Goal: Task Accomplishment & Management: Use online tool/utility

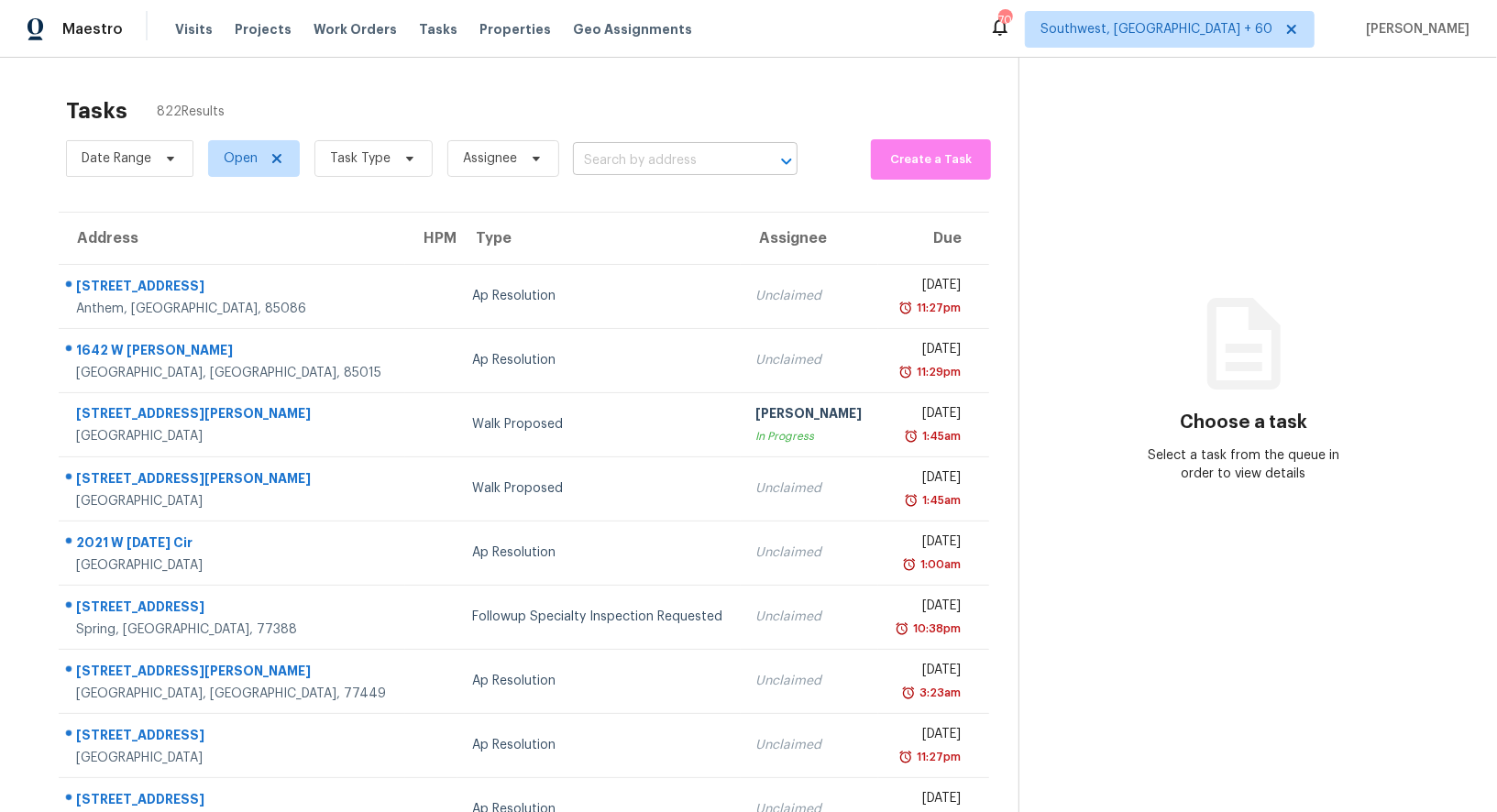
click at [669, 165] on input "text" at bounding box center [659, 161] width 173 height 28
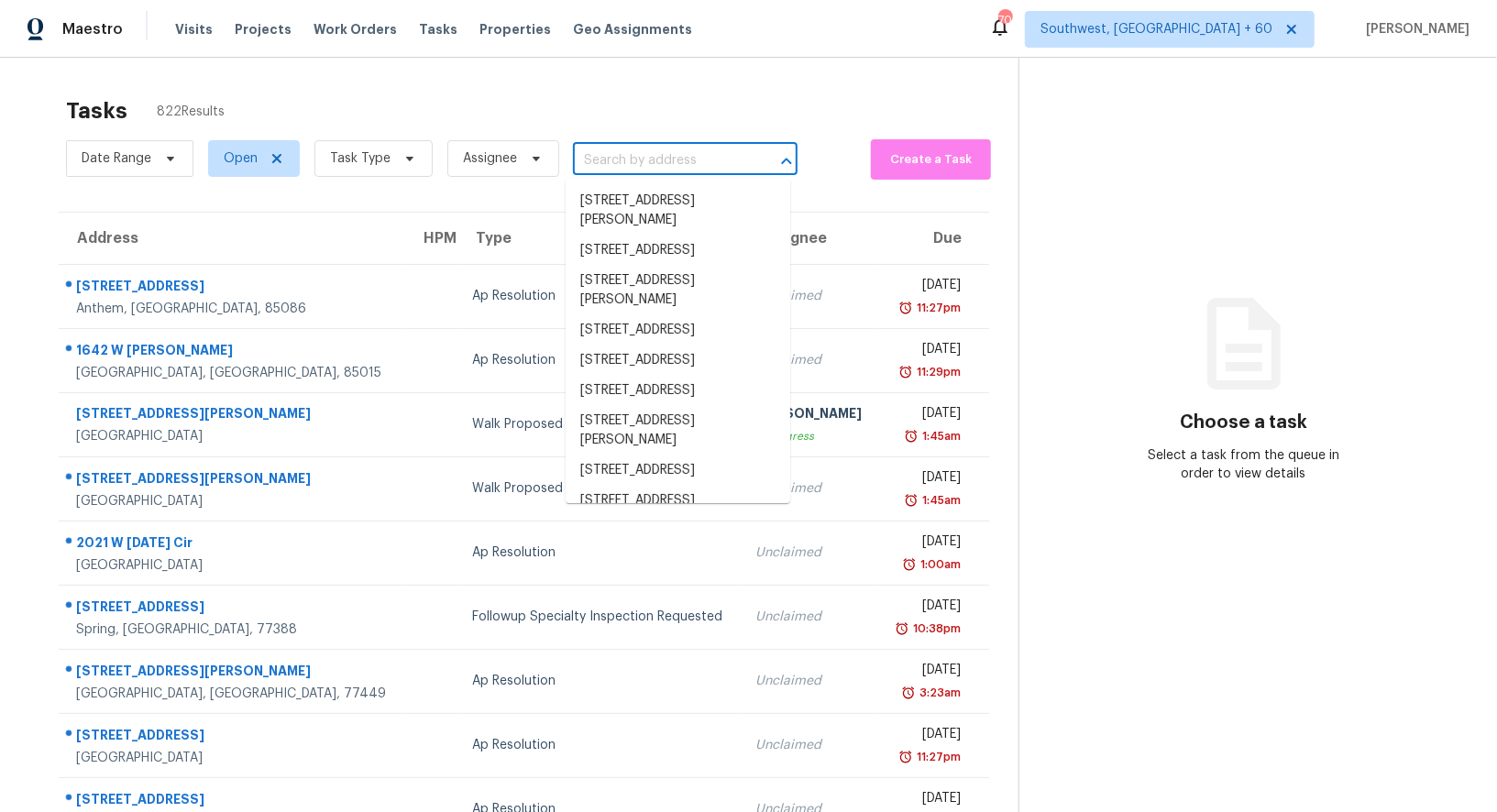
paste input "[STREET_ADDRESS]"
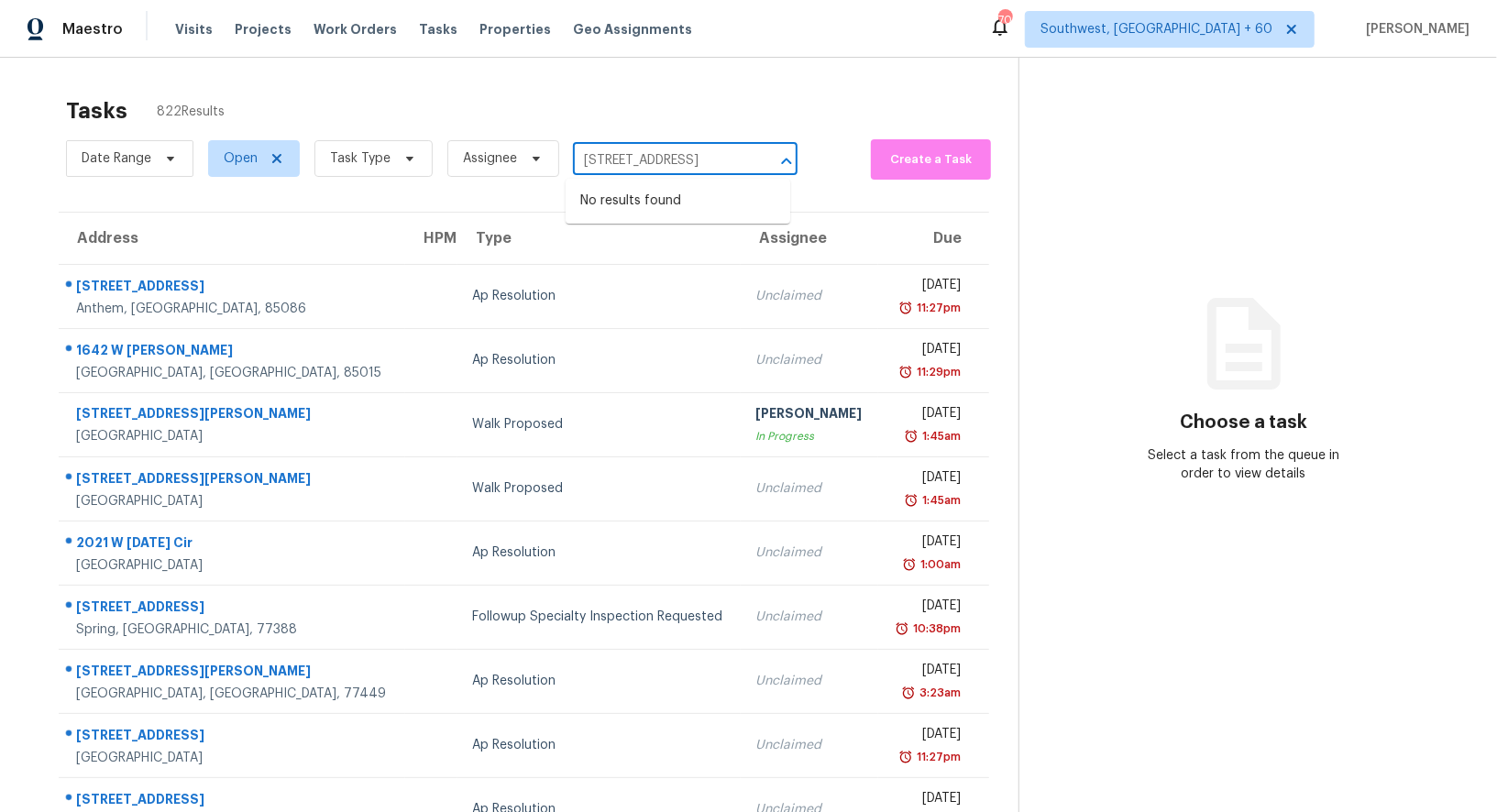
type input "[STREET_ADDRESS]"
click at [616, 147] on input "text" at bounding box center [659, 161] width 173 height 28
paste input "[STREET_ADDRESS]"
type input "[STREET_ADDRESS]"
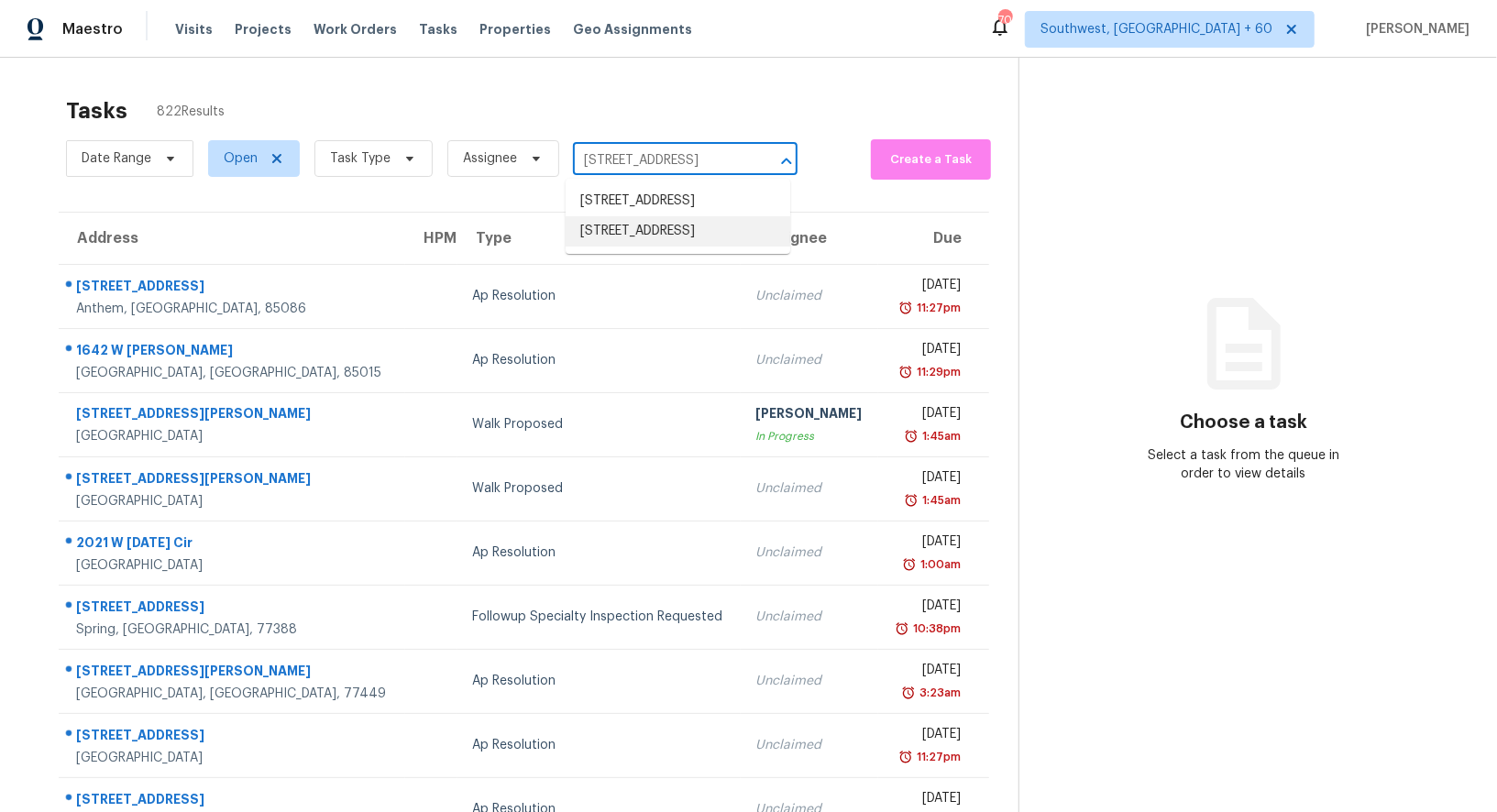
click at [658, 246] on li "[STREET_ADDRESS]" at bounding box center [677, 232] width 224 height 30
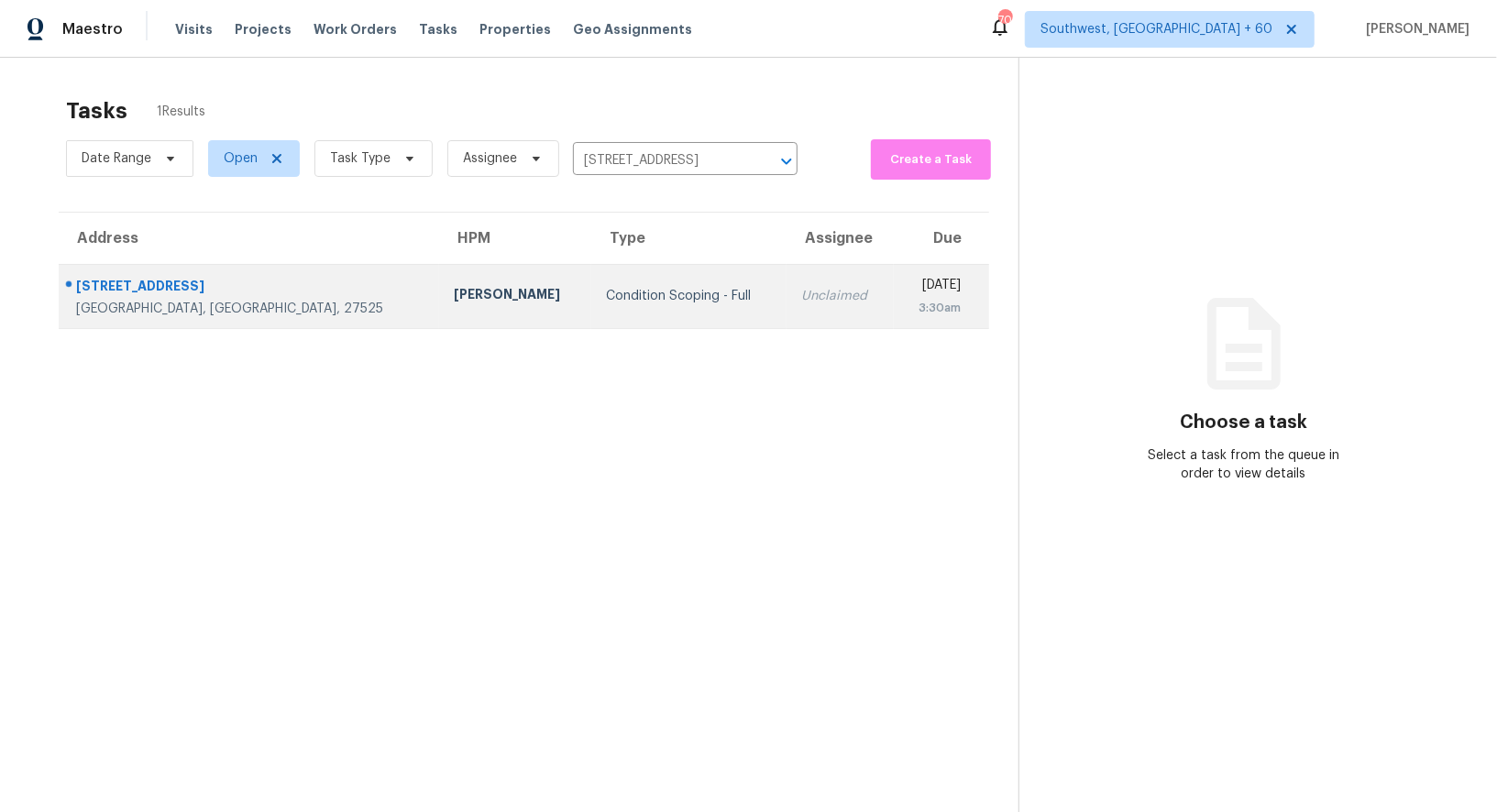
click at [592, 312] on td "Condition Scoping - Full" at bounding box center [689, 296] width 195 height 64
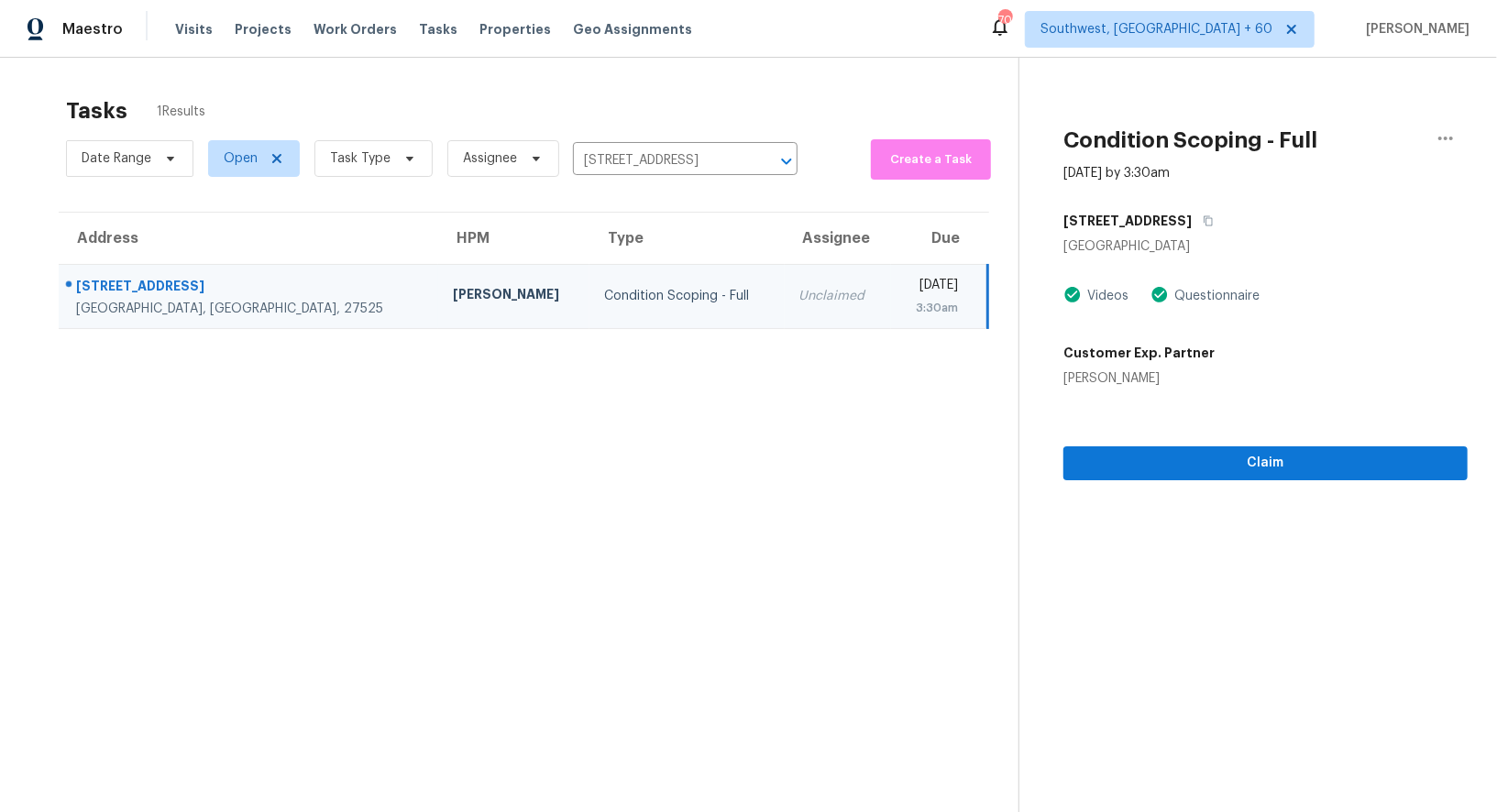
click at [785, 295] on td "Unclaimed" at bounding box center [838, 296] width 106 height 64
click at [1284, 469] on span "Claim" at bounding box center [1266, 463] width 375 height 23
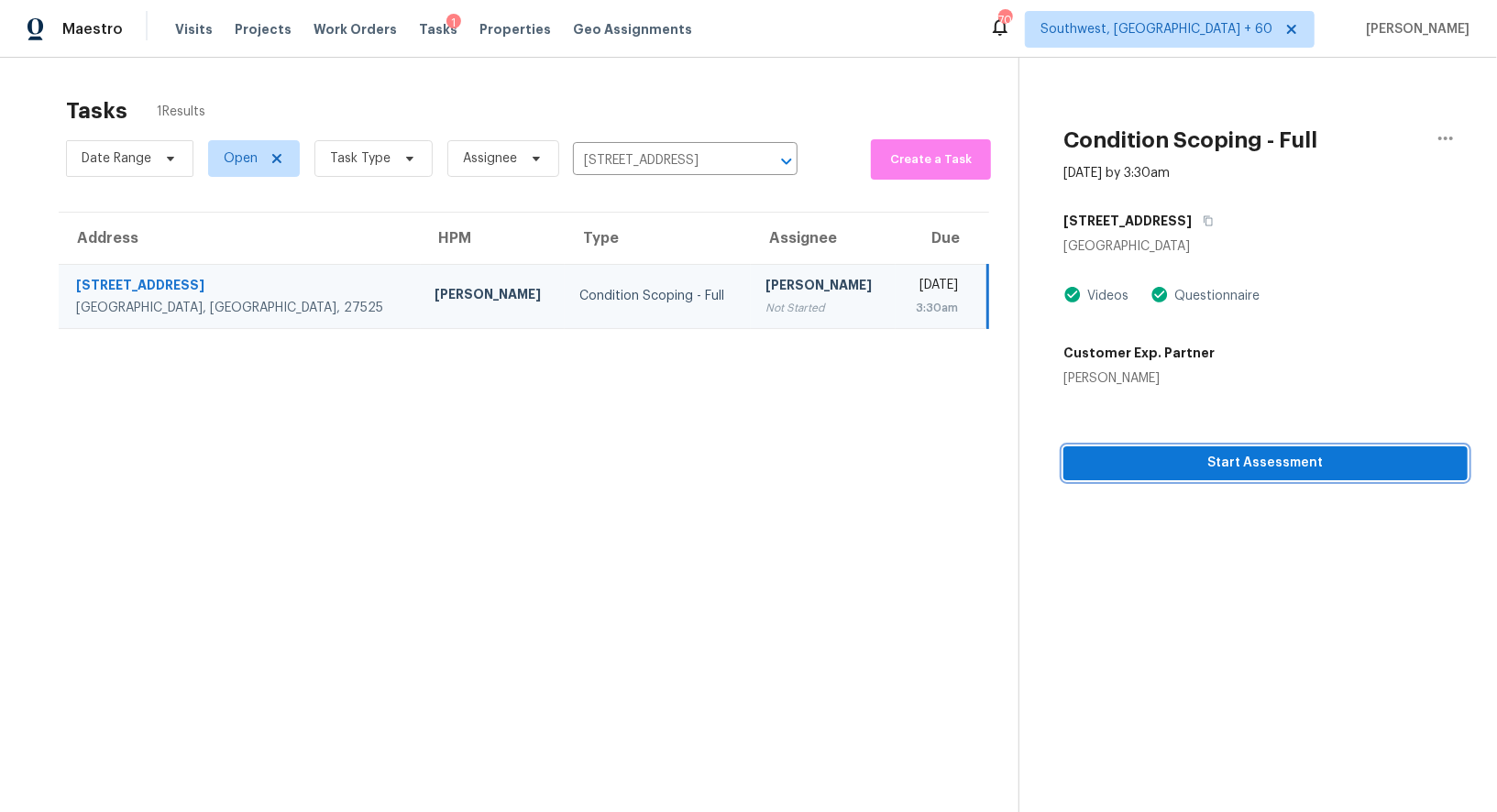
click at [1266, 451] on span "Start Assessment" at bounding box center [1266, 463] width 375 height 23
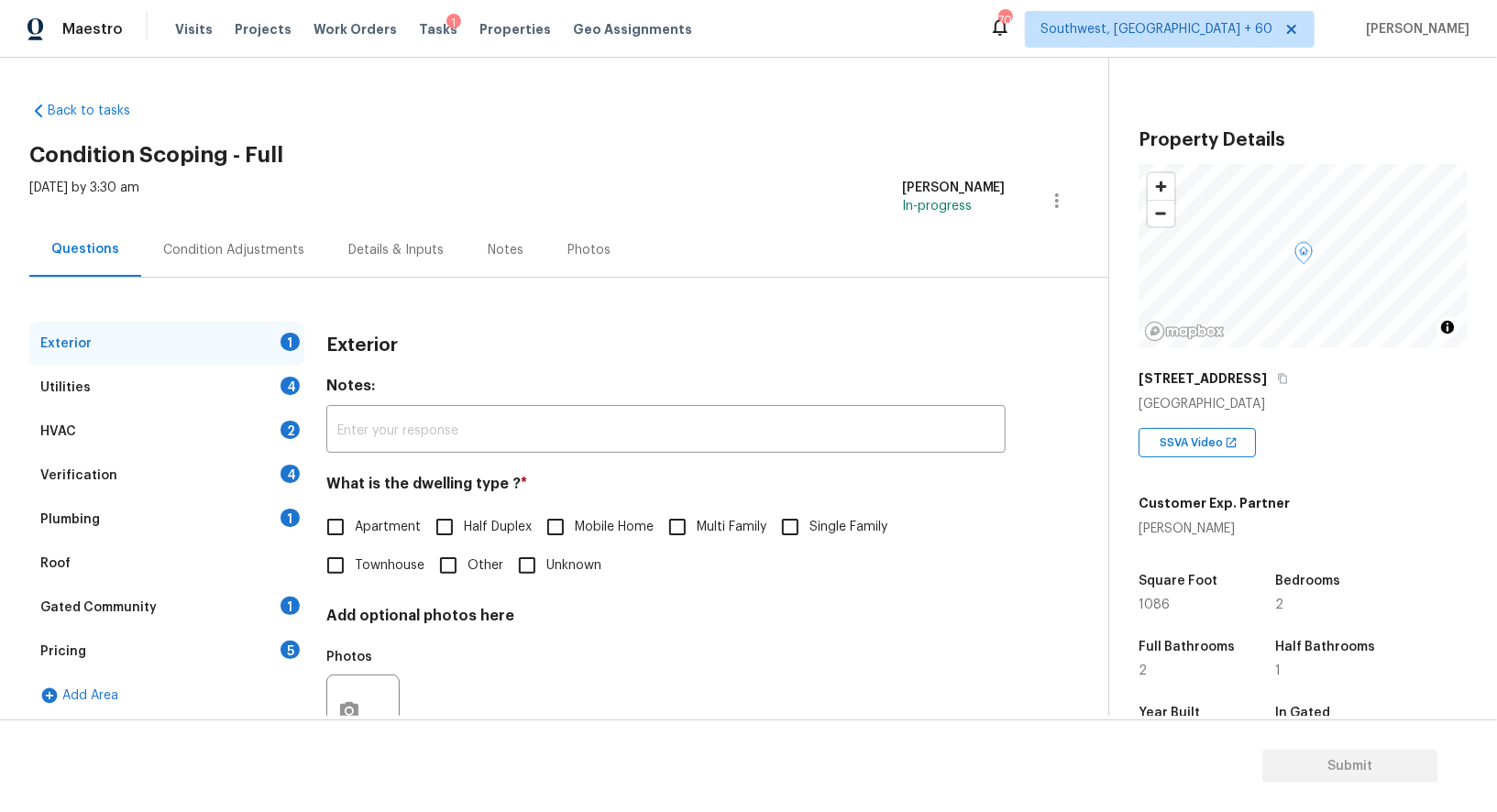
click at [330, 581] on input "Townhouse" at bounding box center [335, 565] width 39 height 39
checkbox input "true"
click at [232, 379] on div "Utilities 4" at bounding box center [167, 387] width 275 height 44
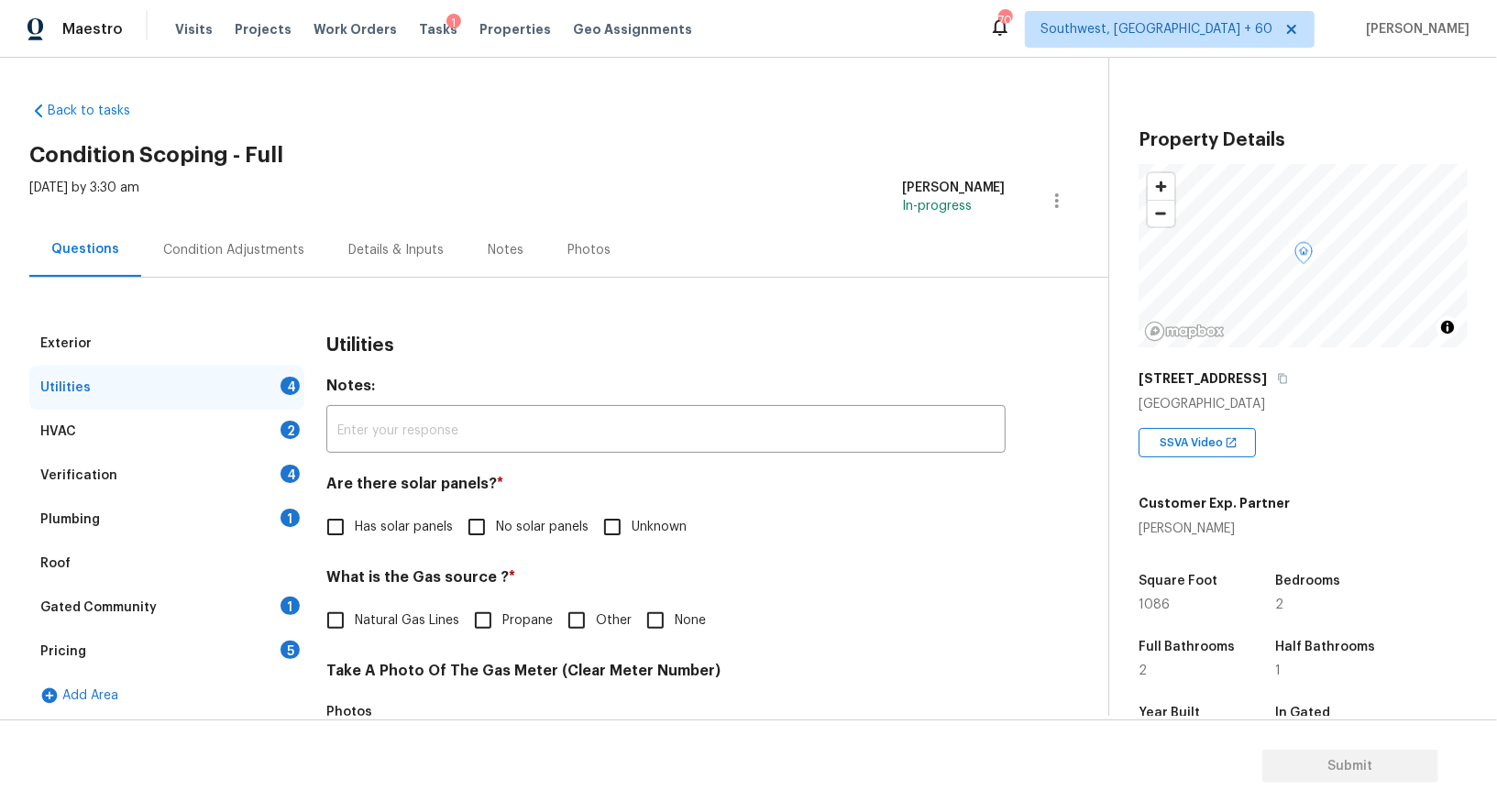
click at [501, 532] on span "No solar panels" at bounding box center [543, 527] width 93 height 19
click at [496, 532] on input "No solar panels" at bounding box center [476, 526] width 39 height 39
checkbox input "true"
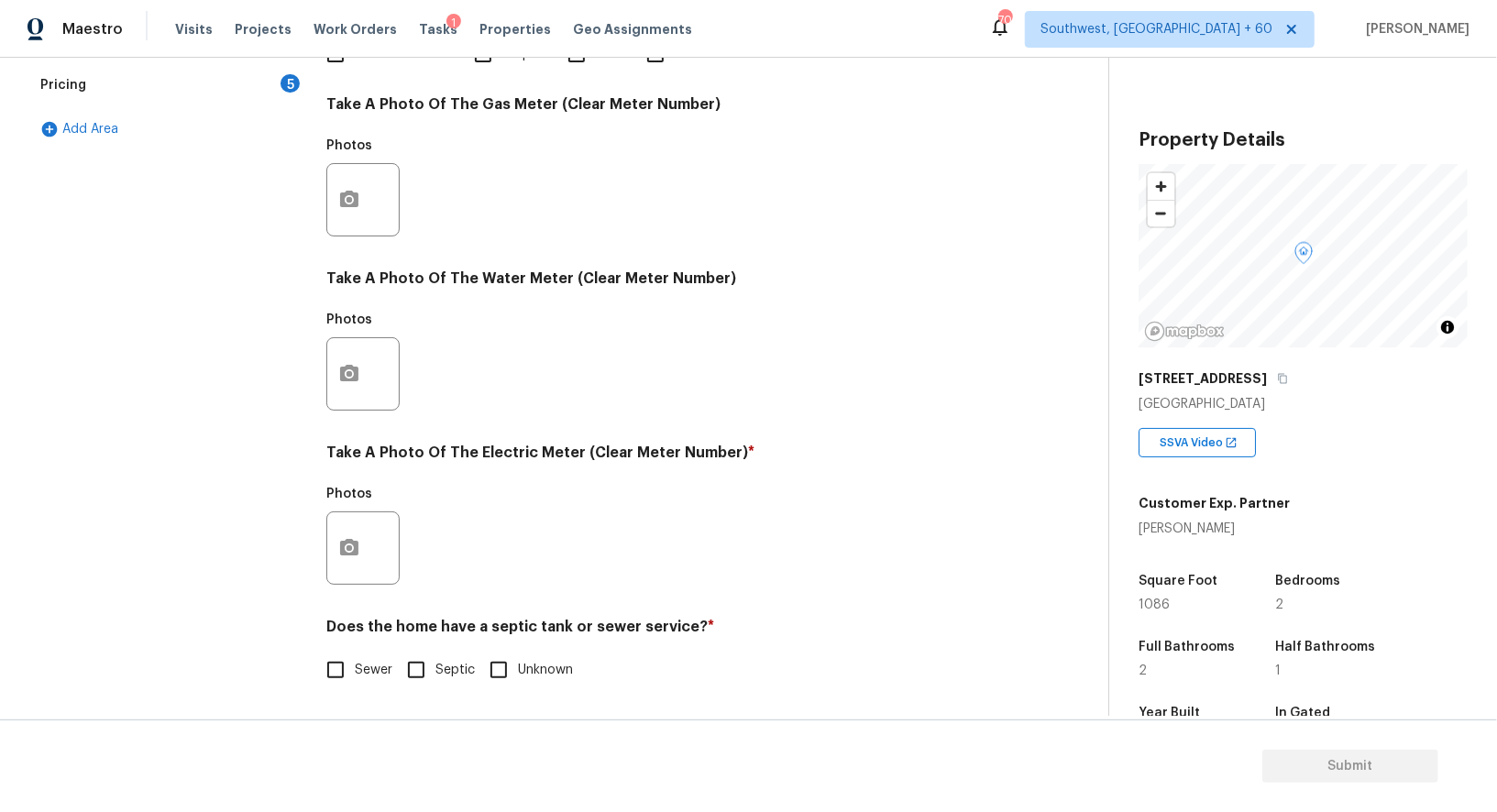
click at [346, 652] on input "Sewer" at bounding box center [335, 669] width 39 height 39
checkbox input "true"
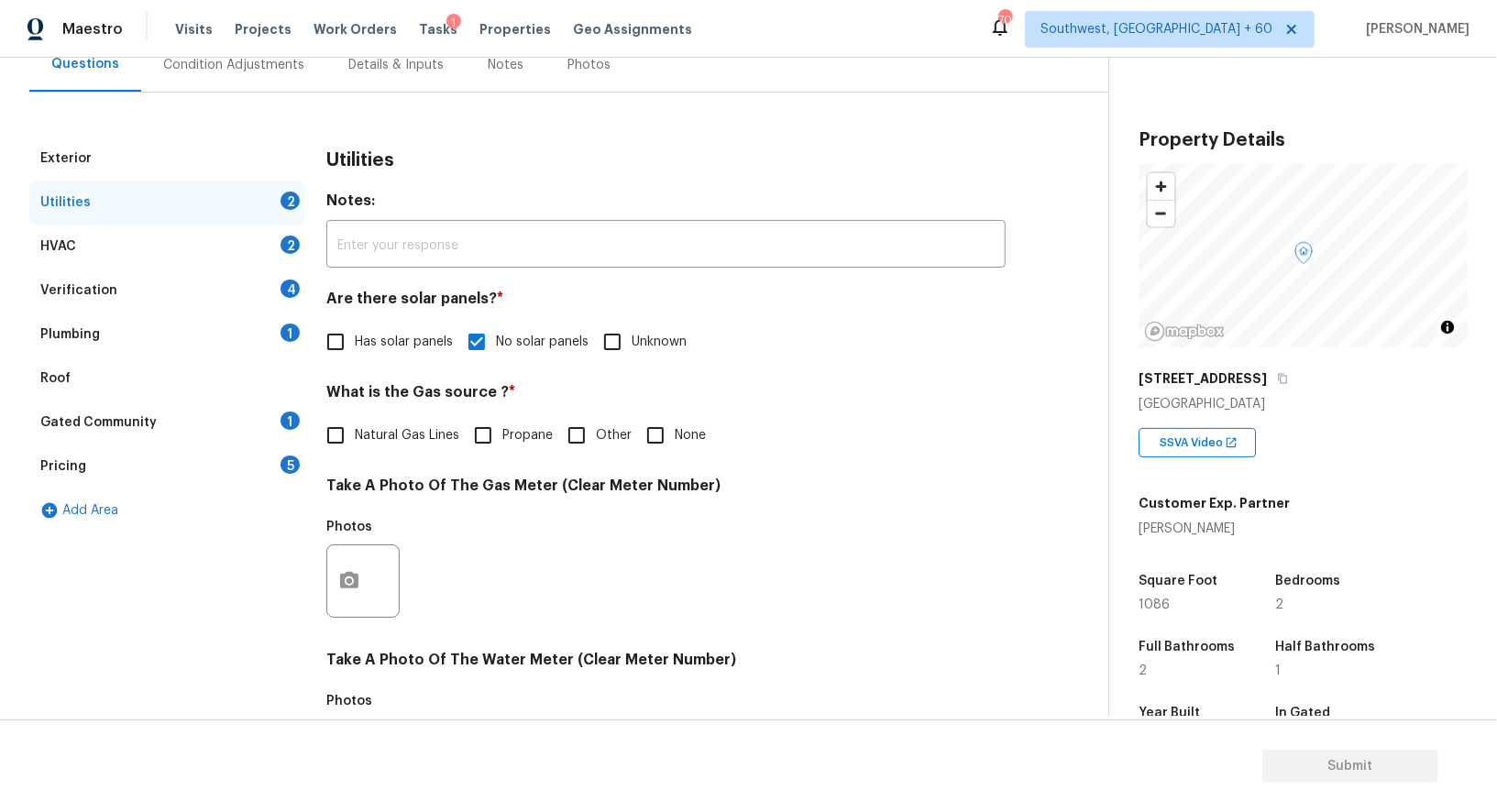
click at [219, 238] on div "HVAC 2" at bounding box center [167, 246] width 275 height 44
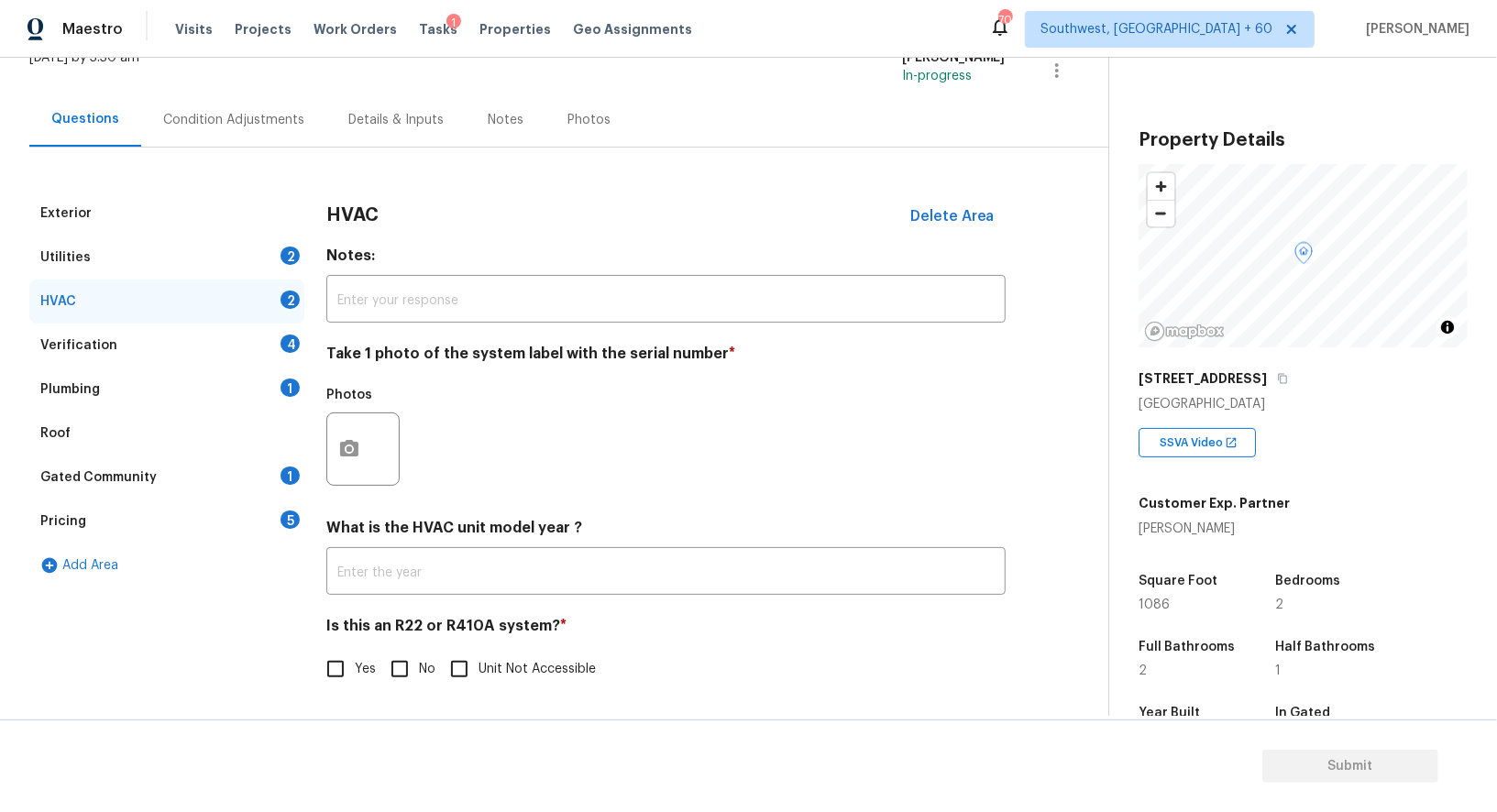
scroll to position [131, 0]
click at [400, 583] on input "text" at bounding box center [666, 574] width 679 height 44
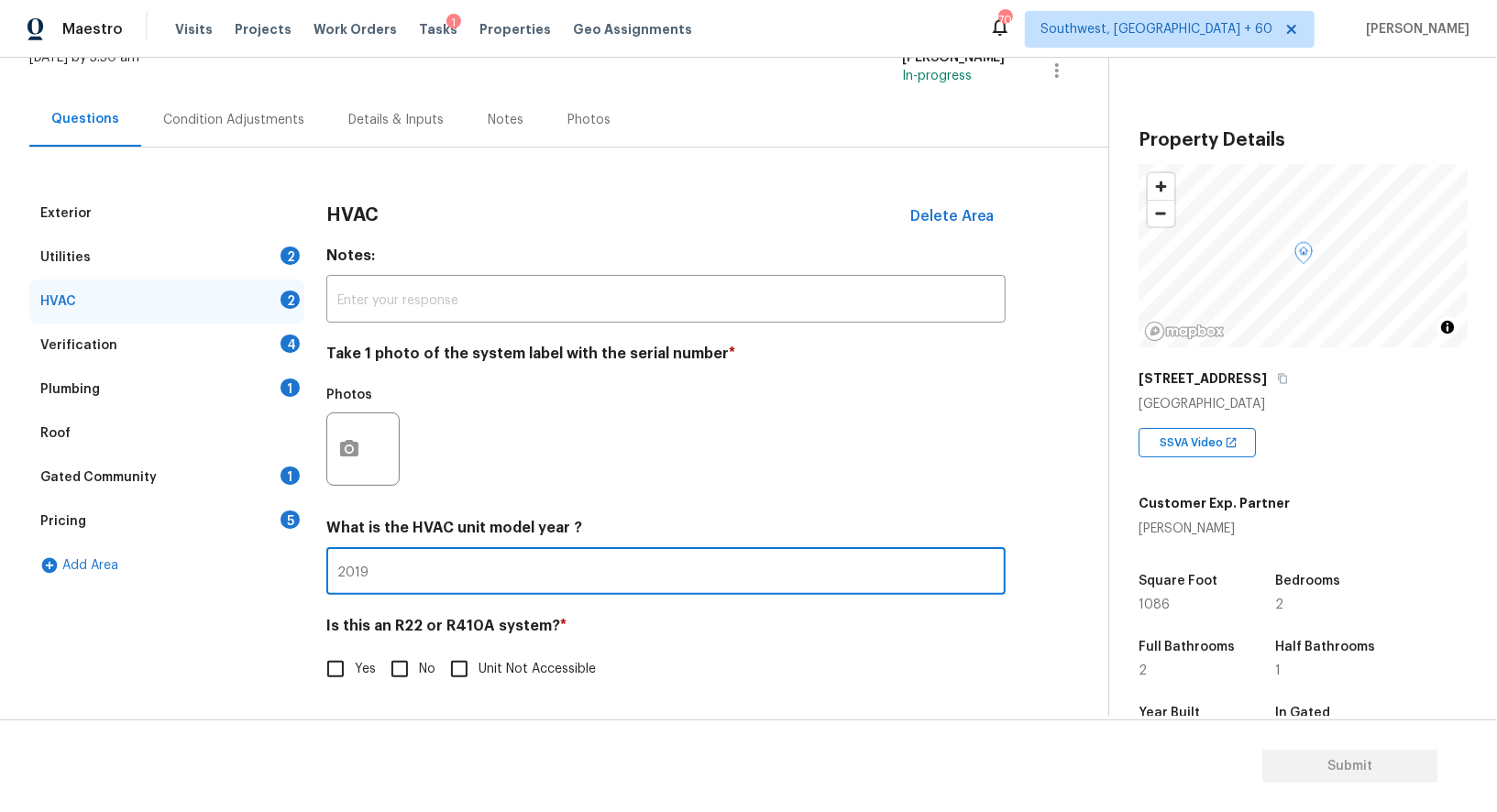
type input "2019"
click at [412, 677] on input "No" at bounding box center [400, 668] width 39 height 39
checkbox input "true"
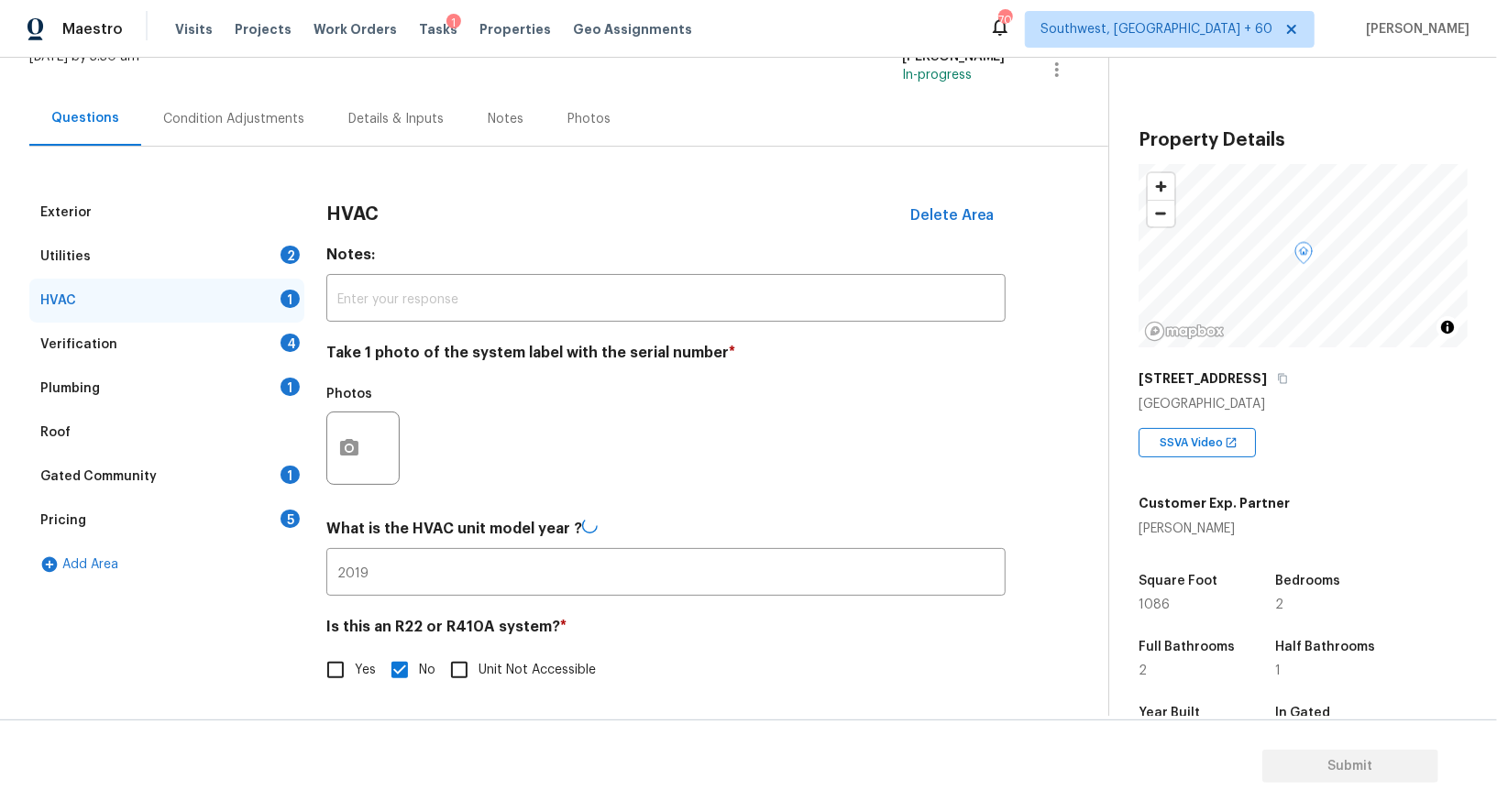
click at [300, 354] on div "Verification 4" at bounding box center [167, 344] width 275 height 44
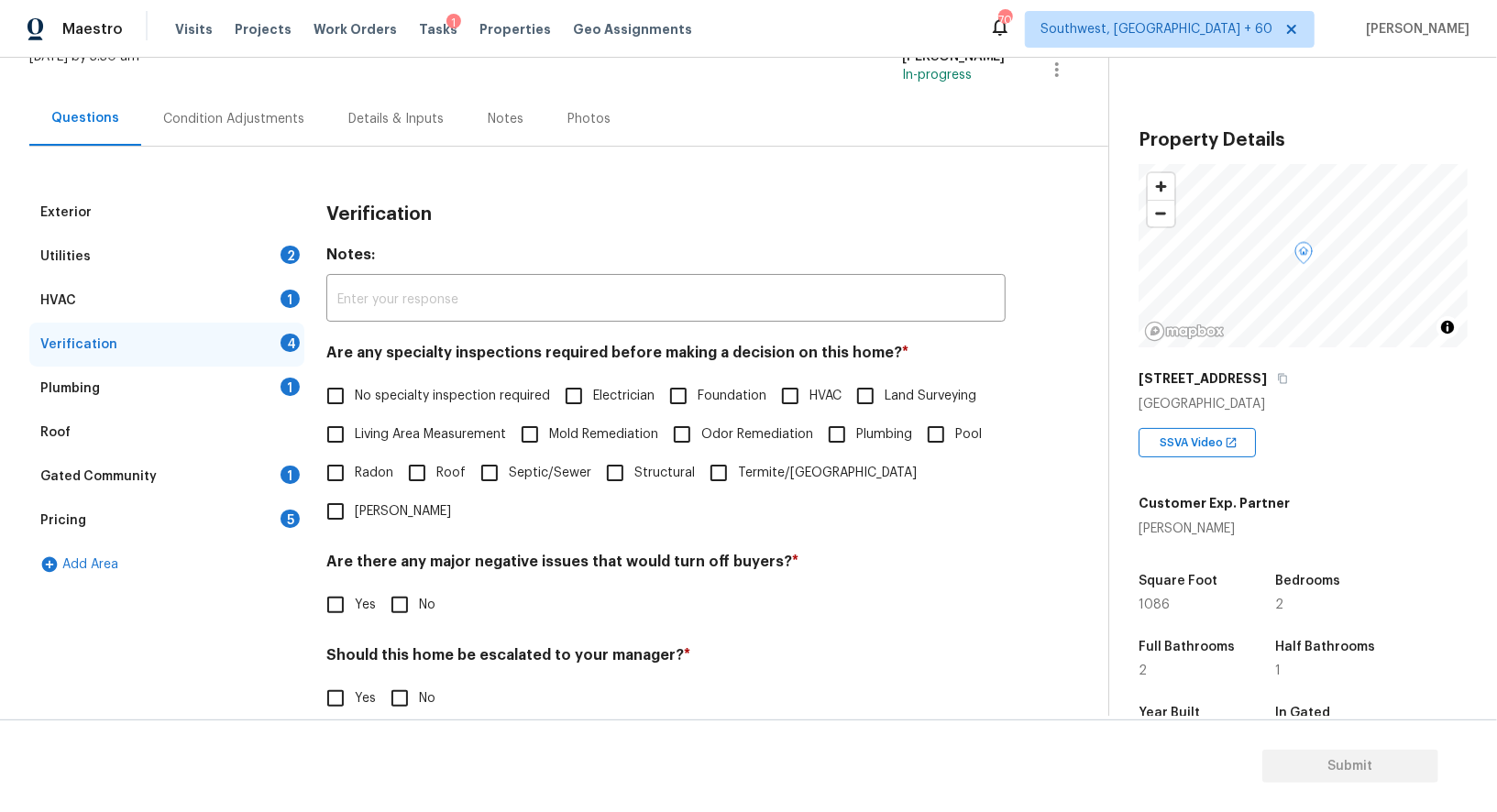
click at [419, 394] on span "No specialty inspection required" at bounding box center [453, 397] width 195 height 19
click at [355, 394] on input "No specialty inspection required" at bounding box center [335, 396] width 39 height 39
checkbox input "true"
click at [401, 590] on div "Verification Notes: ​ Are any specialty inspections required before making a de…" at bounding box center [666, 521] width 679 height 662
click at [400, 586] on input "No" at bounding box center [400, 605] width 39 height 39
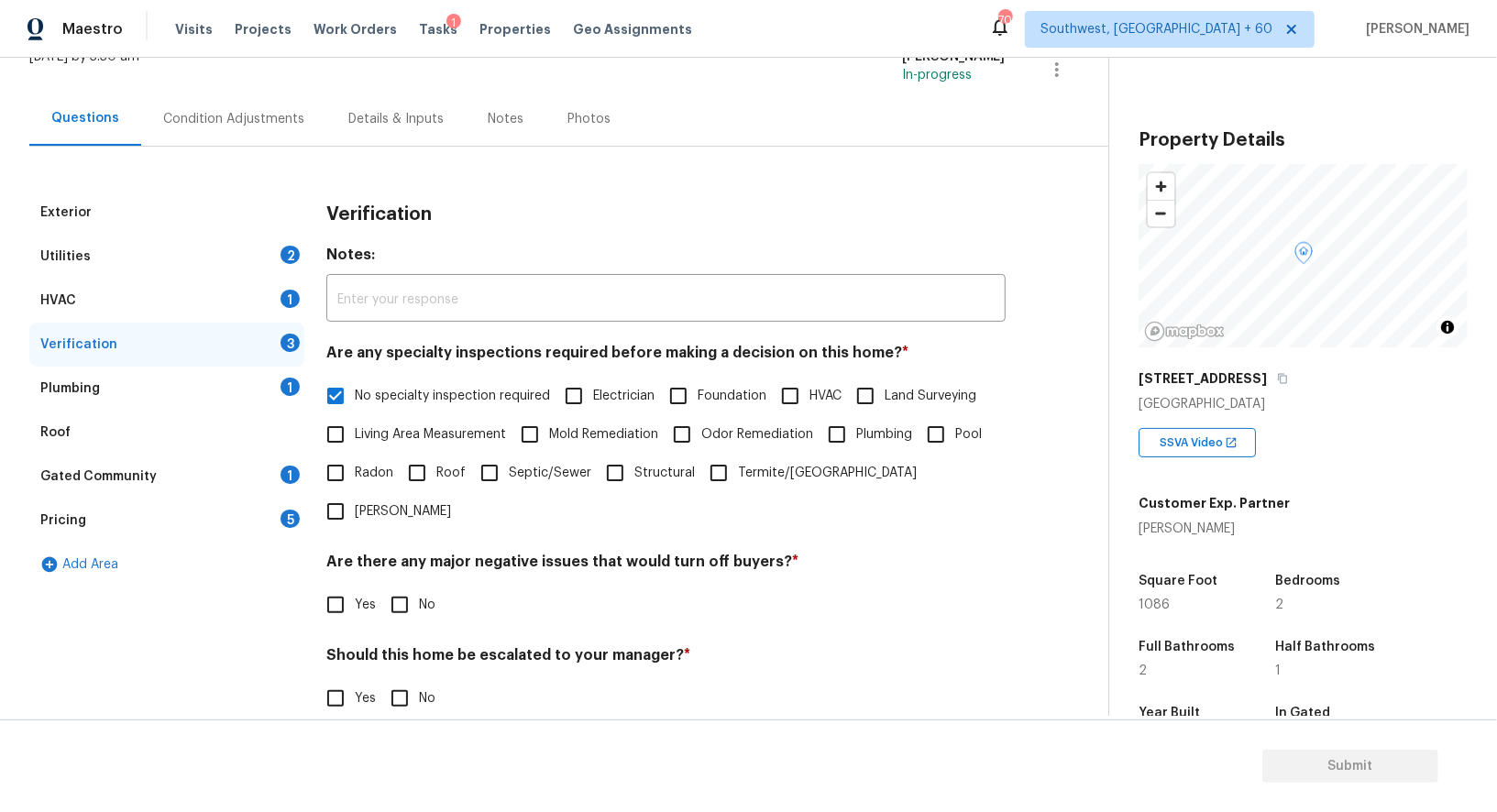
checkbox input "true"
click at [403, 680] on input "No" at bounding box center [400, 699] width 39 height 39
checkbox input "true"
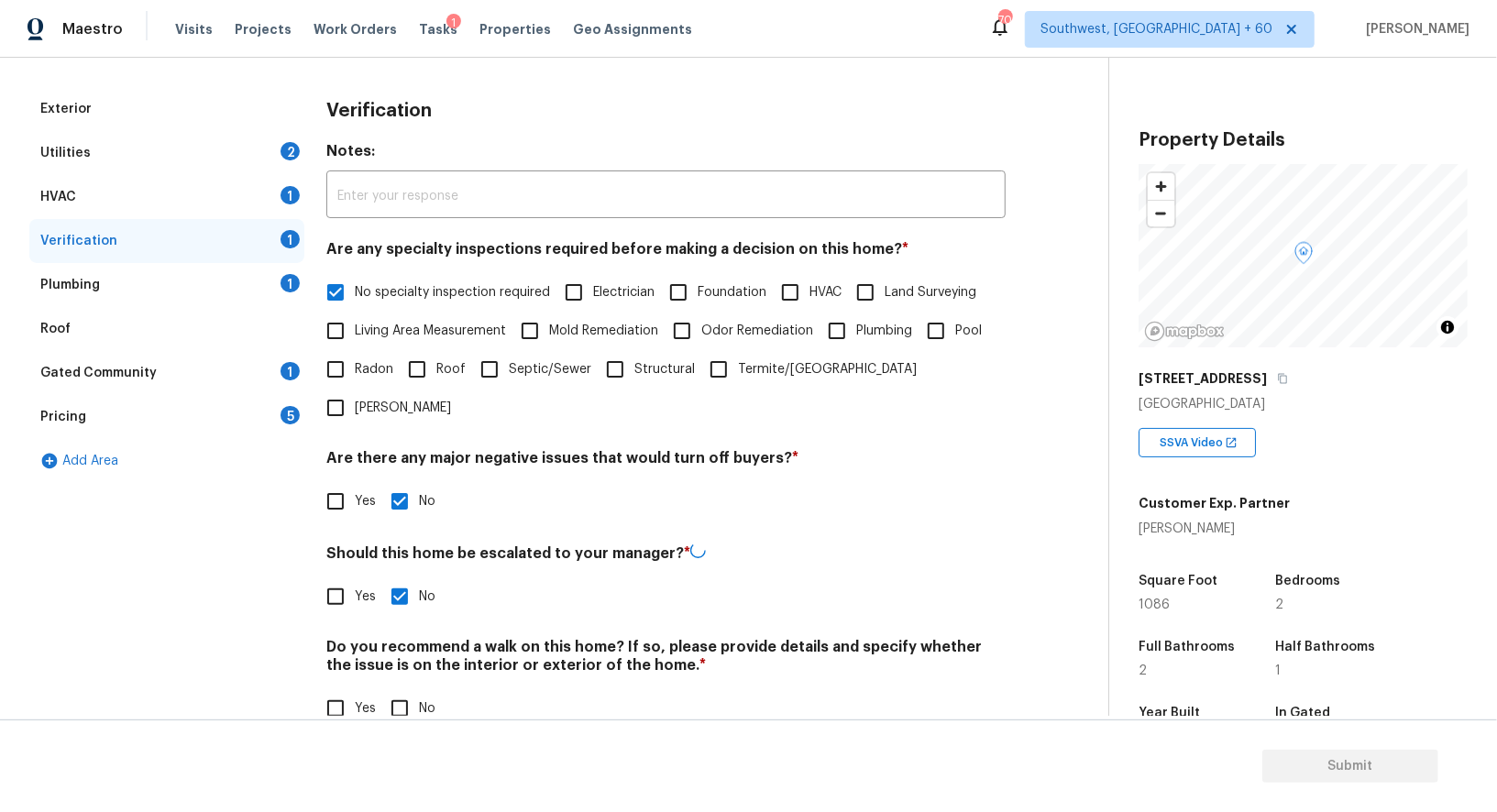
scroll to position [234, 0]
click at [399, 688] on input "No" at bounding box center [400, 707] width 39 height 39
checkbox input "true"
click at [263, 278] on div "Plumbing 1" at bounding box center [167, 286] width 275 height 44
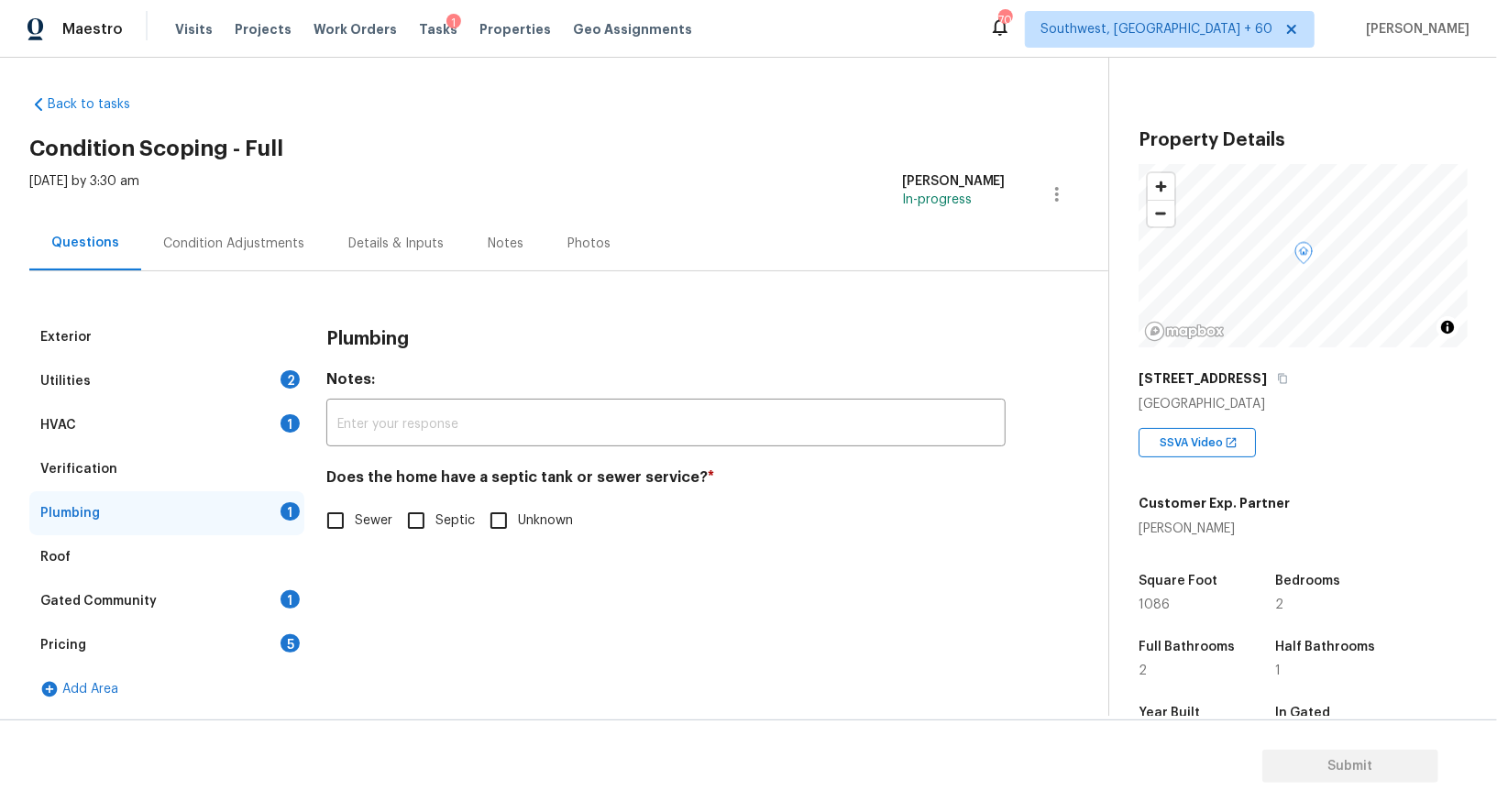
click at [336, 514] on input "Sewer" at bounding box center [335, 521] width 39 height 39
checkbox input "true"
click at [251, 609] on div "Gated Community 1" at bounding box center [167, 601] width 275 height 44
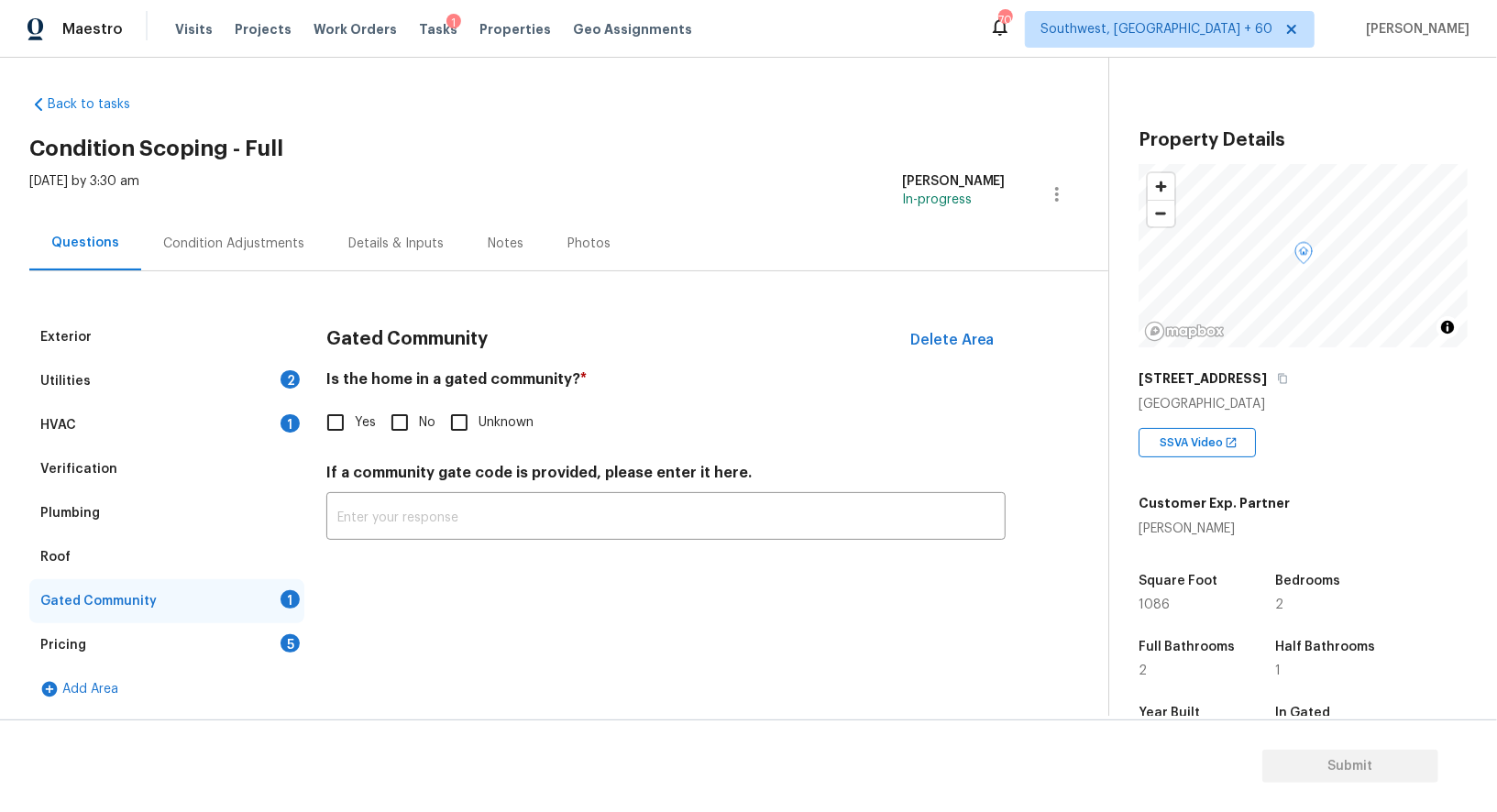
click at [403, 415] on input "No" at bounding box center [400, 422] width 39 height 39
checkbox input "true"
click at [252, 644] on div "Pricing 5" at bounding box center [167, 644] width 275 height 44
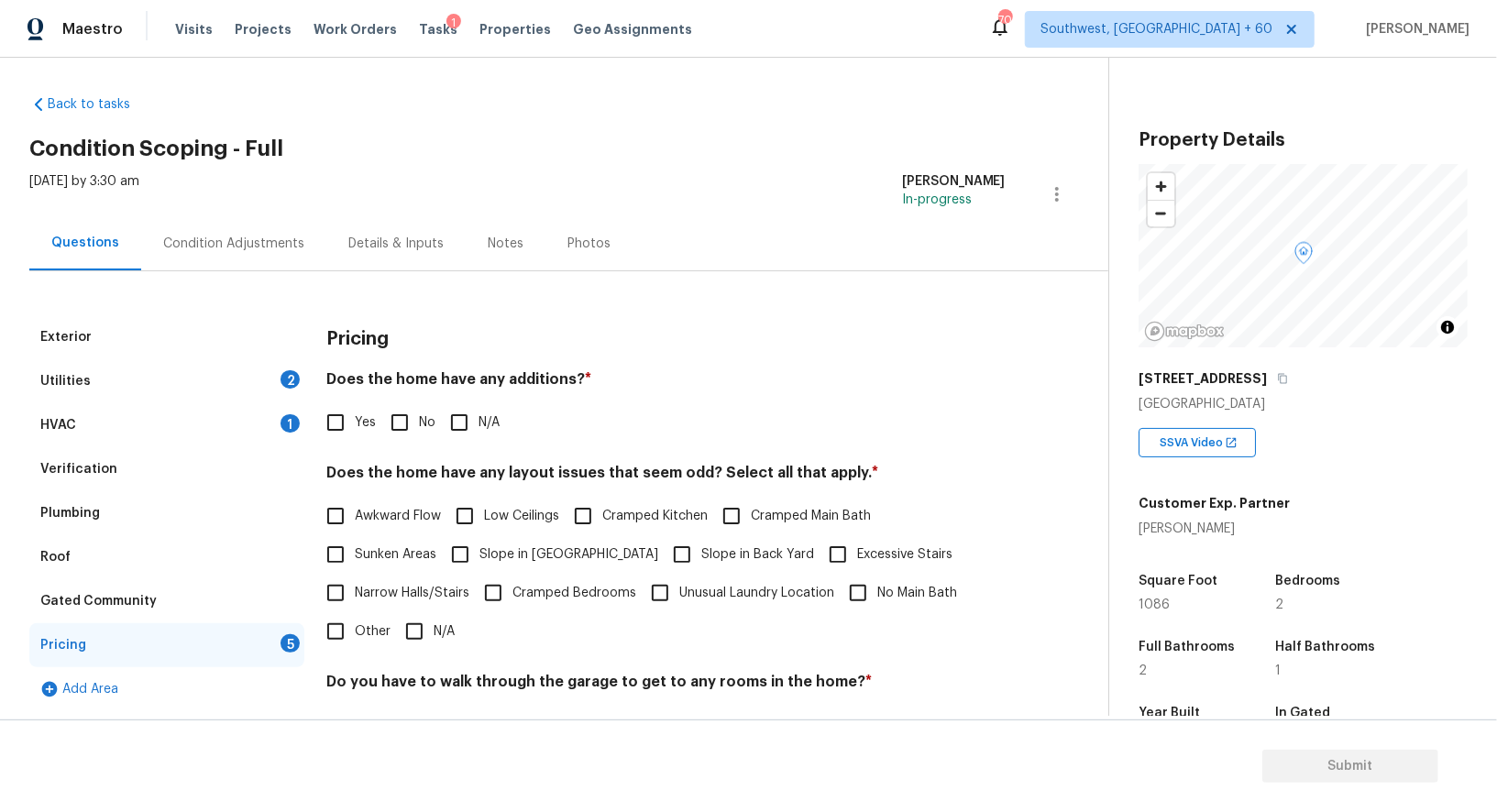
click at [407, 395] on h4 "Does the home have any additions? *" at bounding box center [666, 382] width 679 height 26
click at [407, 418] on input "No" at bounding box center [400, 422] width 39 height 39
checkbox input "true"
click at [420, 603] on label "Narrow Halls/Stairs" at bounding box center [393, 592] width 153 height 39
click at [355, 603] on input "Narrow Halls/Stairs" at bounding box center [335, 592] width 39 height 39
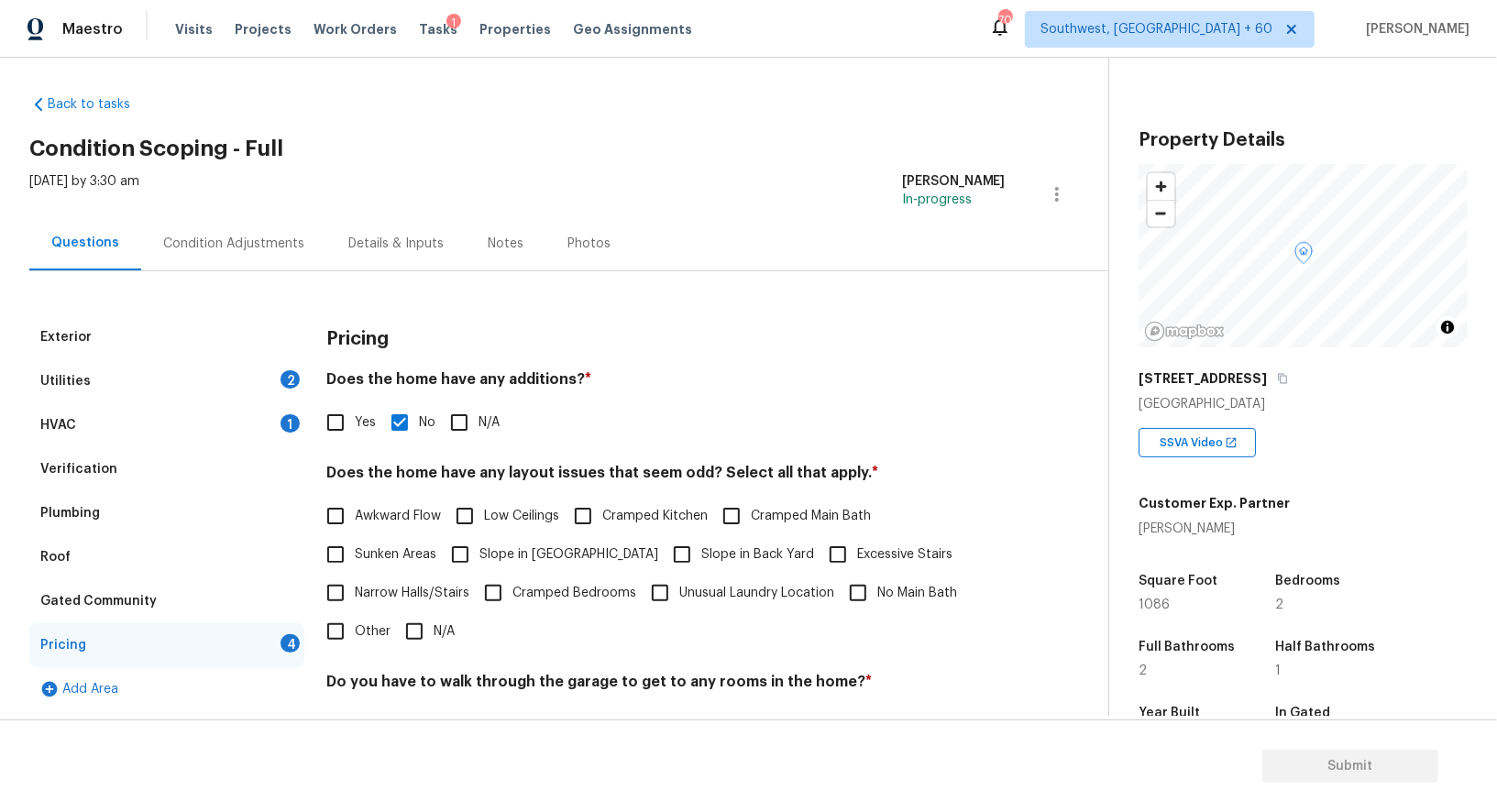
checkbox input "true"
click at [416, 638] on input "N/A" at bounding box center [414, 633] width 39 height 39
checkbox input "true"
click at [421, 586] on span "Narrow Halls/Stairs" at bounding box center [412, 593] width 115 height 19
click at [355, 586] on input "Narrow Halls/Stairs" at bounding box center [335, 592] width 39 height 39
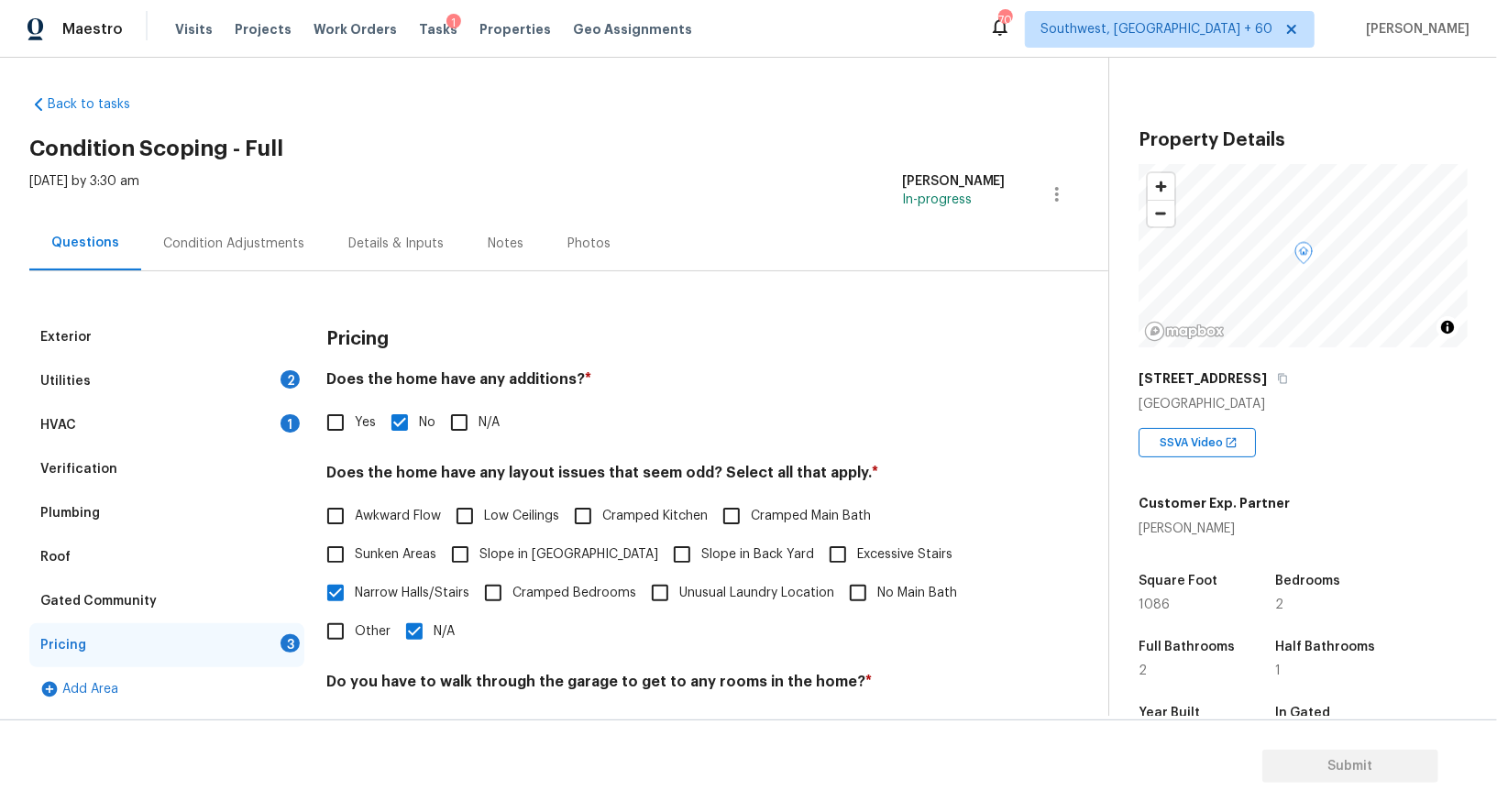
checkbox input "false"
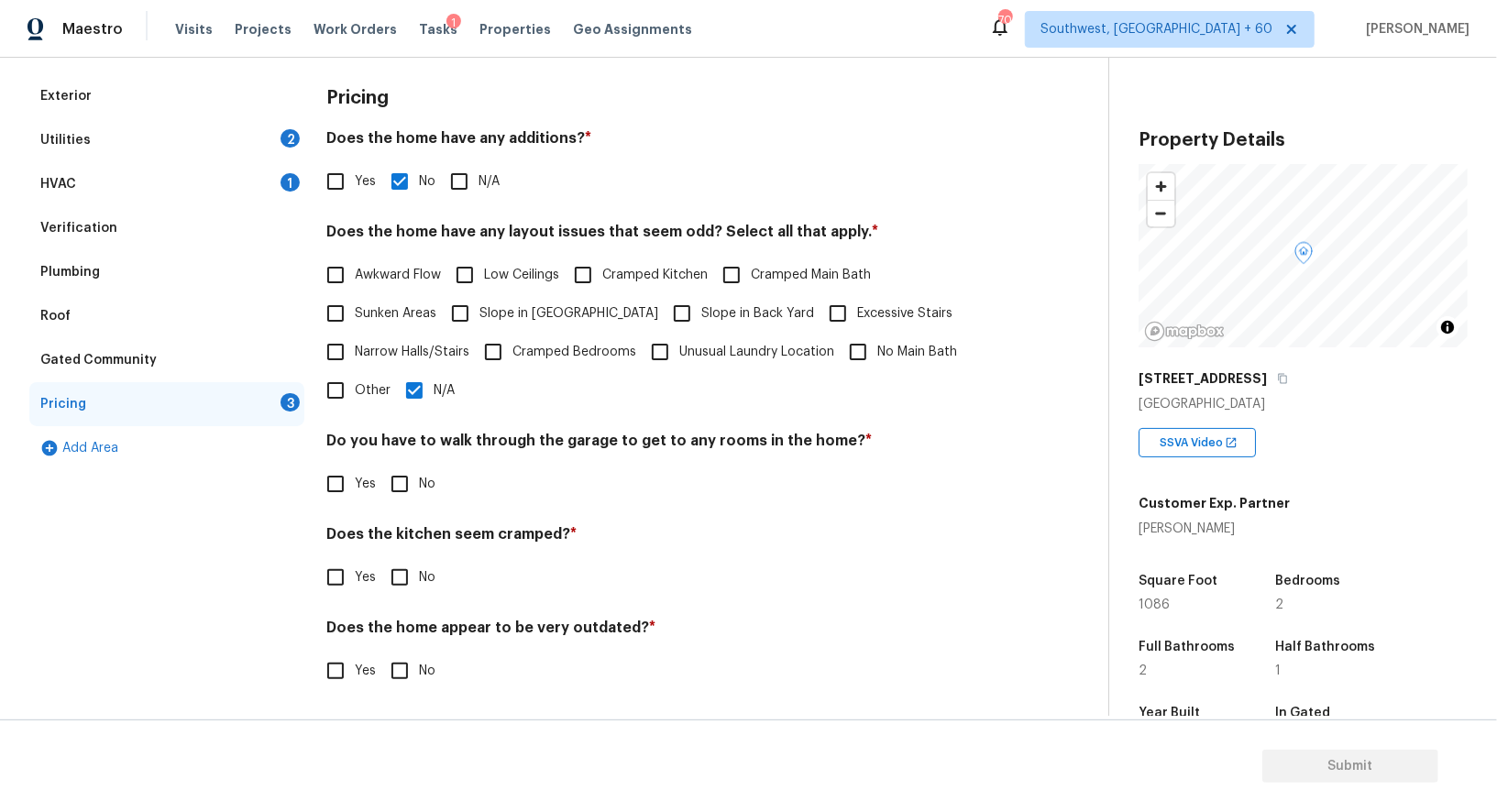
click at [397, 501] on input "No" at bounding box center [400, 484] width 39 height 39
checkbox input "true"
click at [400, 574] on input "No" at bounding box center [400, 579] width 39 height 39
checkbox input "true"
click at [397, 679] on input "No" at bounding box center [400, 672] width 39 height 39
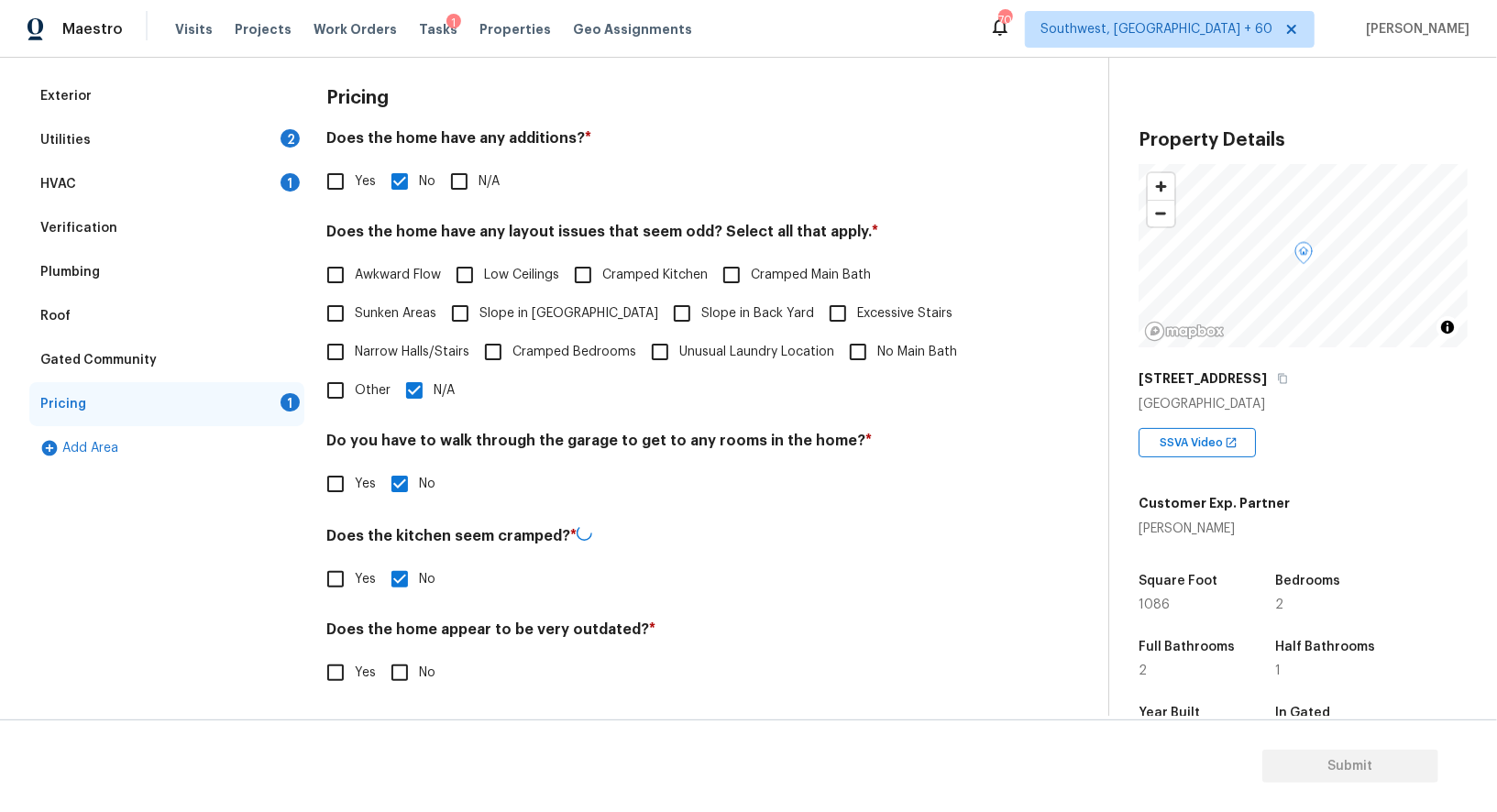
checkbox input "true"
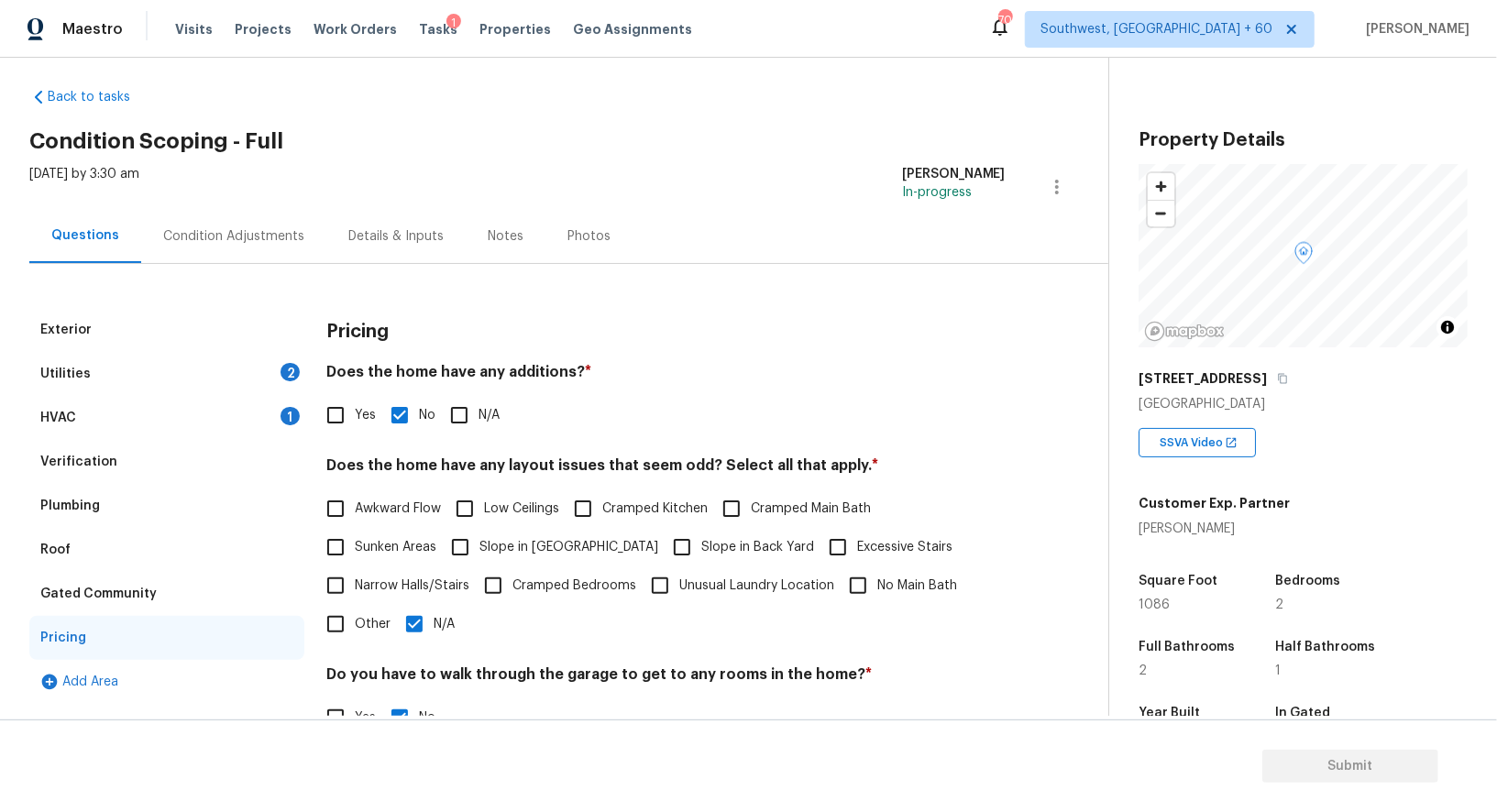
click at [187, 233] on div "Condition Adjustments" at bounding box center [233, 236] width 141 height 18
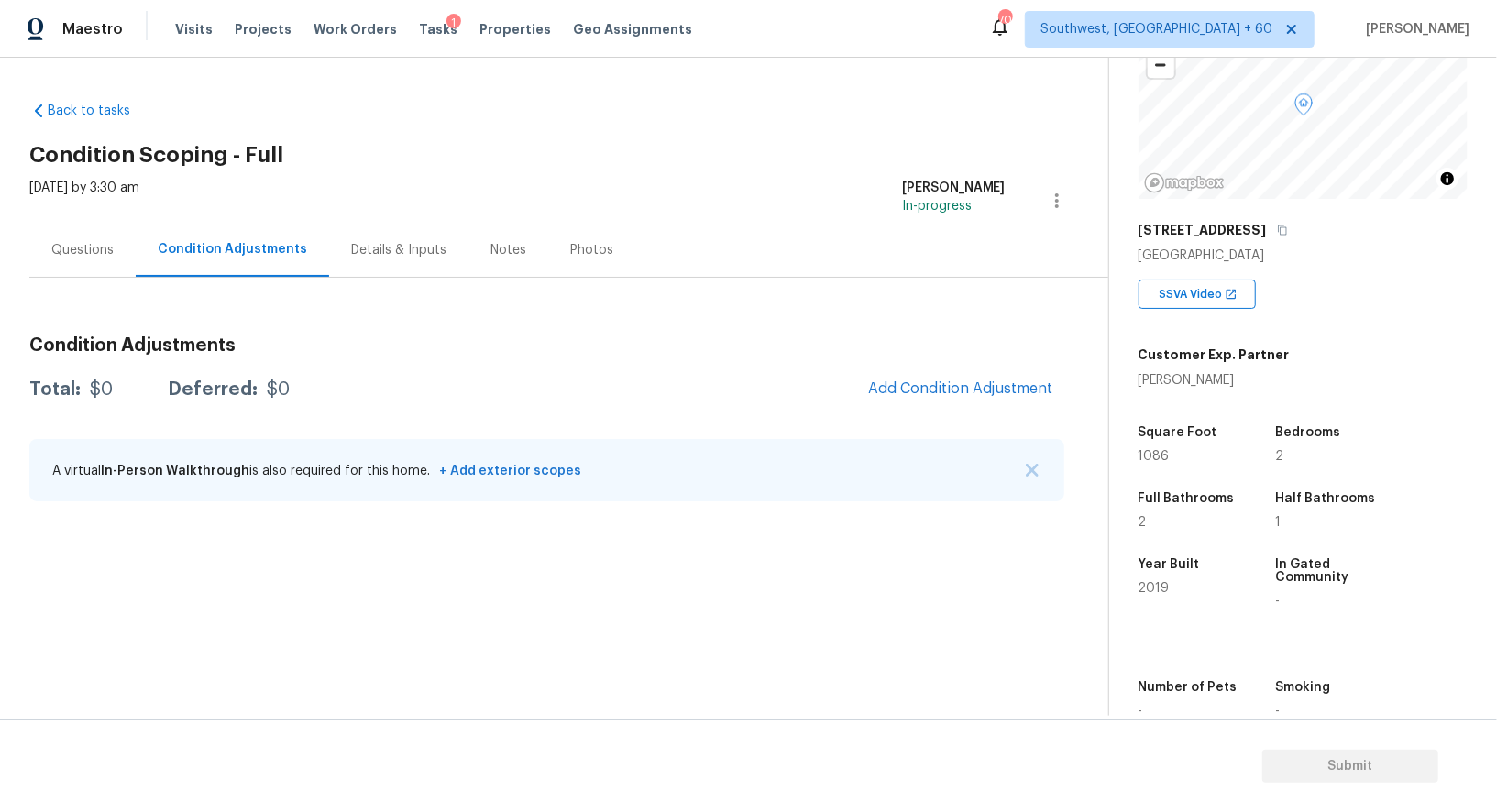
scroll to position [150, 0]
click at [984, 380] on span "Add Condition Adjustment" at bounding box center [961, 388] width 186 height 16
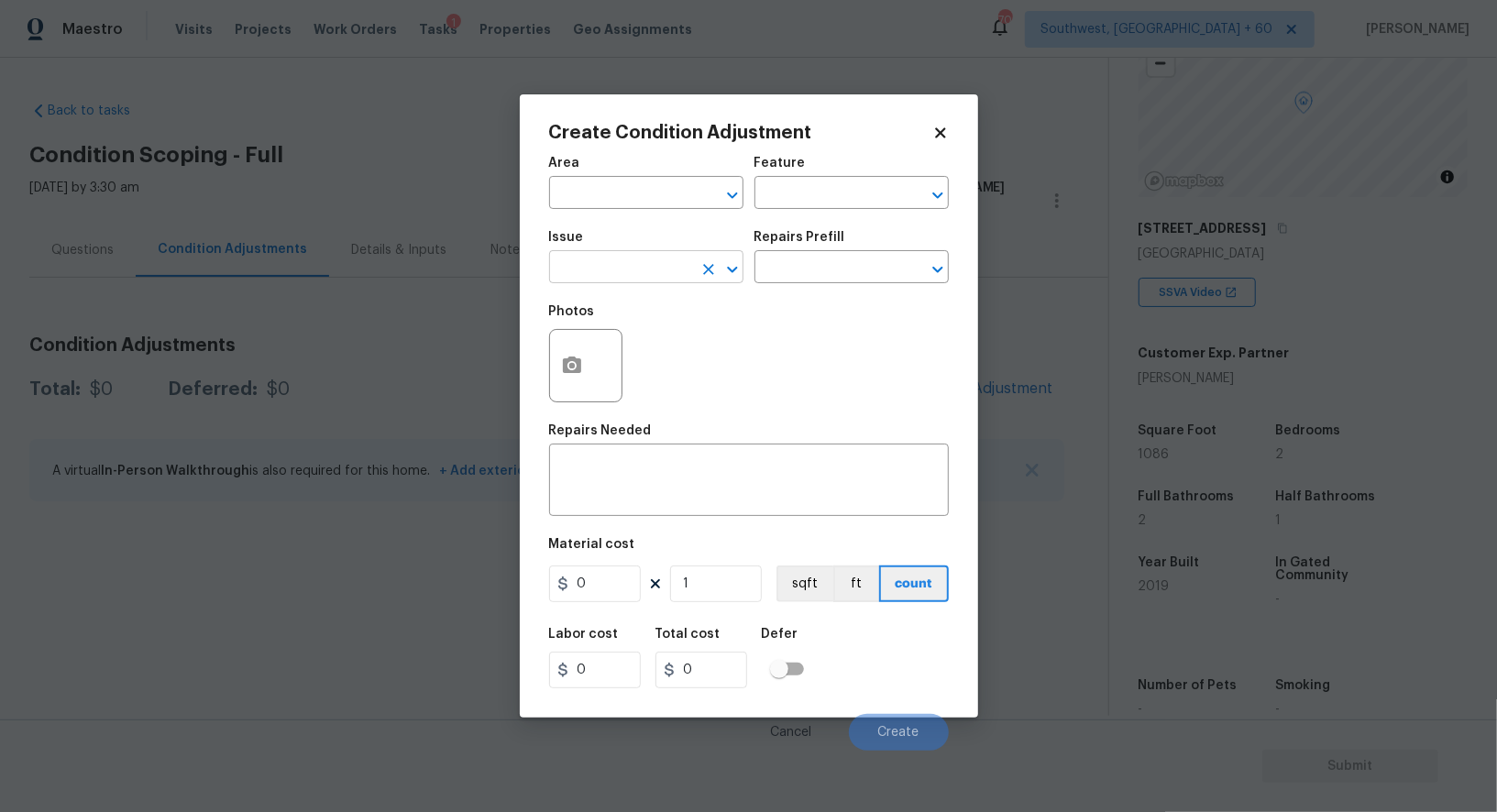
click at [598, 256] on input "text" at bounding box center [620, 269] width 143 height 28
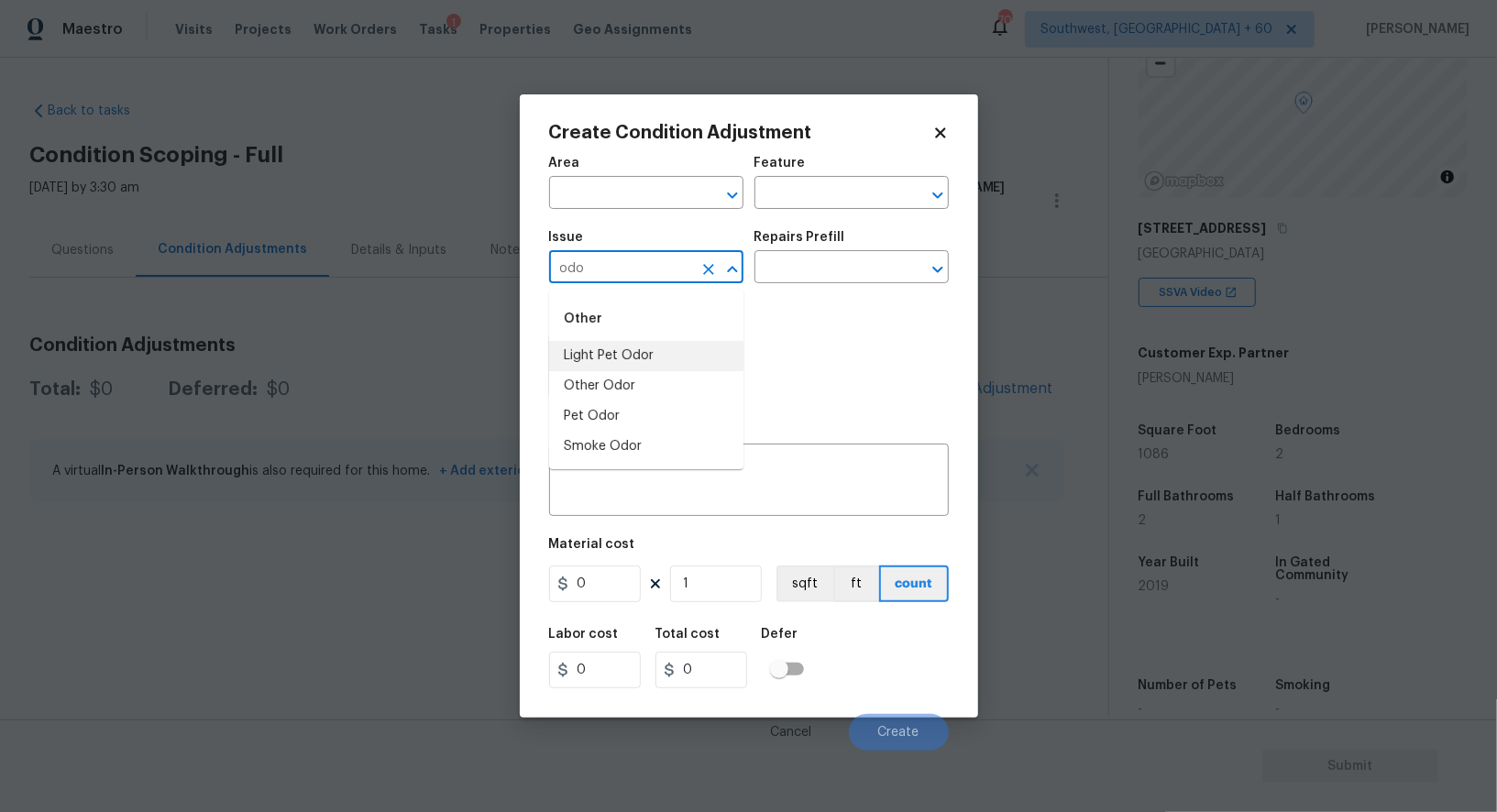
click at [606, 351] on li "Light Pet Odor" at bounding box center [646, 356] width 194 height 30
type input "Light Pet Odor"
click at [808, 274] on input "text" at bounding box center [826, 269] width 143 height 28
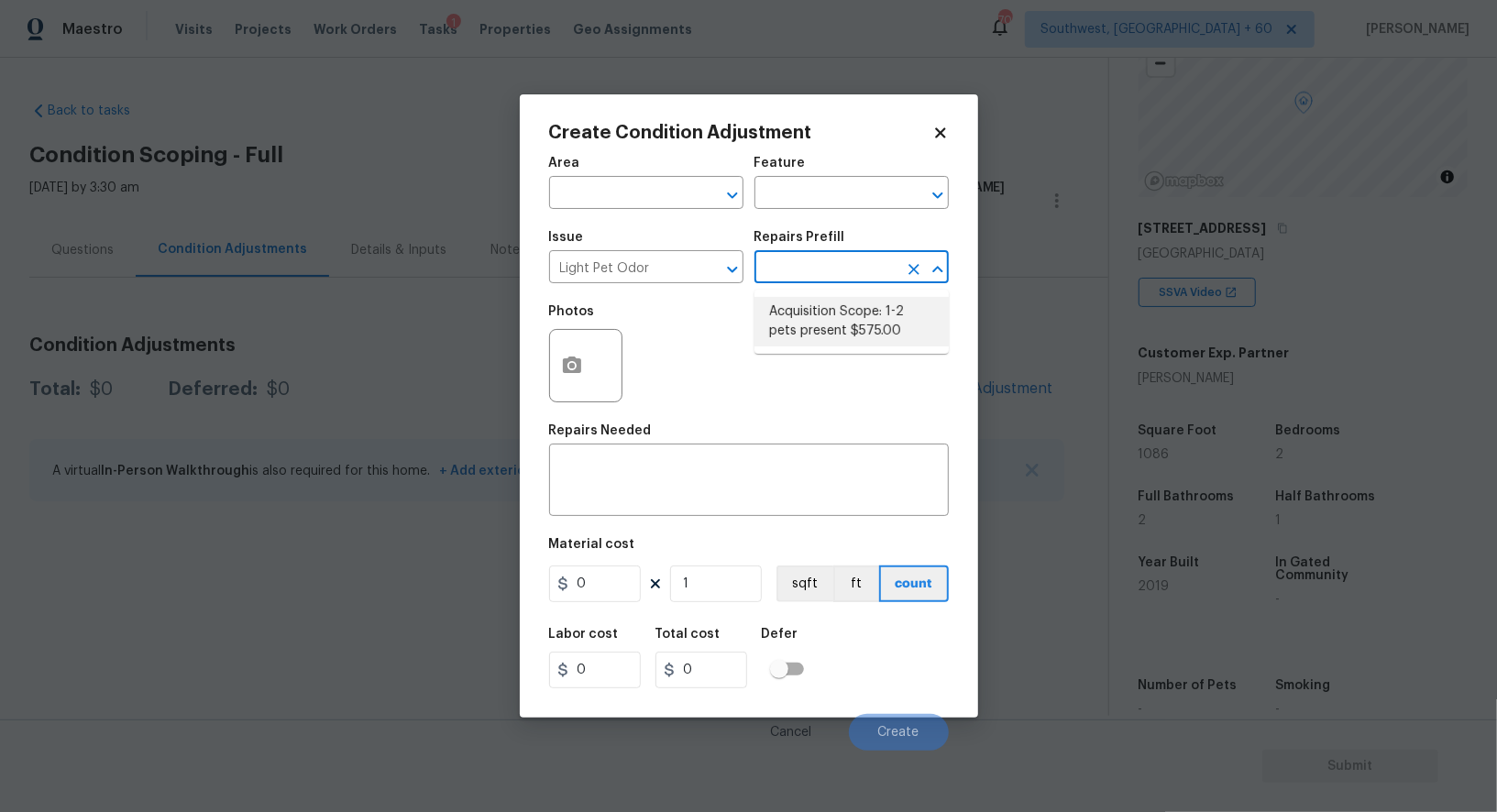
click at [816, 319] on li "Acquisition Scope: 1-2 pets present $575.00" at bounding box center [851, 322] width 194 height 49
type textarea "Acquisition Scope: 1-2 pets present"
type input "575"
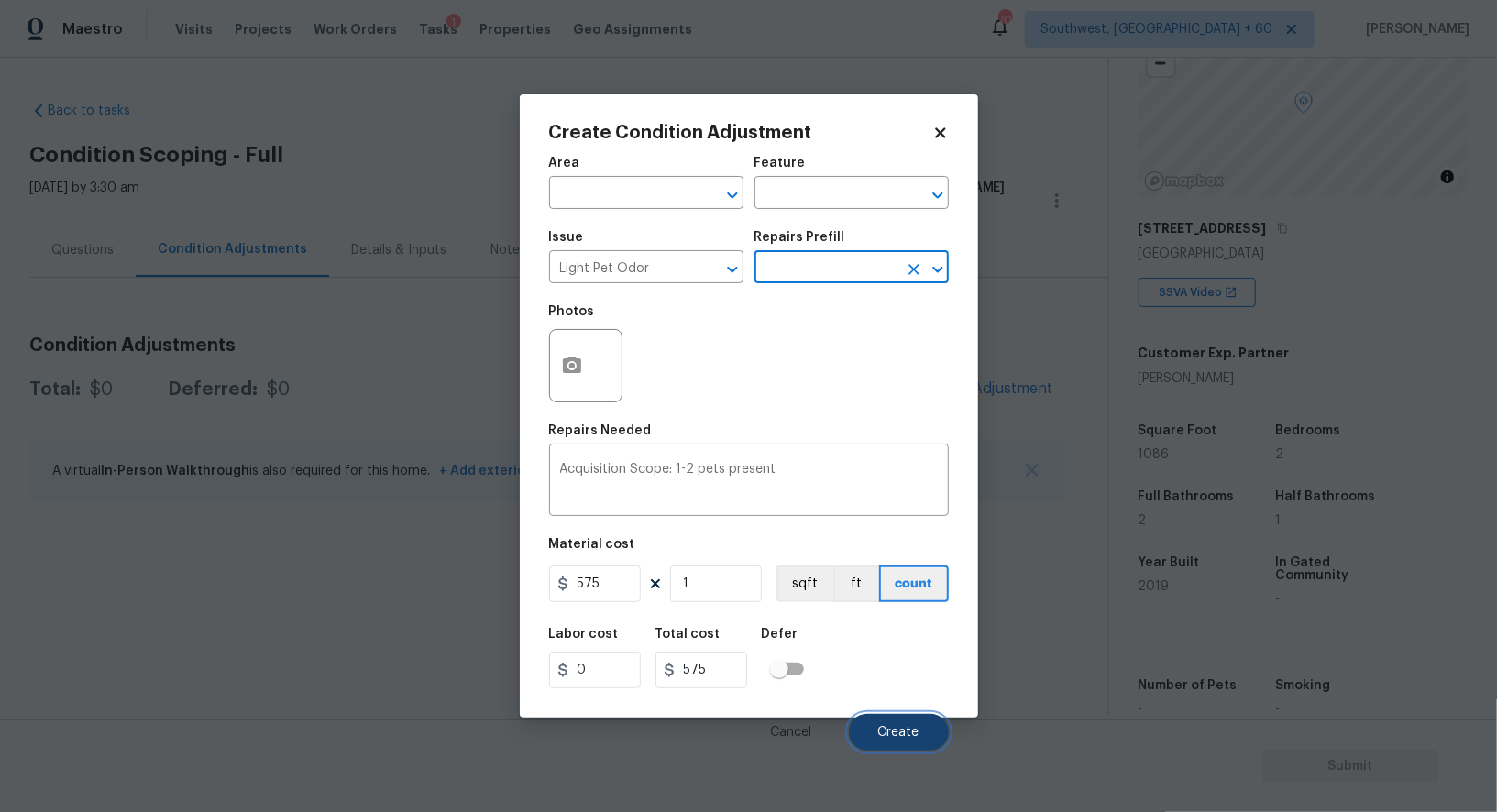
click at [900, 727] on button "Create" at bounding box center [900, 732] width 100 height 37
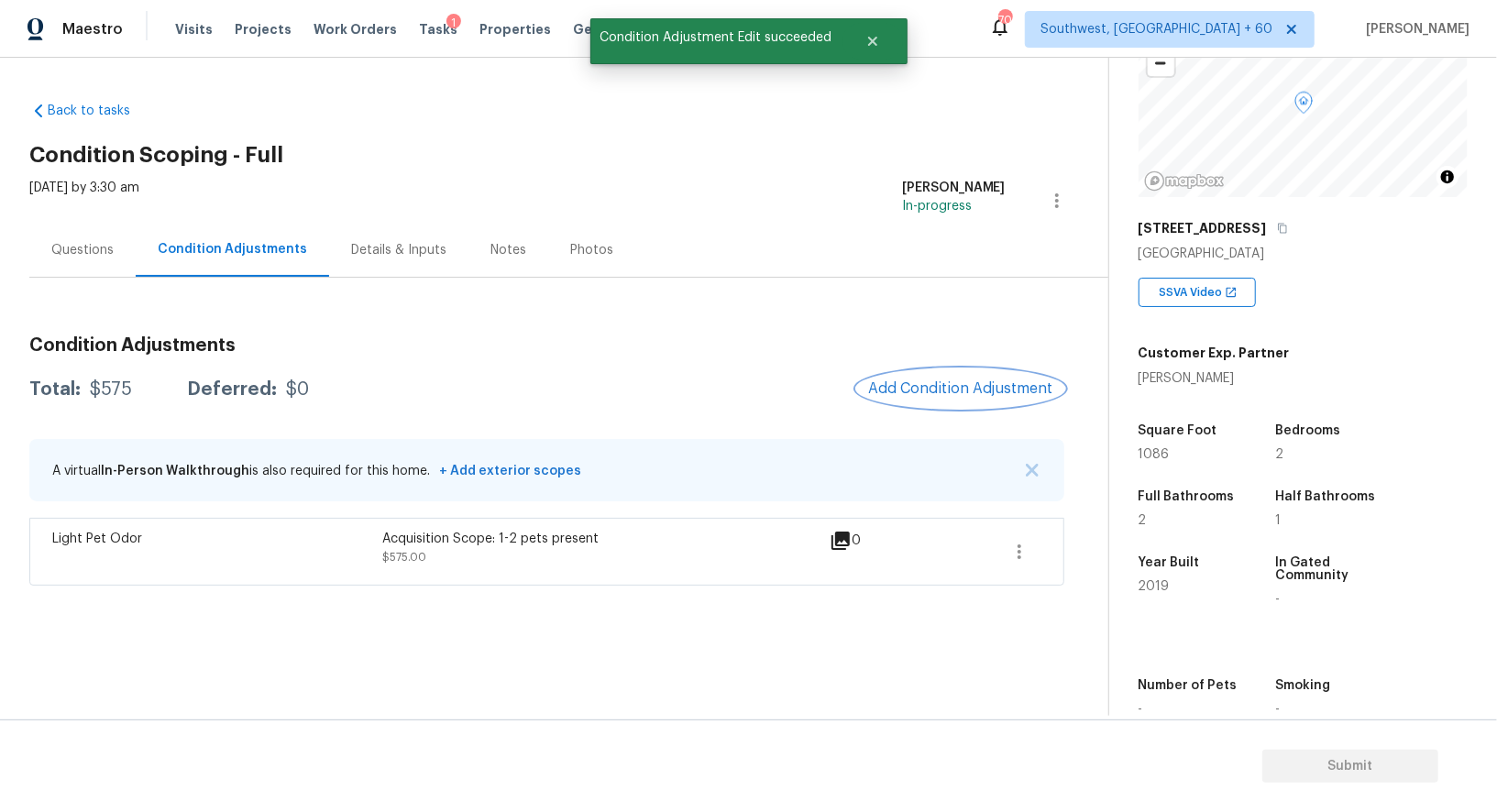
click at [957, 392] on span "Add Condition Adjustment" at bounding box center [961, 388] width 186 height 16
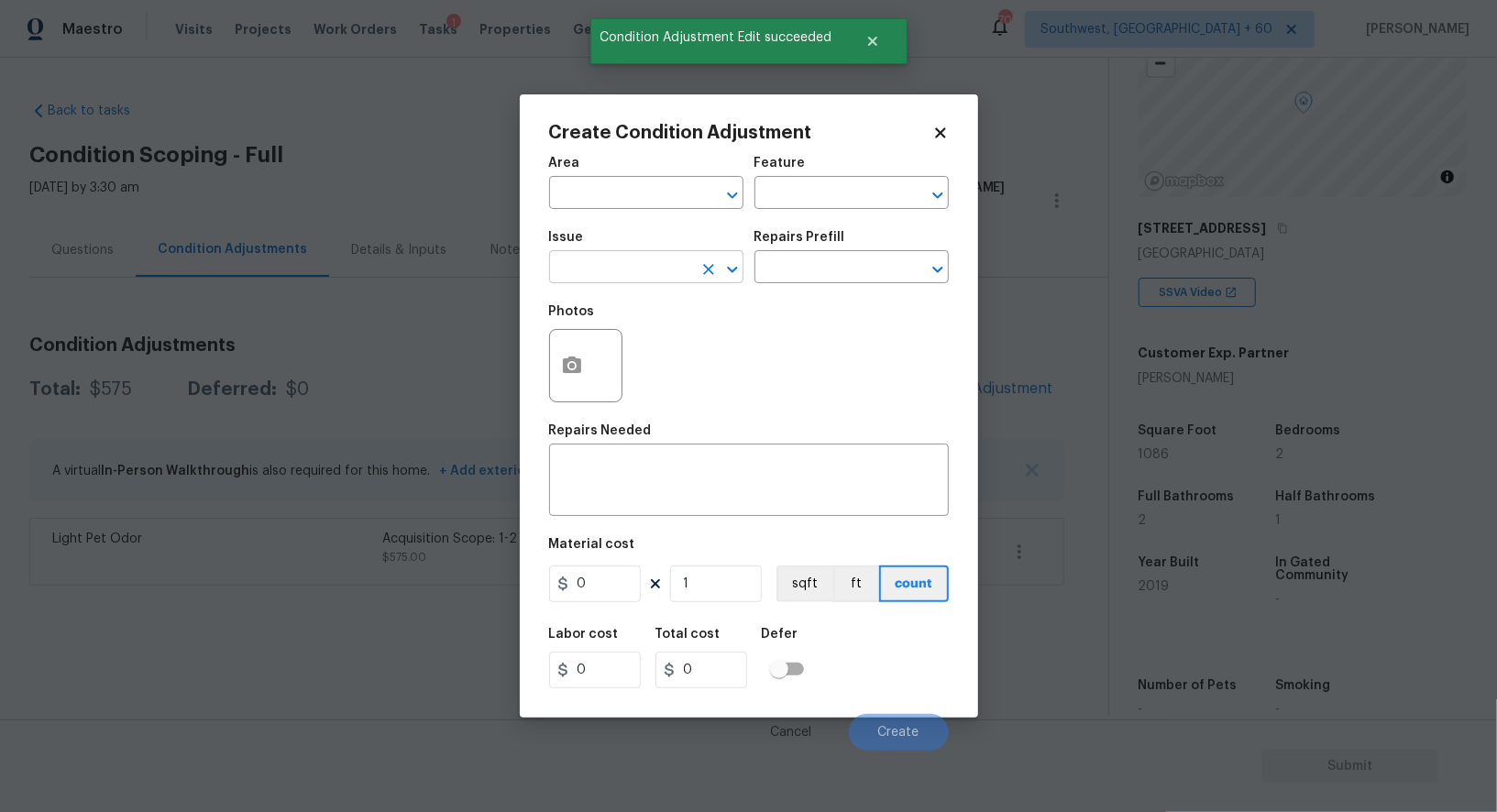
click at [628, 265] on input "text" at bounding box center [620, 269] width 143 height 28
click at [629, 333] on div "Other" at bounding box center [646, 319] width 194 height 44
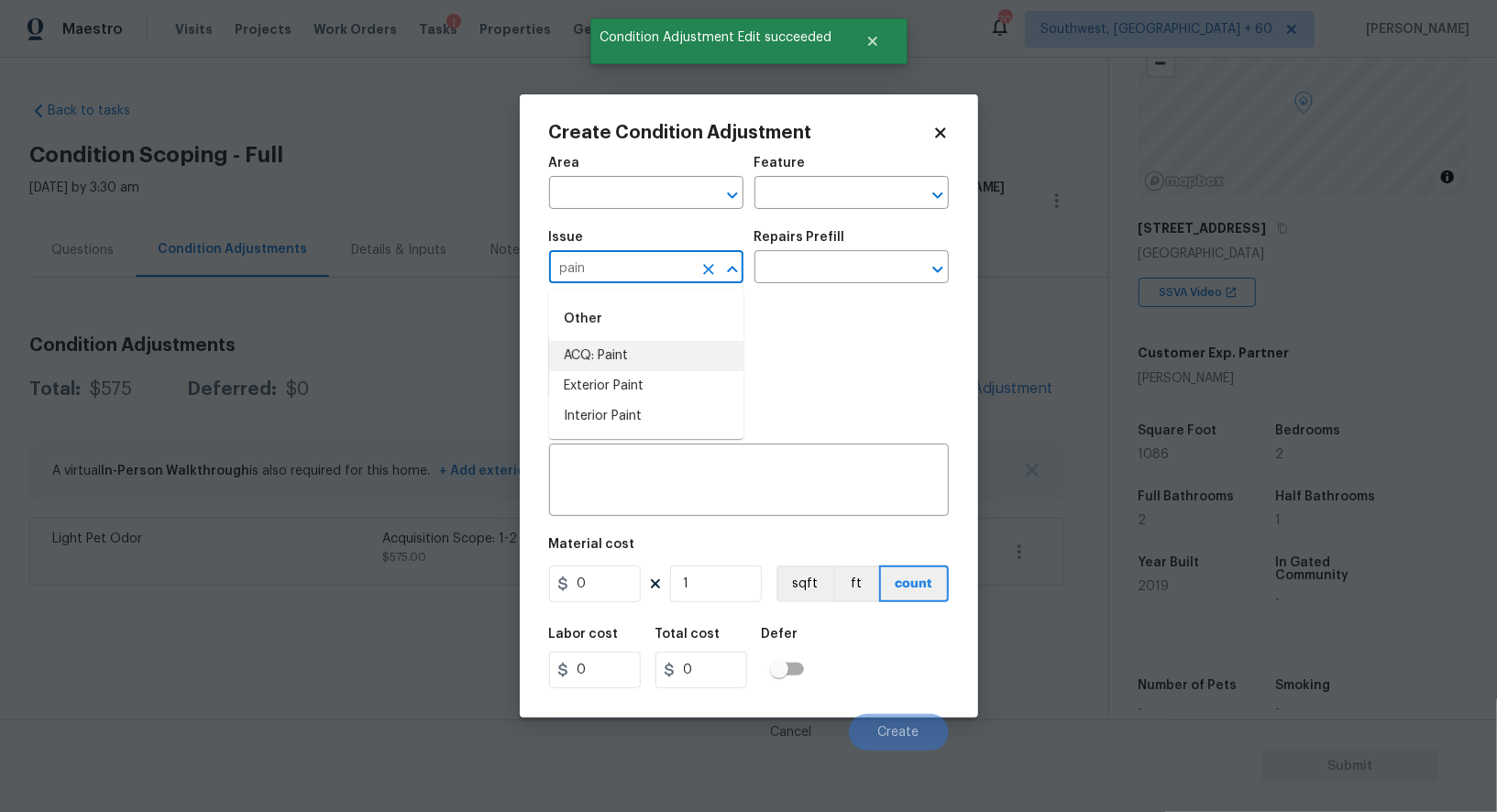
click at [629, 353] on li "ACQ: Paint" at bounding box center [646, 356] width 194 height 30
type input "ACQ: Paint"
click at [813, 286] on div "Issue ACQ: Paint ​ Repairs Prefill ​" at bounding box center [749, 256] width 400 height 74
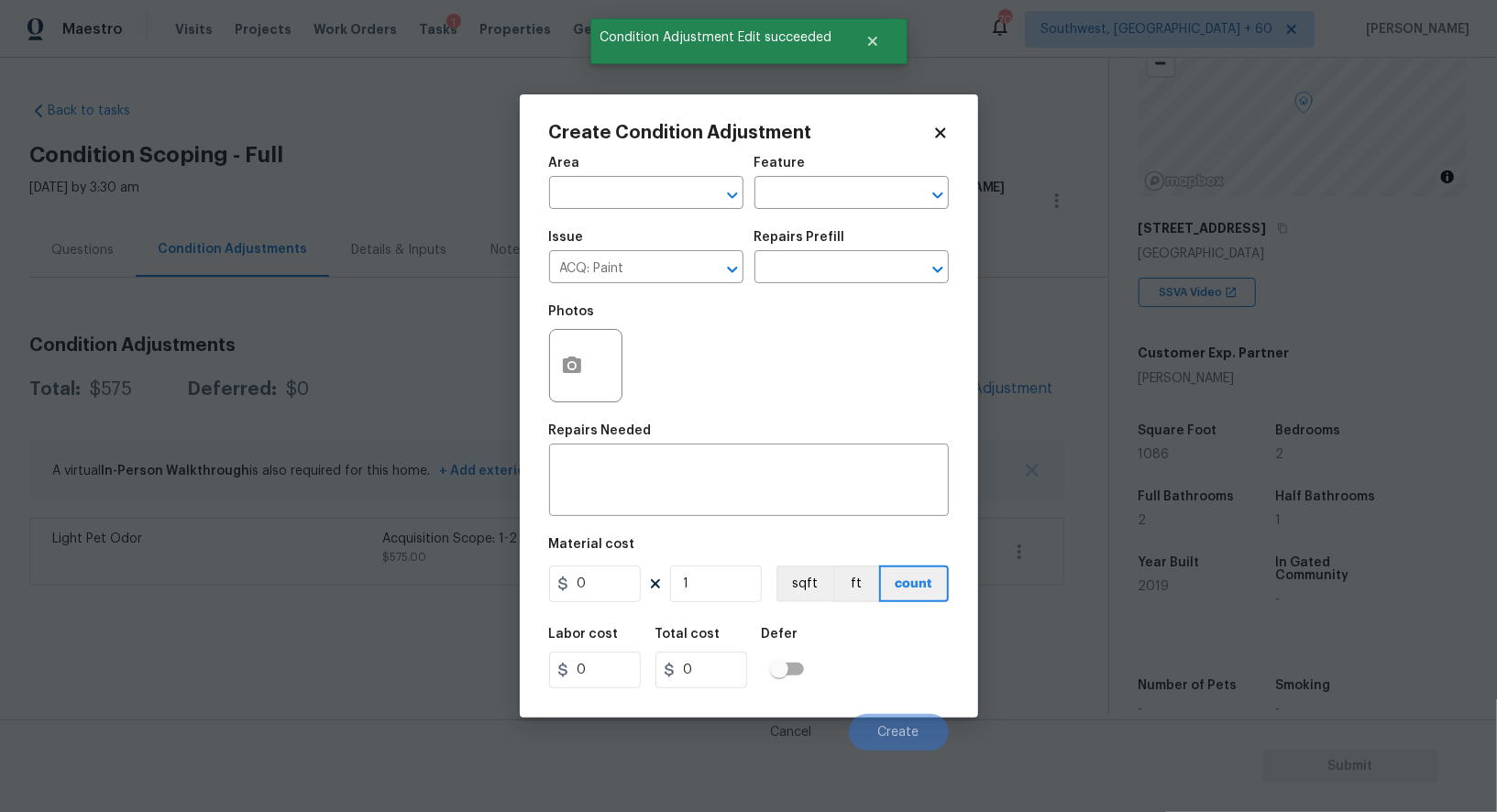
click at [813, 286] on div "Issue ACQ: Paint ​ Repairs Prefill ​" at bounding box center [749, 256] width 400 height 74
click at [830, 265] on input "text" at bounding box center [826, 269] width 143 height 28
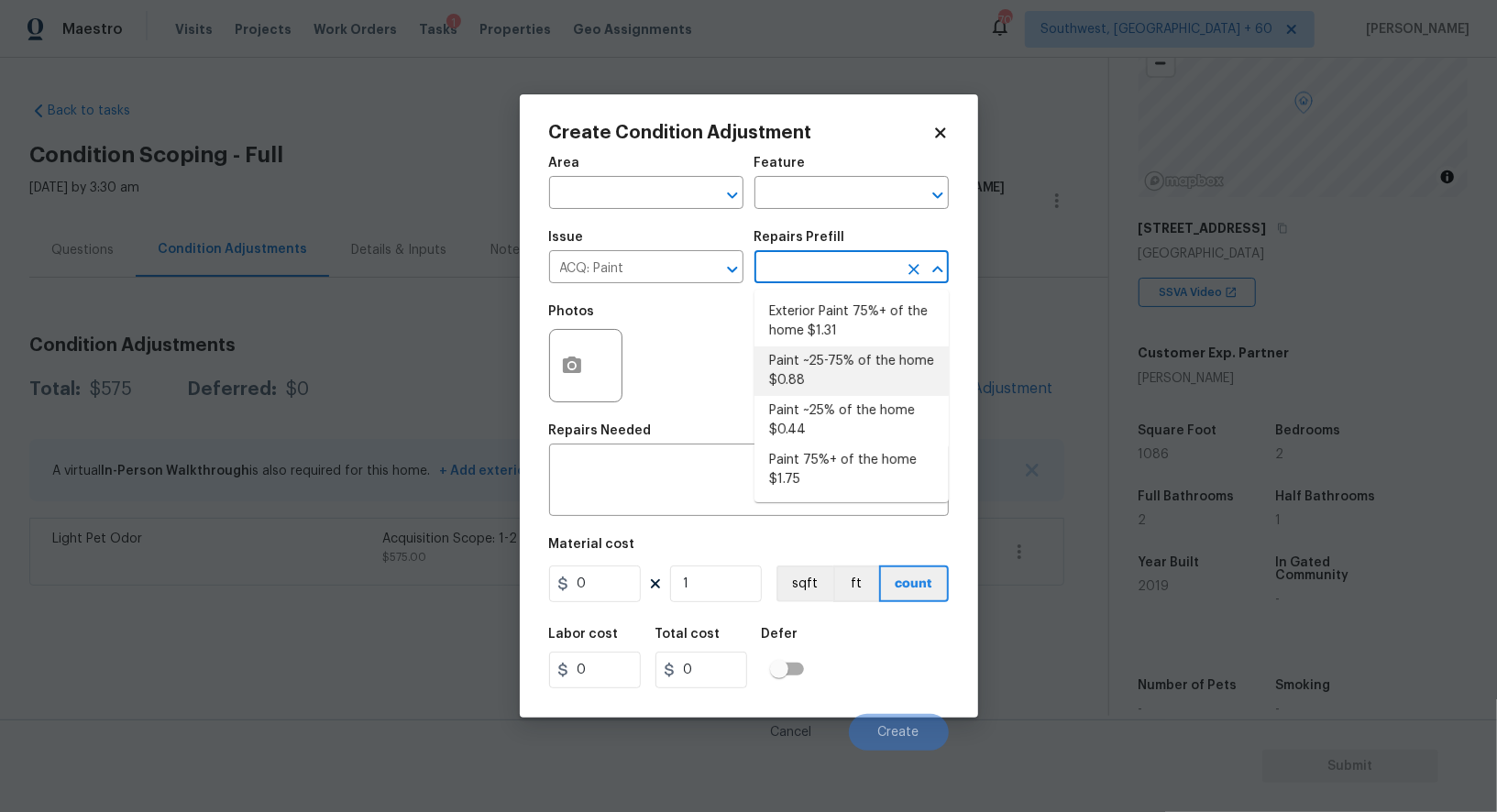
click at [823, 419] on li "Paint ~25% of the home $0.44" at bounding box center [851, 420] width 194 height 49
type input "Acquisition"
type textarea "Acquisition Scope: ~25% of the home needs interior paint"
type input "0.44"
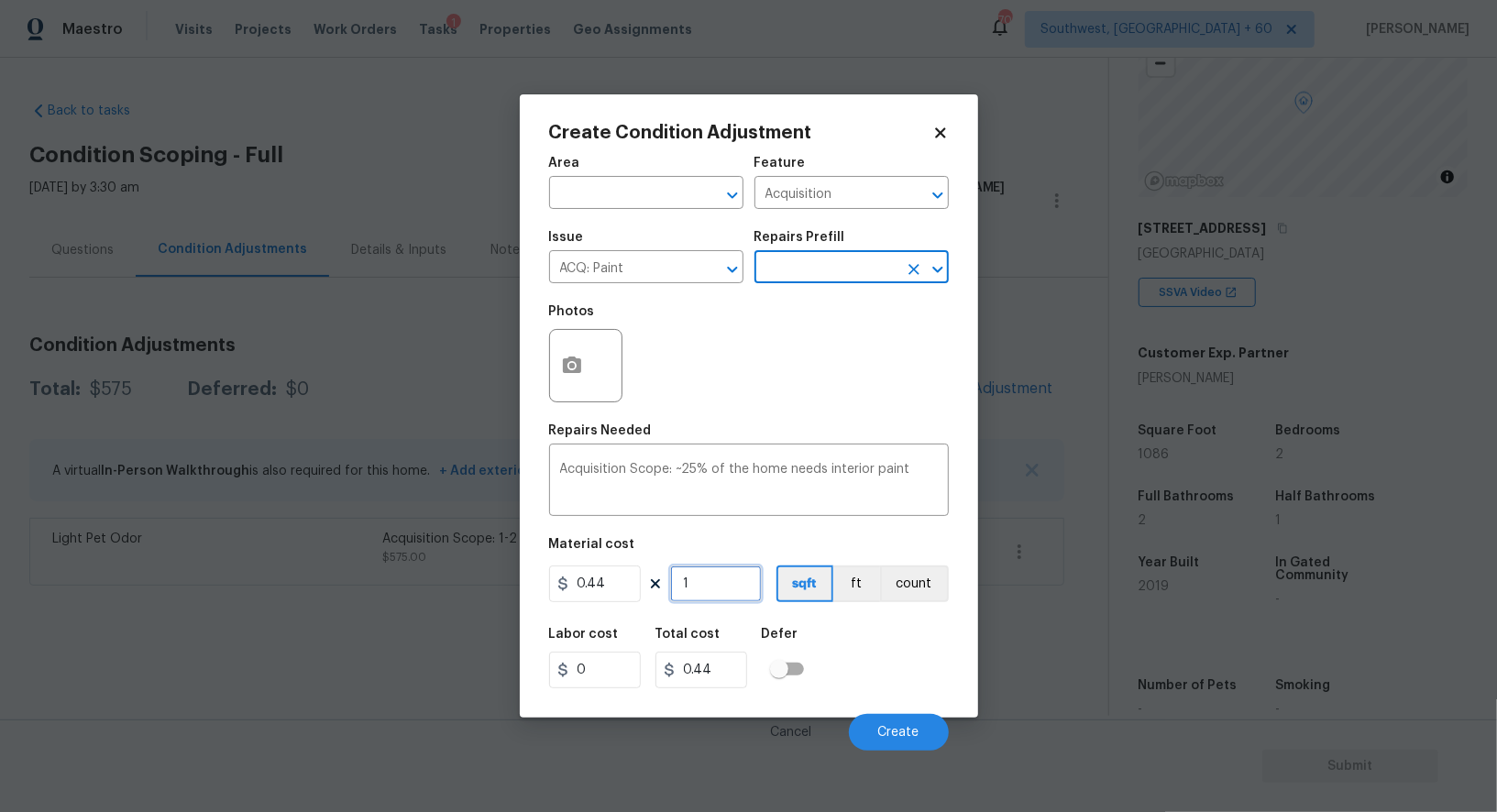
click at [712, 581] on input "1" at bounding box center [716, 583] width 92 height 37
type input "10"
type input "4.4"
type input "108"
type input "47.52"
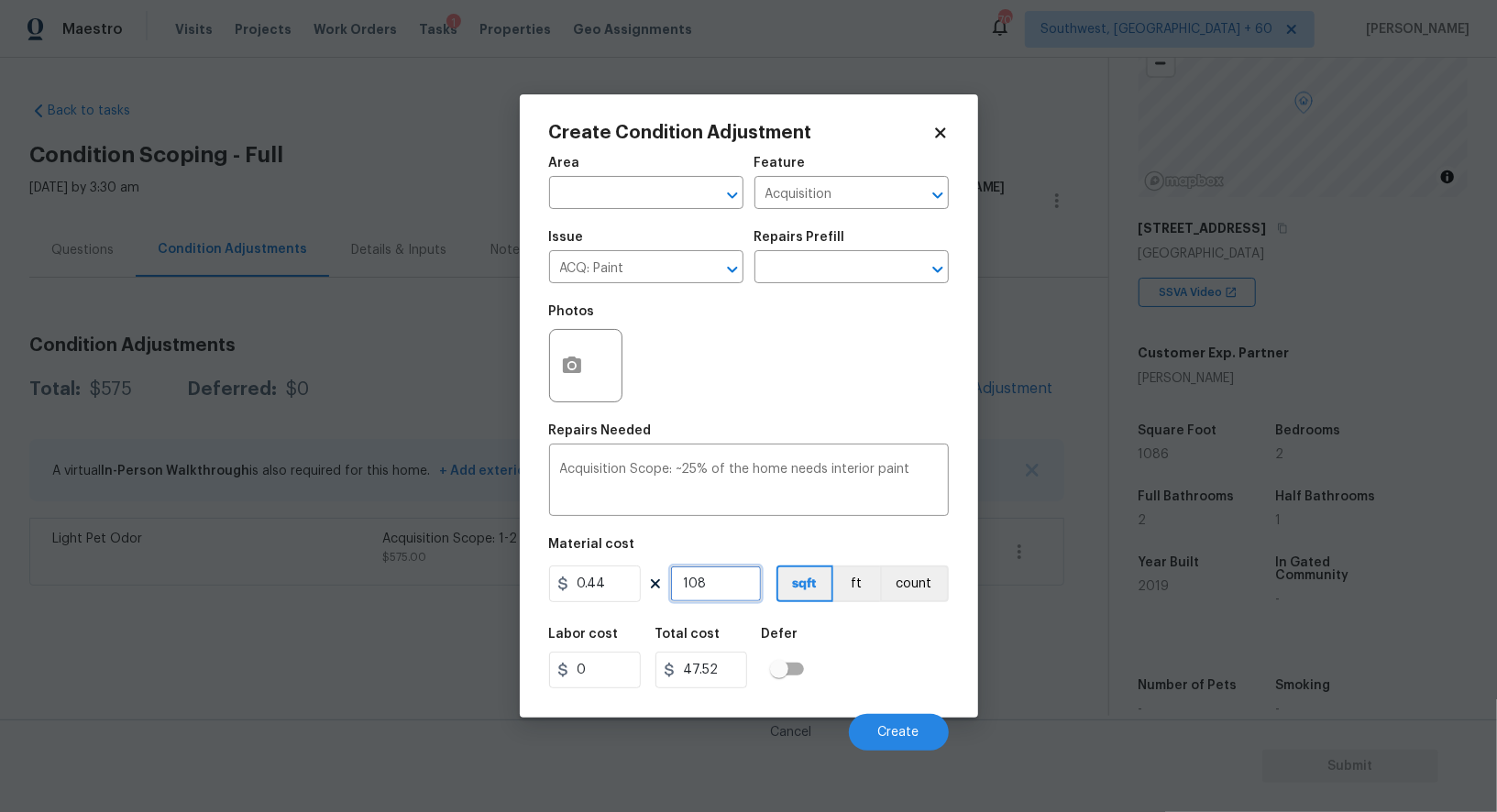
type input "1086"
type input "477.84"
type input "1086"
click at [738, 679] on input "477.84" at bounding box center [701, 669] width 92 height 37
click at [890, 741] on button "Create" at bounding box center [900, 732] width 100 height 37
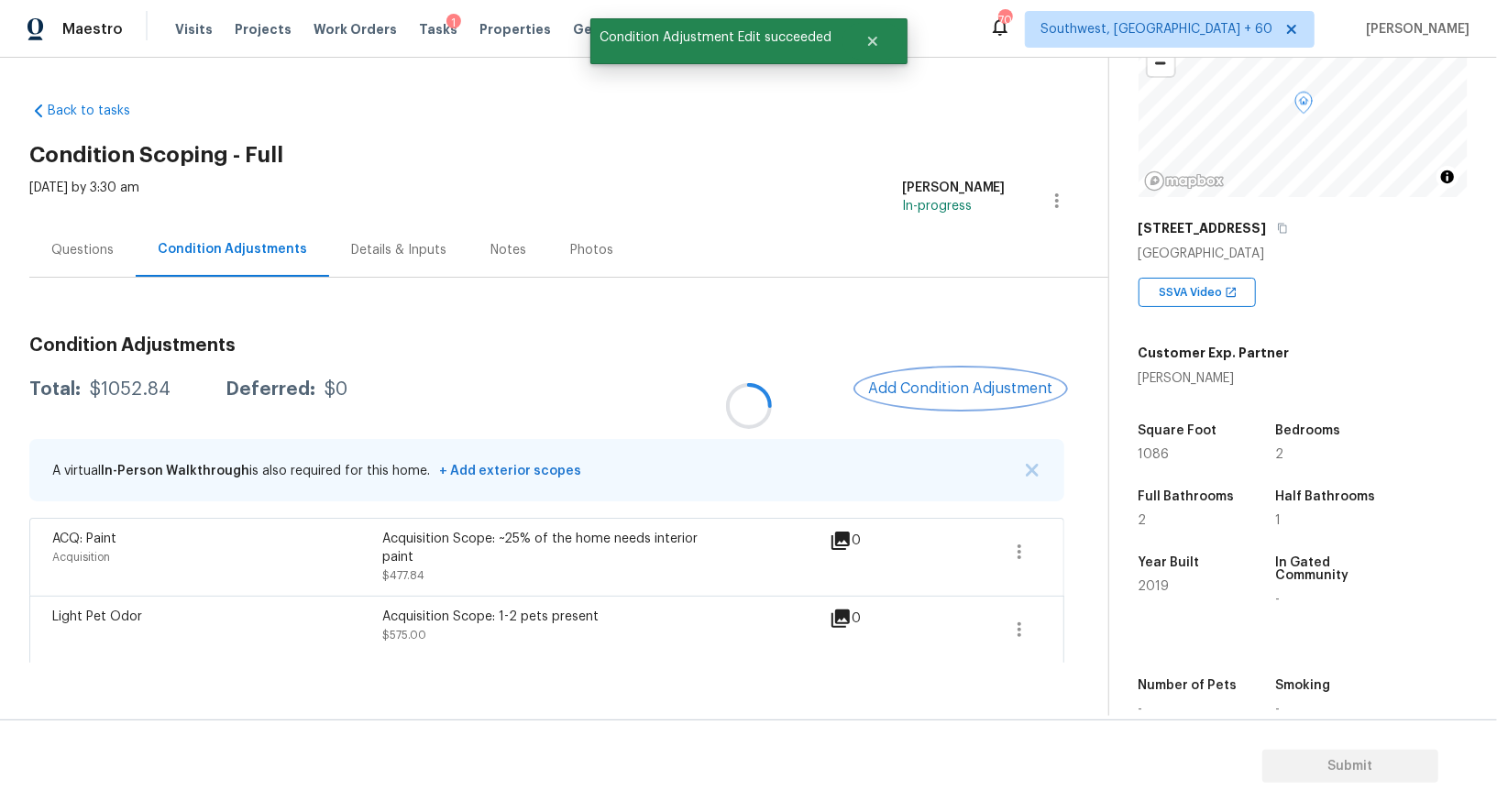
click at [966, 392] on span "Add Condition Adjustment" at bounding box center [961, 388] width 186 height 16
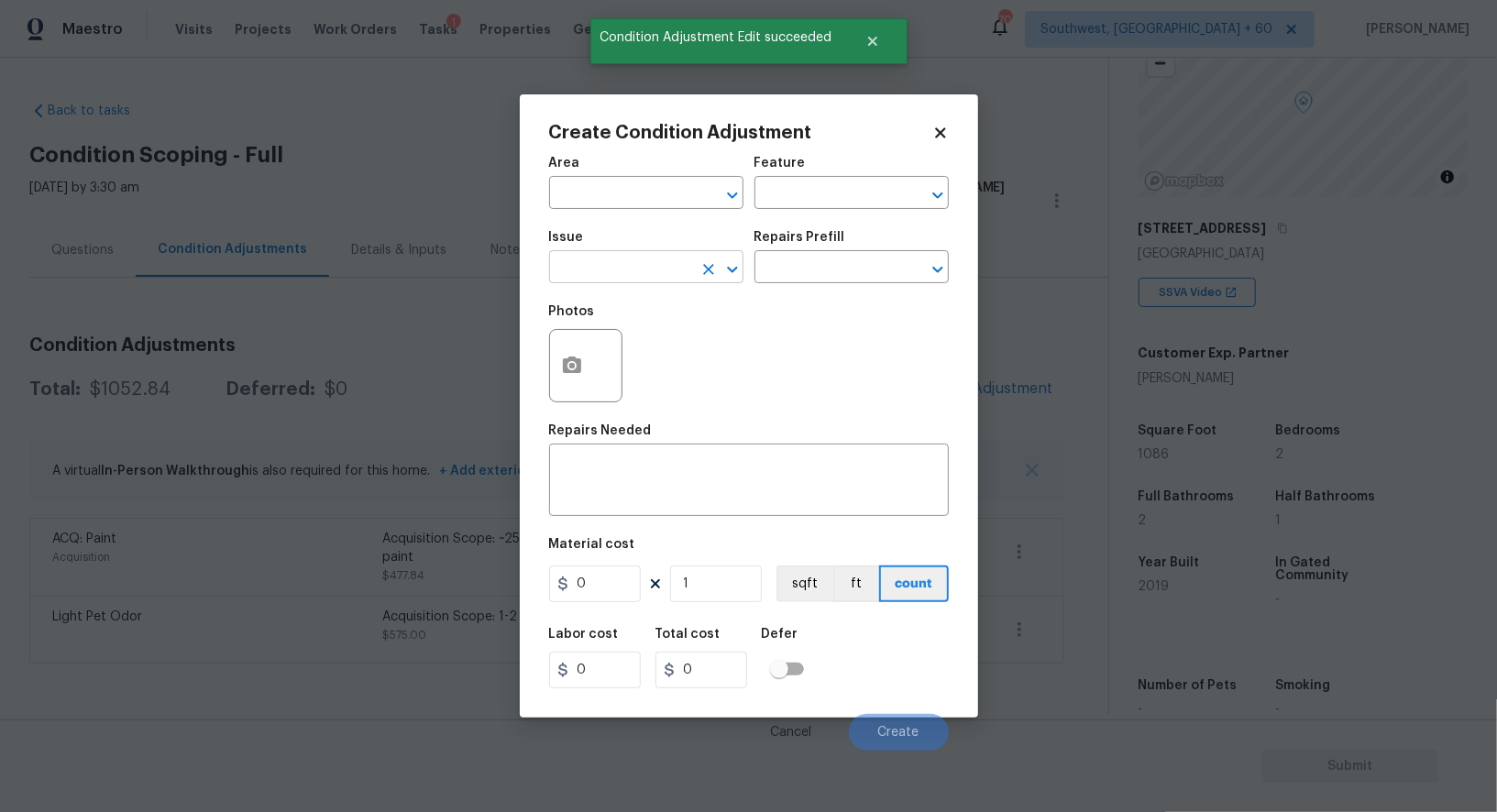
click at [647, 267] on input "text" at bounding box center [620, 269] width 143 height 28
click at [619, 357] on li "ACQ: Flooring" at bounding box center [646, 356] width 194 height 30
type input "ACQ: Flooring"
click at [801, 282] on input "text" at bounding box center [826, 269] width 143 height 28
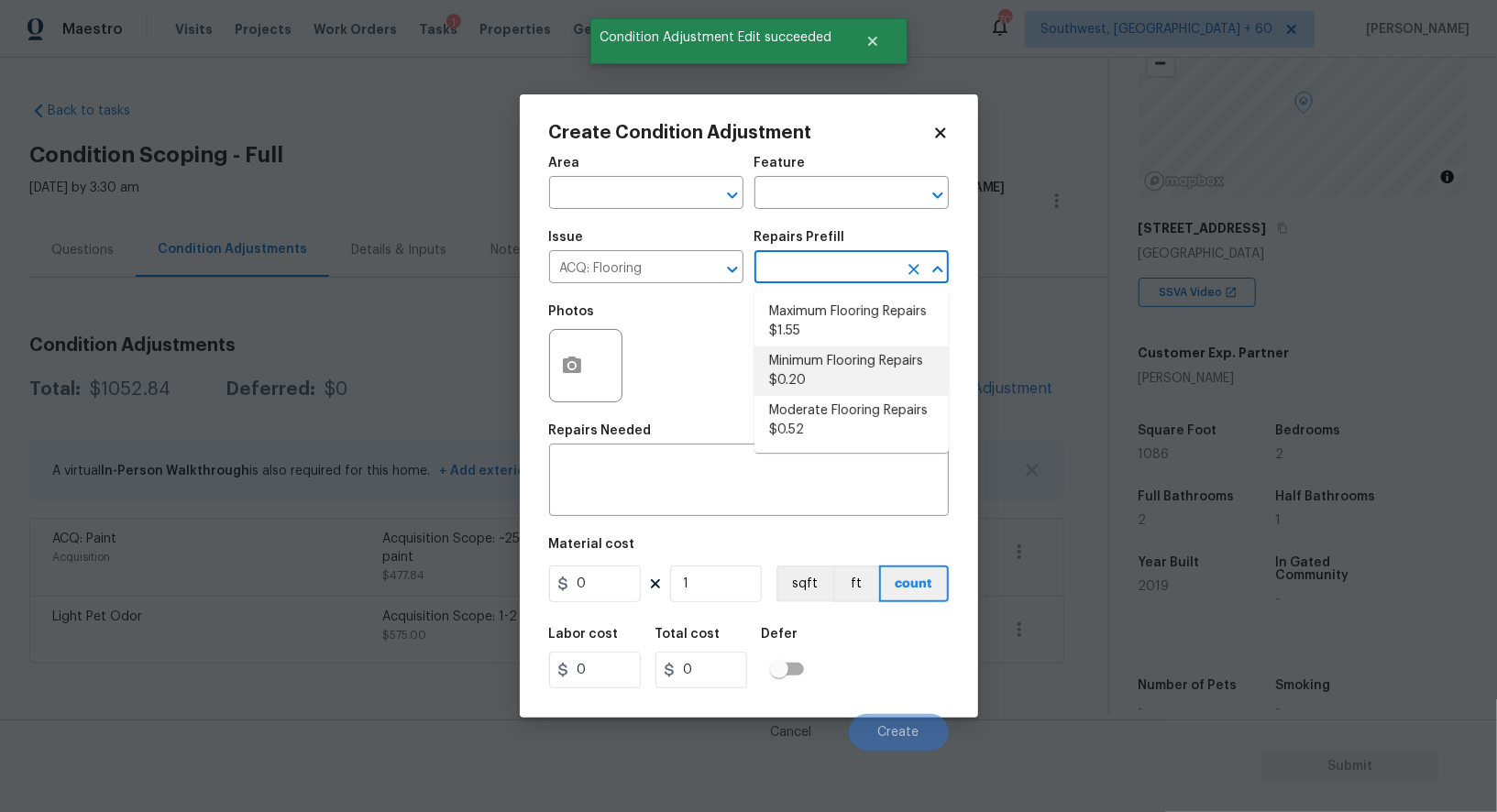
click at [808, 376] on li "Minimum Flooring Repairs $0.20" at bounding box center [851, 371] width 194 height 49
type input "Acquisition"
type textarea "Acquisition Scope: Minimum flooring repairs"
type input "0.2"
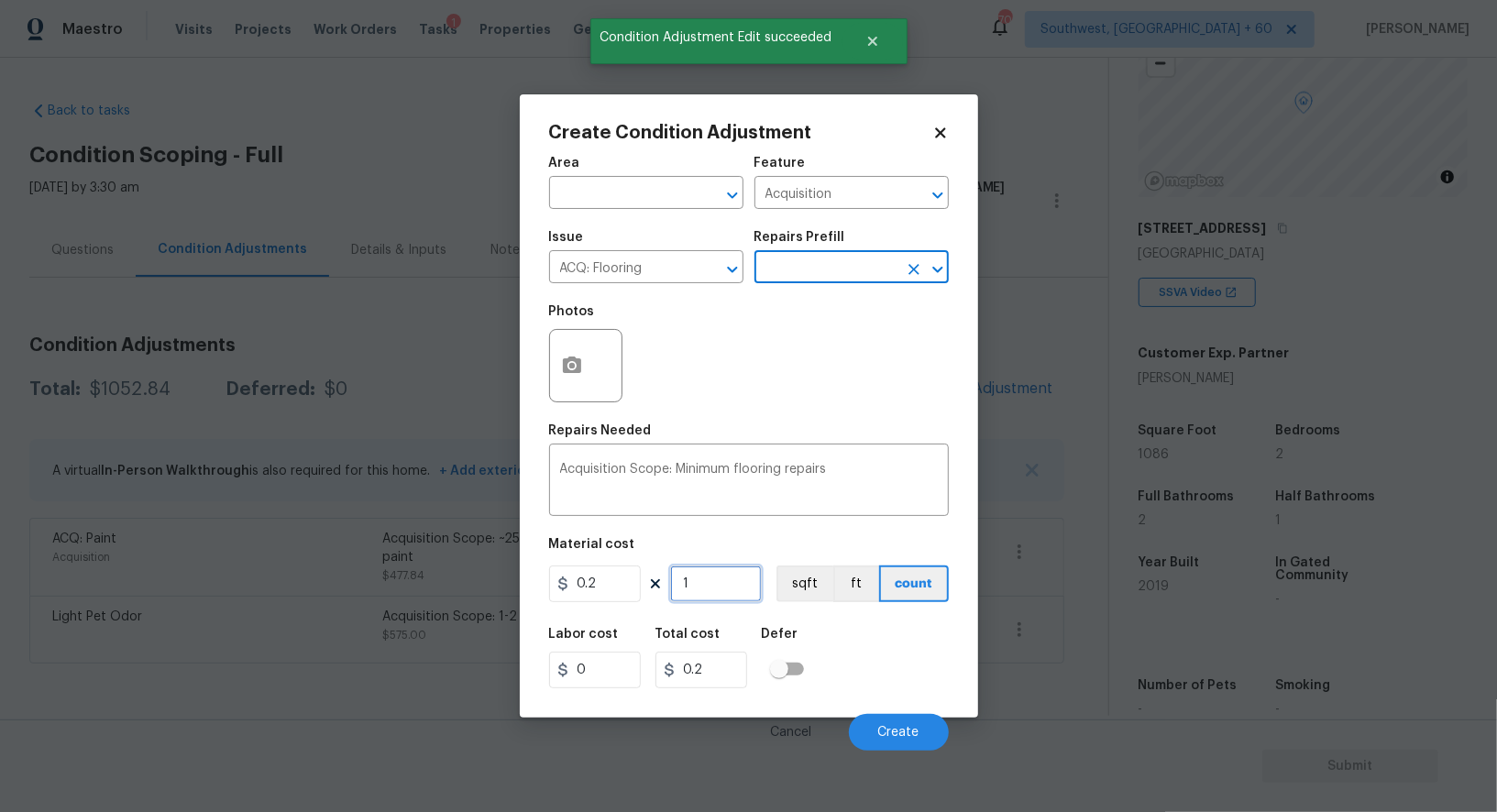
click at [707, 591] on input "1" at bounding box center [716, 583] width 92 height 37
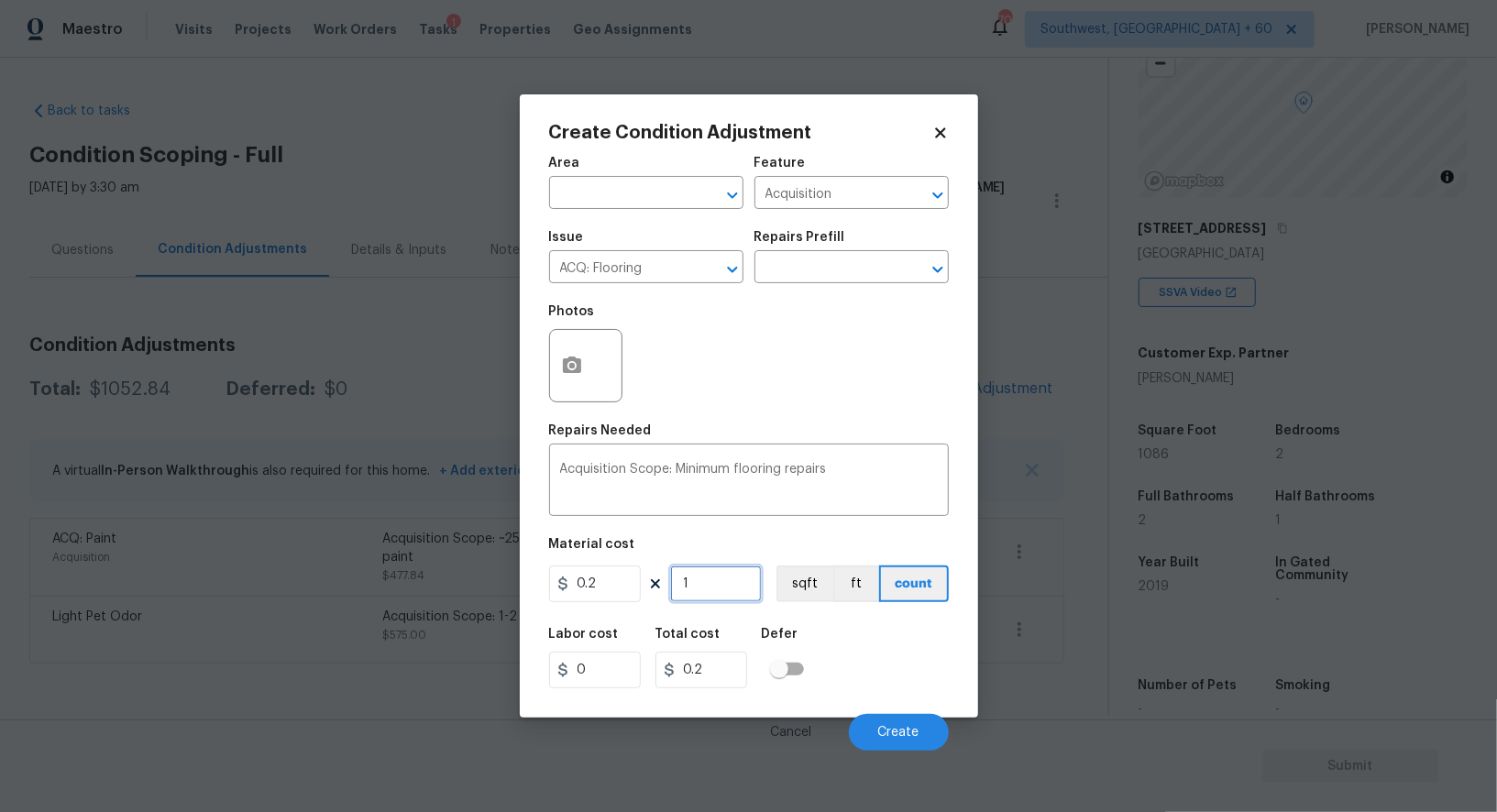
type input "10"
type input "2"
type input "108"
type input "21.6"
type input "1086"
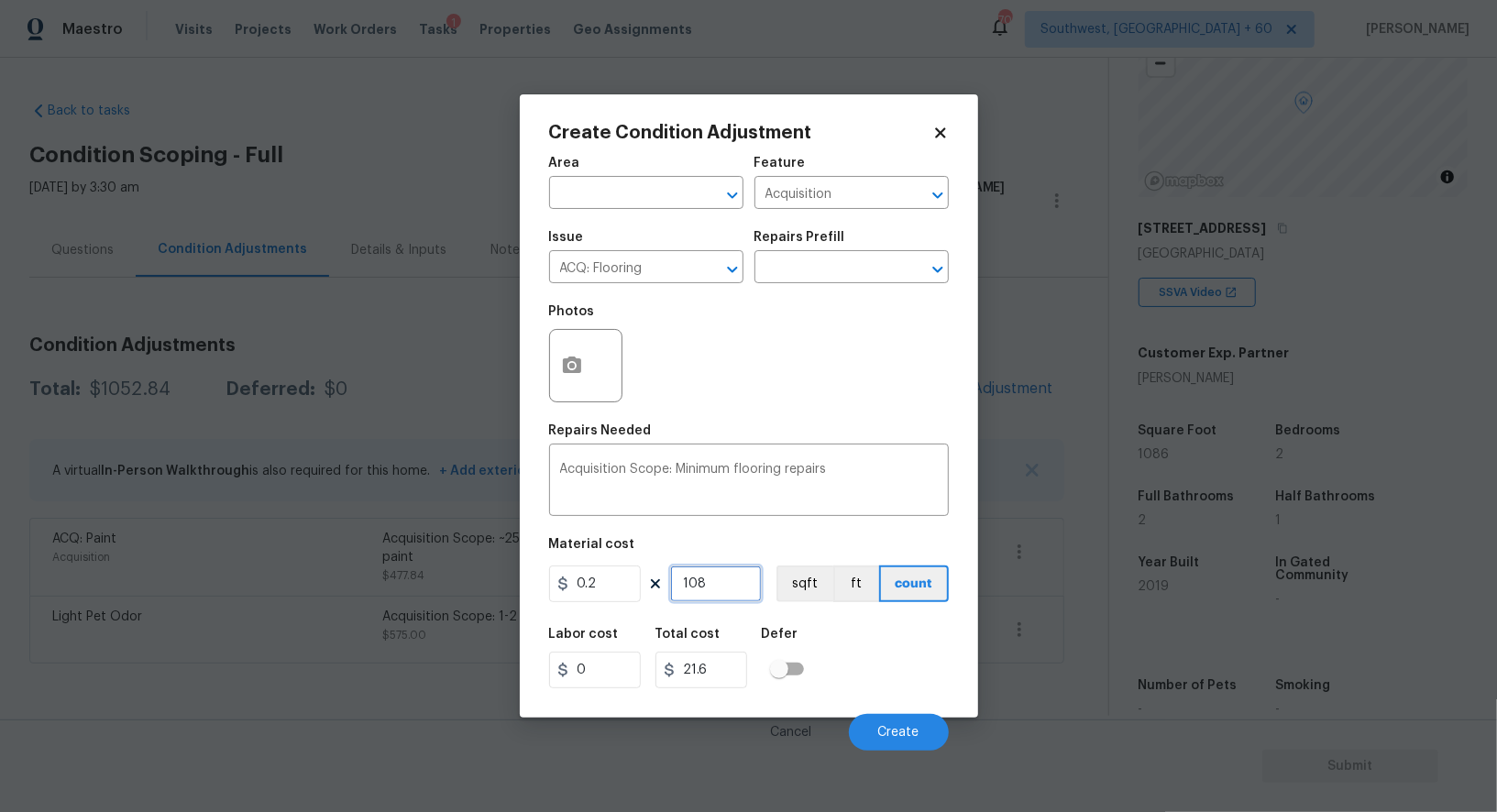
type input "217.2"
type input "1086"
click at [722, 678] on input "217.2" at bounding box center [701, 669] width 92 height 37
click at [909, 728] on span "Create" at bounding box center [900, 733] width 42 height 14
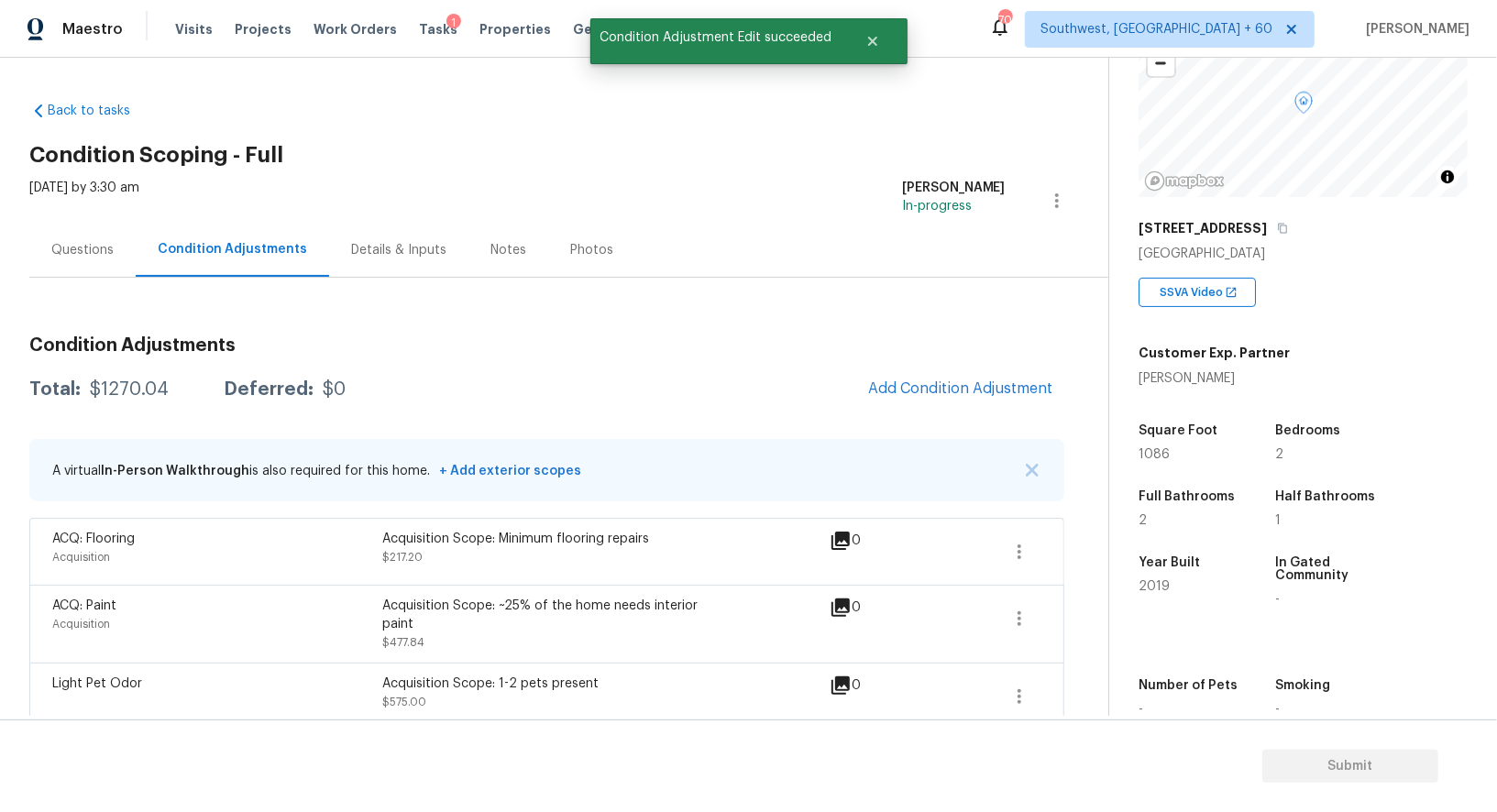
click at [63, 245] on div "Questions" at bounding box center [82, 250] width 62 height 18
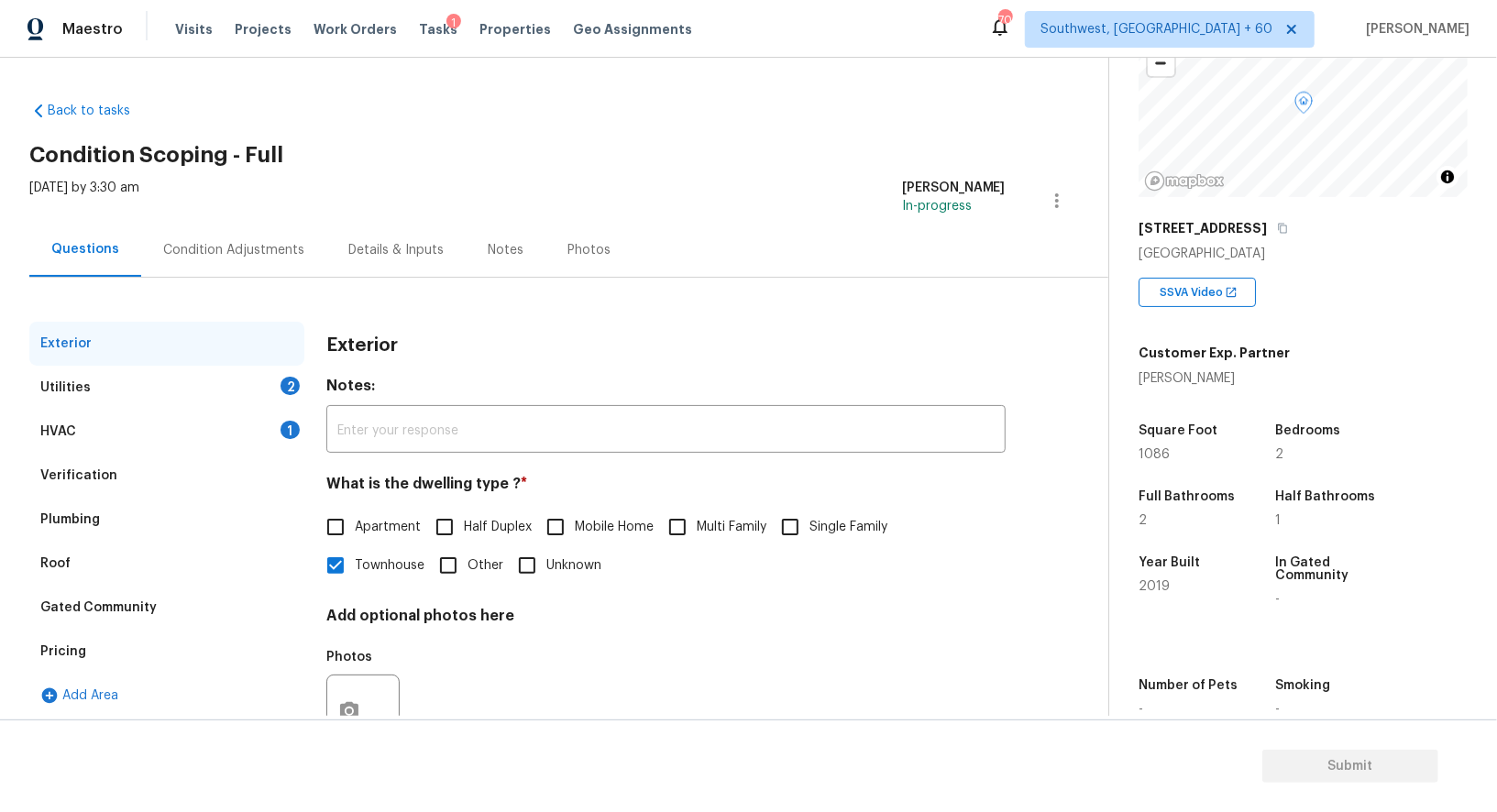
click at [154, 427] on div "HVAC 1" at bounding box center [167, 432] width 275 height 44
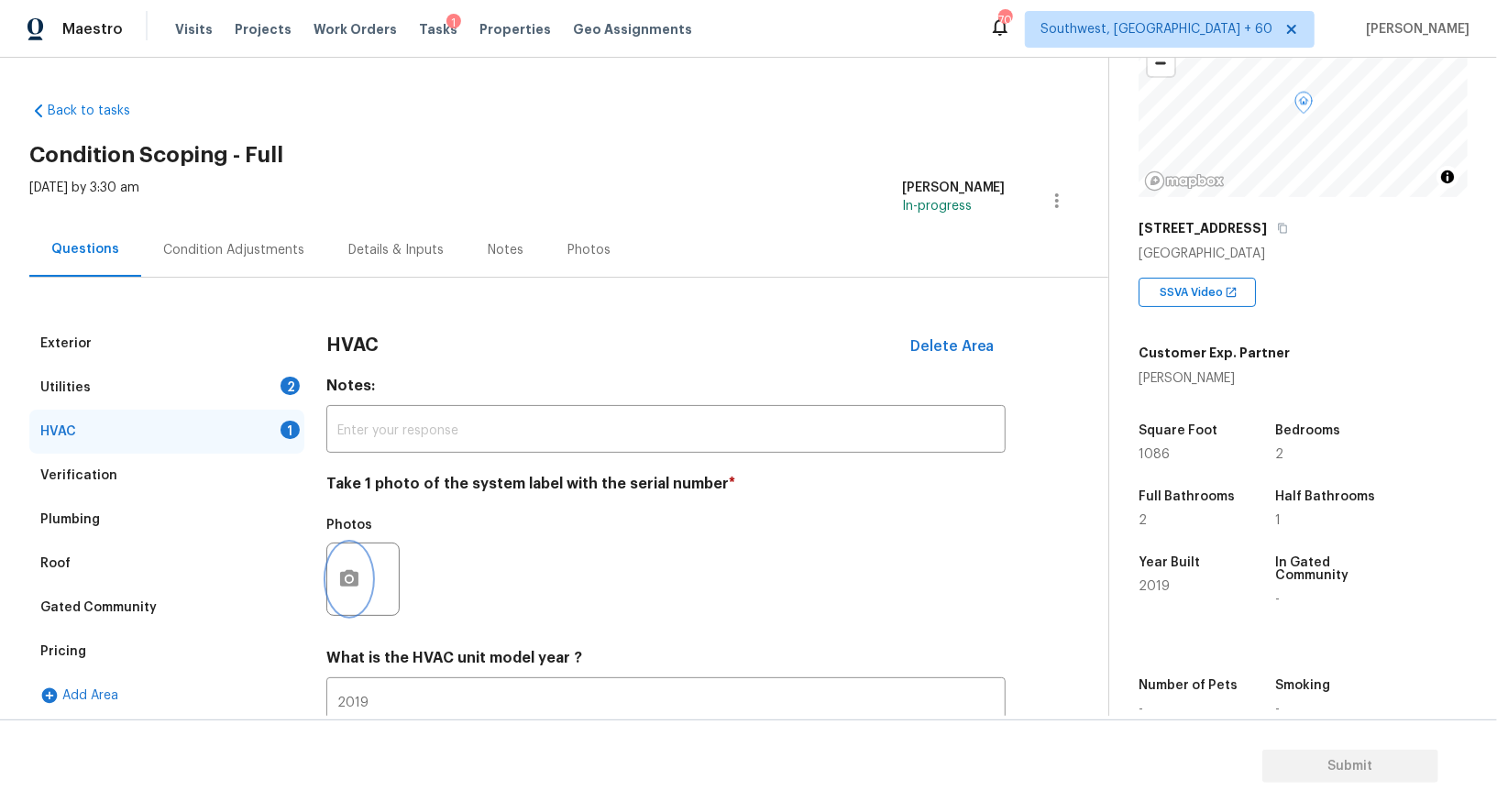
click at [344, 604] on button "button" at bounding box center [349, 579] width 44 height 72
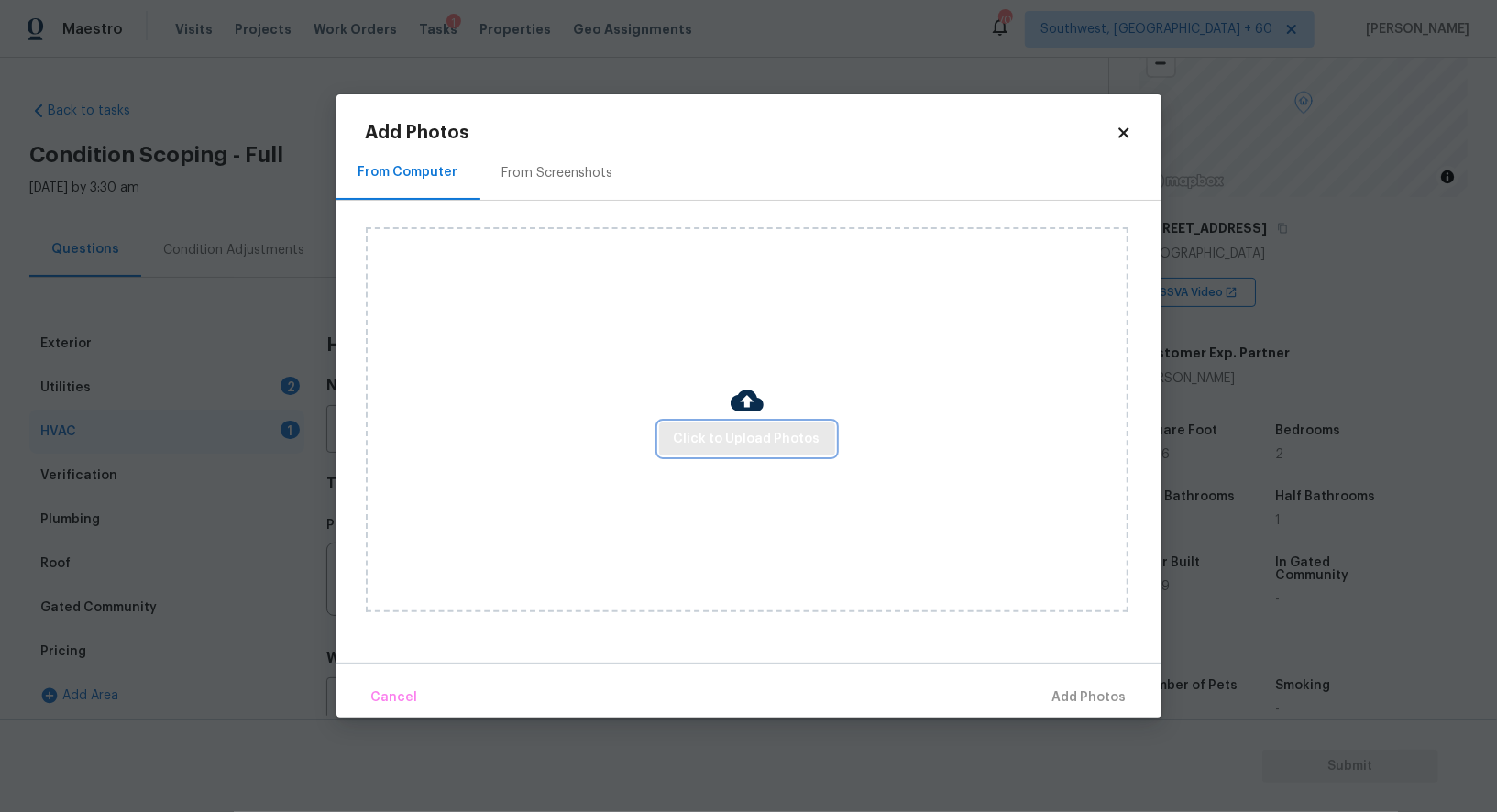
click at [760, 429] on span "Click to Upload Photos" at bounding box center [747, 439] width 147 height 23
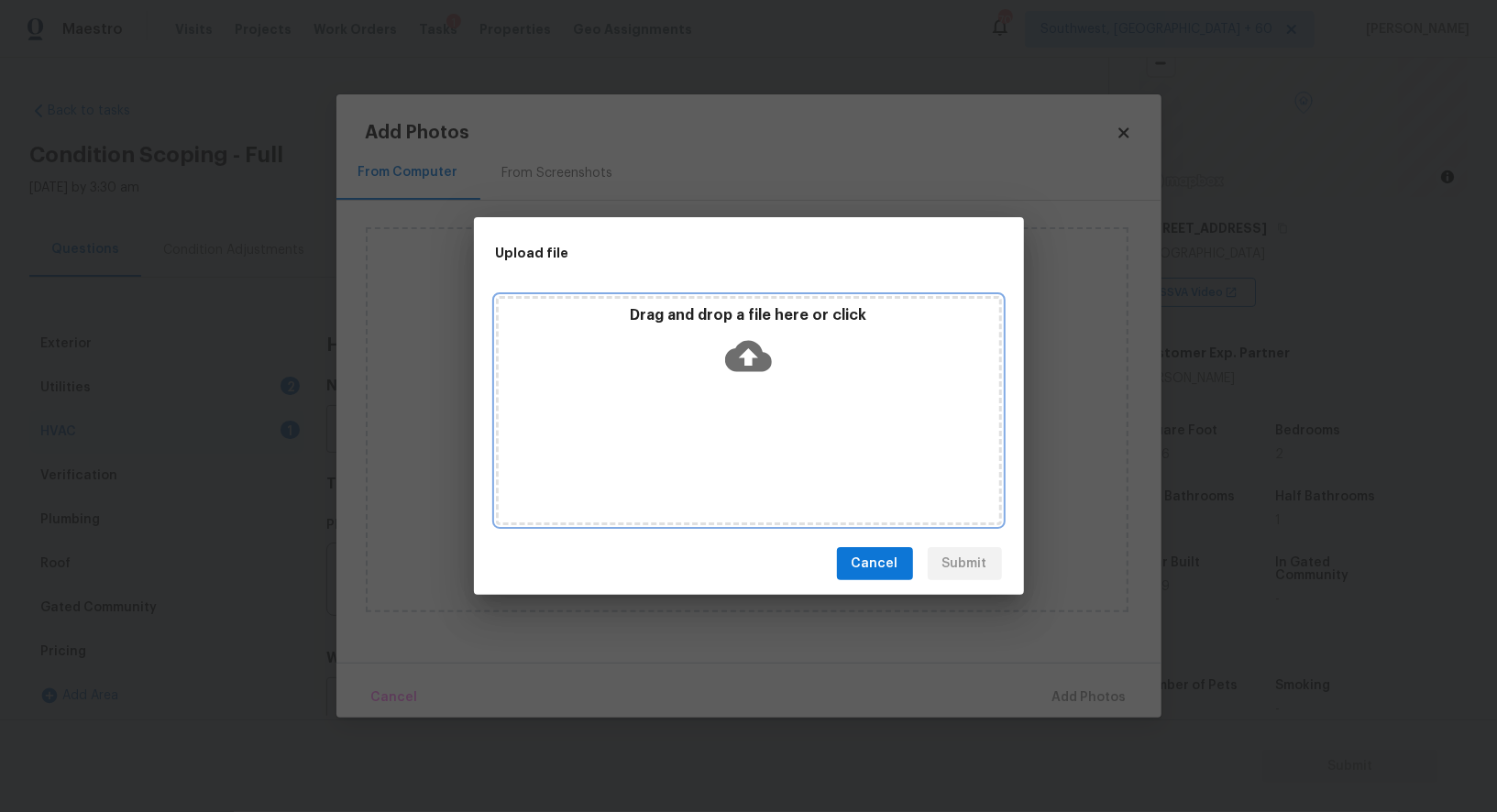
click at [758, 391] on div "Drag and drop a file here or click" at bounding box center [749, 411] width 506 height 229
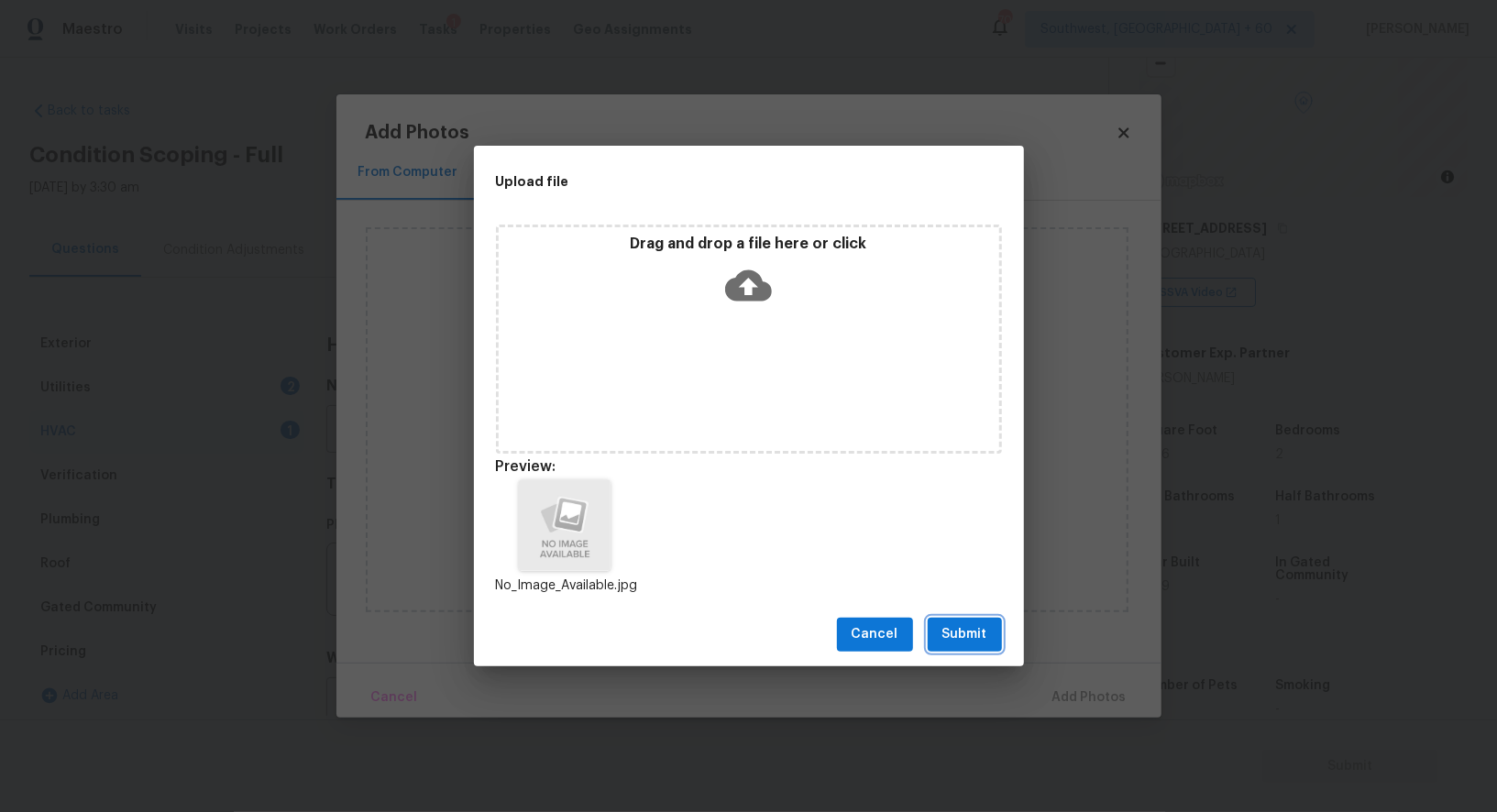
click at [965, 640] on span "Submit" at bounding box center [964, 634] width 45 height 23
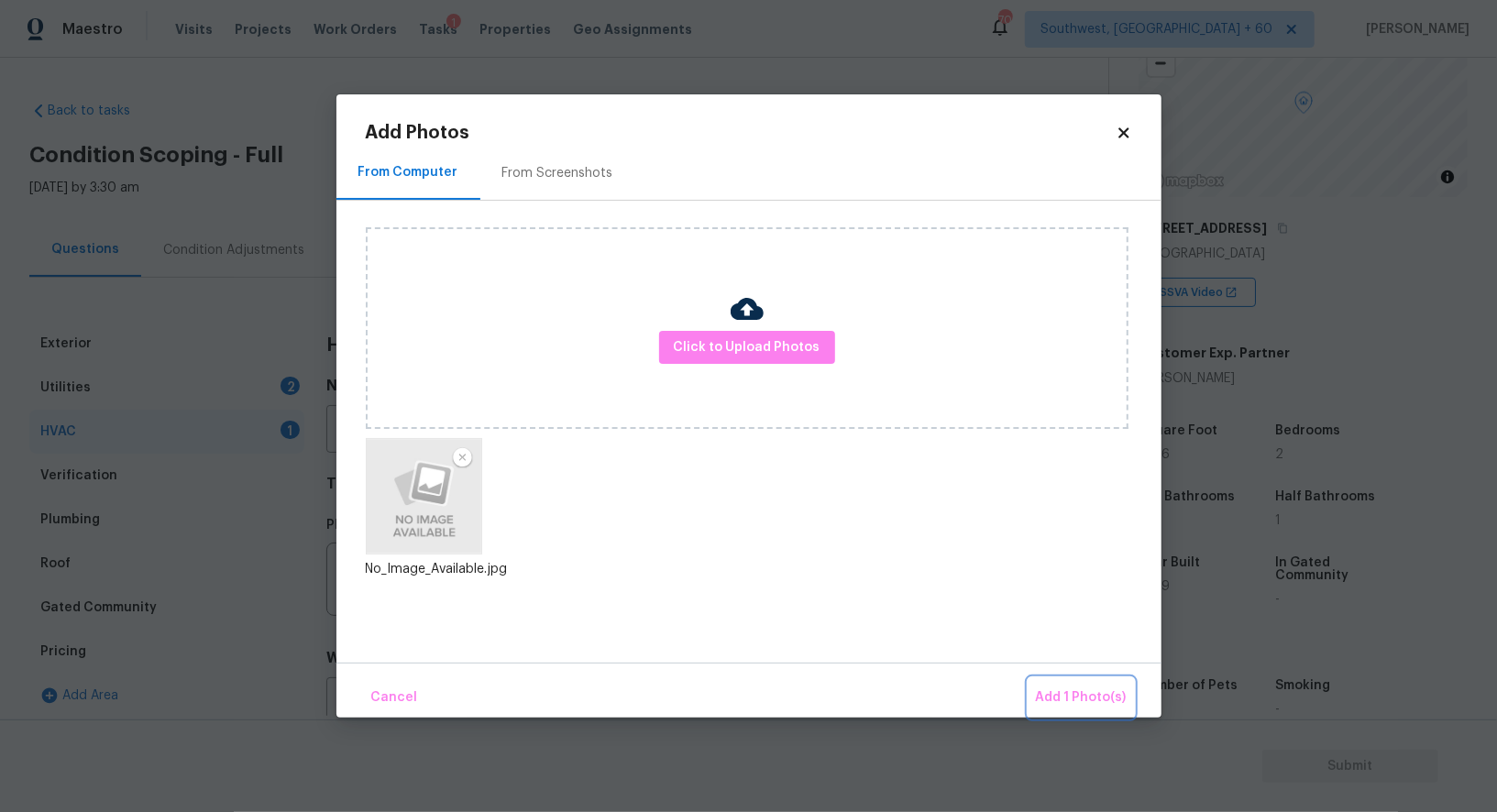
click at [1078, 711] on button "Add 1 Photo(s)" at bounding box center [1080, 697] width 105 height 40
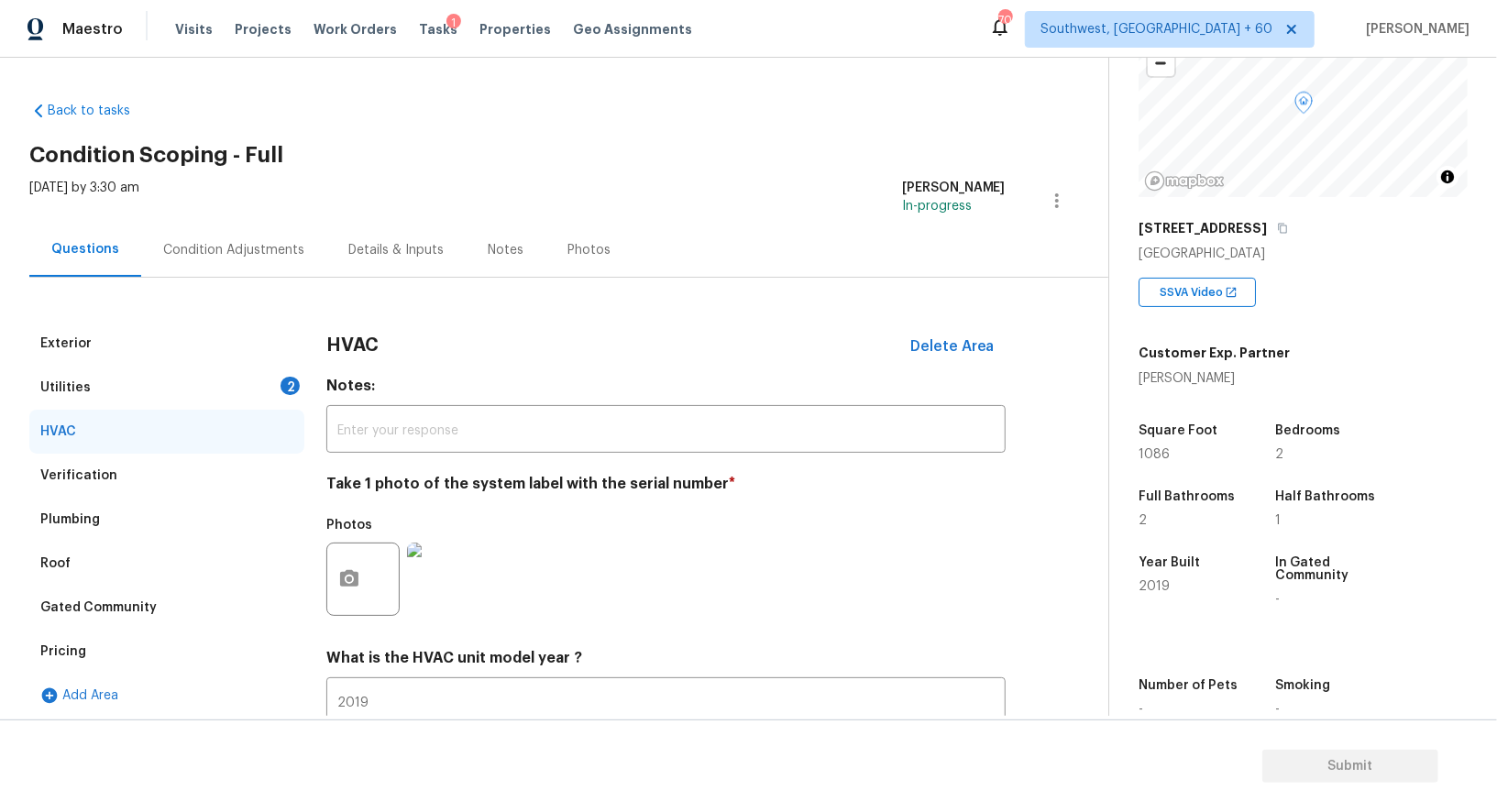
click at [206, 380] on div "Utilities 2" at bounding box center [167, 387] width 275 height 44
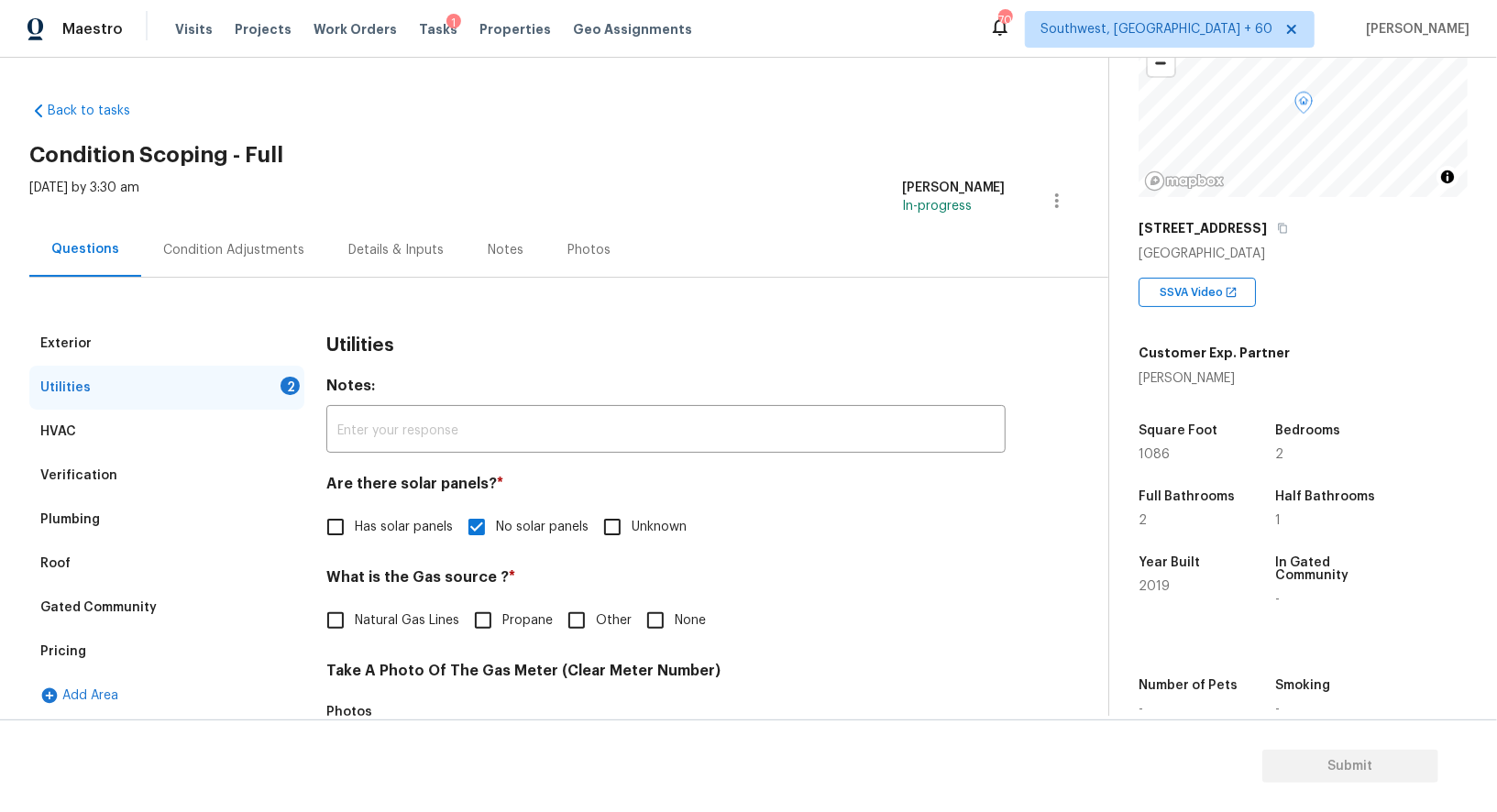
scroll to position [113, 0]
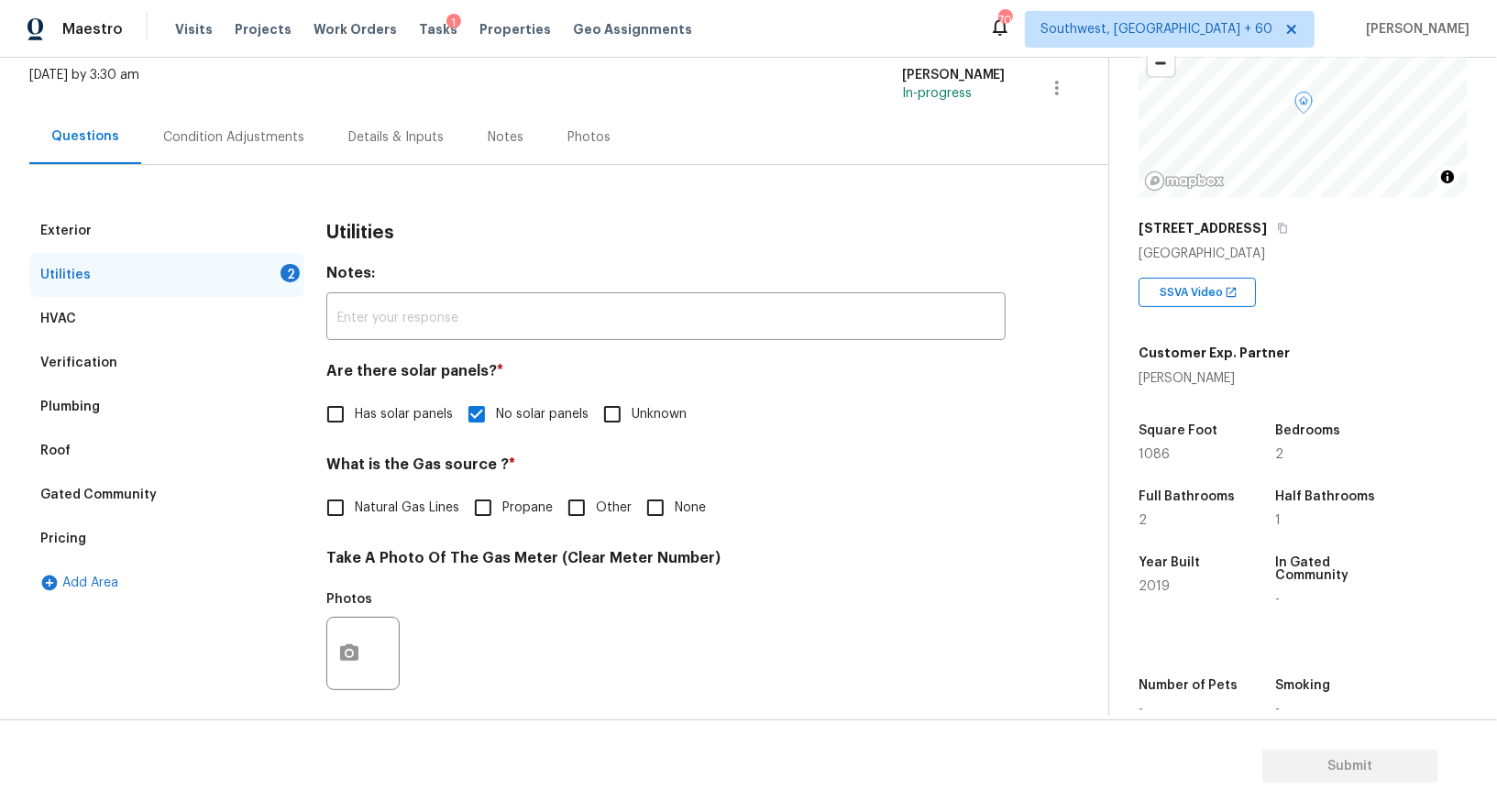
click at [655, 516] on input "None" at bounding box center [655, 507] width 39 height 39
checkbox input "true"
click at [335, 658] on button "button" at bounding box center [349, 656] width 44 height 72
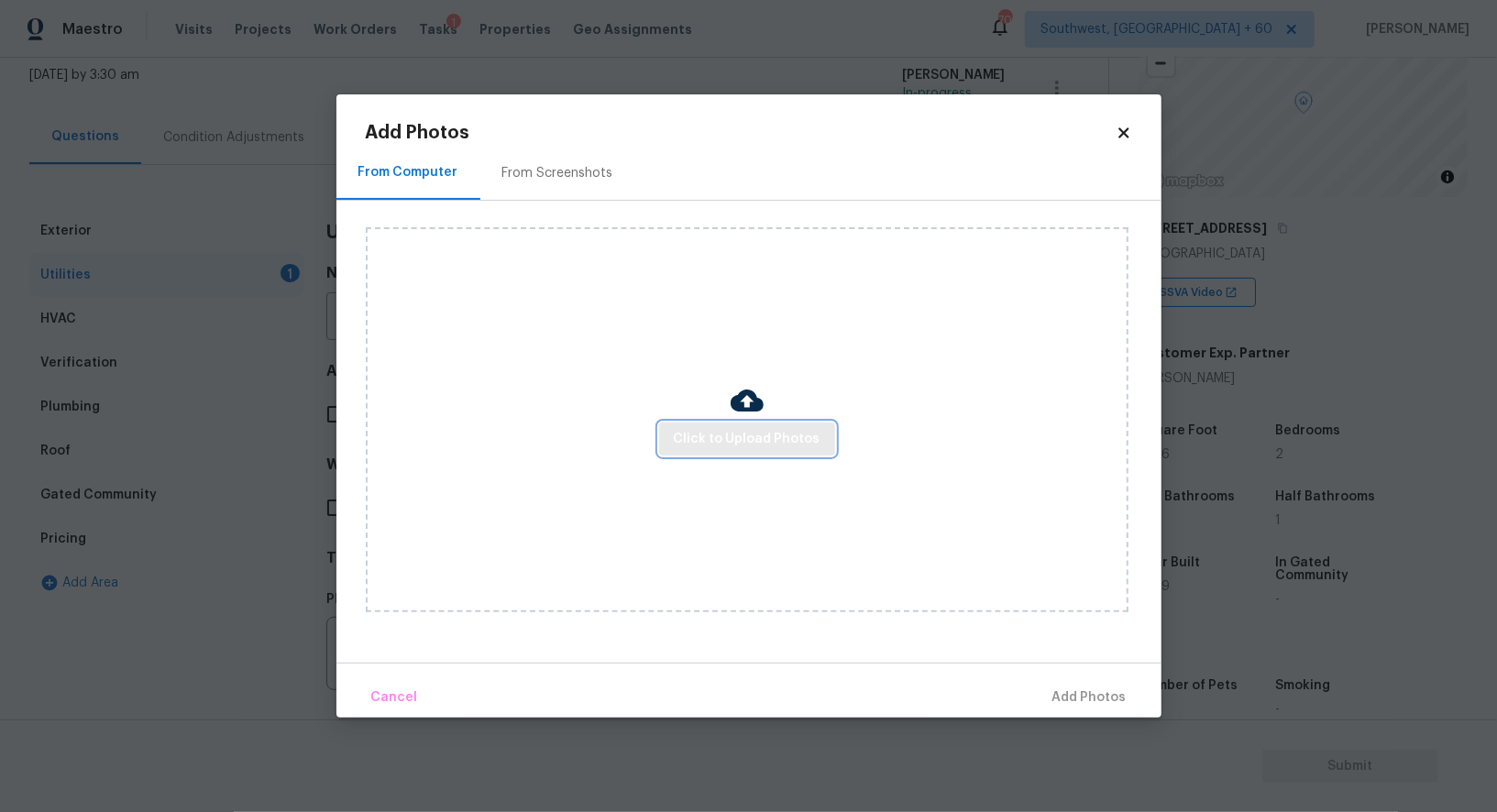
click at [768, 422] on button "Click to Upload Photos" at bounding box center [747, 439] width 176 height 34
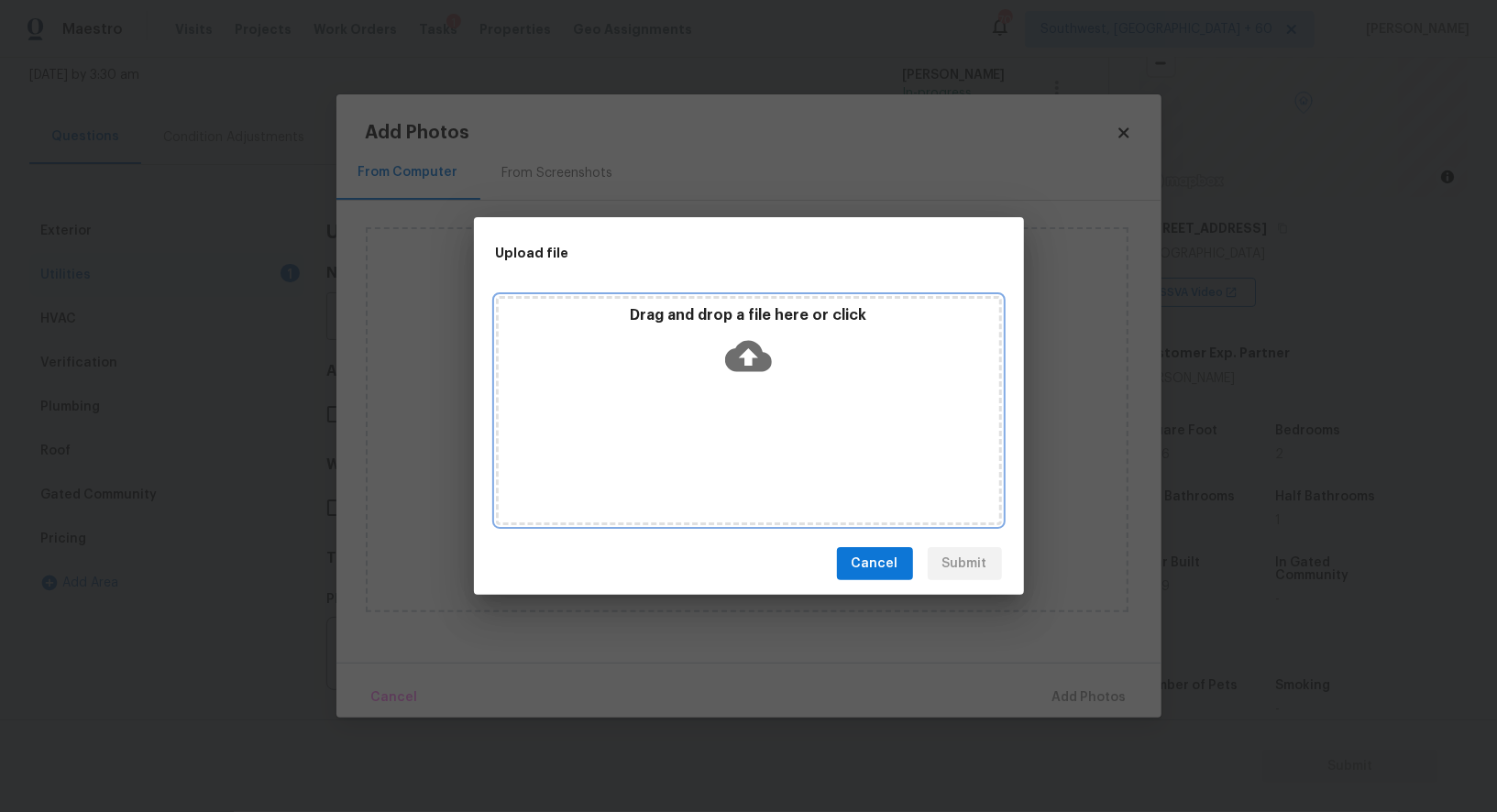
click at [766, 342] on icon at bounding box center [748, 355] width 46 height 46
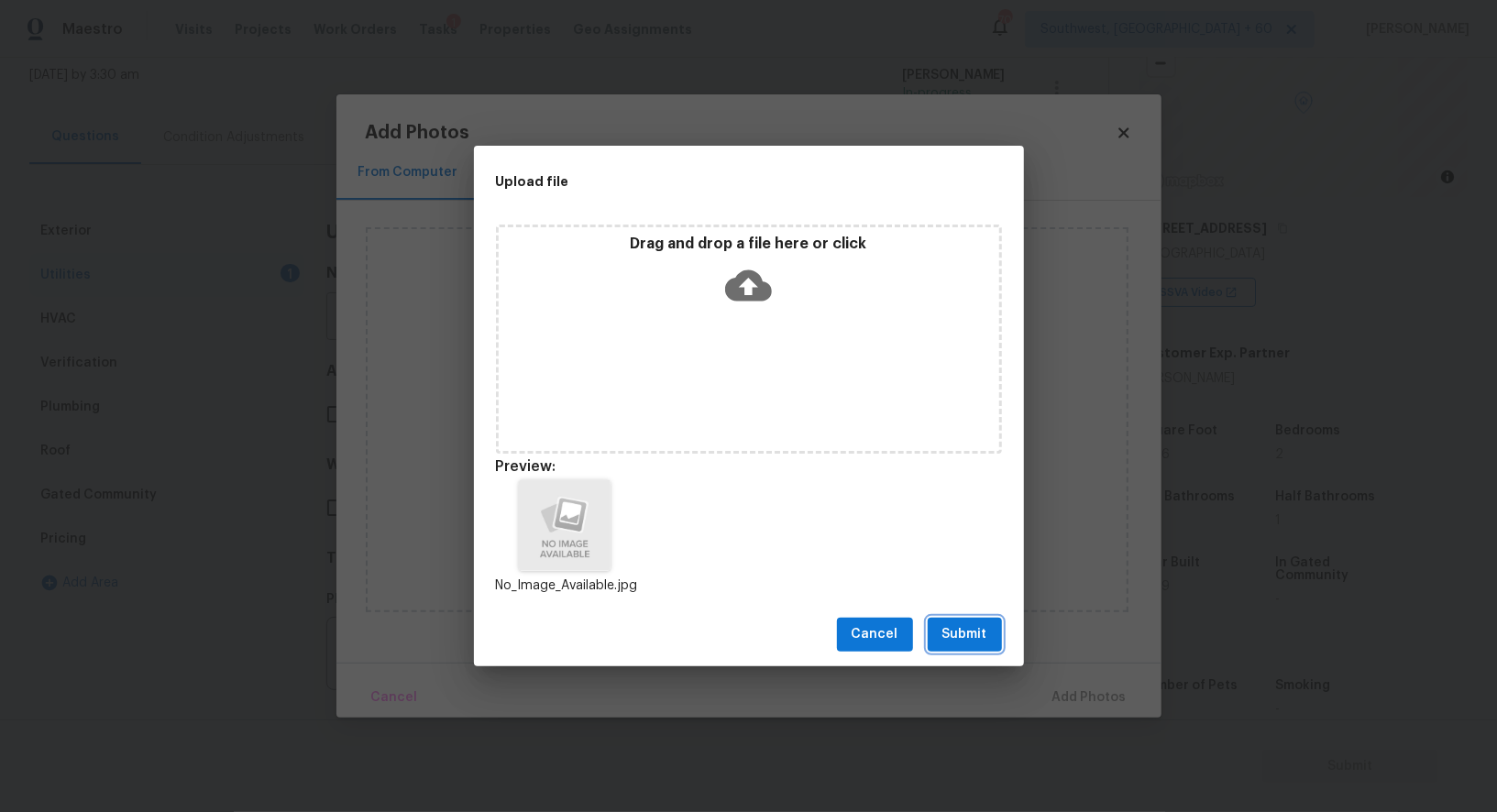
click at [953, 641] on span "Submit" at bounding box center [964, 634] width 45 height 23
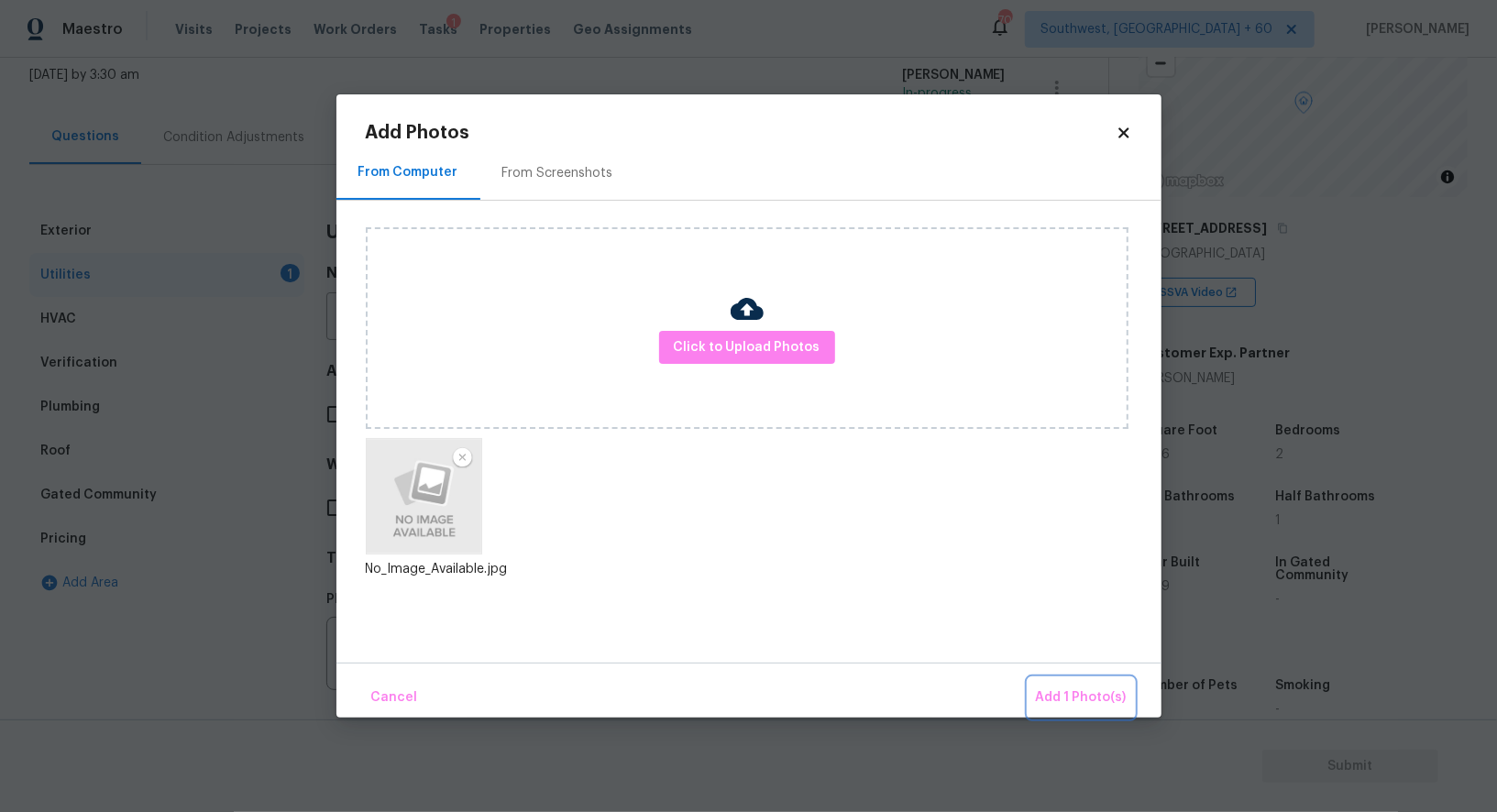
click at [1082, 685] on button "Add 1 Photo(s)" at bounding box center [1080, 697] width 105 height 40
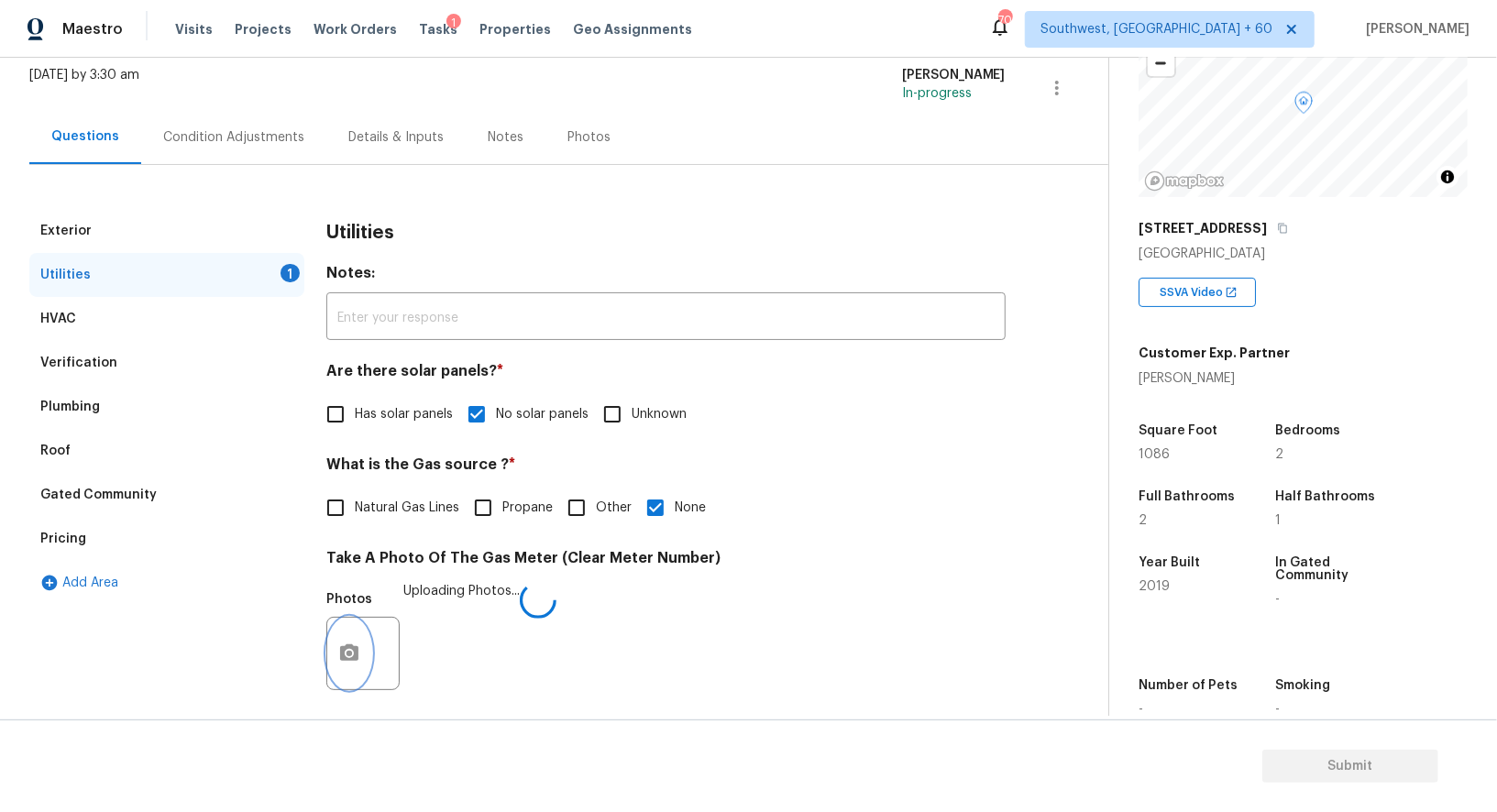
scroll to position [566, 0]
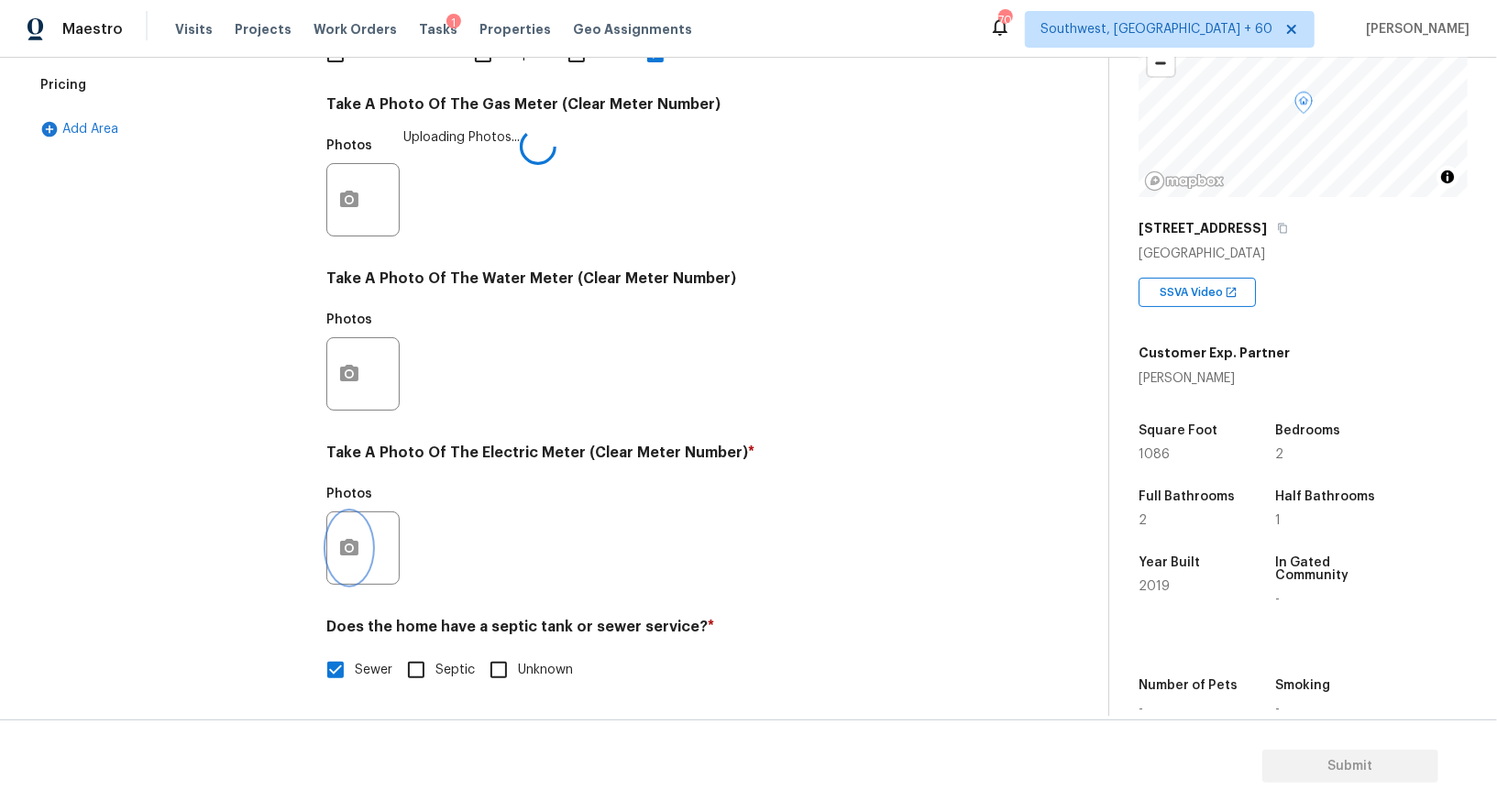
click at [332, 562] on button "button" at bounding box center [349, 548] width 44 height 72
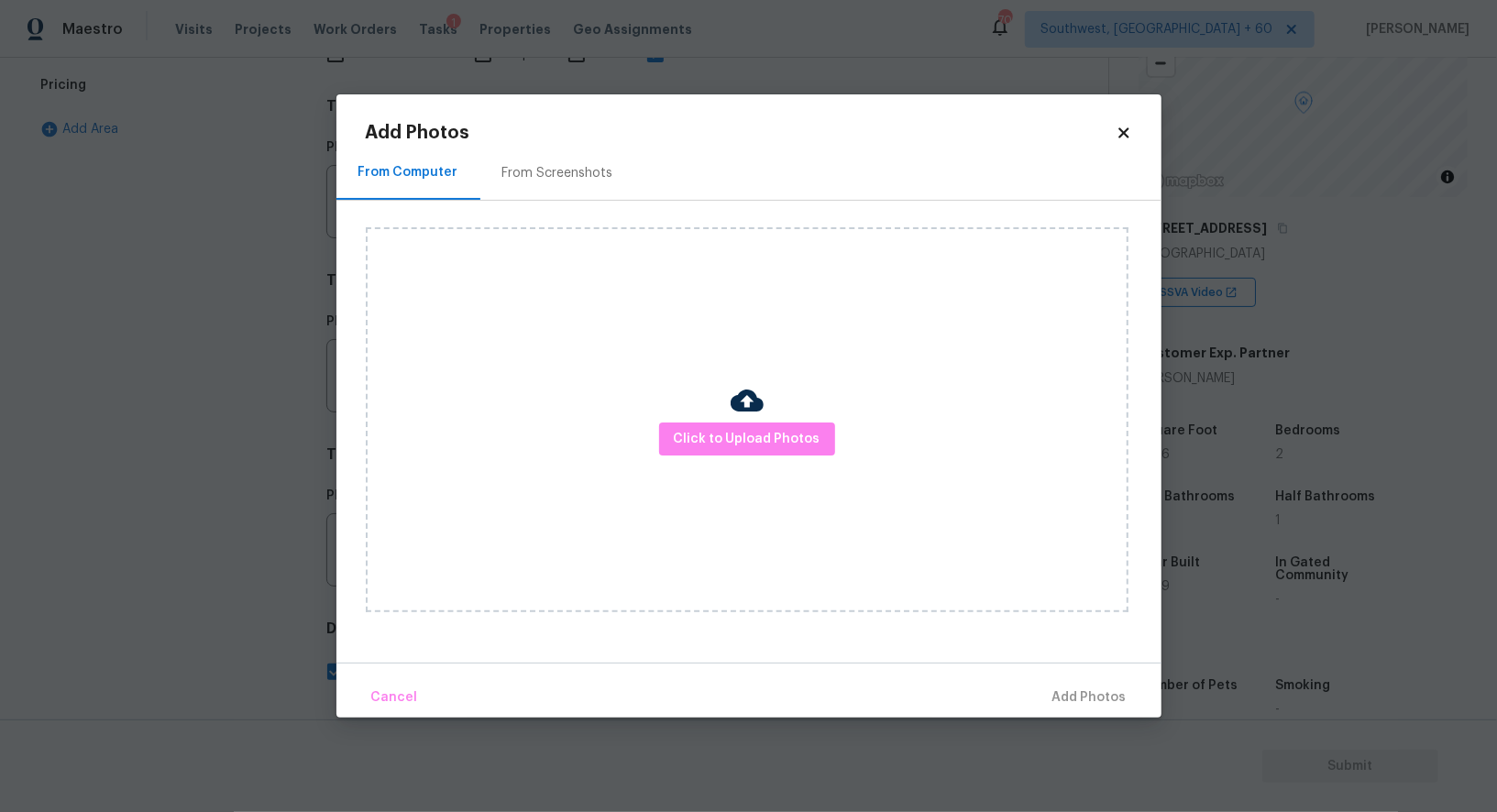
click at [706, 462] on div "Click to Upload Photos" at bounding box center [747, 419] width 763 height 385
click at [725, 438] on span "Click to Upload Photos" at bounding box center [747, 439] width 147 height 23
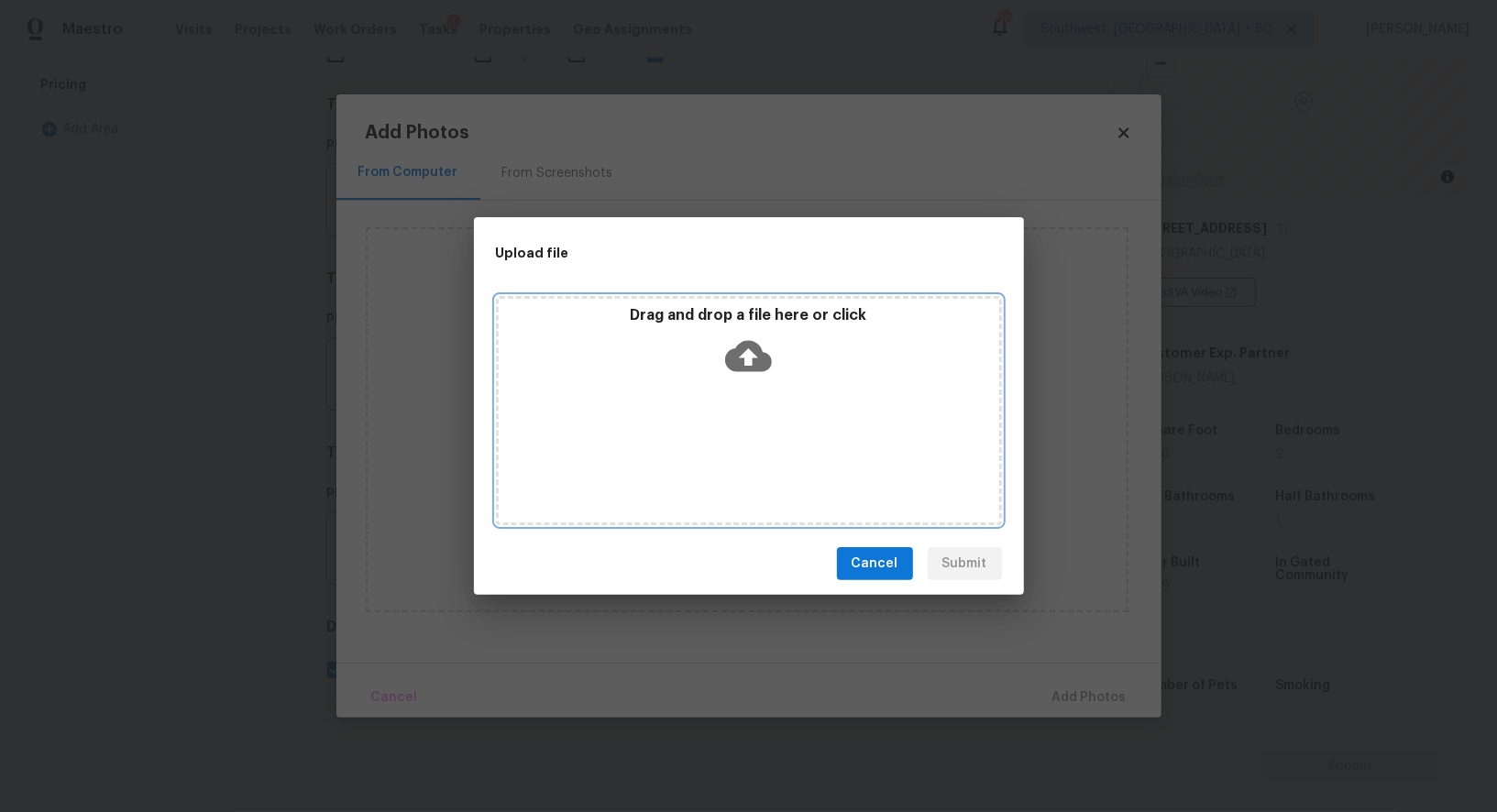
click at [748, 352] on icon at bounding box center [748, 355] width 46 height 46
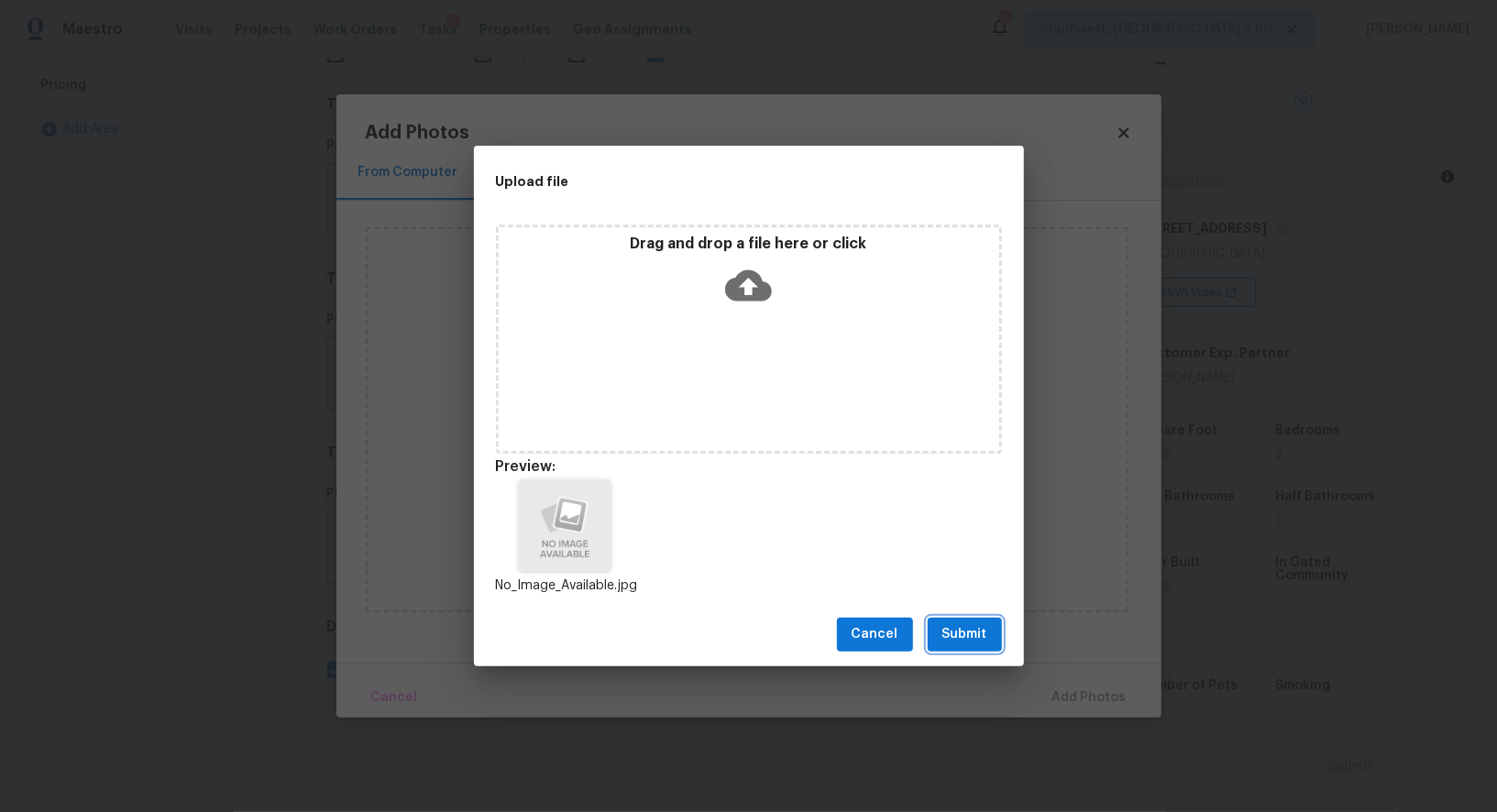
click at [956, 628] on span "Submit" at bounding box center [964, 634] width 45 height 23
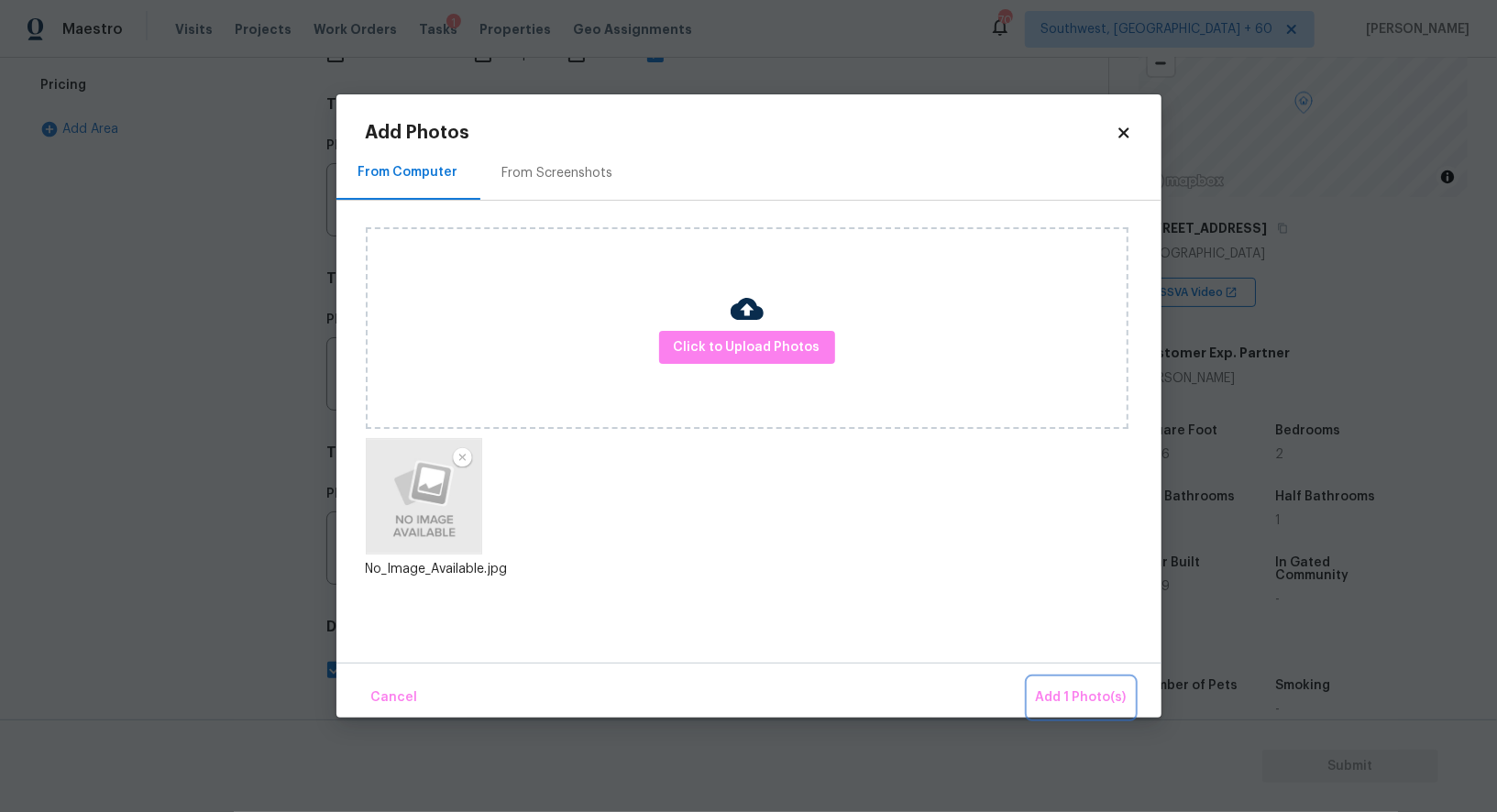
click at [1098, 696] on span "Add 1 Photo(s)" at bounding box center [1081, 697] width 91 height 23
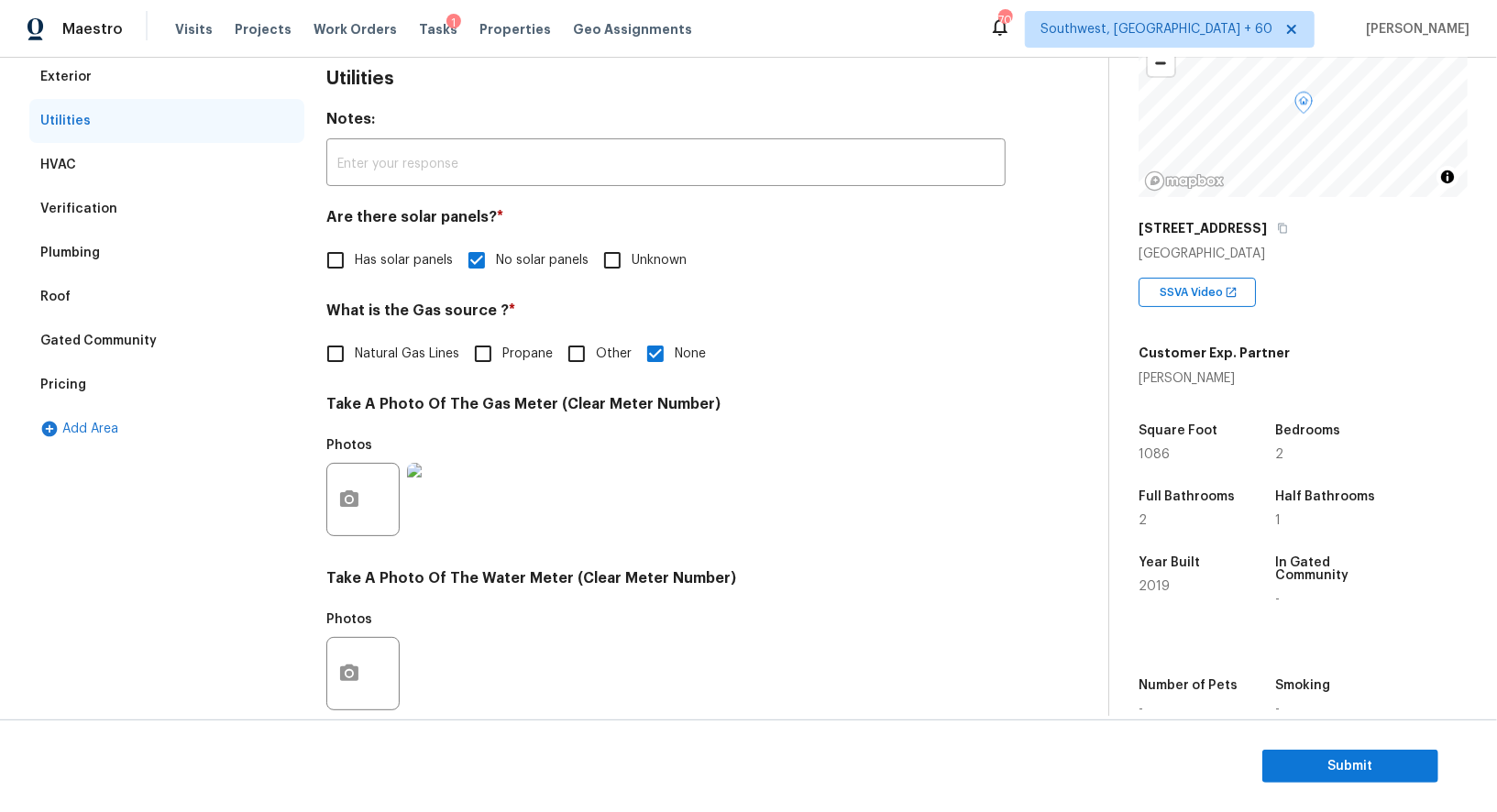
scroll to position [0, 0]
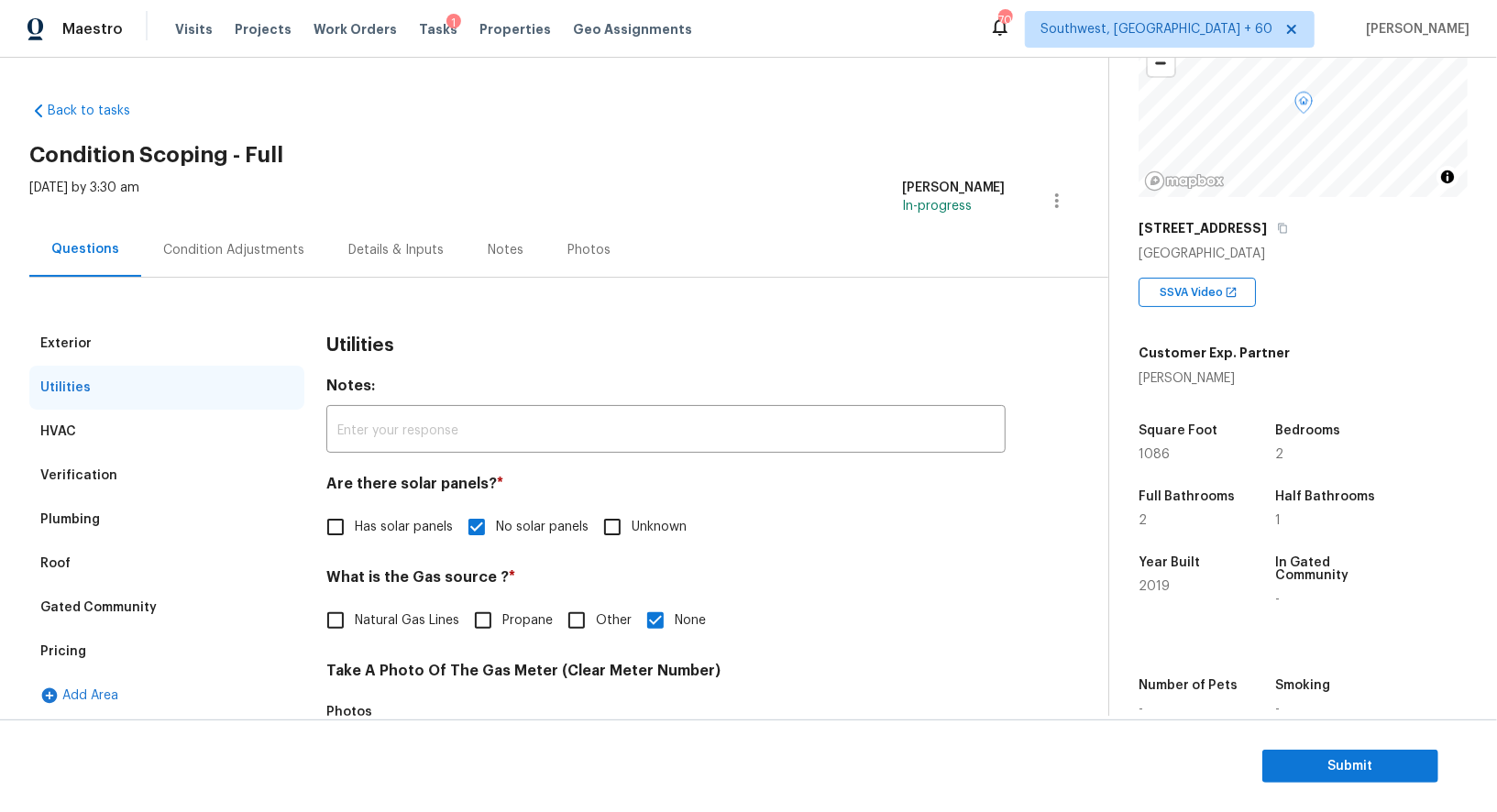
click at [223, 243] on div "Condition Adjustments" at bounding box center [233, 250] width 141 height 18
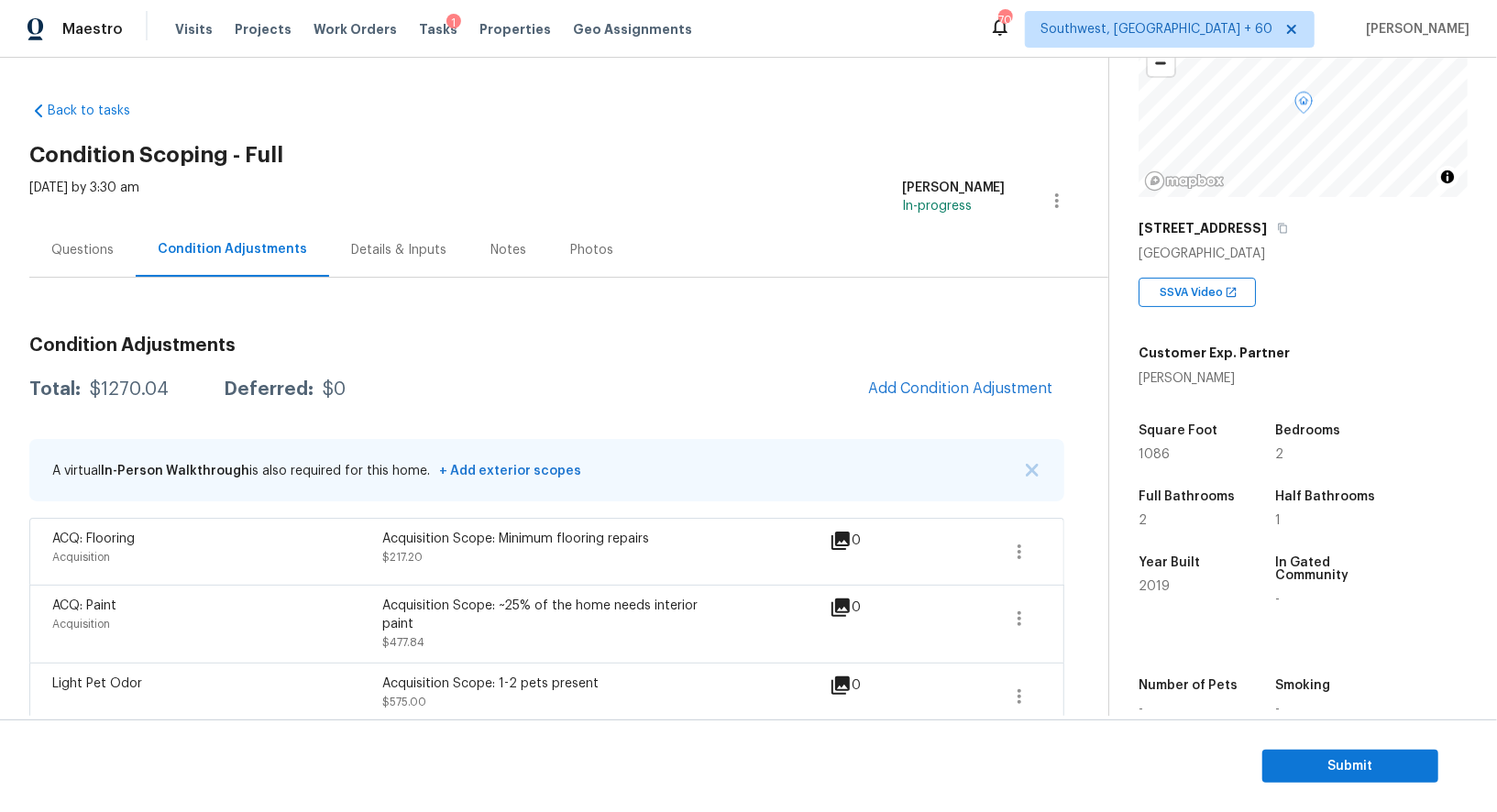
click at [123, 384] on div "$1270.04" at bounding box center [129, 389] width 79 height 18
copy div "$1270.04"
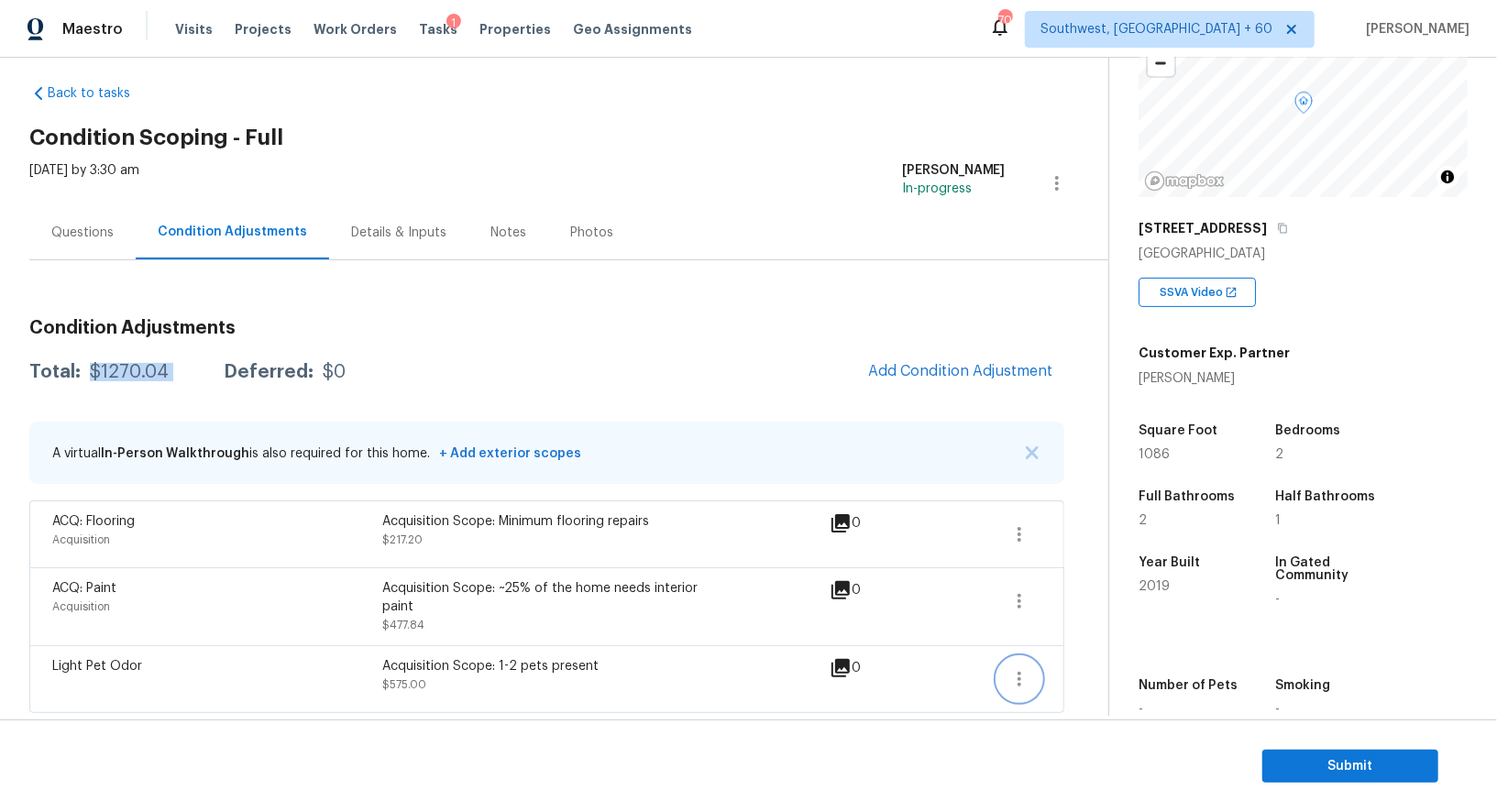
click at [1018, 685] on icon "button" at bounding box center [1019, 679] width 22 height 22
click at [1096, 668] on div "Edit" at bounding box center [1124, 673] width 143 height 18
click at [1026, 597] on icon "button" at bounding box center [1019, 601] width 22 height 22
click at [1069, 597] on div "Edit" at bounding box center [1124, 595] width 143 height 18
click at [1018, 521] on button "button" at bounding box center [1019, 534] width 44 height 44
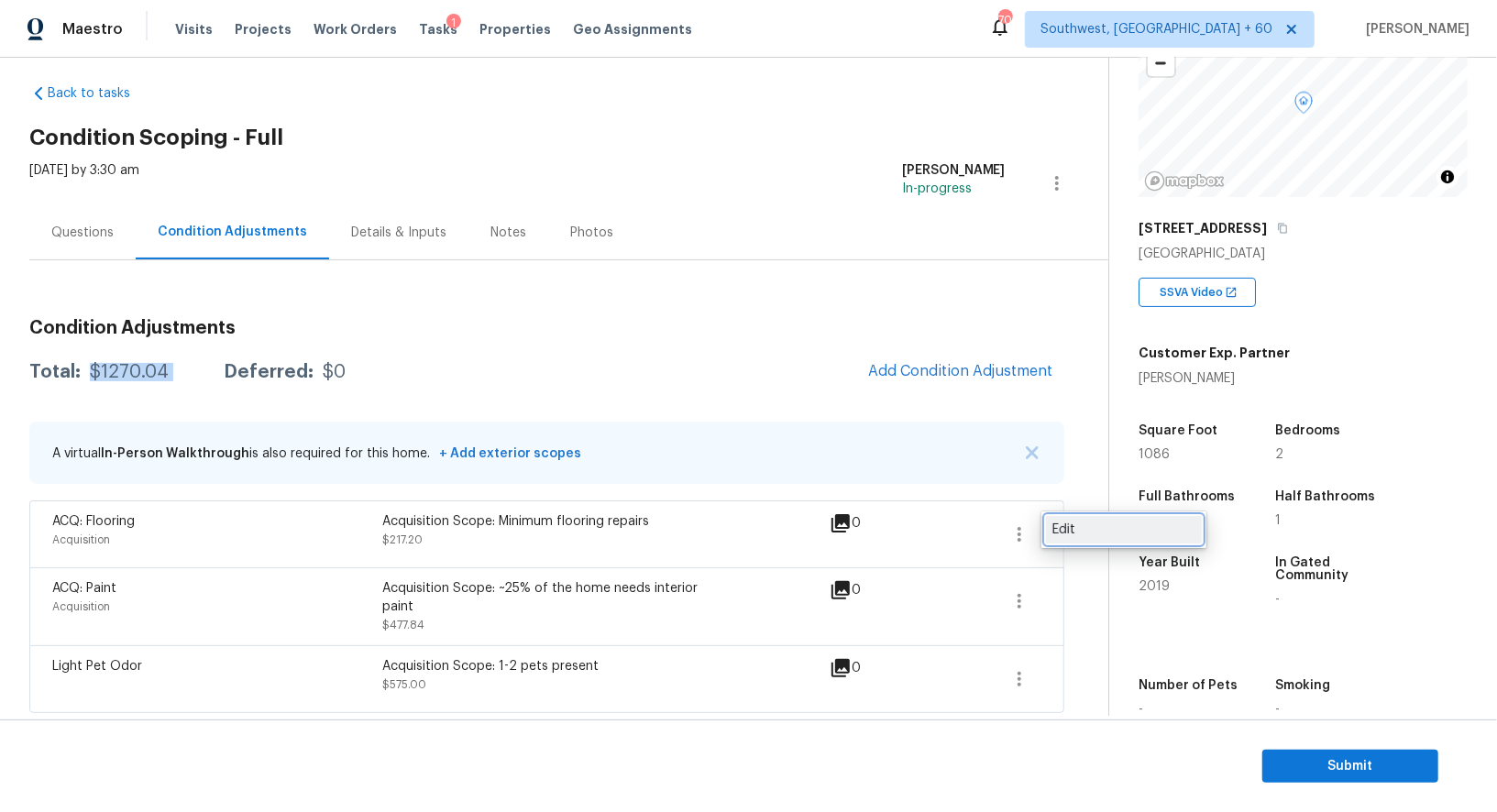
click at [1132, 517] on link "Edit" at bounding box center [1124, 529] width 156 height 27
click at [54, 223] on div "Questions" at bounding box center [82, 232] width 62 height 18
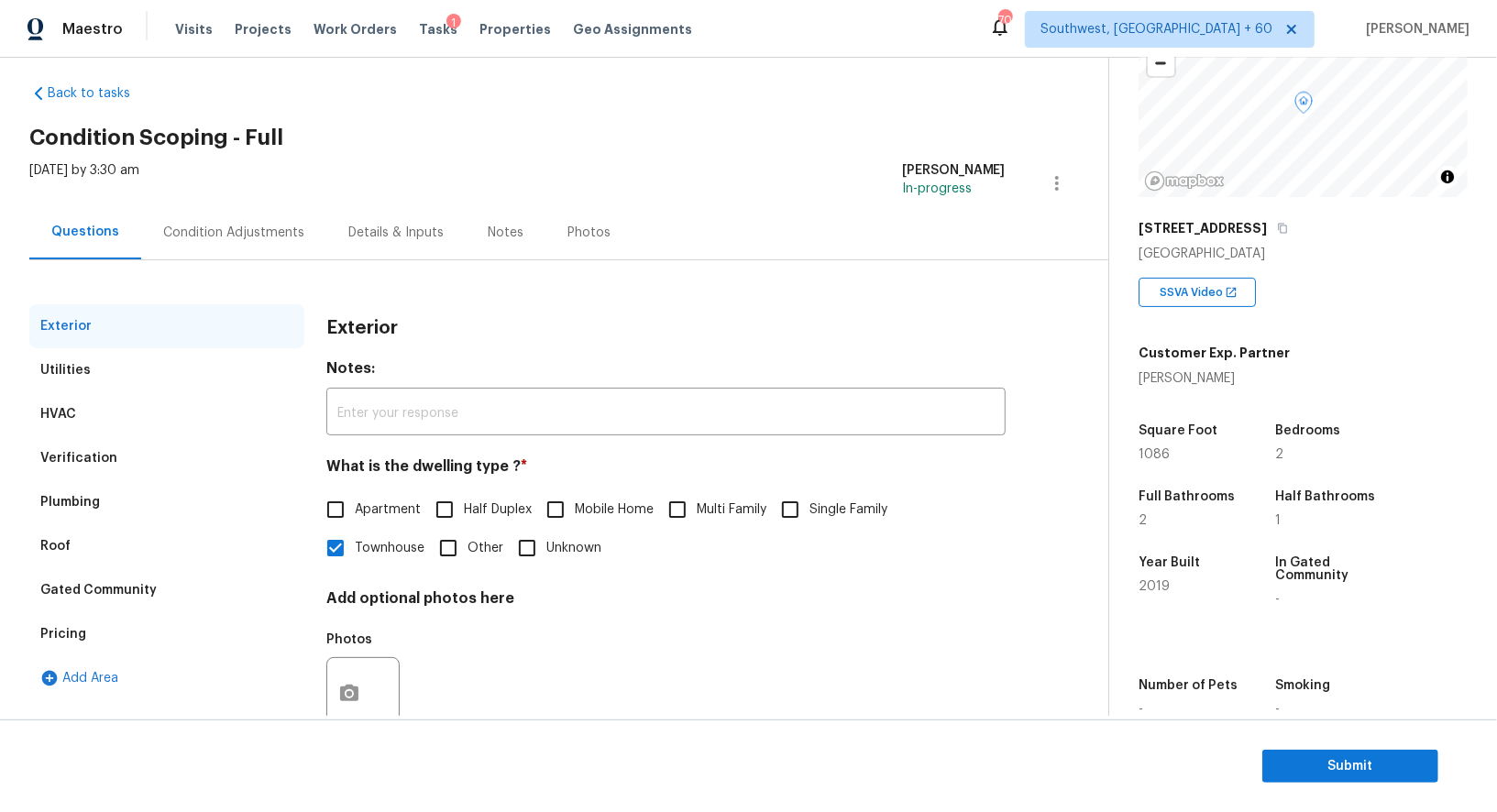
scroll to position [17, 0]
click at [266, 236] on div "Condition Adjustments" at bounding box center [233, 232] width 141 height 18
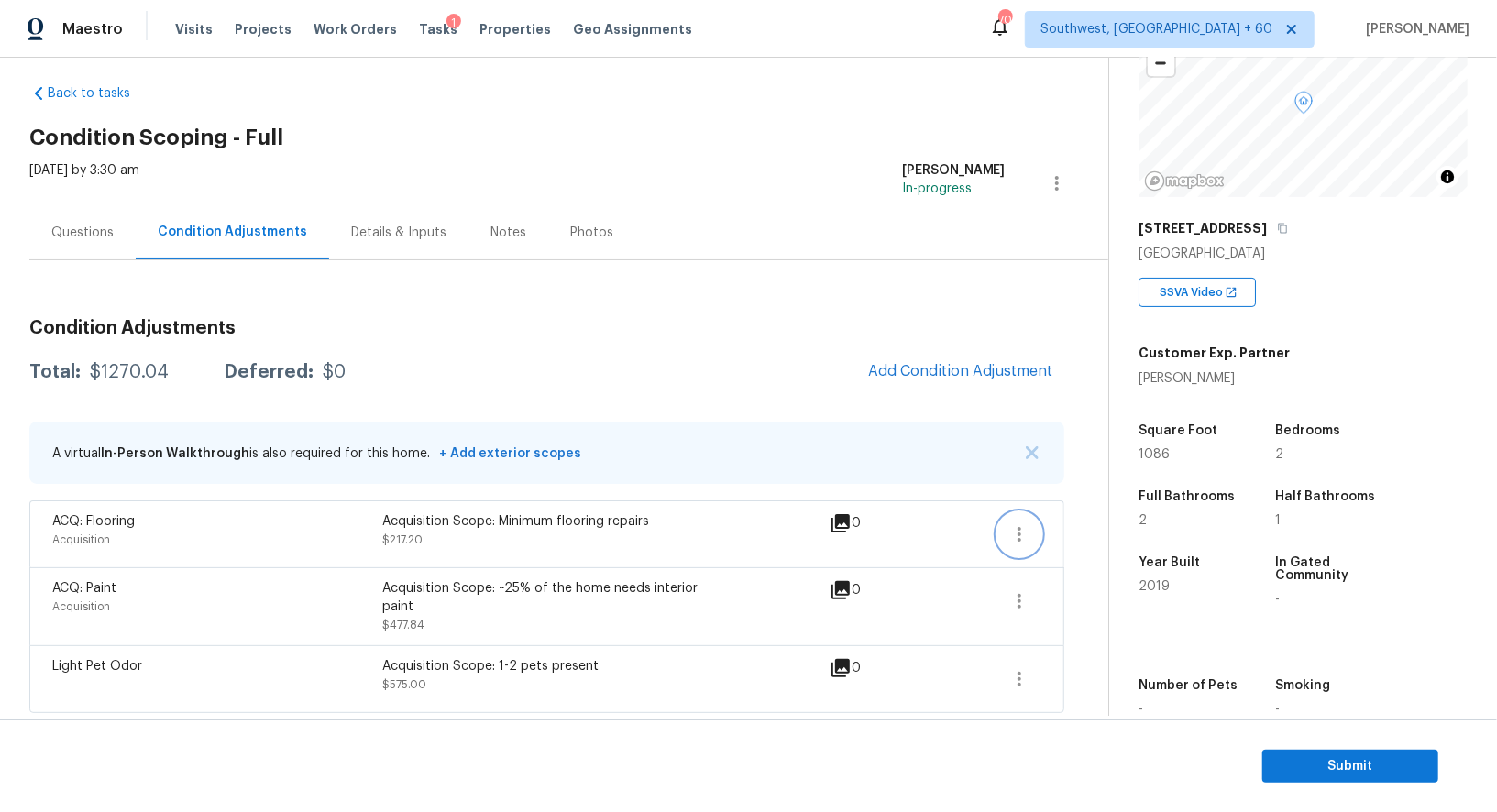
click at [1019, 533] on icon "button" at bounding box center [1020, 534] width 4 height 14
click at [1112, 514] on ul "Edit" at bounding box center [1124, 529] width 165 height 37
click at [1092, 527] on div "Edit" at bounding box center [1124, 529] width 143 height 18
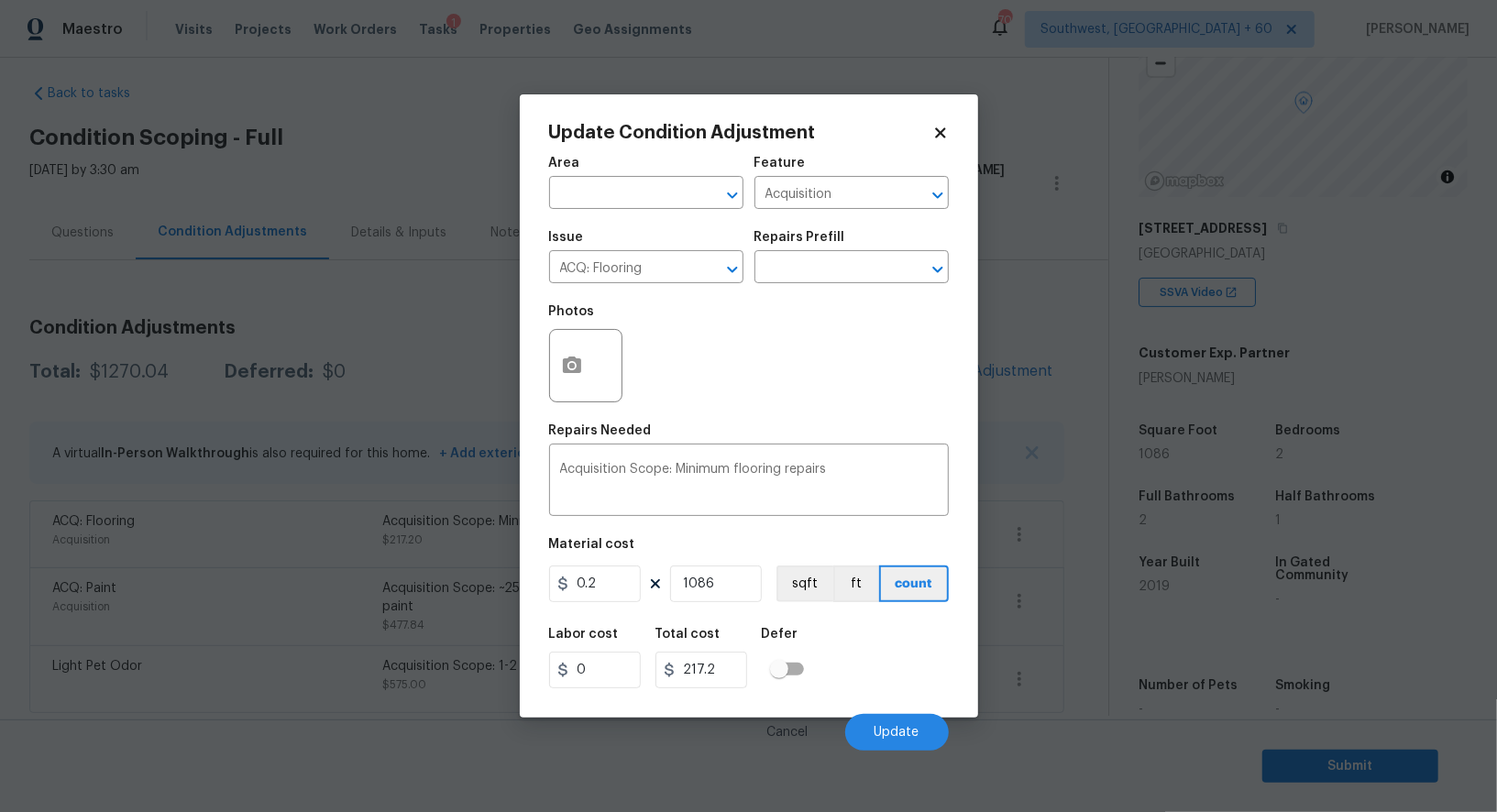
click at [1081, 612] on body "Maestro Visits Projects Work Orders Tasks 1 Properties Geo Assignments 700 Sout…" at bounding box center [748, 406] width 1497 height 812
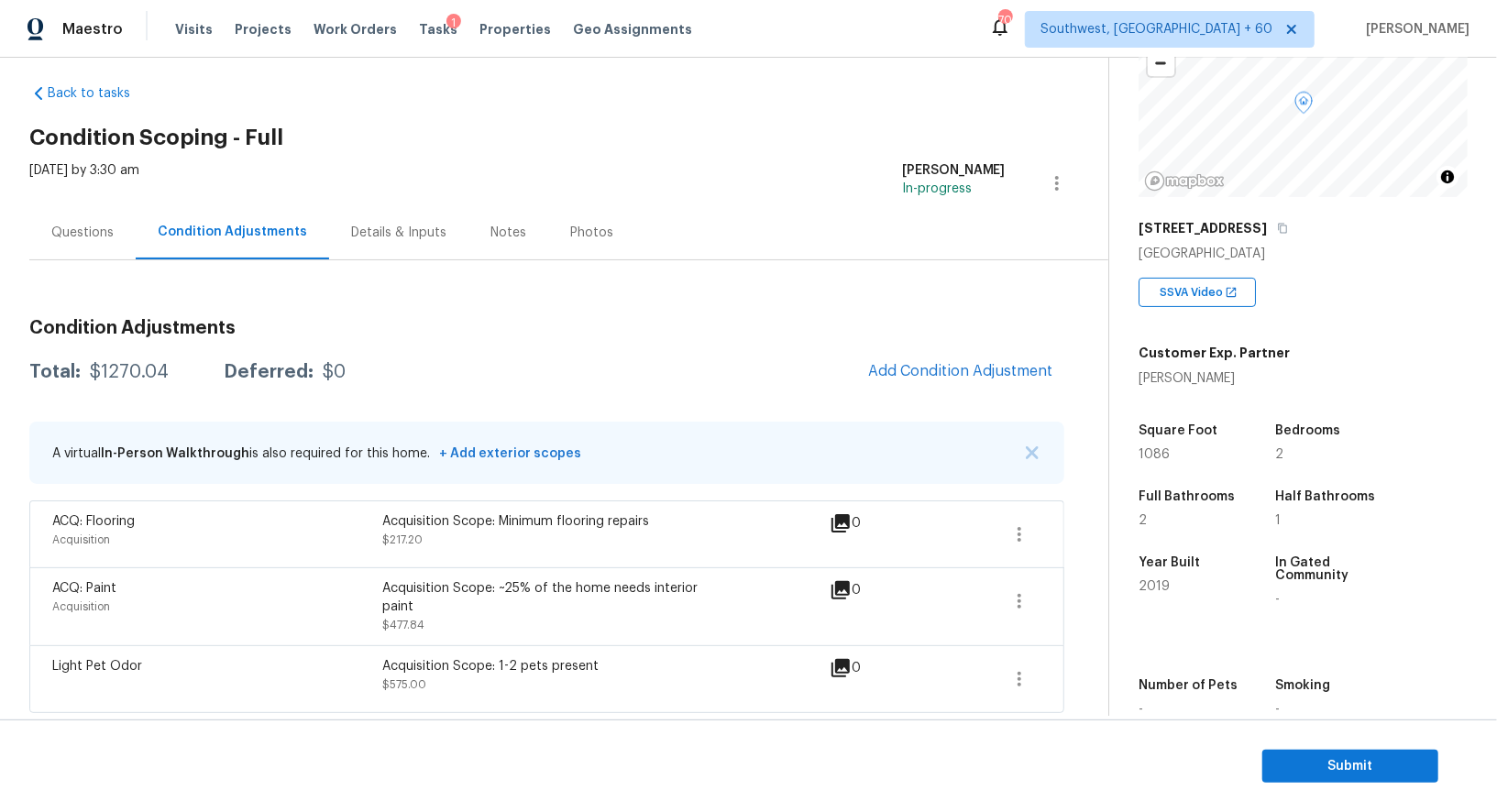
click at [73, 244] on div "Questions" at bounding box center [82, 232] width 106 height 54
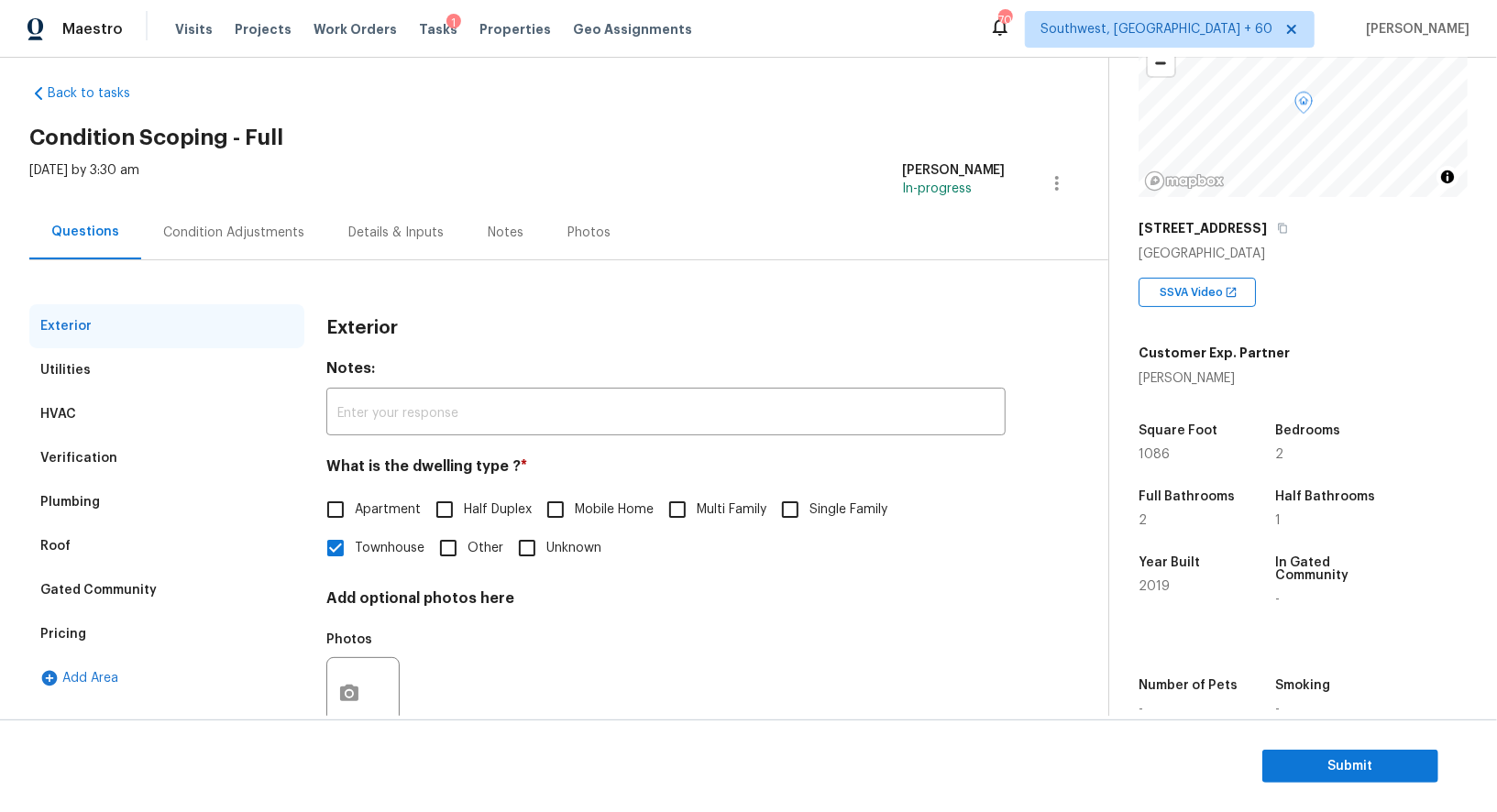
click at [176, 245] on div "Condition Adjustments" at bounding box center [234, 232] width 186 height 54
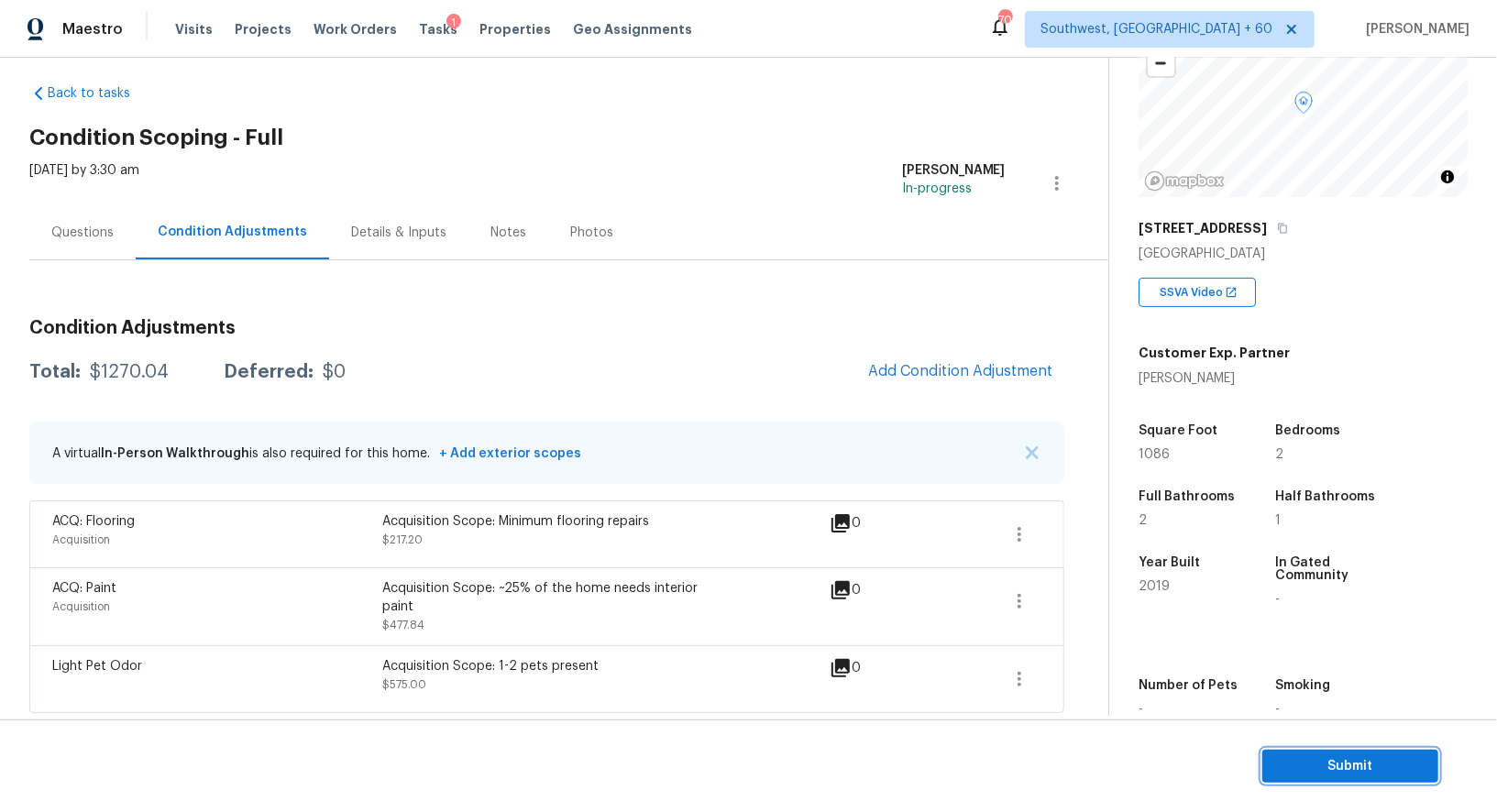
click at [1388, 779] on button "Submit" at bounding box center [1350, 767] width 176 height 34
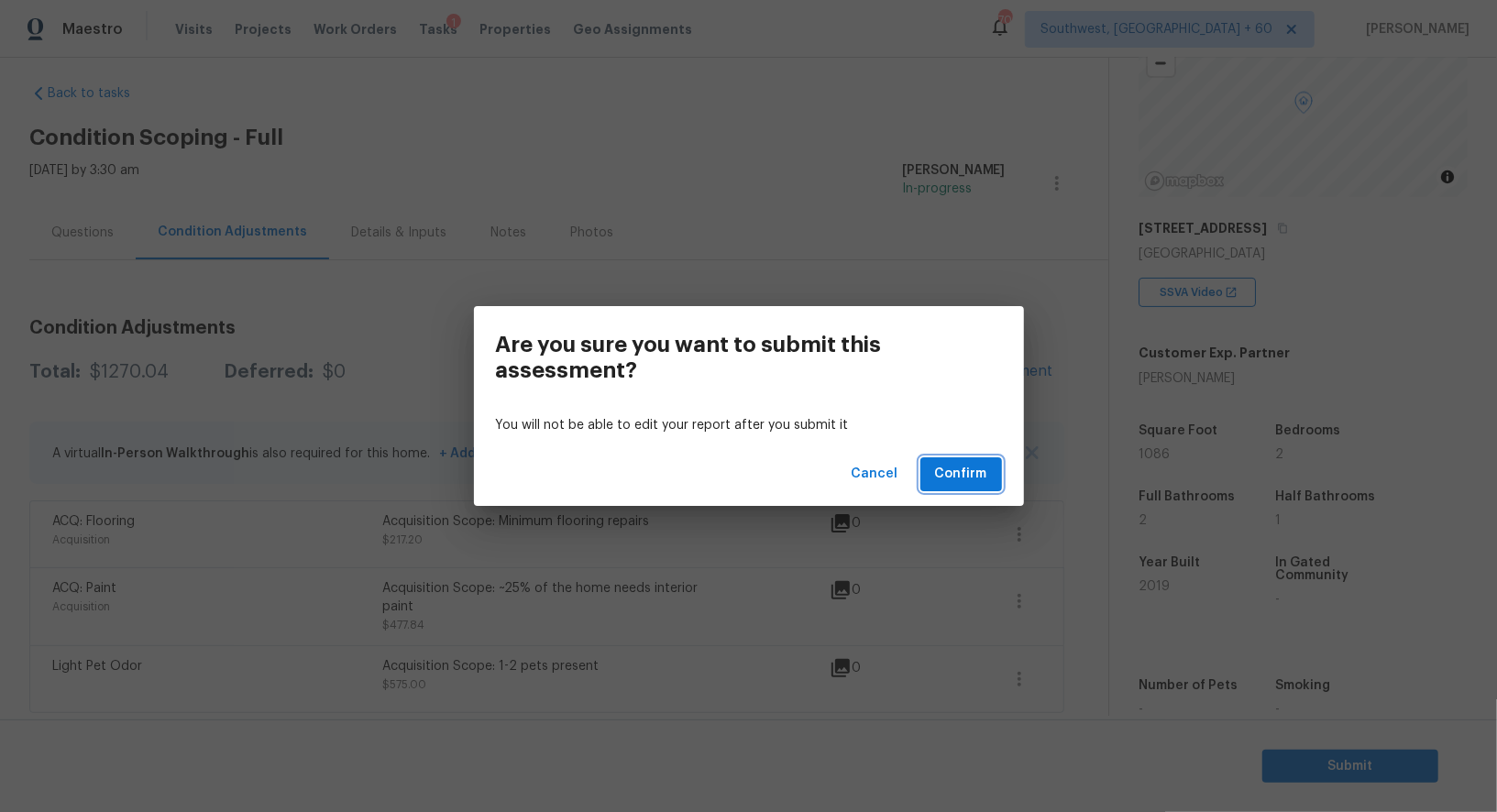
click at [987, 472] on button "Confirm" at bounding box center [961, 474] width 81 height 34
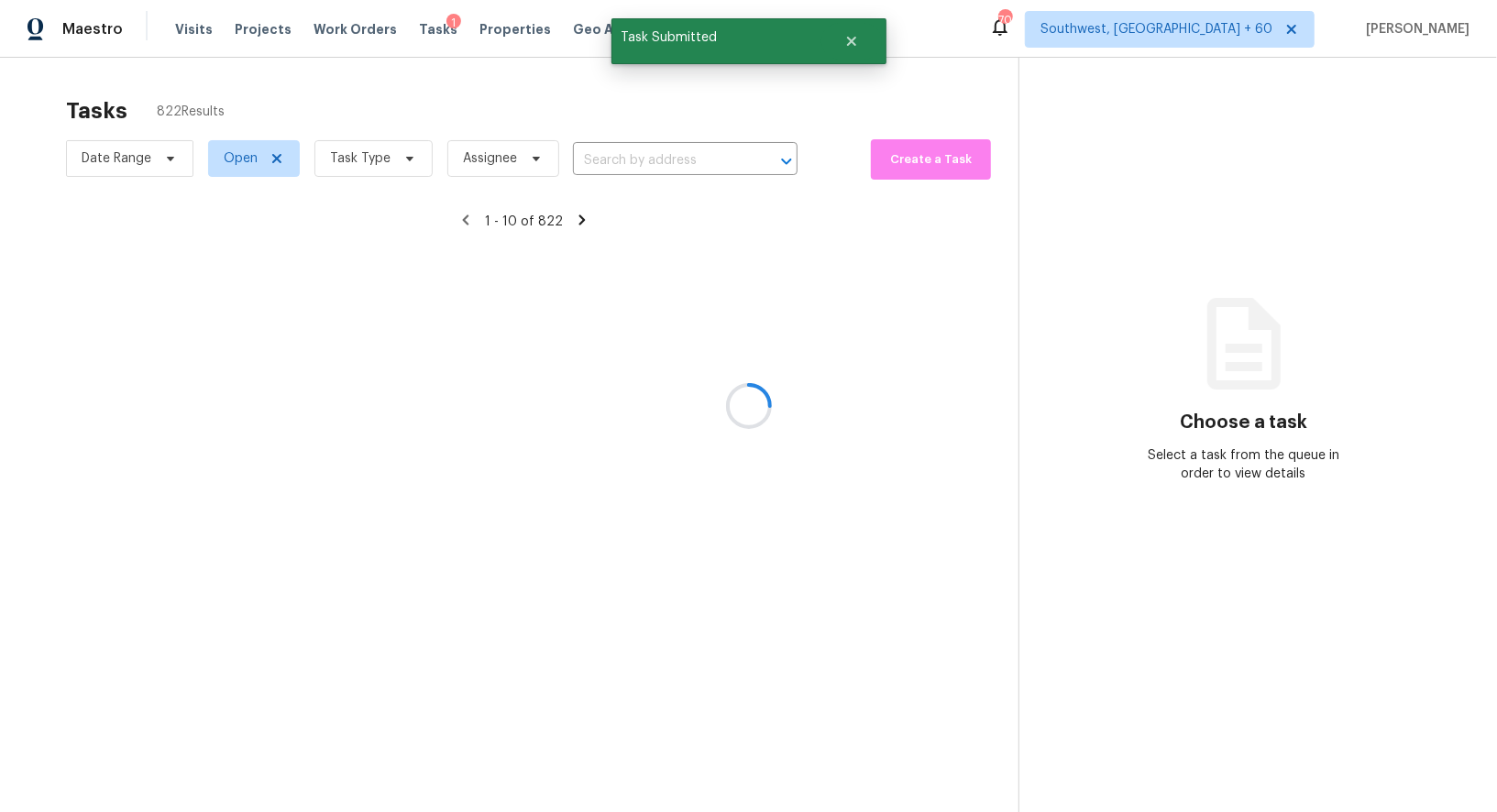
click at [654, 155] on div at bounding box center [748, 406] width 1497 height 812
click at [643, 157] on div at bounding box center [748, 406] width 1497 height 812
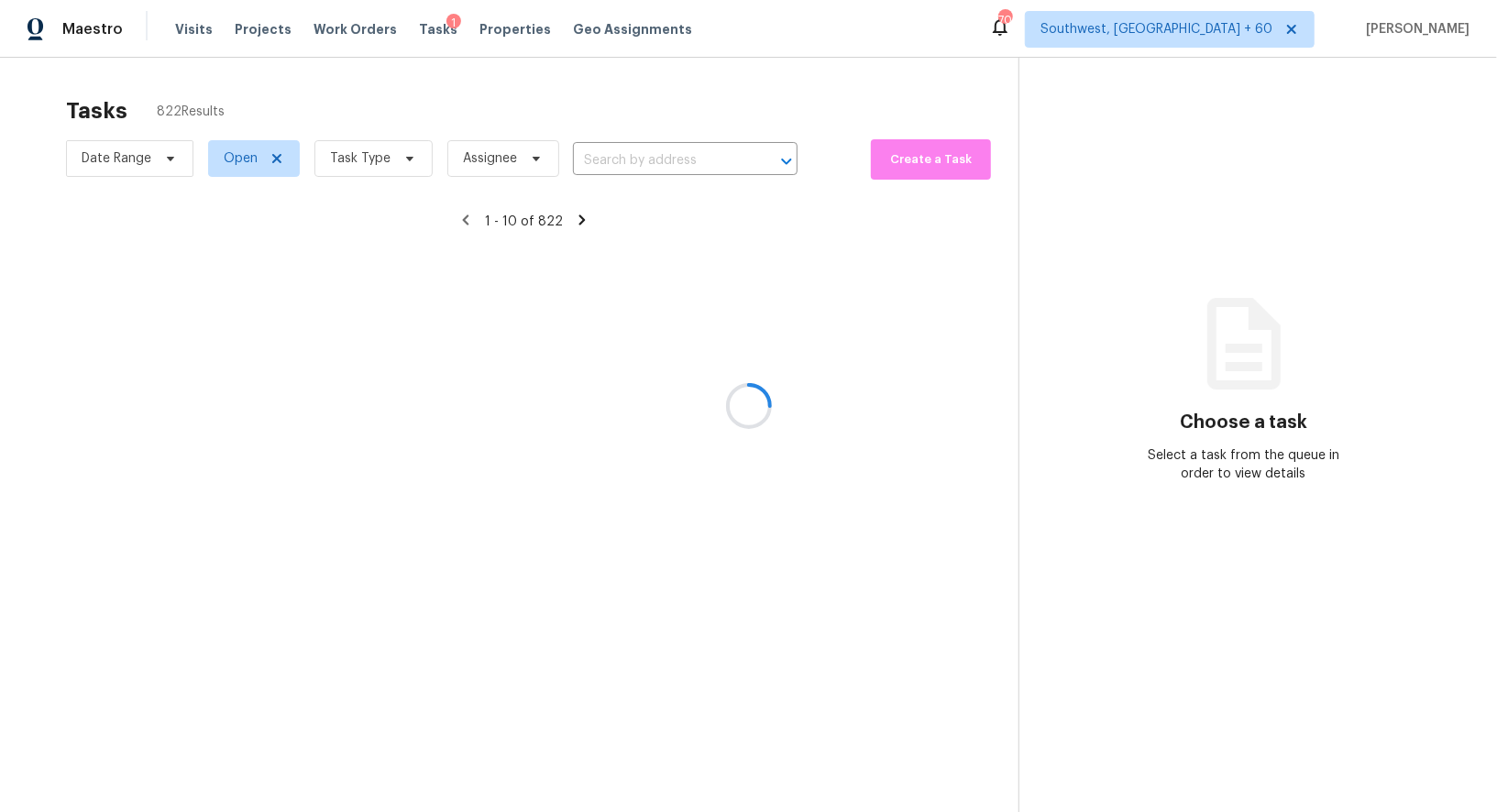
click at [650, 159] on div at bounding box center [748, 406] width 1497 height 812
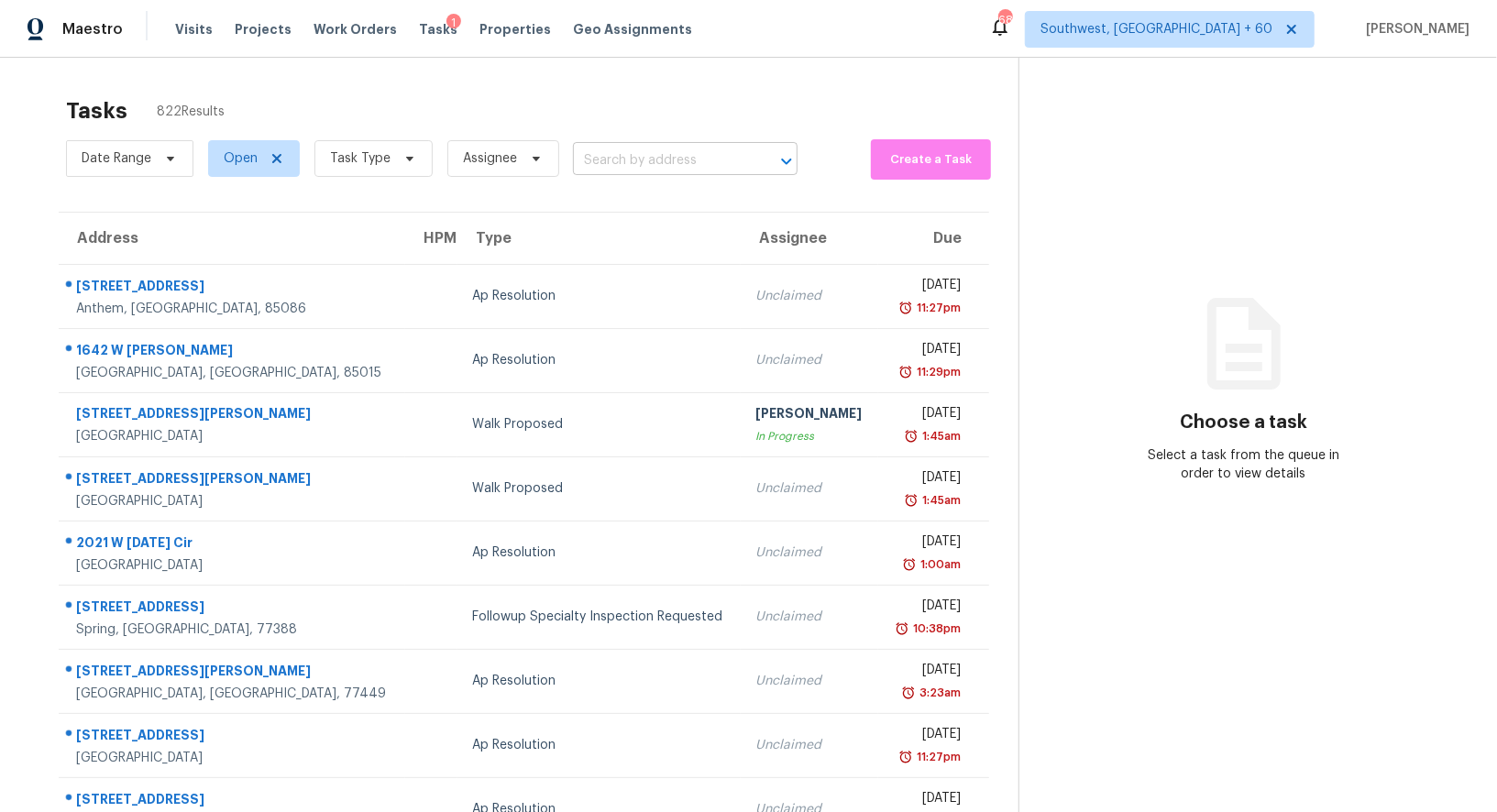
click at [622, 160] on input "text" at bounding box center [659, 161] width 173 height 28
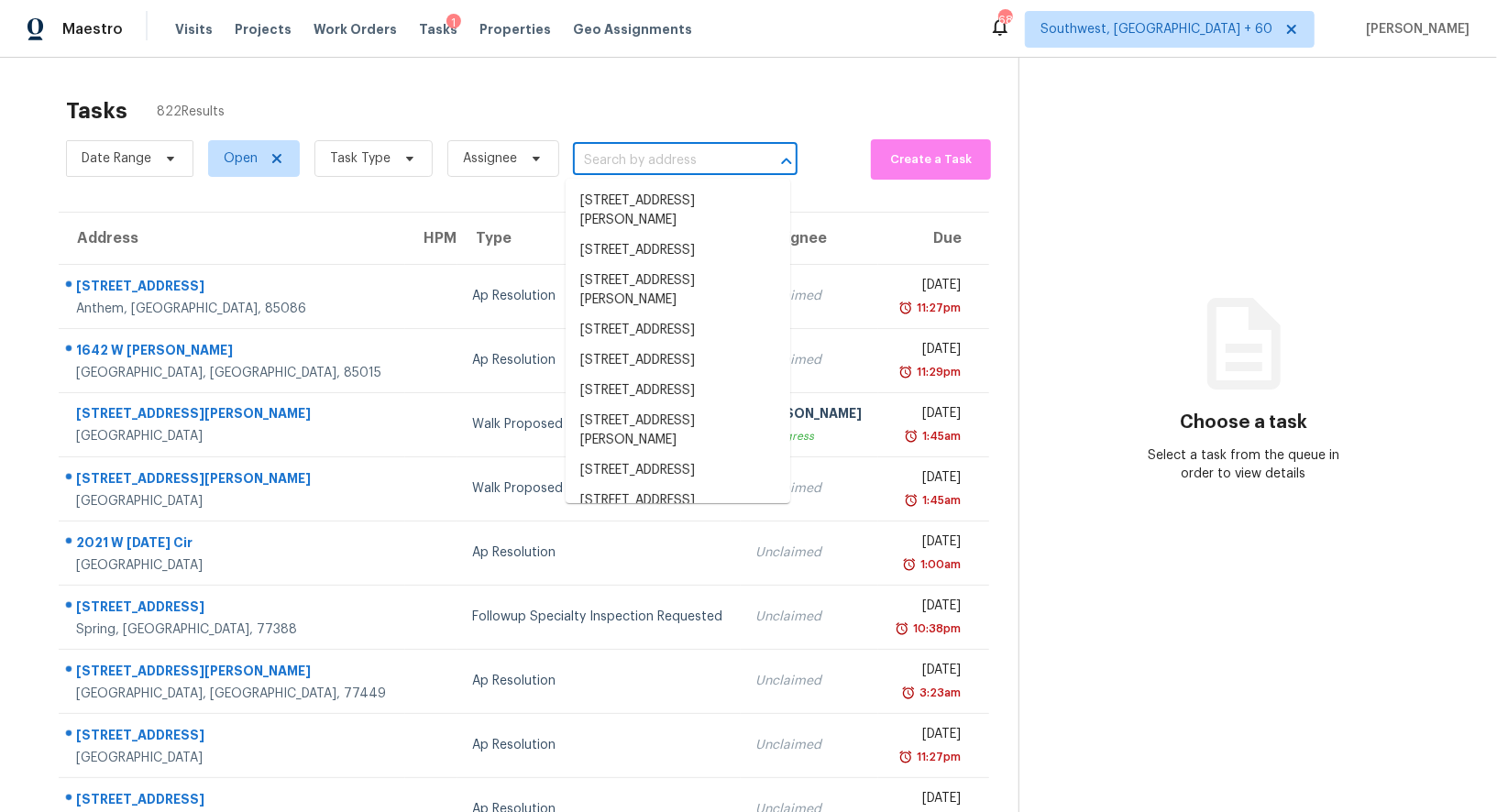
paste input "[STREET_ADDRESS][PERSON_NAME]"
type input "[STREET_ADDRESS][PERSON_NAME]"
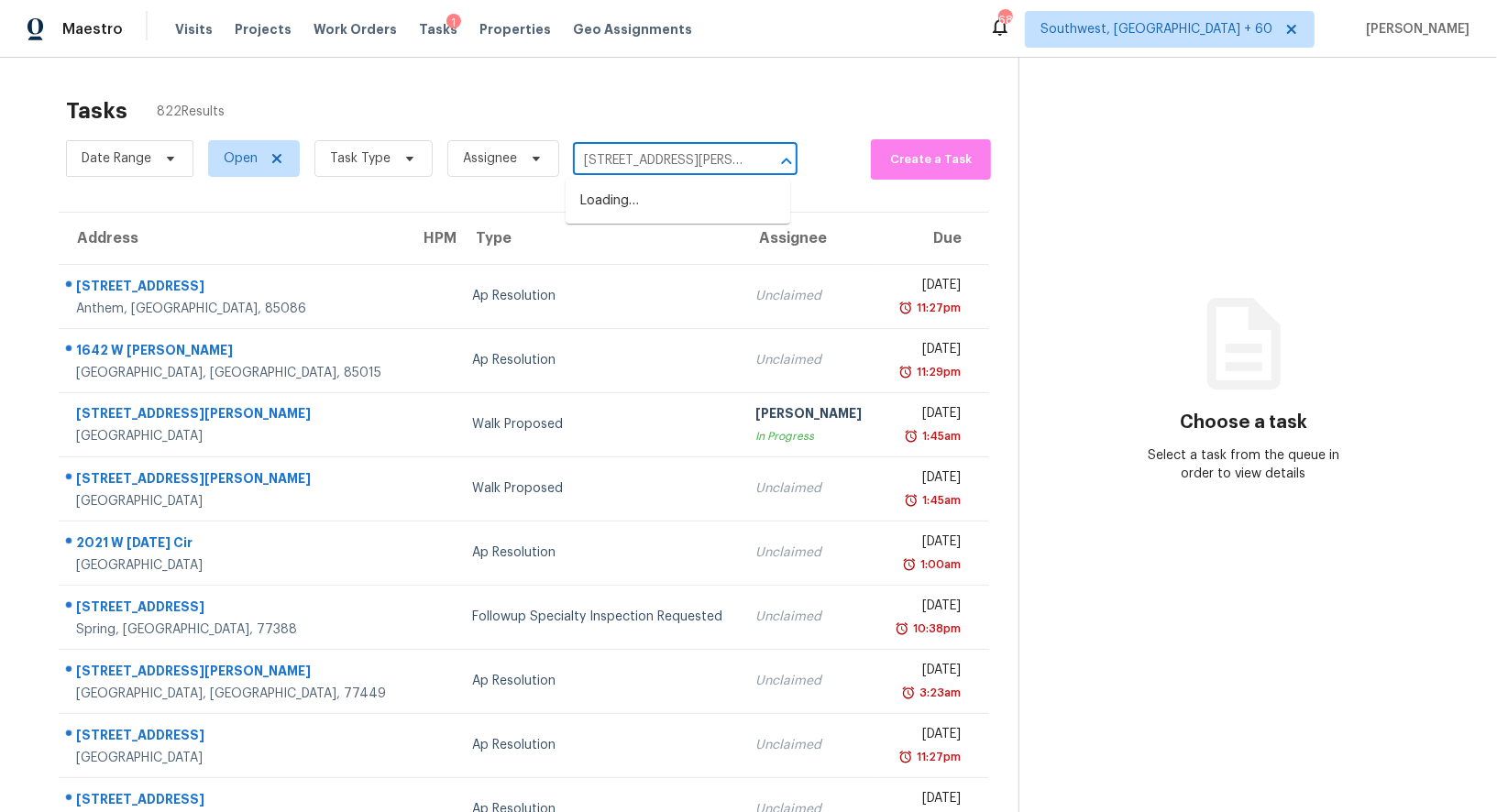
scroll to position [0, 121]
click at [642, 217] on li "[STREET_ADDRESS][PERSON_NAME]" at bounding box center [677, 211] width 224 height 49
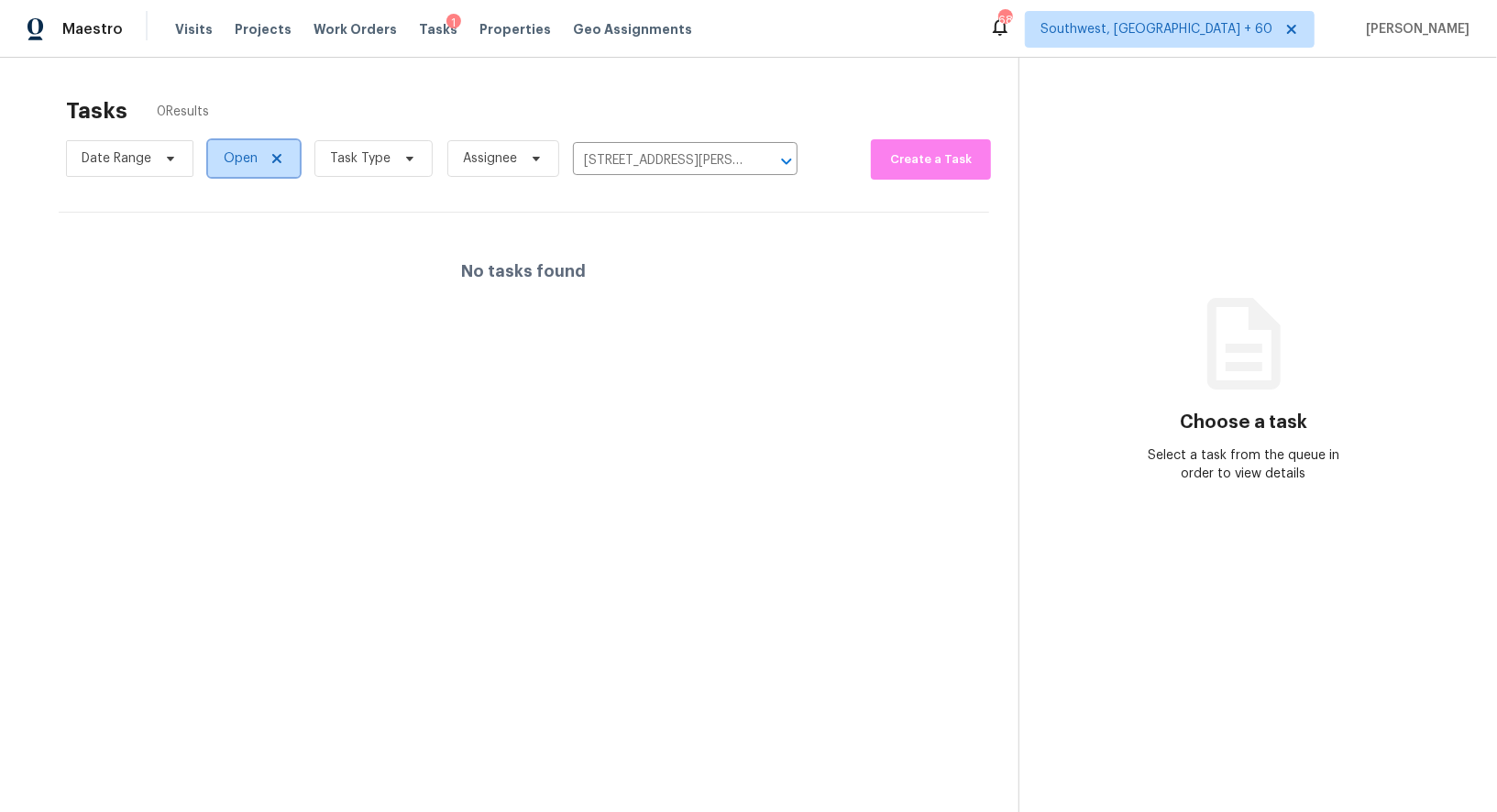
click at [234, 158] on span "Open" at bounding box center [241, 158] width 34 height 18
click at [245, 243] on label "Closed" at bounding box center [250, 236] width 66 height 18
click at [229, 239] on input "Closed" at bounding box center [223, 233] width 12 height 12
checkbox input "true"
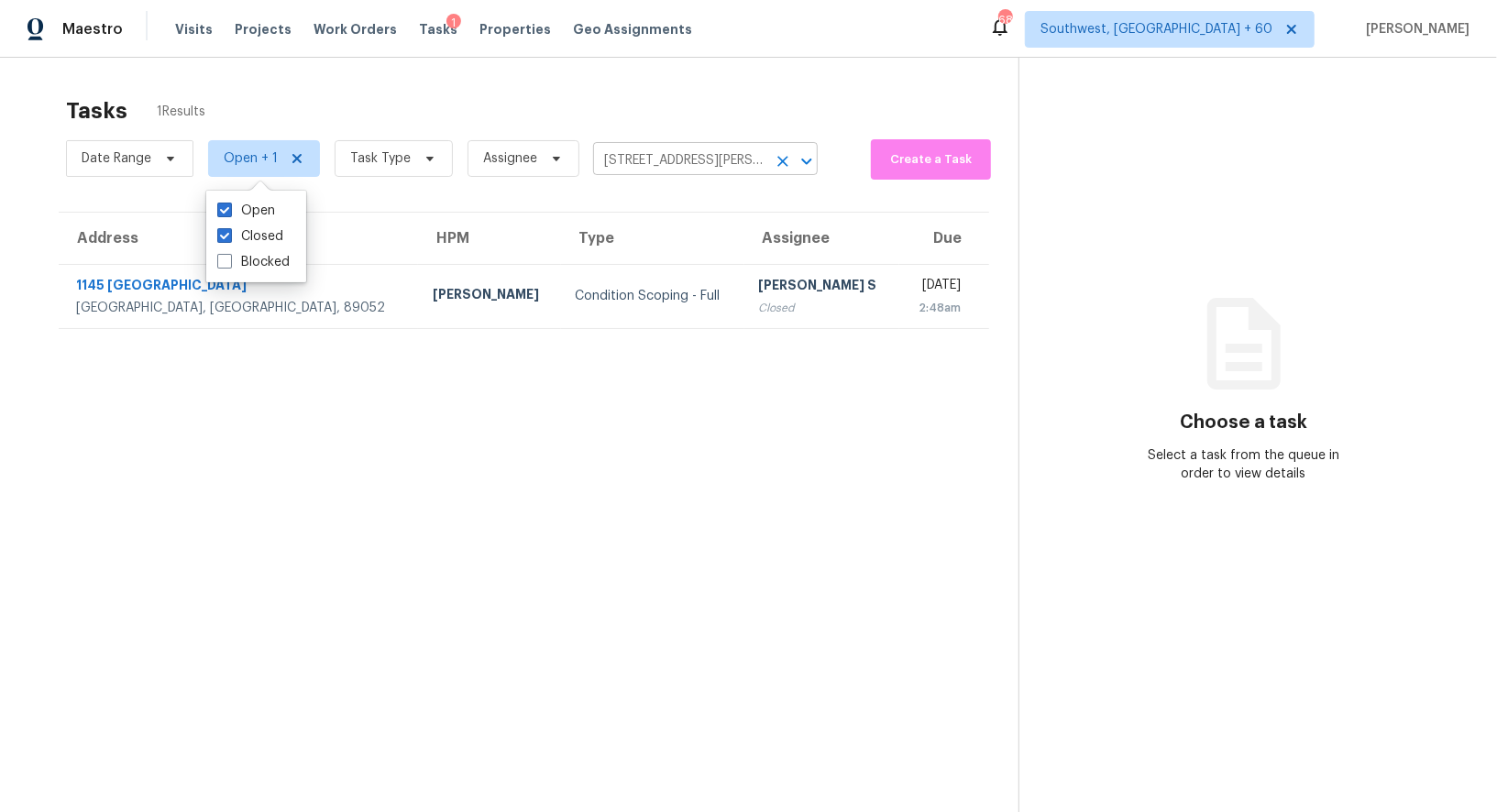
click at [649, 168] on input "[STREET_ADDRESS][PERSON_NAME]" at bounding box center [679, 161] width 173 height 28
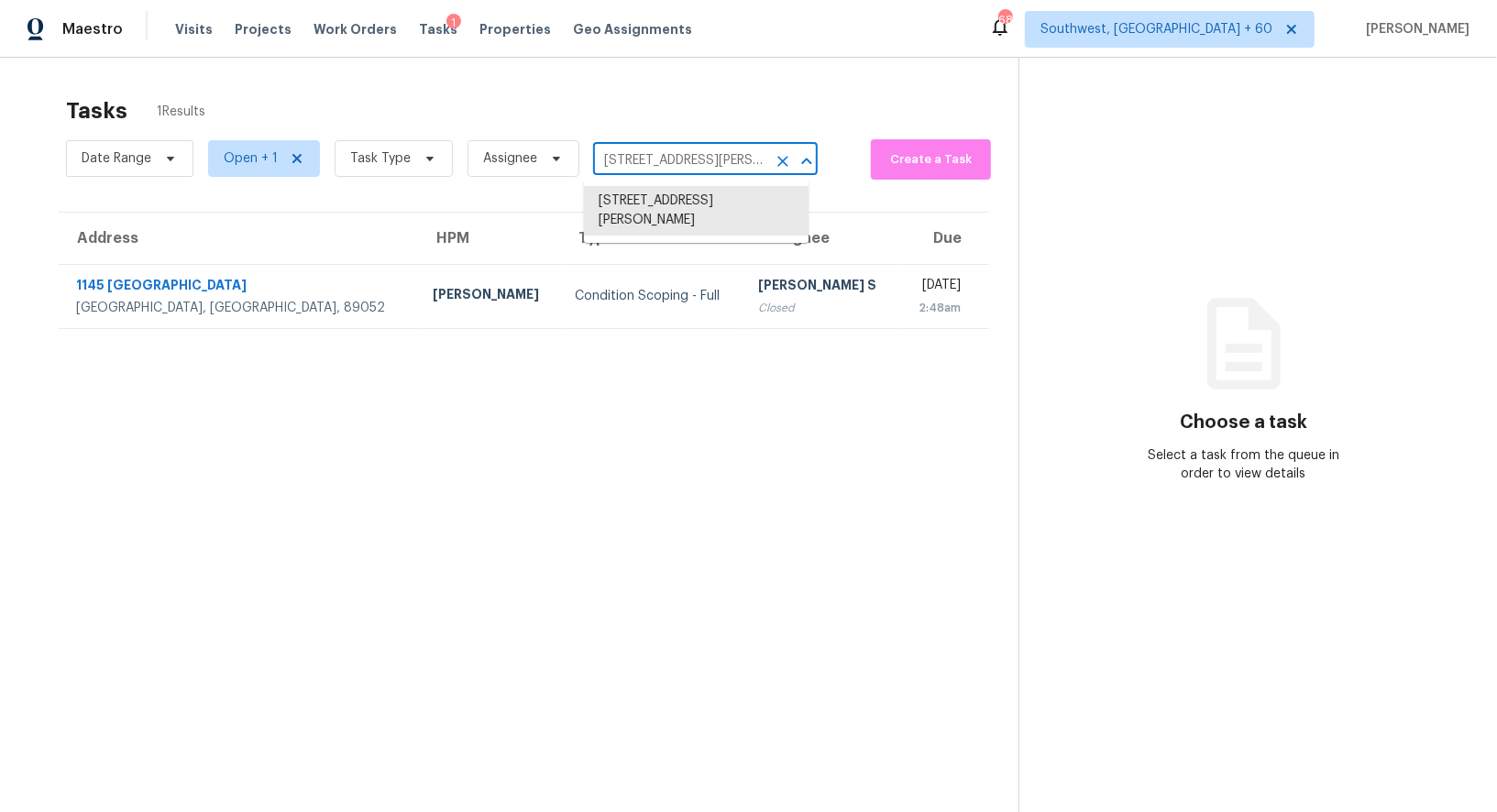
paste input "[STREET_ADDRESS]"
type input "[STREET_ADDRESS]"
click at [653, 206] on li "[STREET_ADDRESS]" at bounding box center [696, 202] width 224 height 30
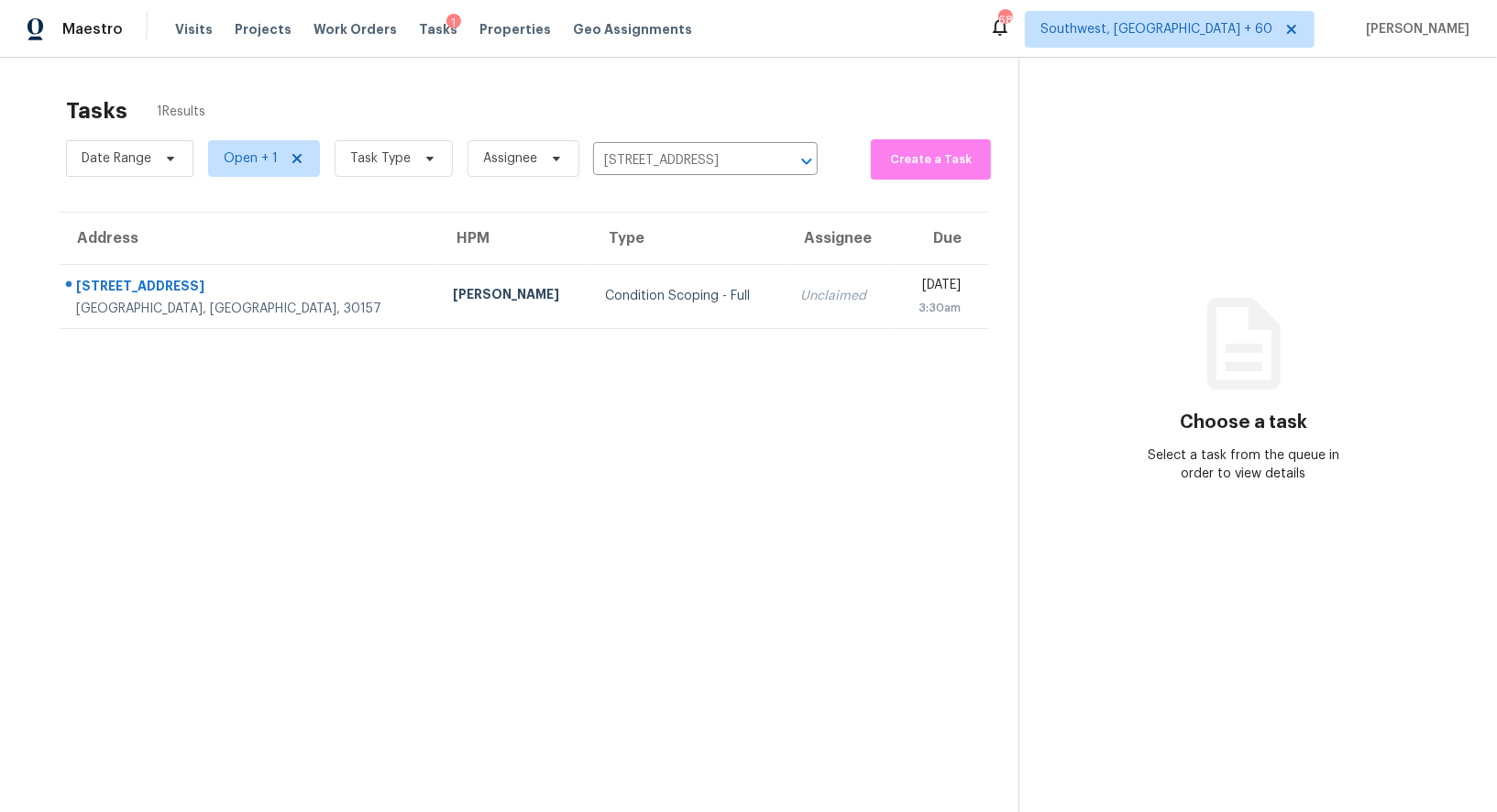
click at [787, 308] on td "Unclaimed" at bounding box center [840, 296] width 107 height 64
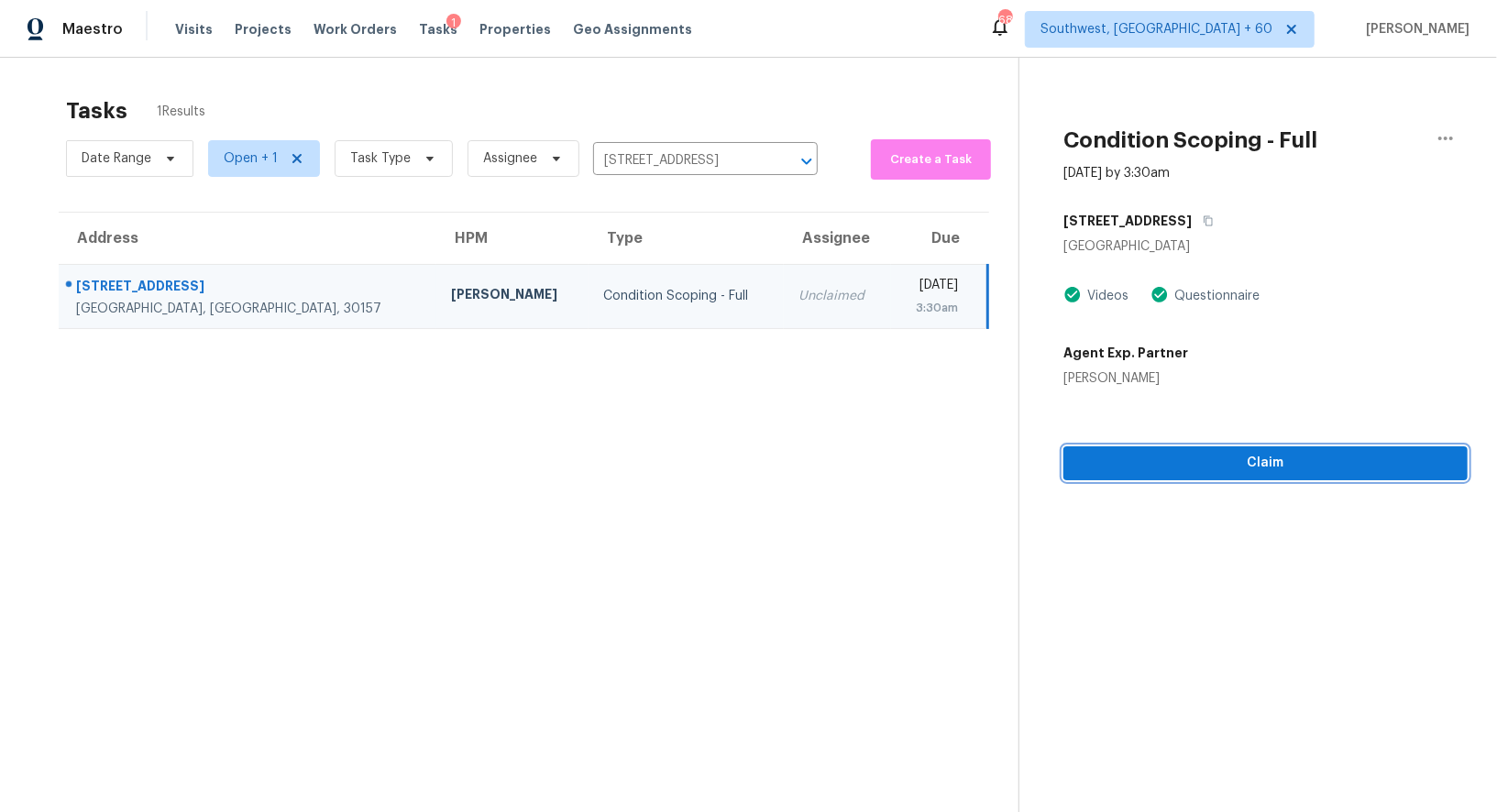
click at [1282, 455] on span "Claim" at bounding box center [1266, 463] width 375 height 23
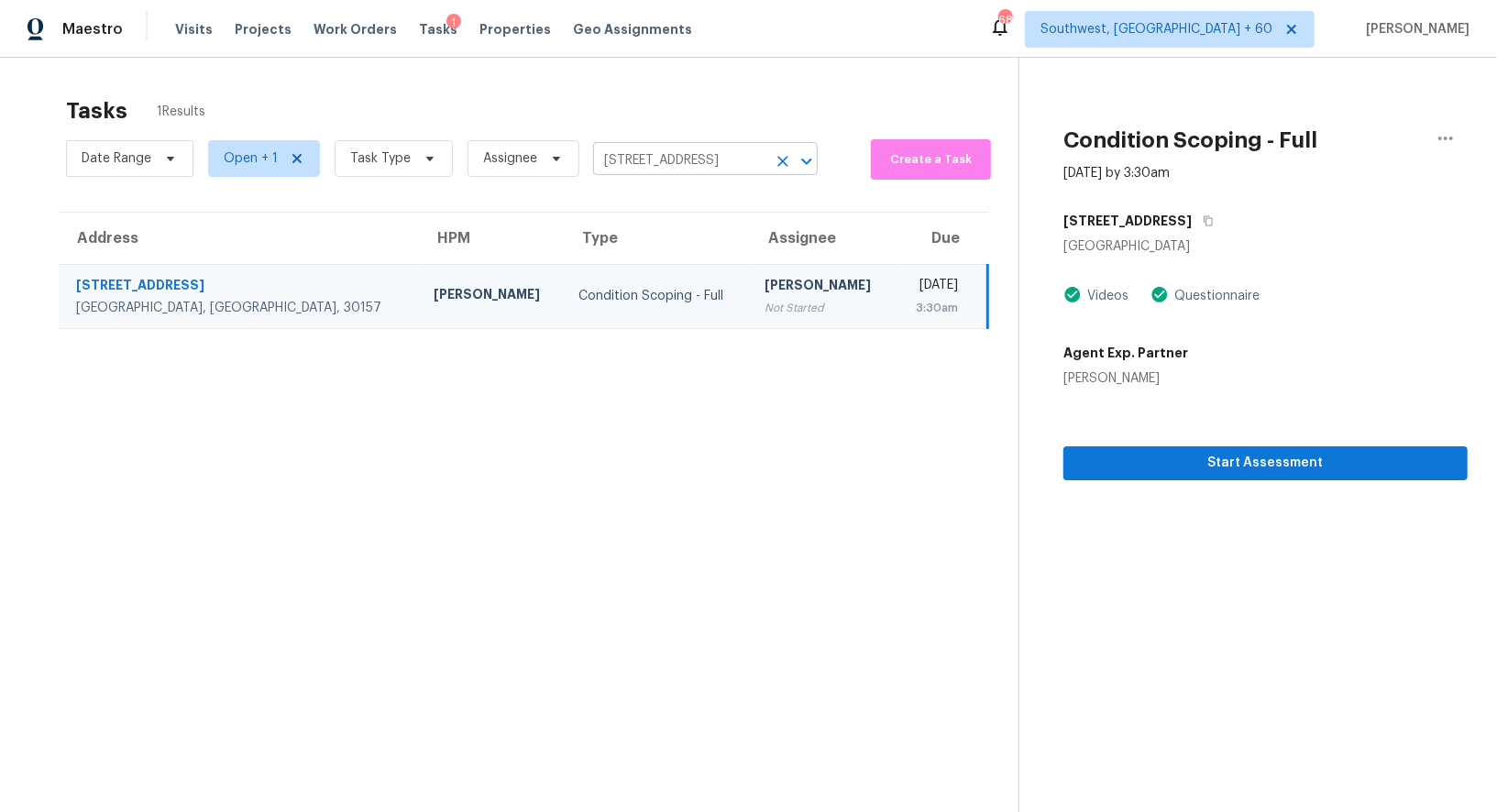
click at [710, 163] on input "[STREET_ADDRESS]" at bounding box center [679, 161] width 173 height 28
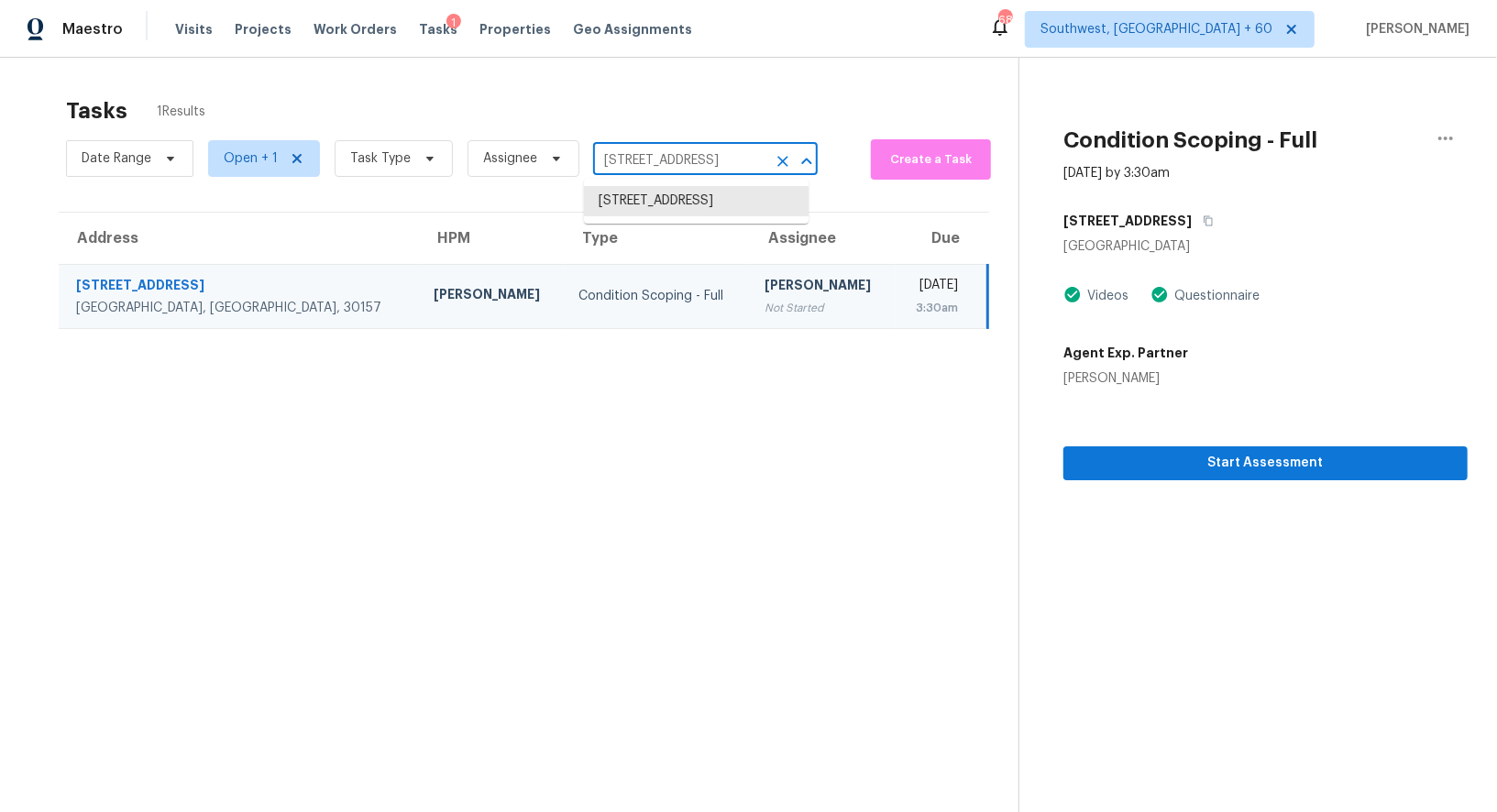
paste input "[STREET_ADDRESS]"
type input "[STREET_ADDRESS]"
click at [678, 217] on li "[STREET_ADDRESS]" at bounding box center [696, 202] width 224 height 30
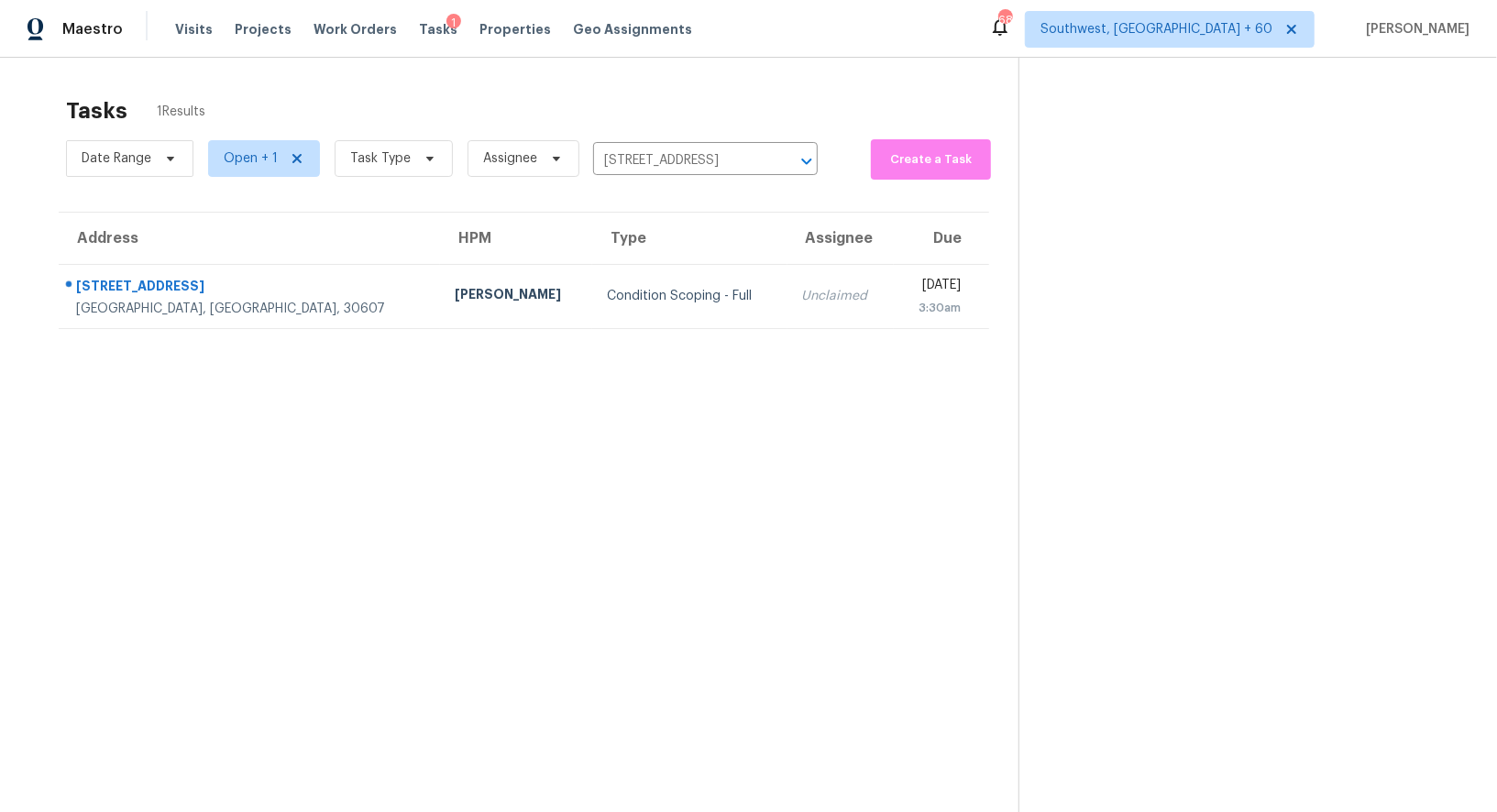
click at [788, 301] on td "Unclaimed" at bounding box center [841, 296] width 106 height 64
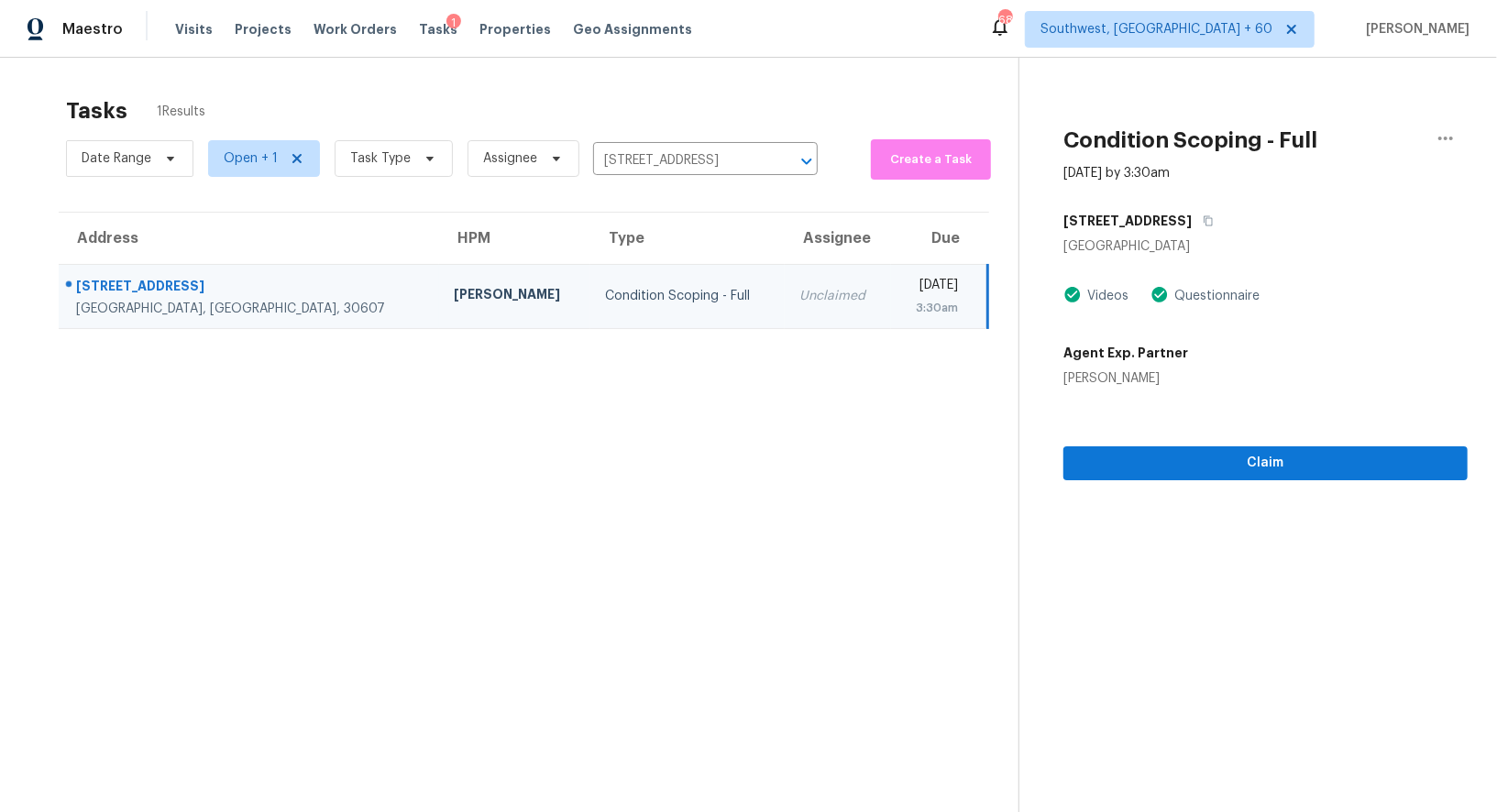
click at [1274, 479] on section "Condition Scoping - Full [DATE] by 3:30am [STREET_ADDRESS] Videos Questionnaire…" at bounding box center [1243, 464] width 449 height 812
click at [1263, 463] on span "Claim" at bounding box center [1266, 463] width 375 height 23
click at [706, 158] on input "[STREET_ADDRESS]" at bounding box center [679, 161] width 173 height 28
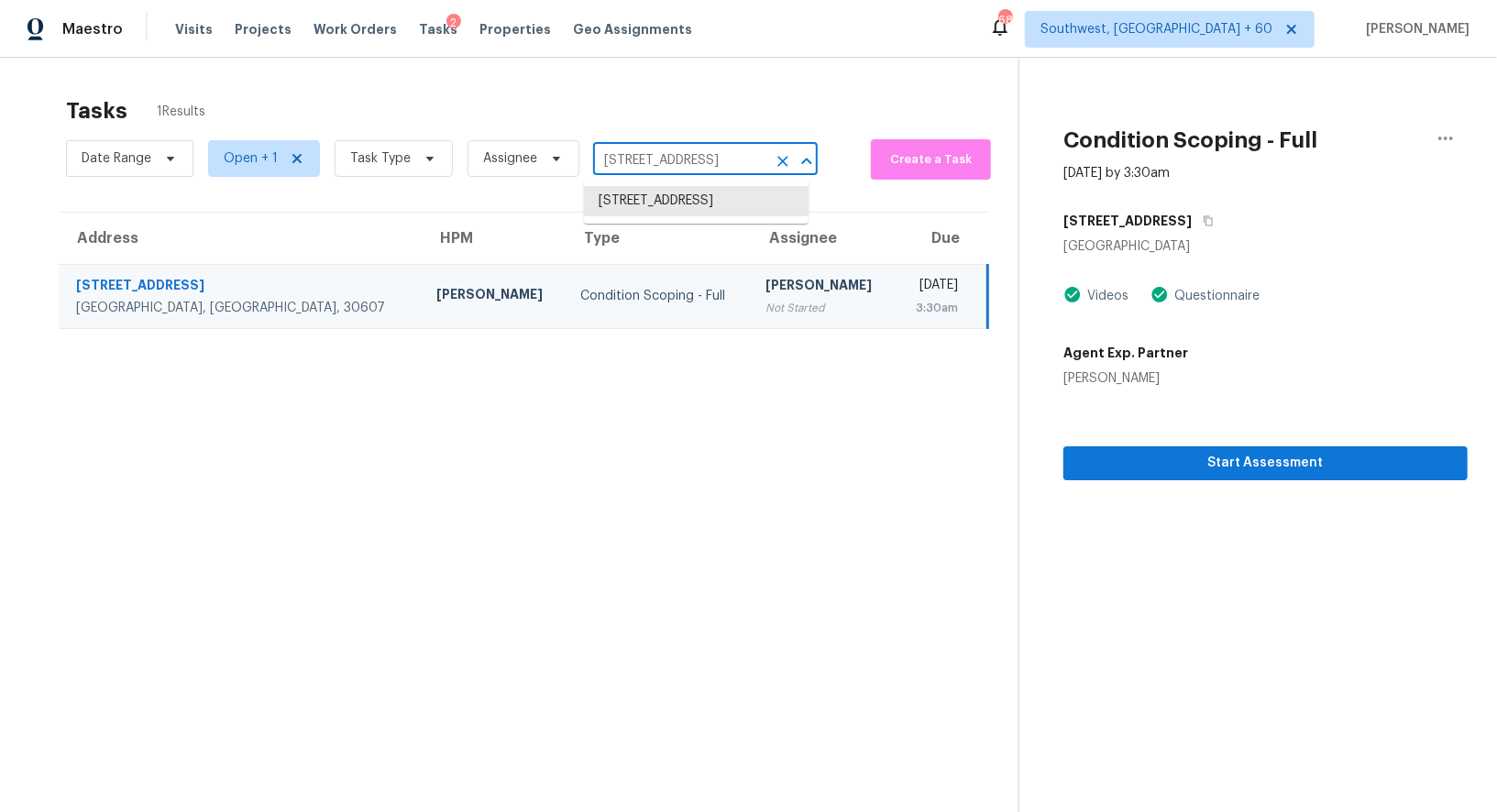
paste input "[STREET_ADDRESS][PERSON_NAME]"
type input "[STREET_ADDRESS][PERSON_NAME]"
click at [667, 207] on li "[STREET_ADDRESS][PERSON_NAME]" at bounding box center [696, 211] width 224 height 49
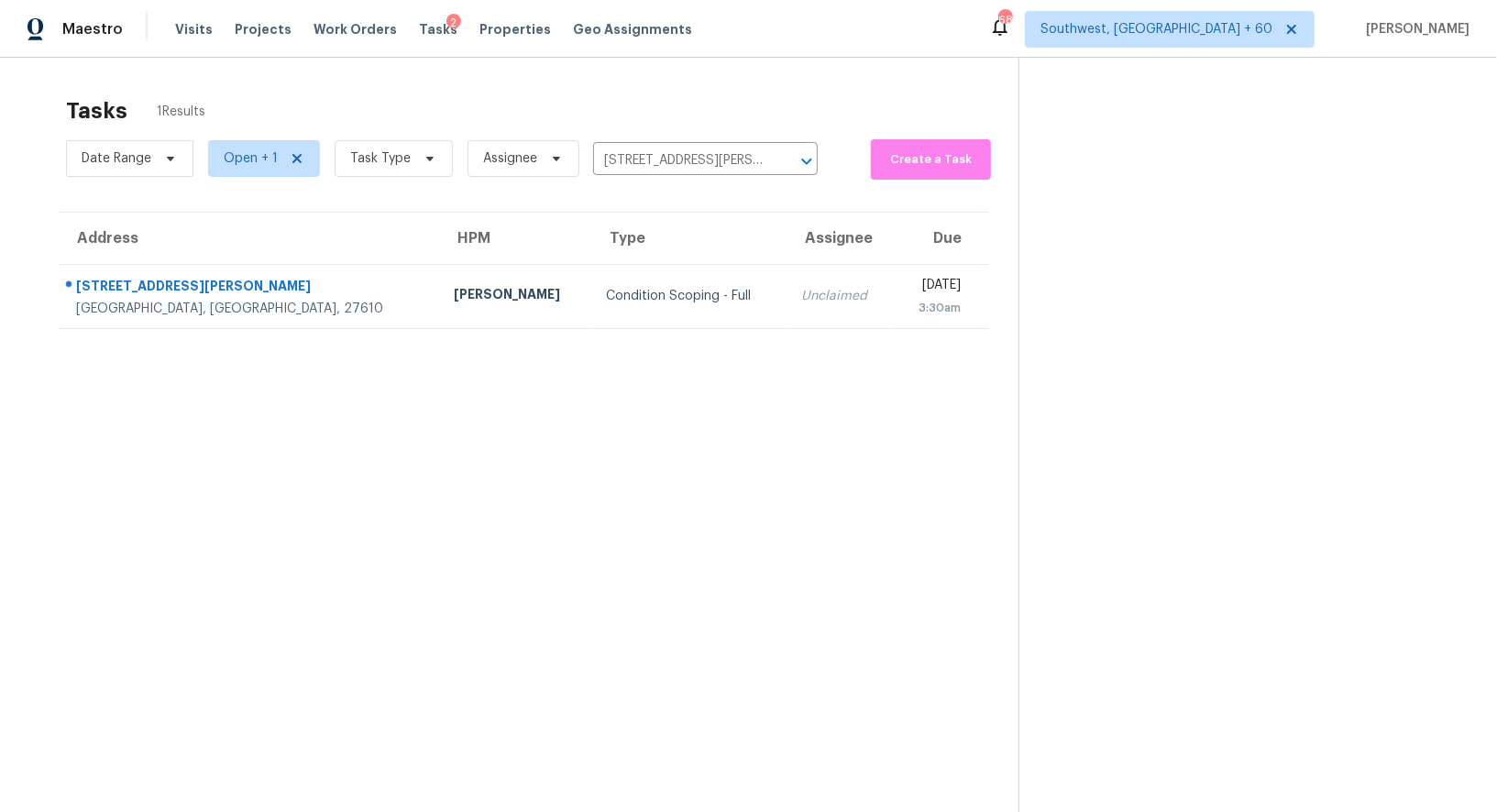
click at [787, 294] on td "Unclaimed" at bounding box center [840, 296] width 107 height 64
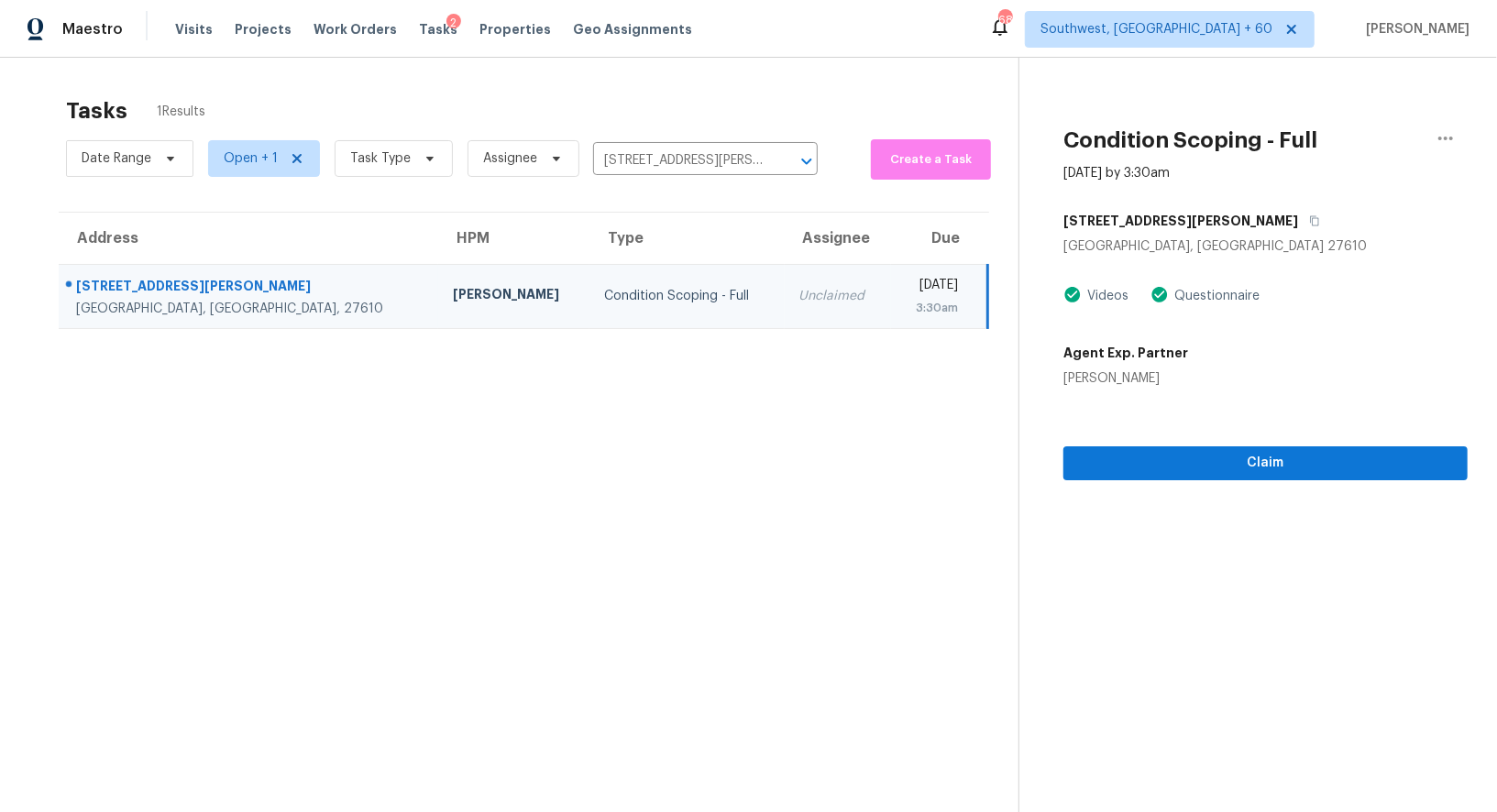
click at [1243, 480] on section "Condition Scoping - Full [DATE] by 3:30am [STREET_ADDRESS][PERSON_NAME] Videos …" at bounding box center [1243, 464] width 449 height 812
click at [1292, 448] on button "Claim" at bounding box center [1265, 464] width 404 height 34
click at [708, 159] on input "[STREET_ADDRESS][PERSON_NAME]" at bounding box center [679, 161] width 173 height 28
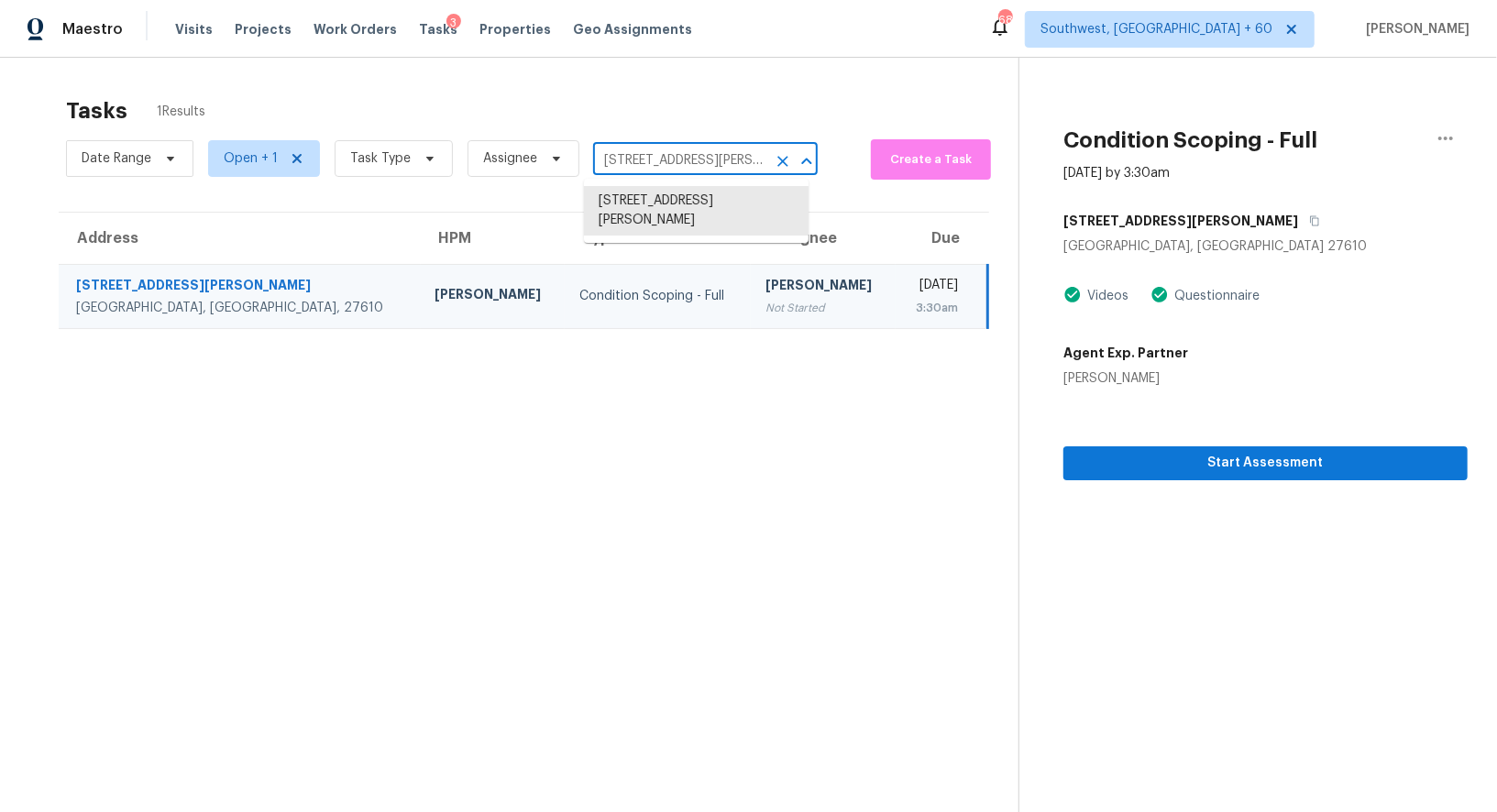
paste input "[STREET_ADDRESS][PERSON_NAME]"
type input "[STREET_ADDRESS][PERSON_NAME]"
click at [692, 187] on li "[STREET_ADDRESS][PERSON_NAME]" at bounding box center [696, 211] width 224 height 49
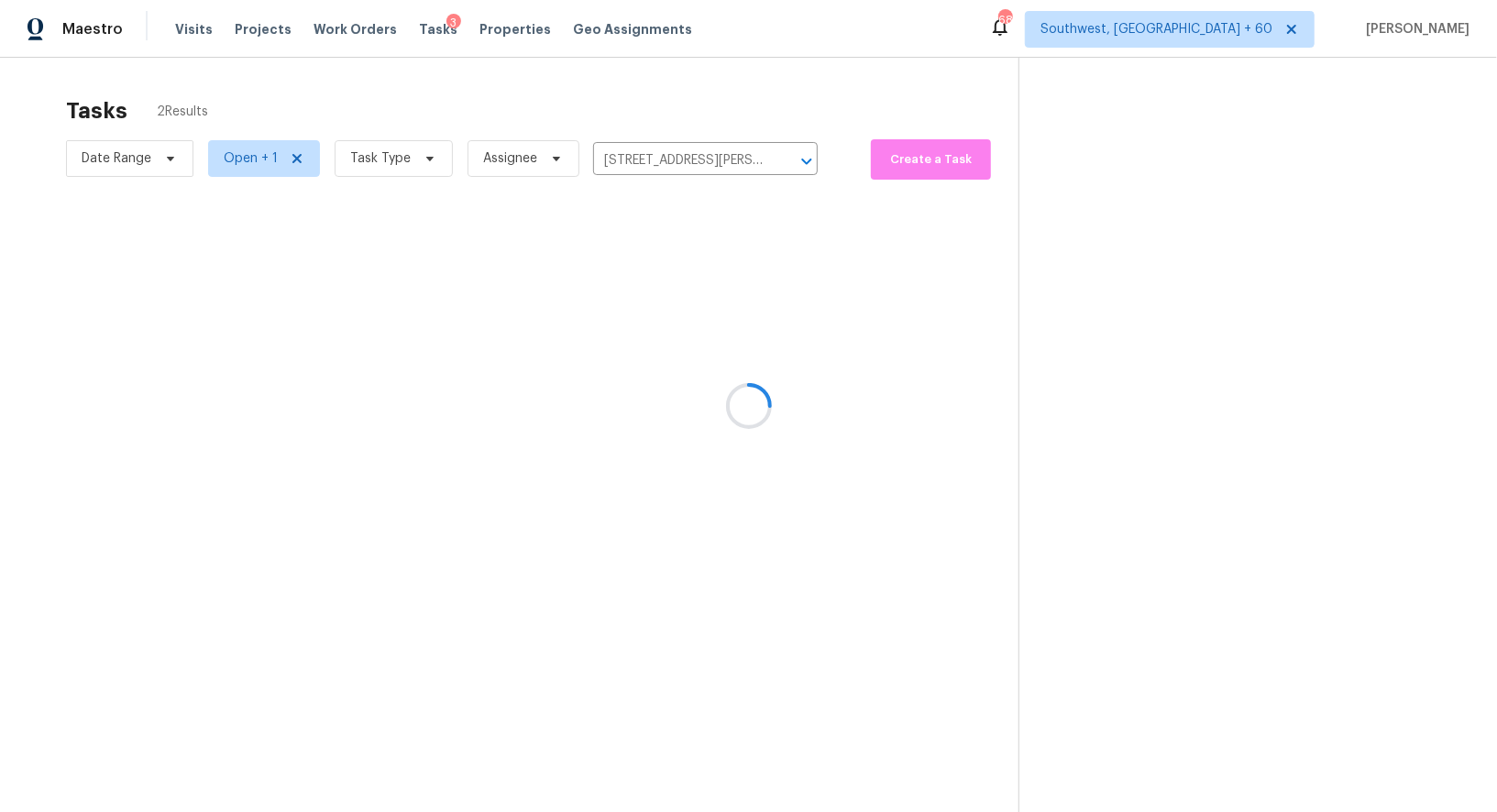
click at [715, 303] on div at bounding box center [748, 406] width 1497 height 812
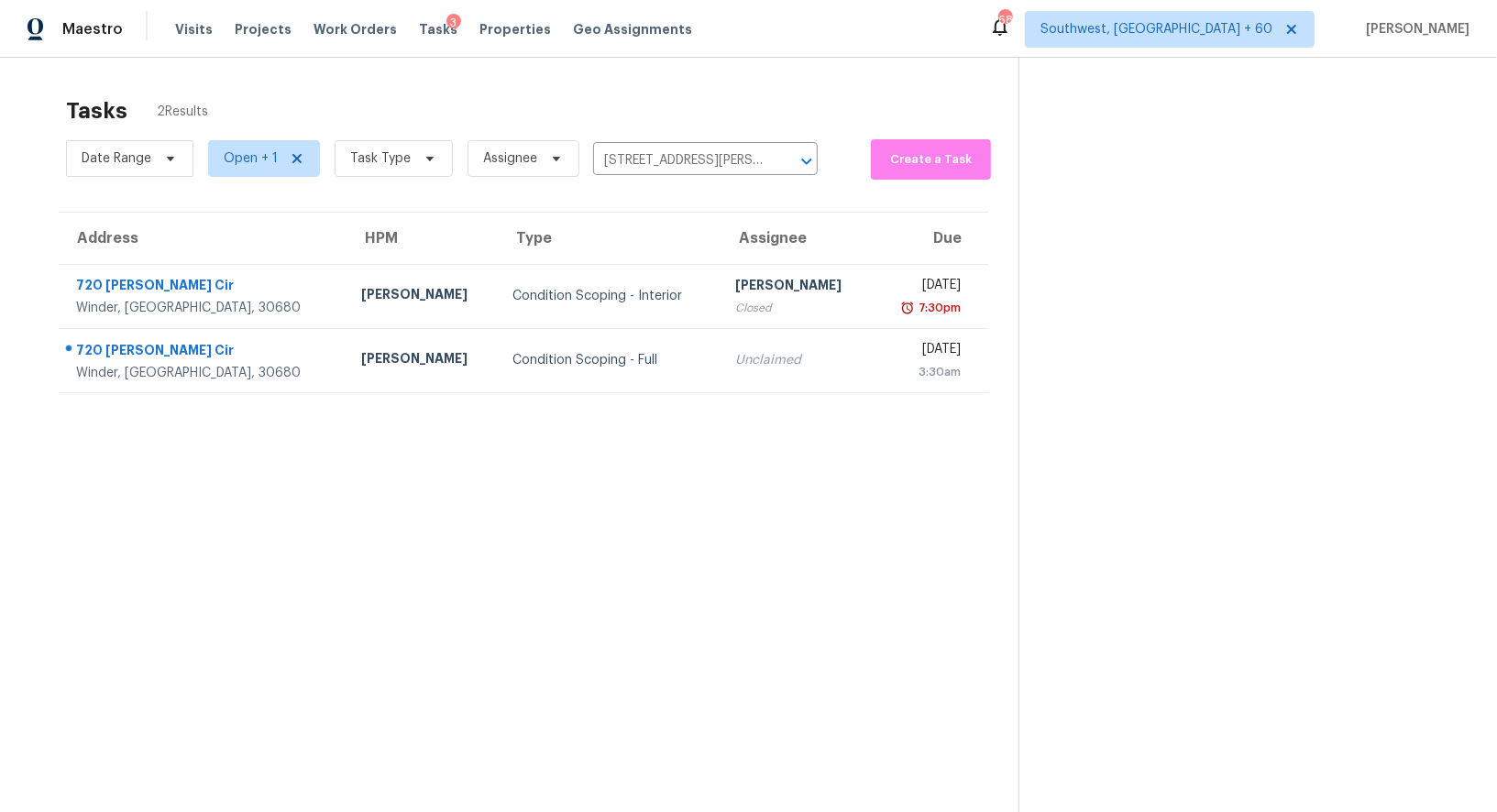
click at [736, 303] on div "Closed" at bounding box center [797, 308] width 123 height 18
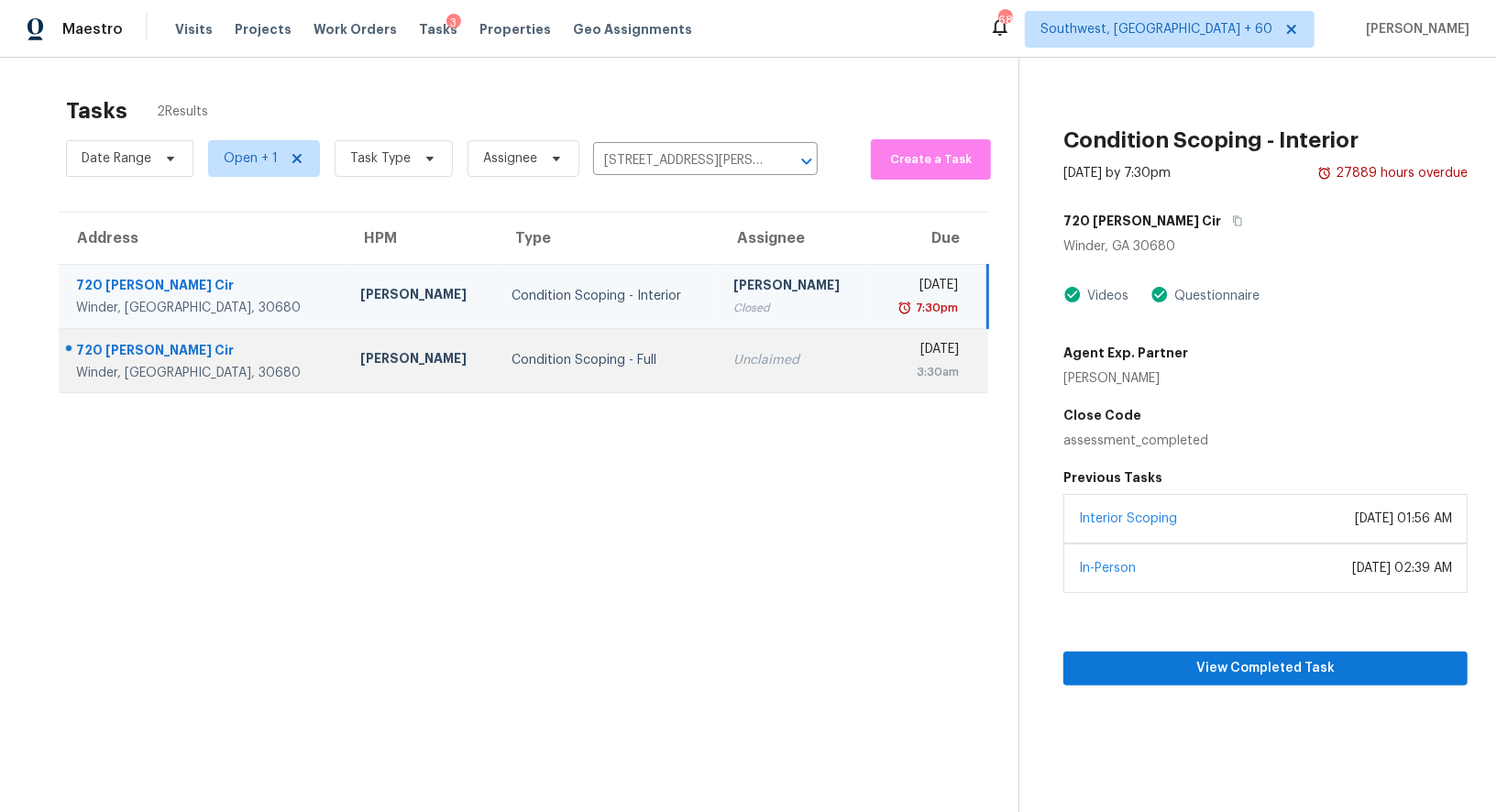
click at [719, 371] on td "Unclaimed" at bounding box center [794, 361] width 151 height 64
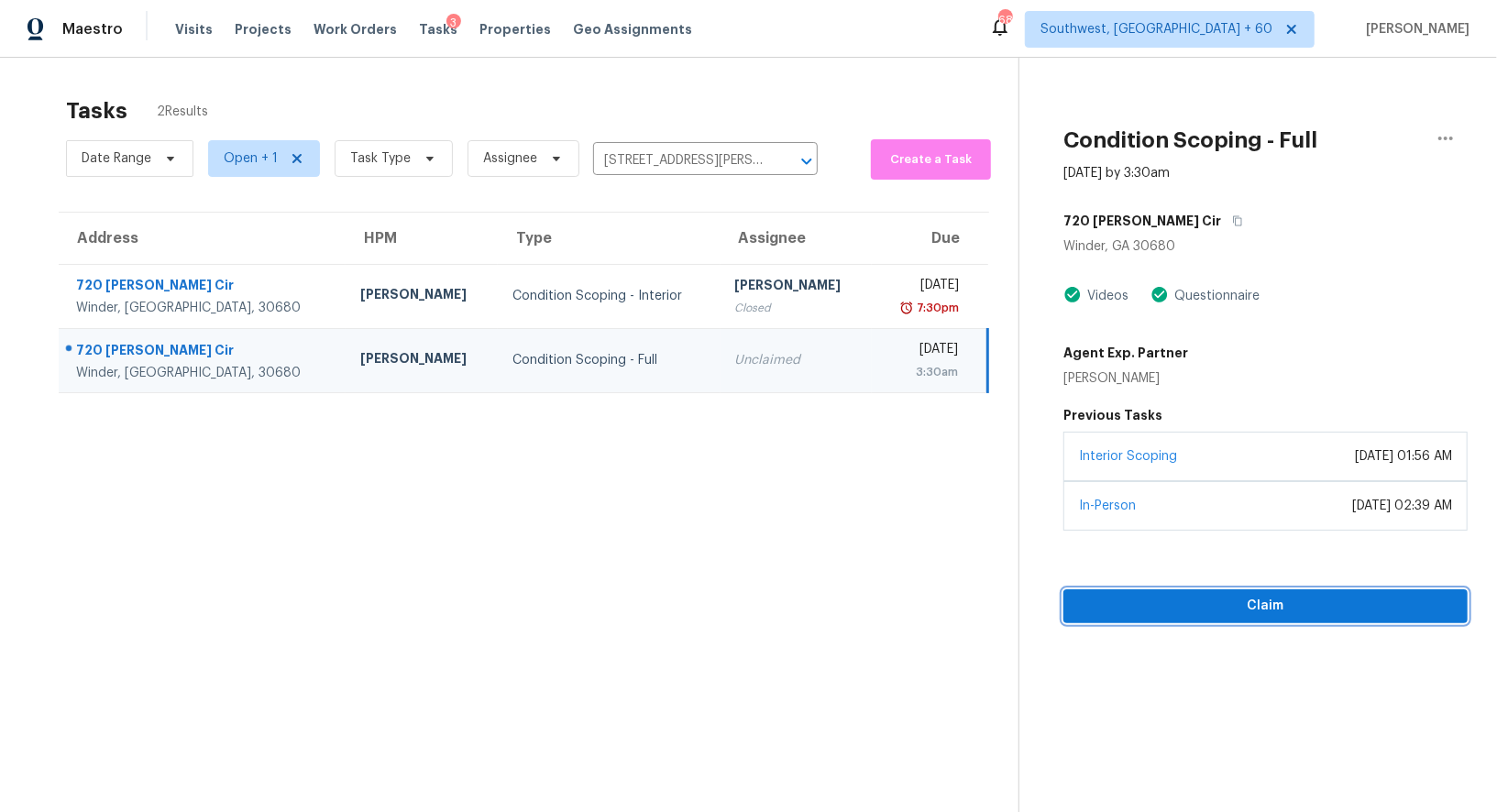
click at [1262, 599] on span "Claim" at bounding box center [1266, 606] width 375 height 23
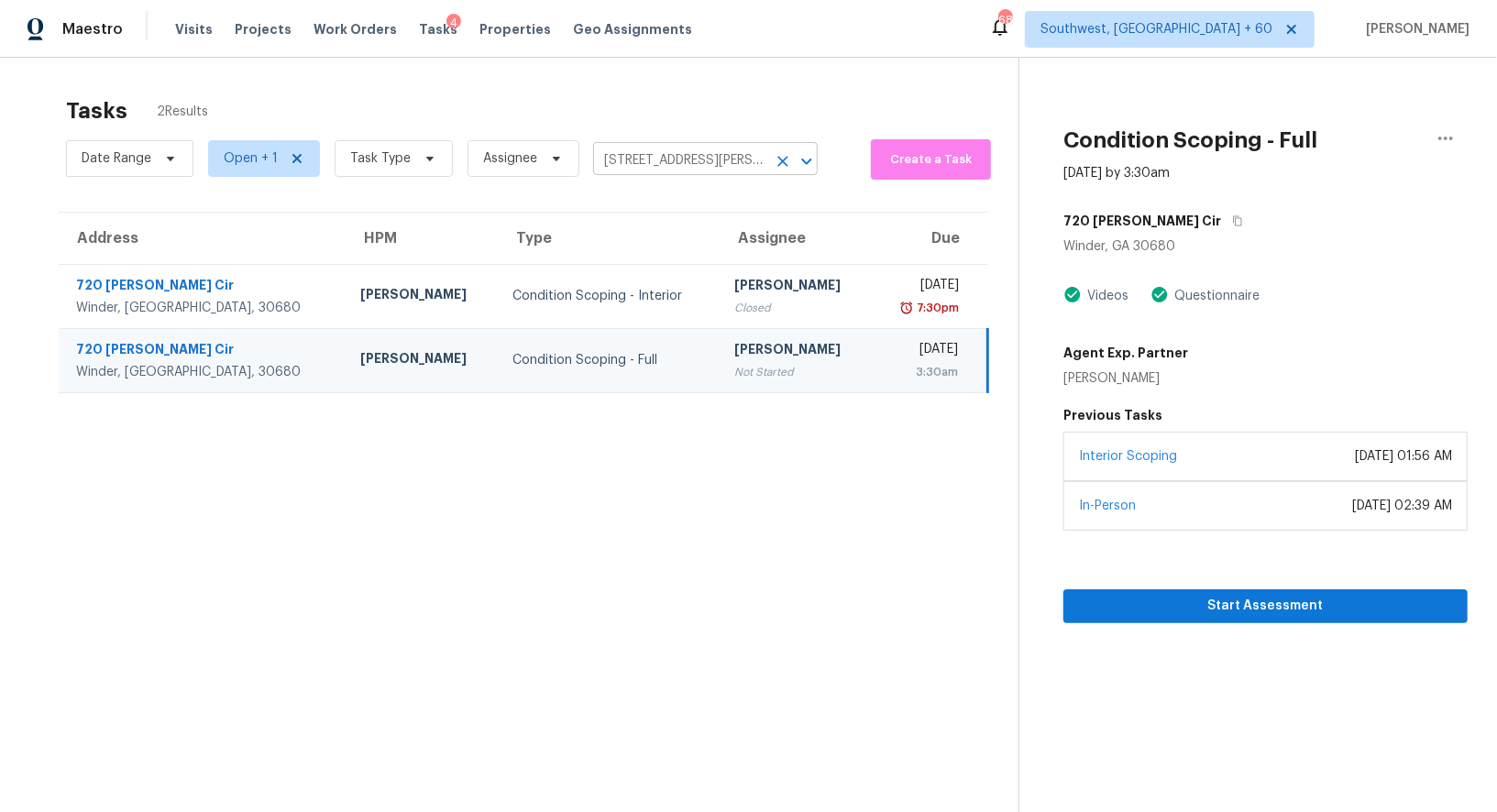
click at [719, 166] on input "[STREET_ADDRESS][PERSON_NAME]" at bounding box center [679, 161] width 173 height 28
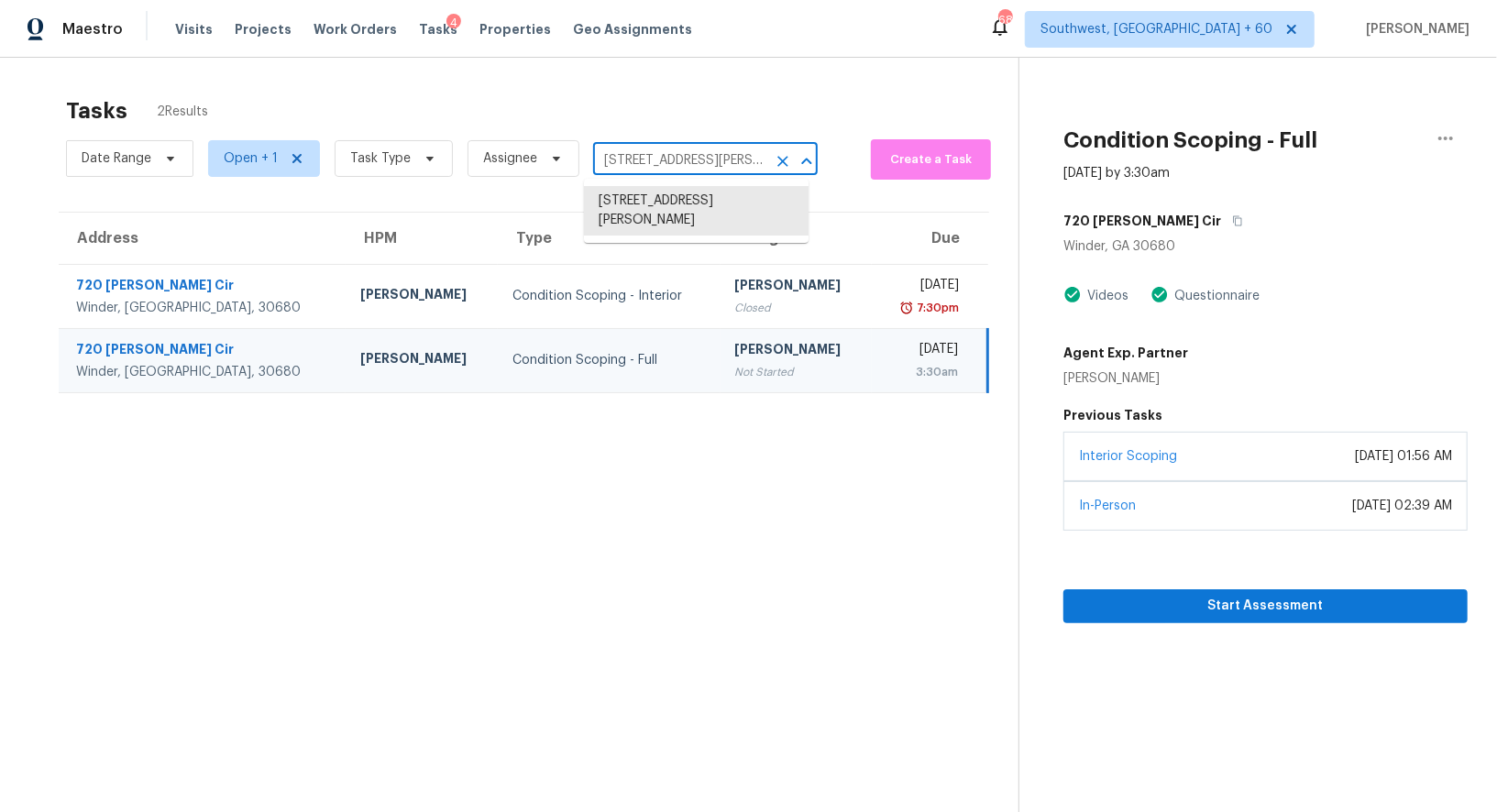
paste input "[STREET_ADDRESS]"
type input "[STREET_ADDRESS]"
click at [686, 217] on li "[STREET_ADDRESS]" at bounding box center [696, 202] width 224 height 30
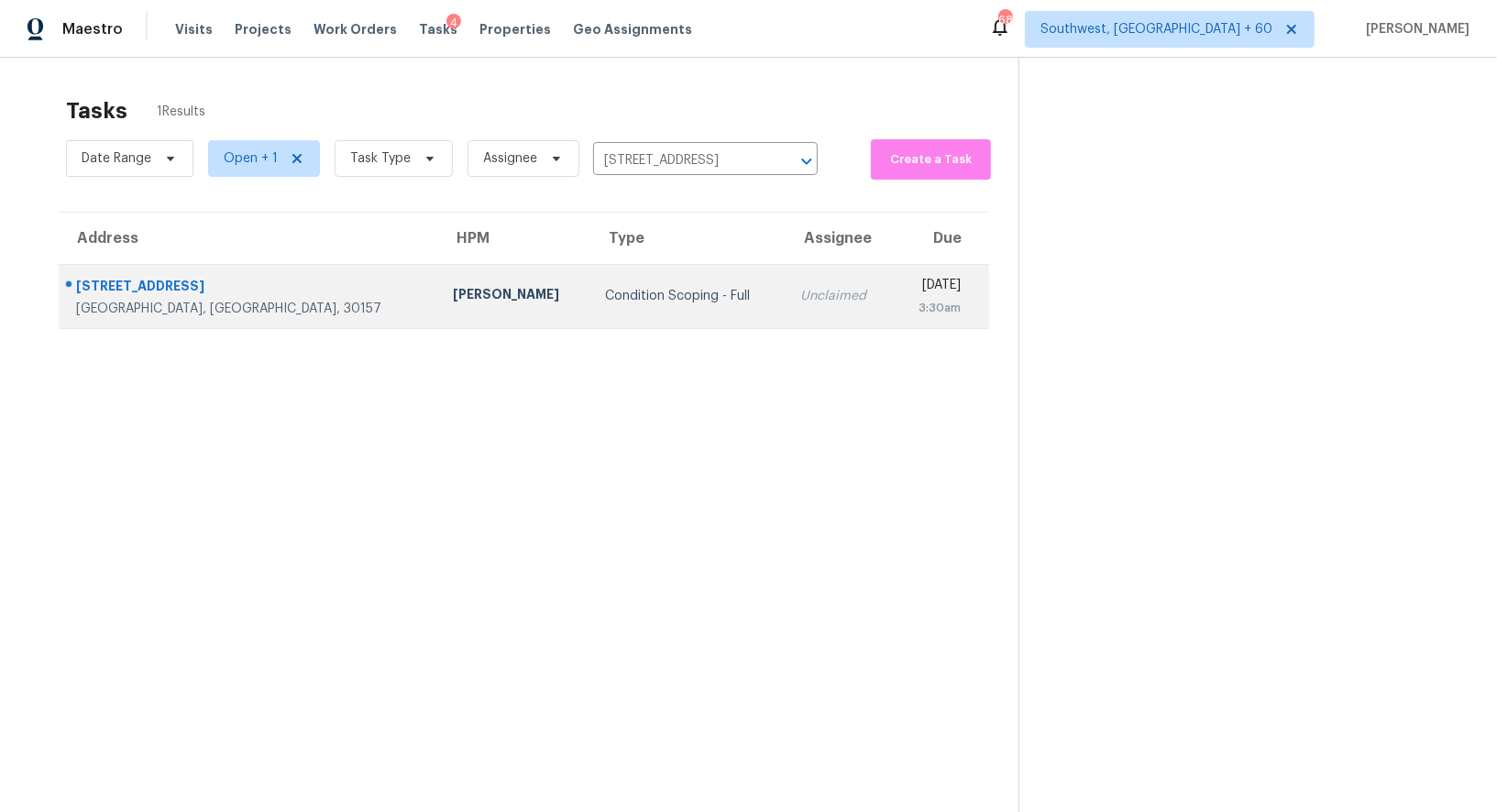
click at [787, 308] on td "Unclaimed" at bounding box center [840, 296] width 107 height 64
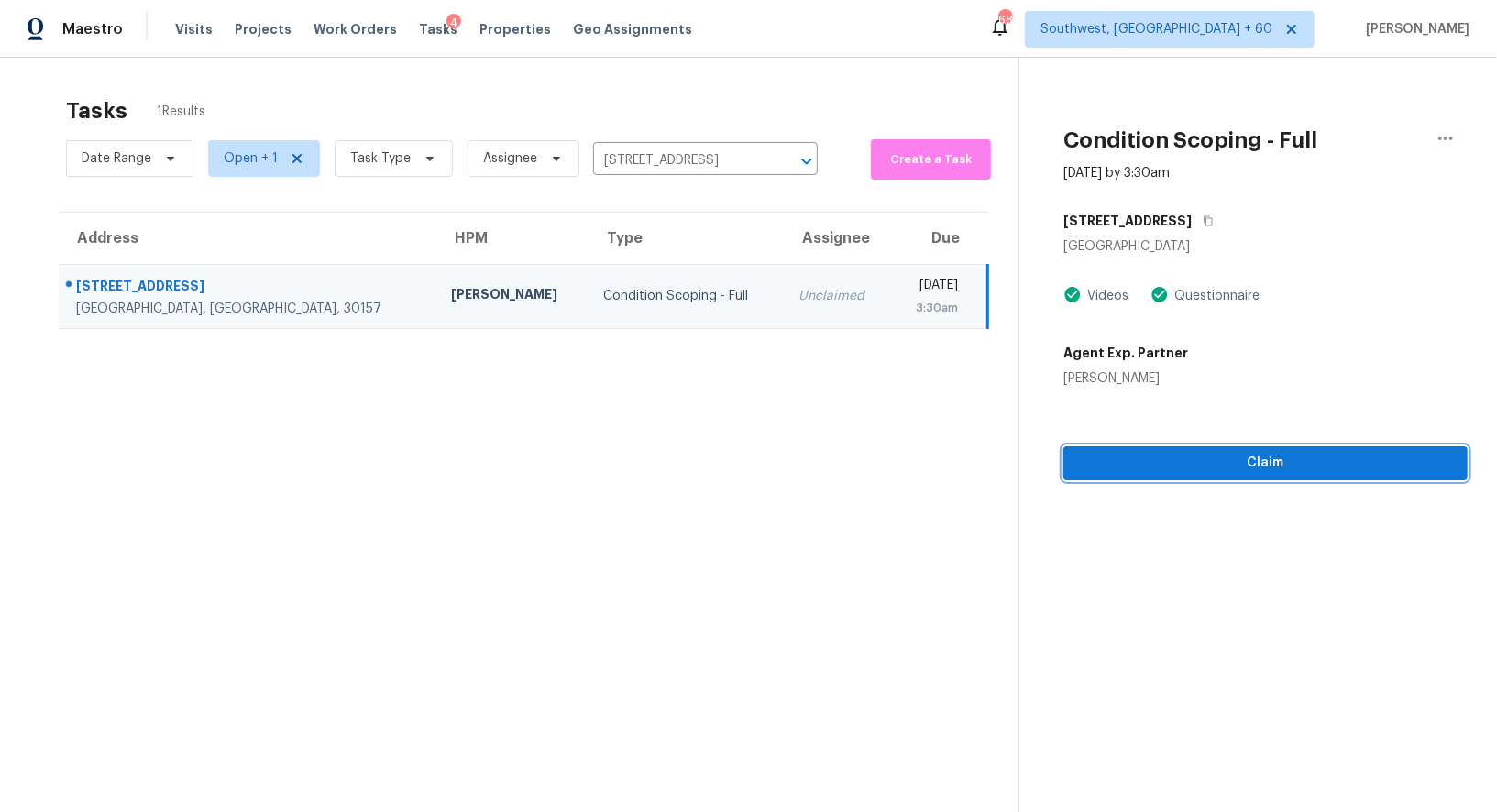
click at [1193, 459] on span "Claim" at bounding box center [1266, 463] width 375 height 23
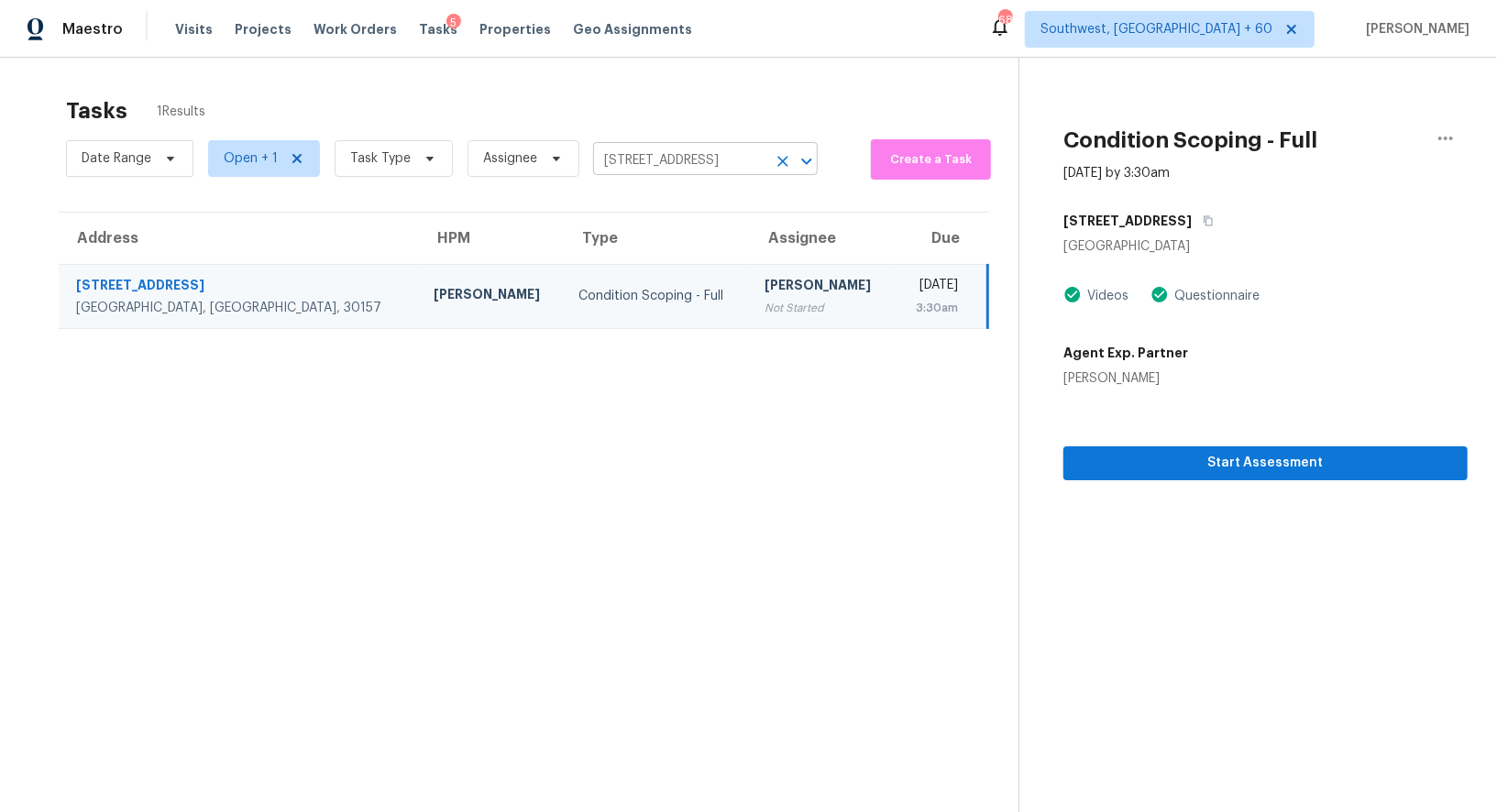
click at [698, 165] on input "[STREET_ADDRESS]" at bounding box center [679, 161] width 173 height 28
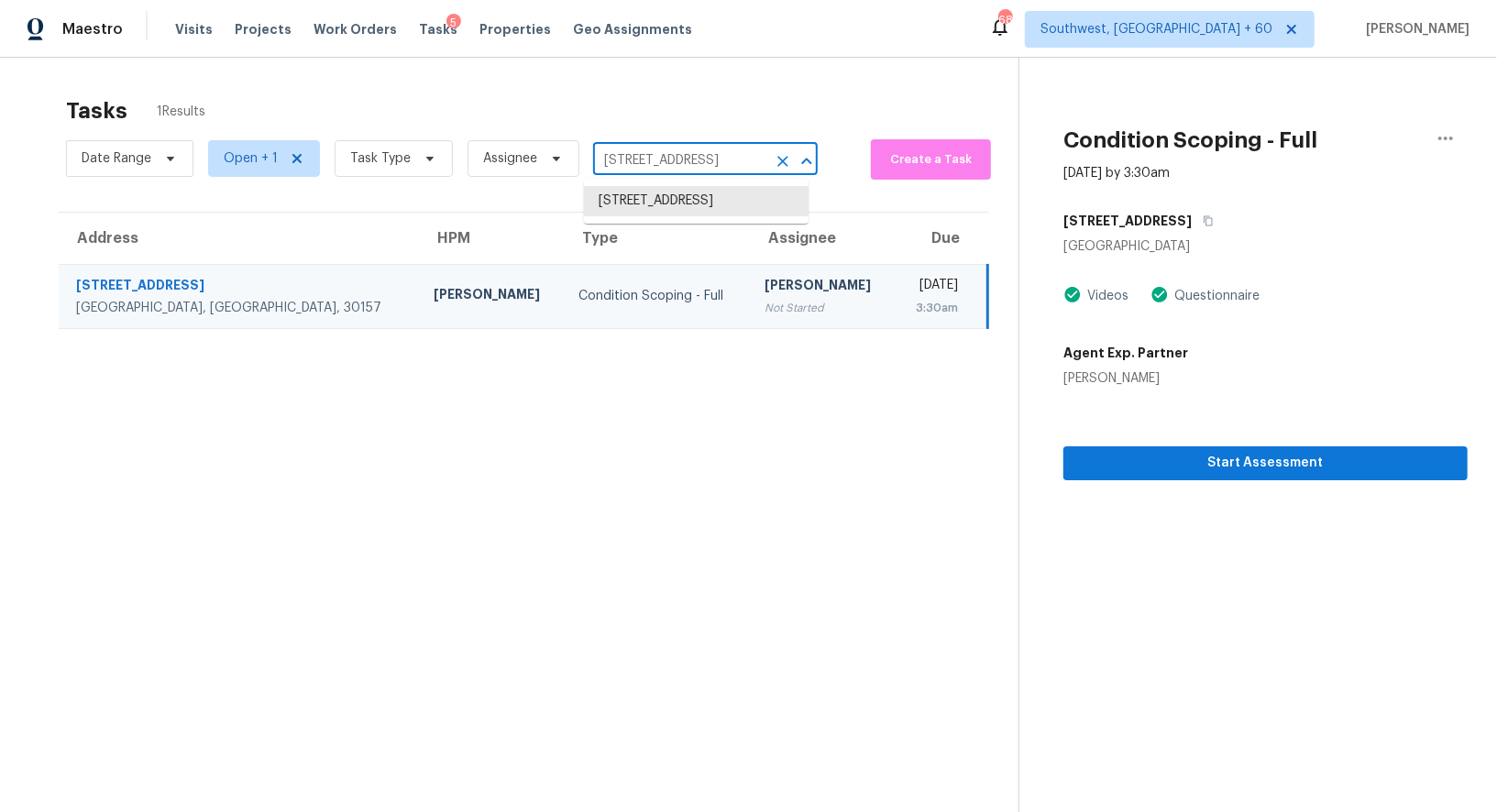
paste input "[STREET_ADDRESS]"
type input "[STREET_ADDRESS]"
click at [682, 205] on li "[STREET_ADDRESS]" at bounding box center [696, 202] width 224 height 30
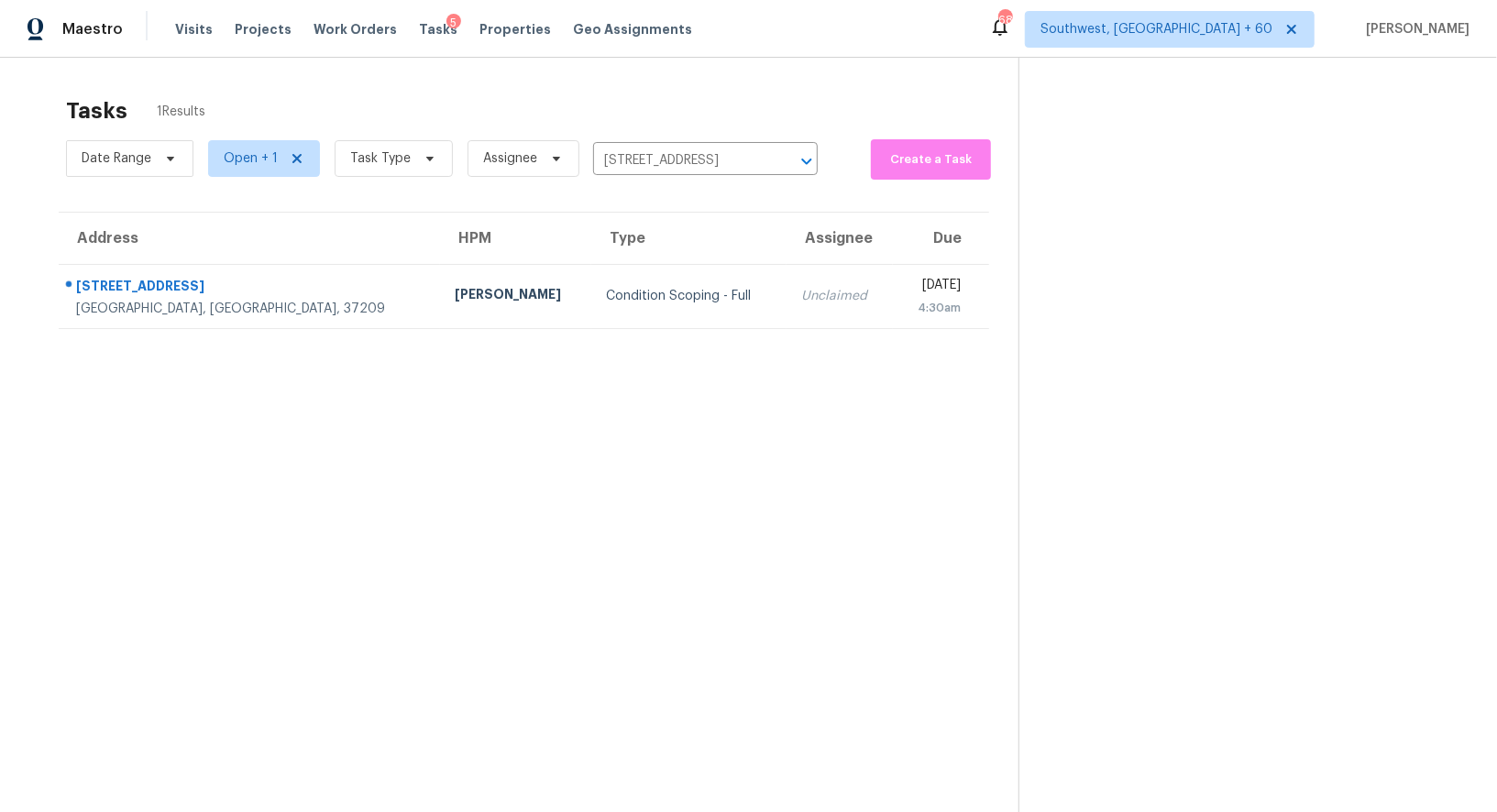
click at [787, 318] on td "Unclaimed" at bounding box center [840, 296] width 106 height 64
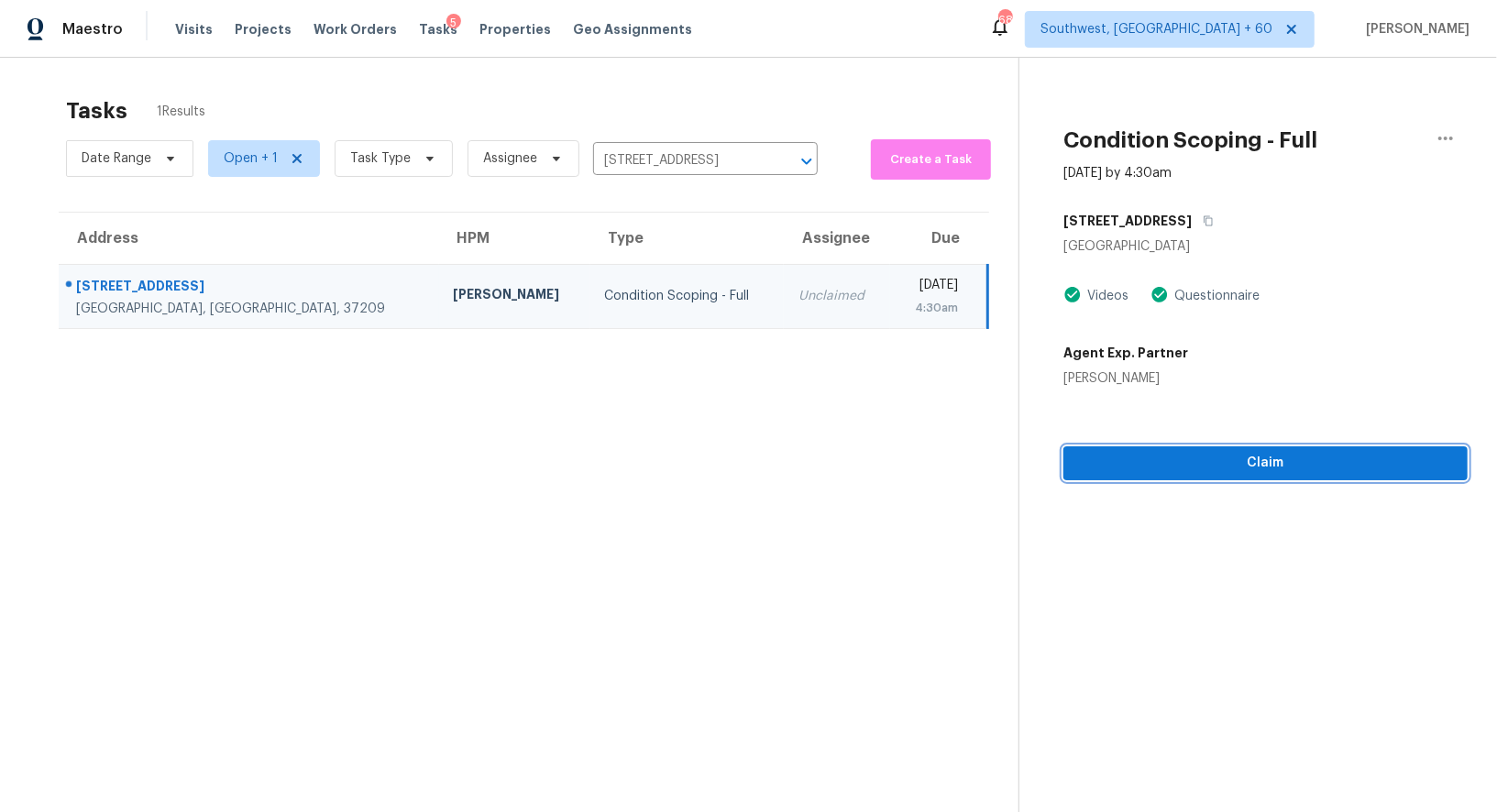
click at [1265, 468] on span "Claim" at bounding box center [1266, 463] width 375 height 23
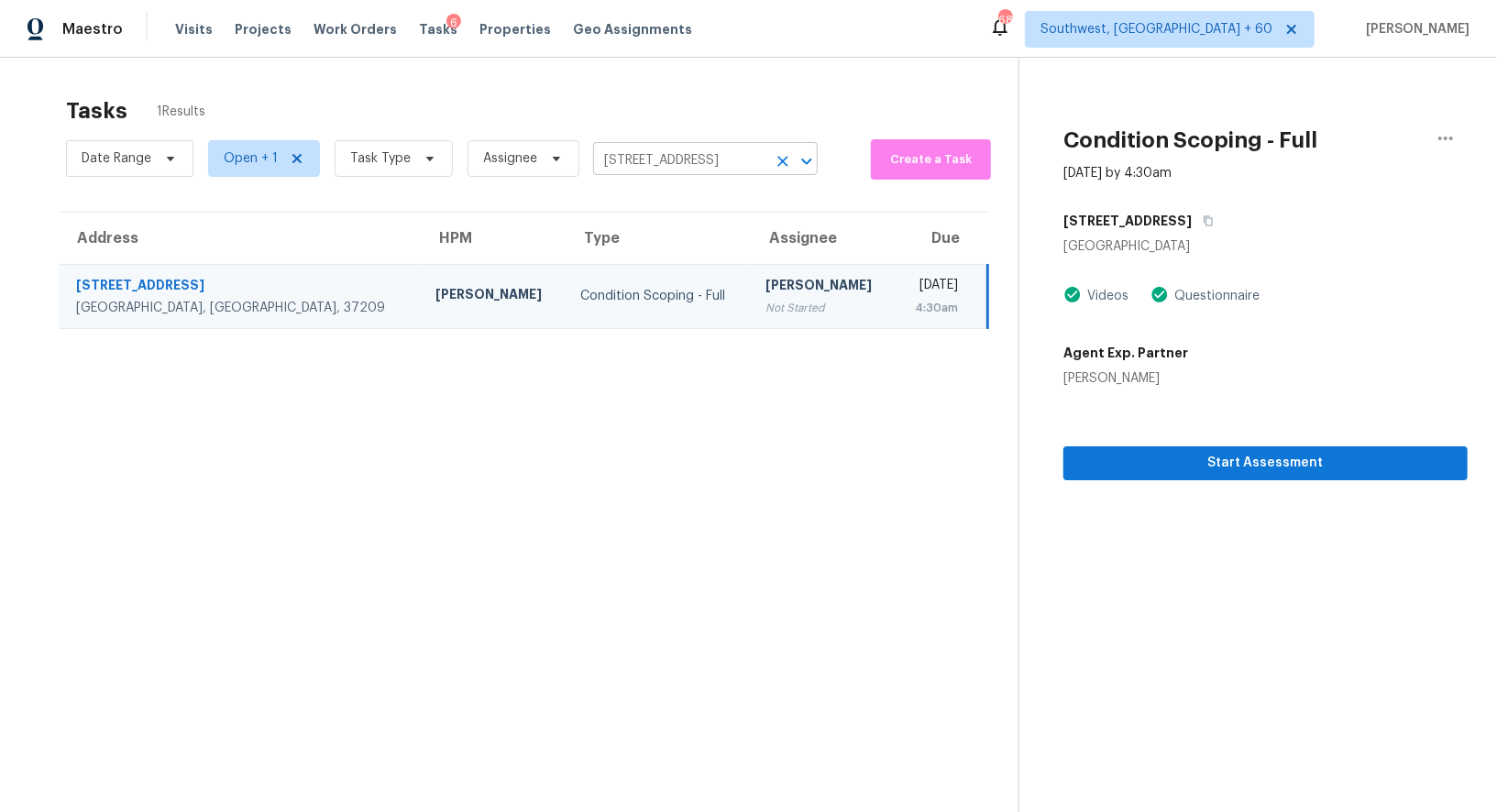
click at [701, 165] on input "[STREET_ADDRESS]" at bounding box center [679, 161] width 173 height 28
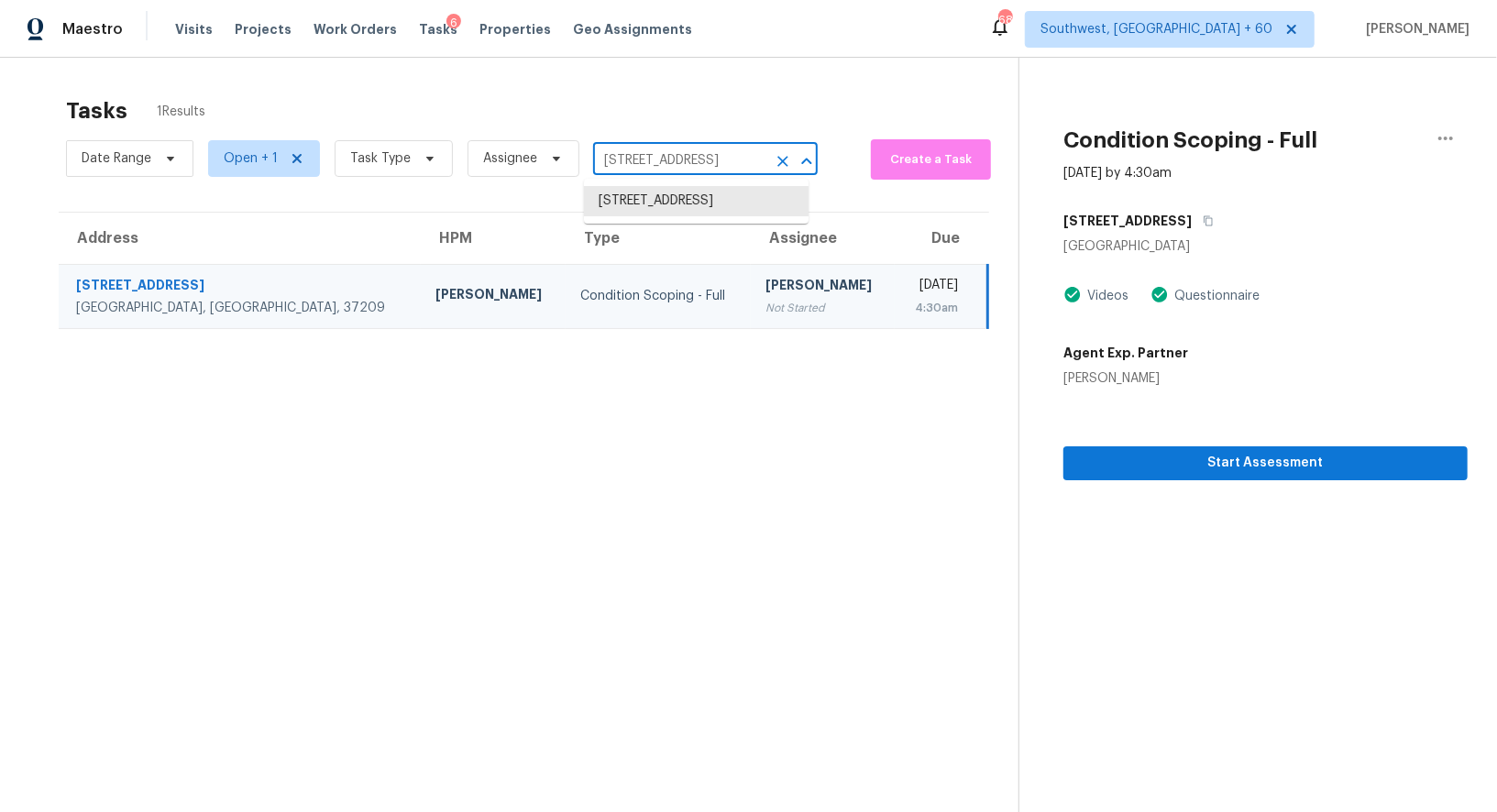
paste input "[STREET_ADDRESS][PERSON_NAME]"
type input "[STREET_ADDRESS][PERSON_NAME]"
click at [711, 196] on li "[STREET_ADDRESS][PERSON_NAME]" at bounding box center [696, 211] width 224 height 49
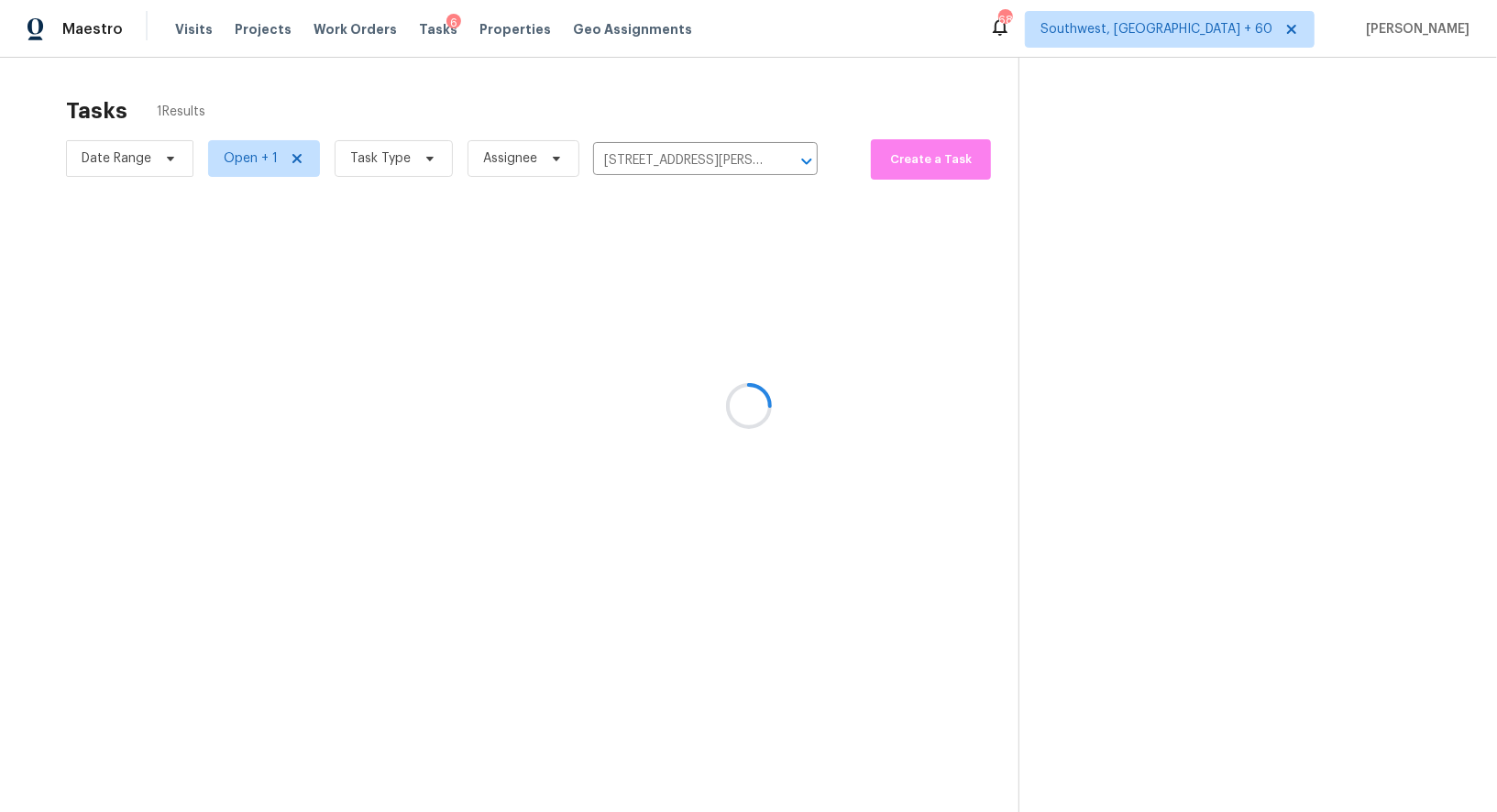
click at [730, 261] on div at bounding box center [748, 406] width 1497 height 812
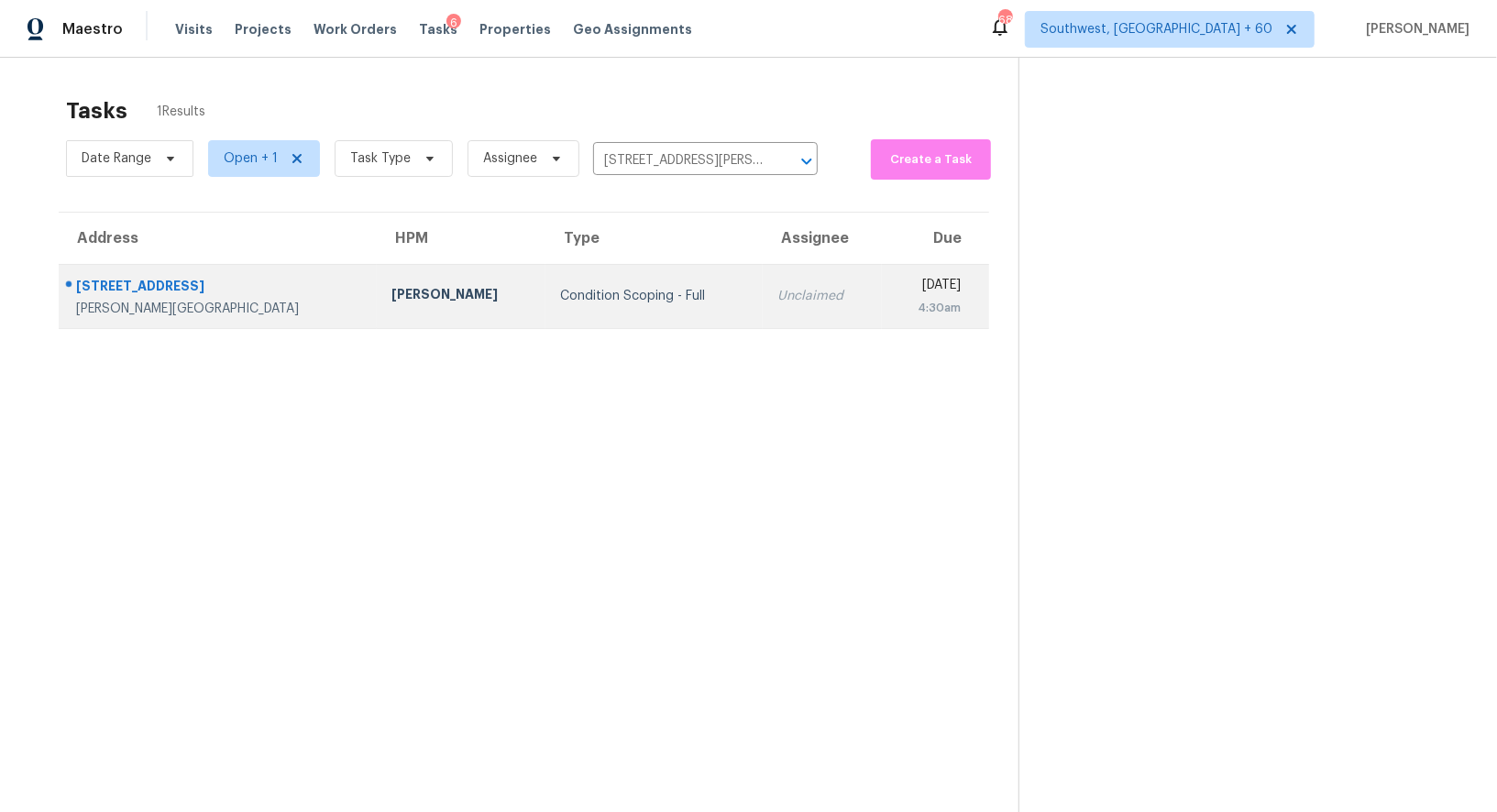
click at [763, 311] on td "Unclaimed" at bounding box center [823, 296] width 119 height 64
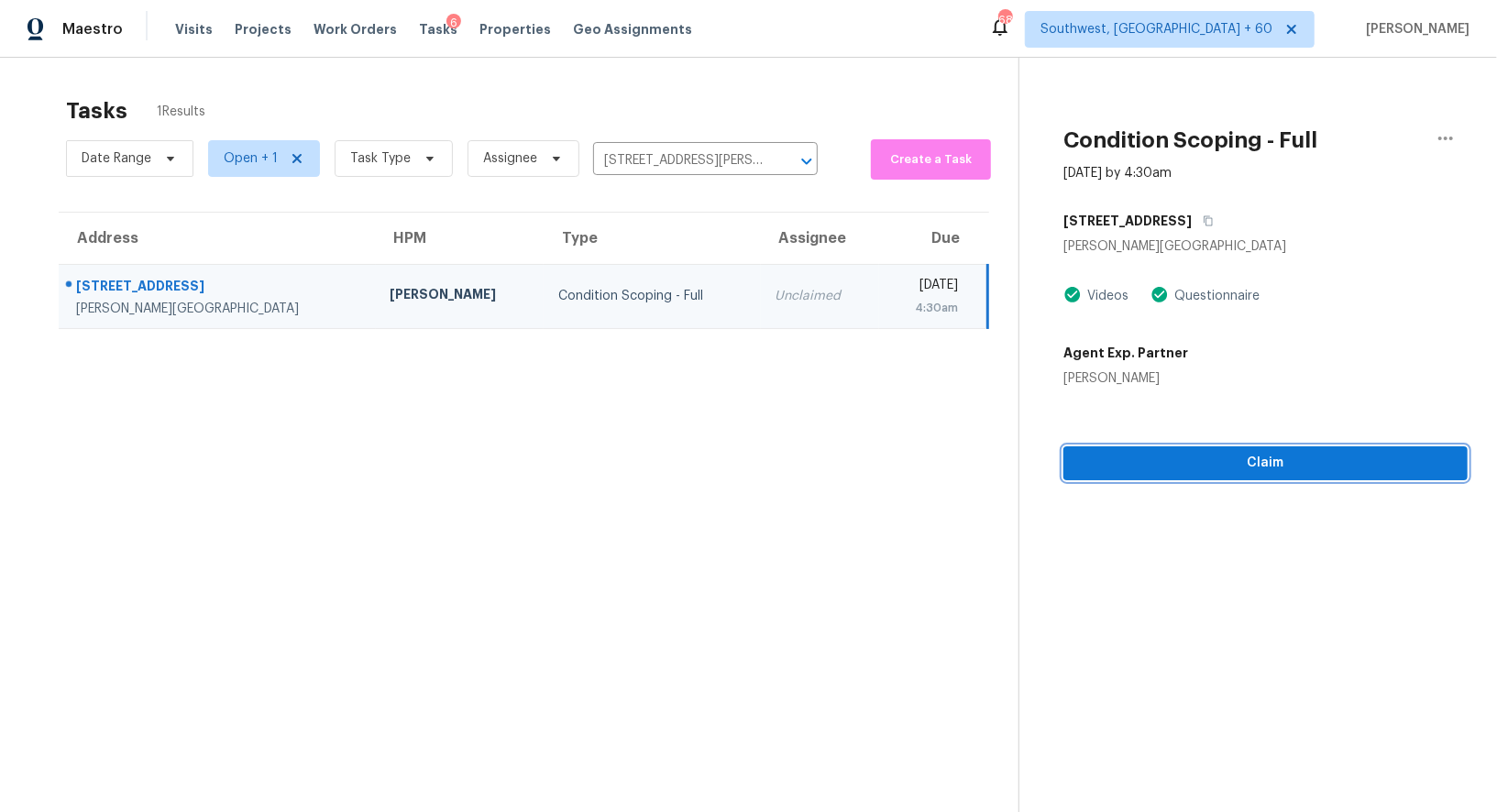
click at [1278, 475] on button "Claim" at bounding box center [1265, 464] width 404 height 34
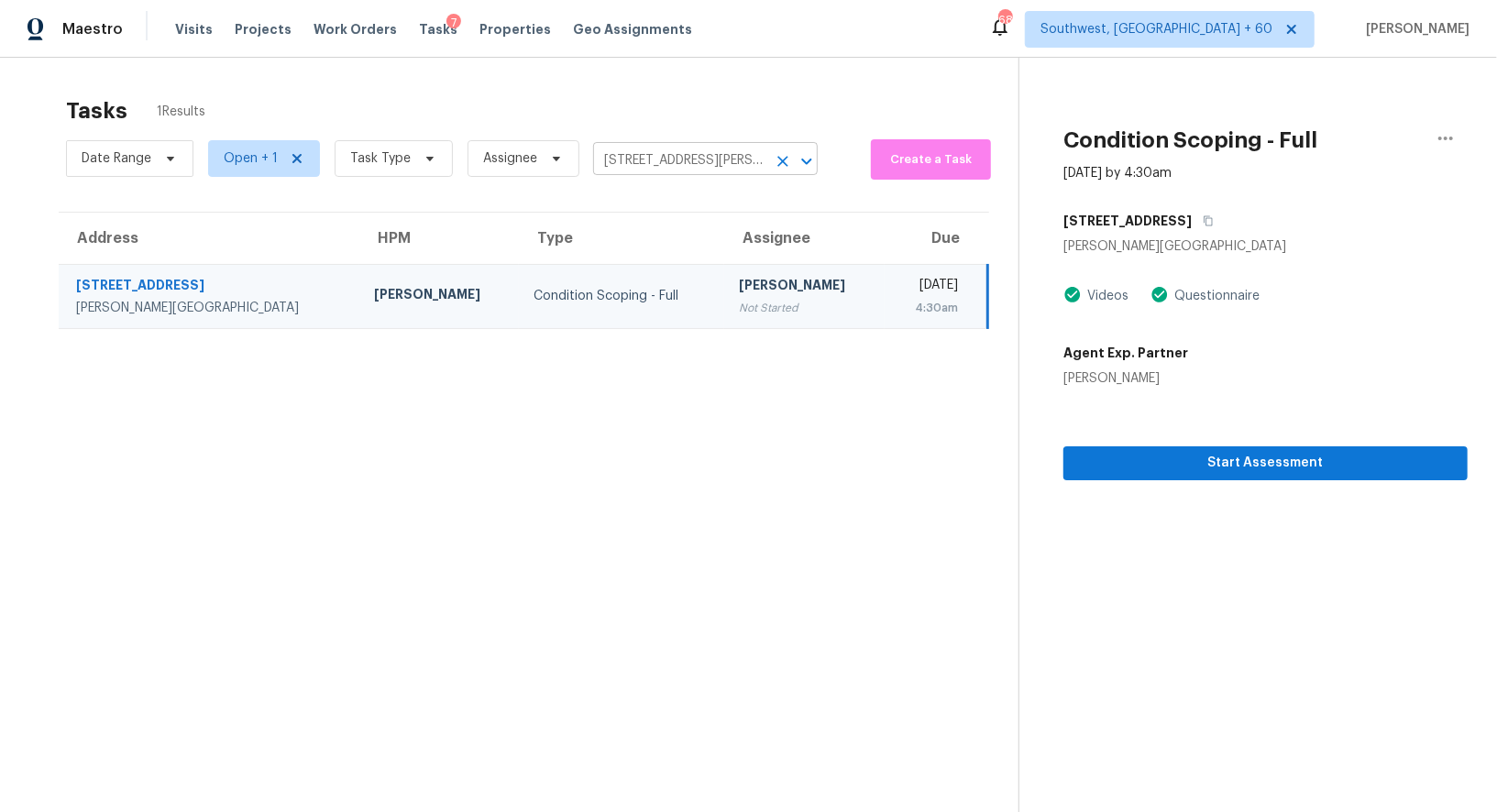
click at [754, 149] on input "[STREET_ADDRESS][PERSON_NAME]" at bounding box center [679, 161] width 173 height 28
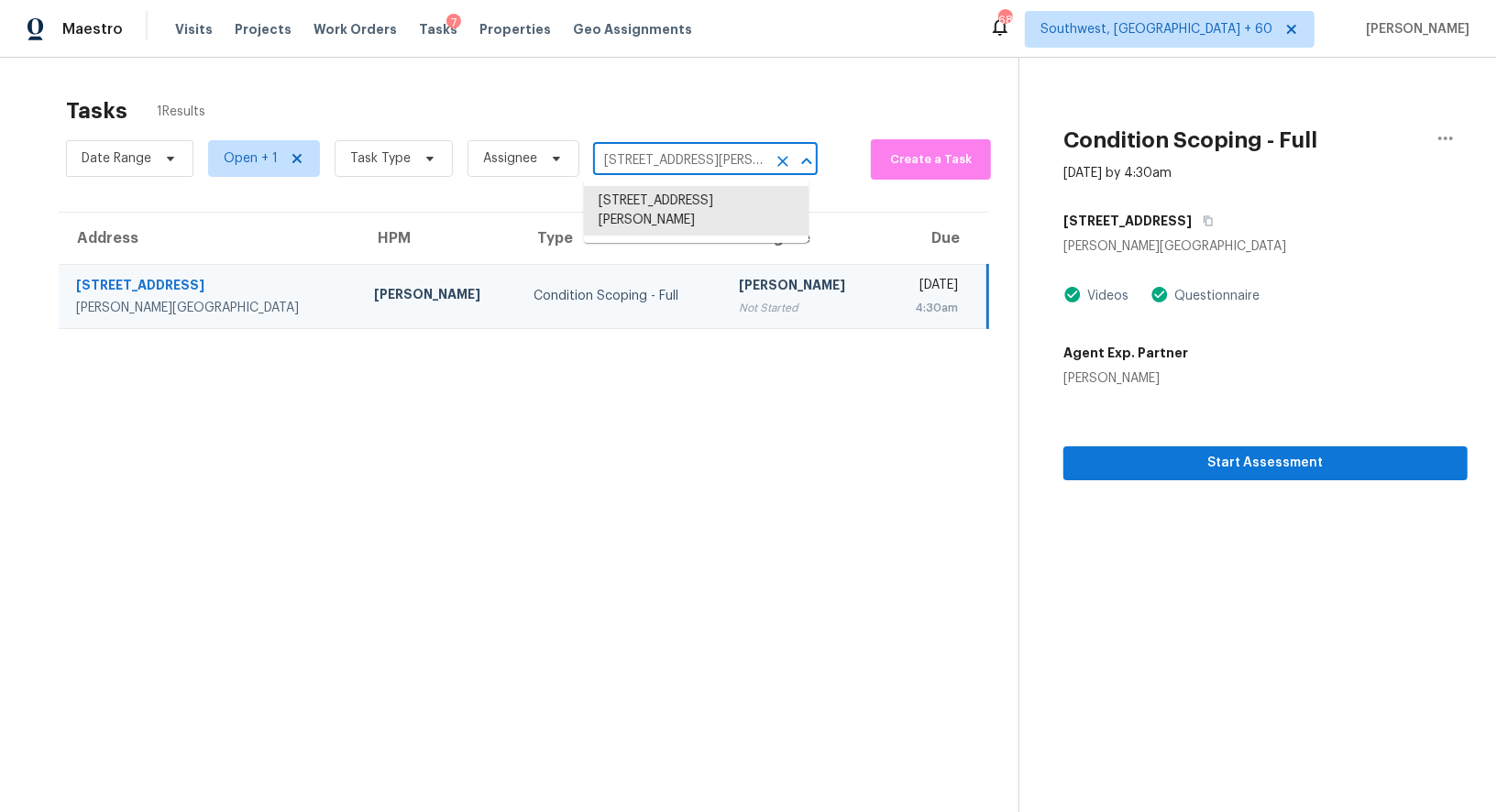
paste input "[STREET_ADDRESS]"
type input "[STREET_ADDRESS]"
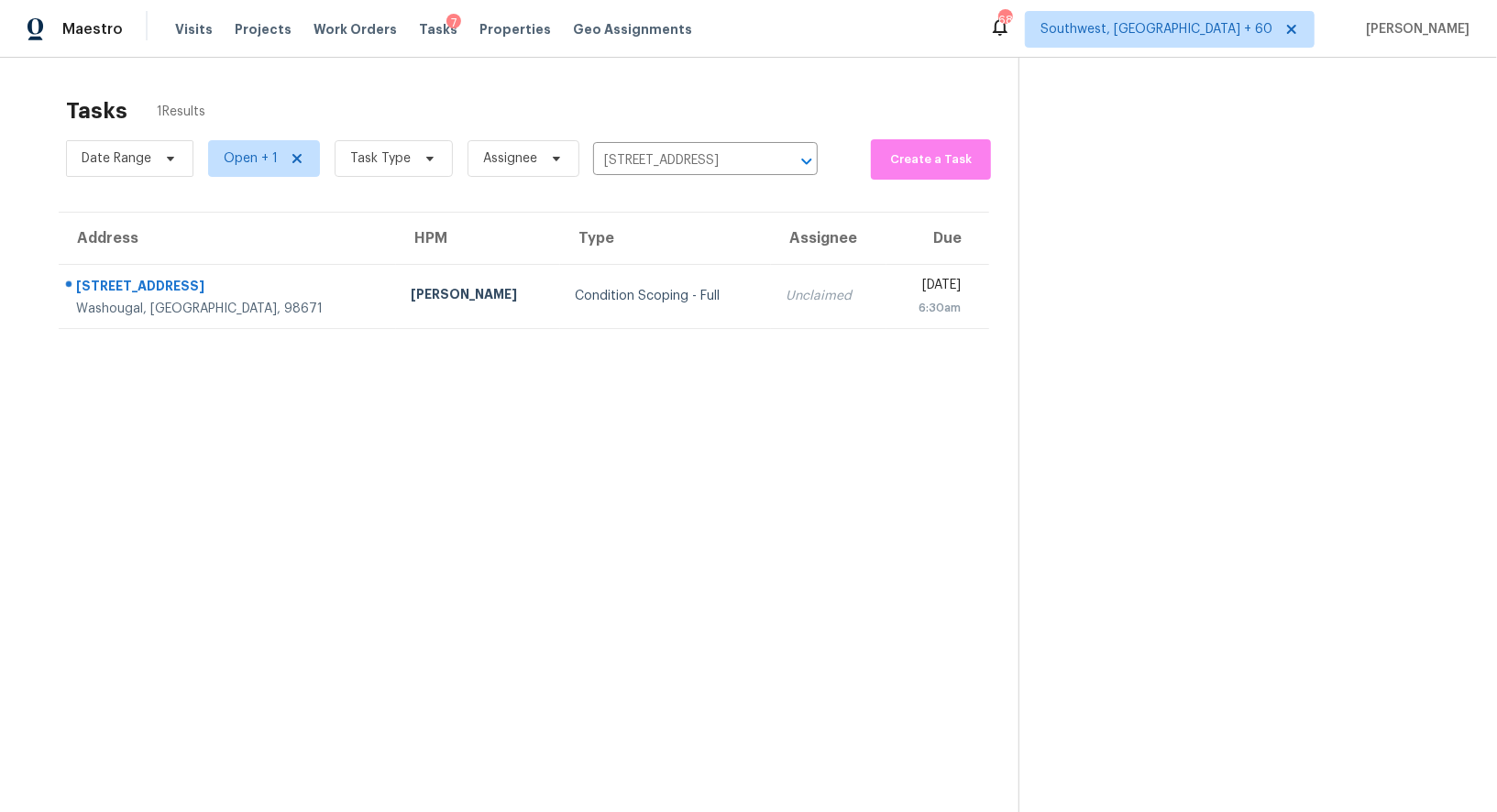
click at [786, 303] on div "Unclaimed" at bounding box center [829, 295] width 86 height 18
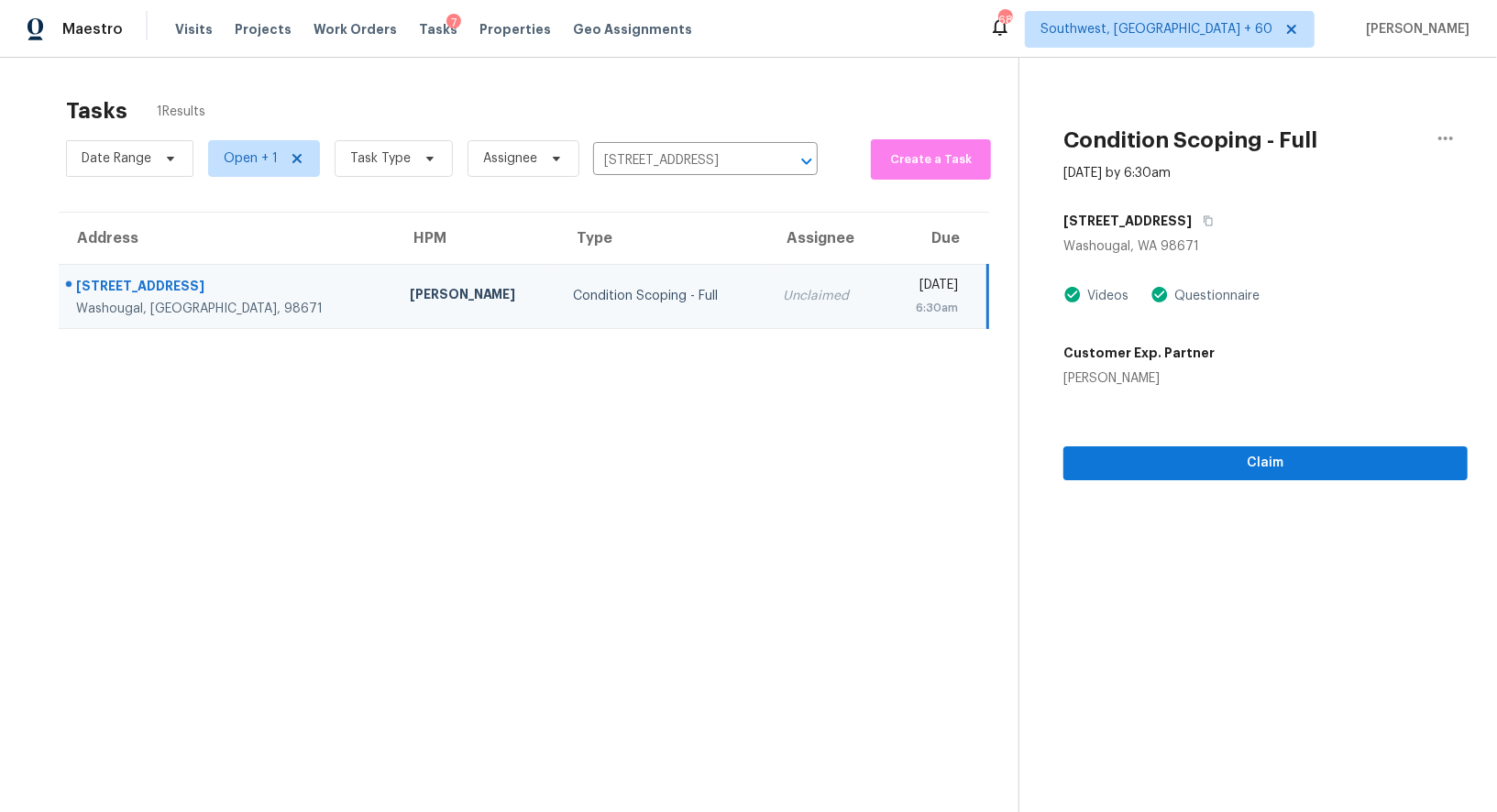
click at [1262, 484] on section "Condition Scoping - Full [DATE] by 6:30am [STREET_ADDRESS] Videos Questionnaire…" at bounding box center [1243, 464] width 449 height 812
click at [1266, 469] on span "Claim" at bounding box center [1266, 463] width 375 height 23
click at [744, 157] on input "[STREET_ADDRESS]" at bounding box center [679, 161] width 173 height 28
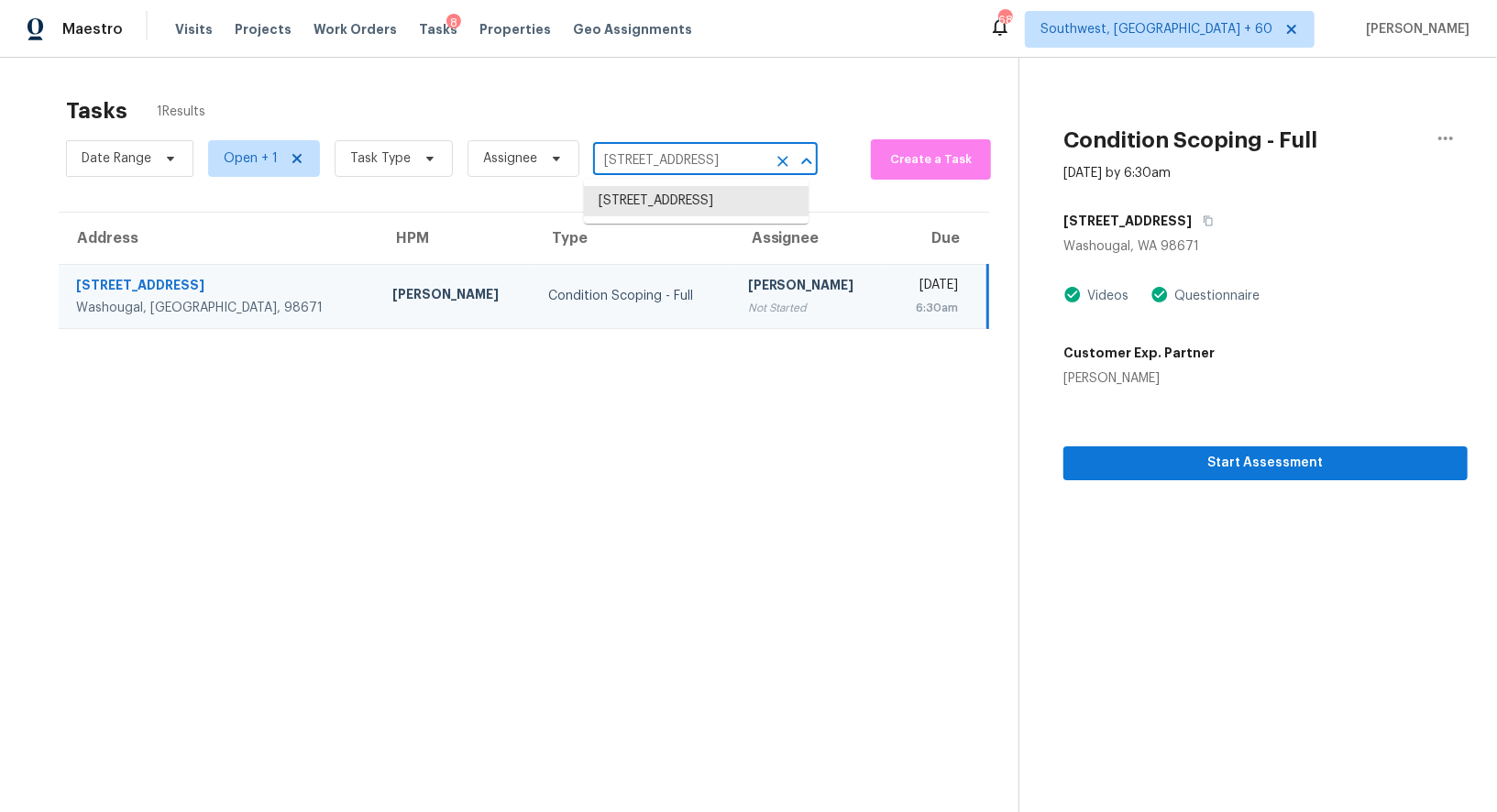
paste input "[STREET_ADDRESS]"
type input "[STREET_ADDRESS]"
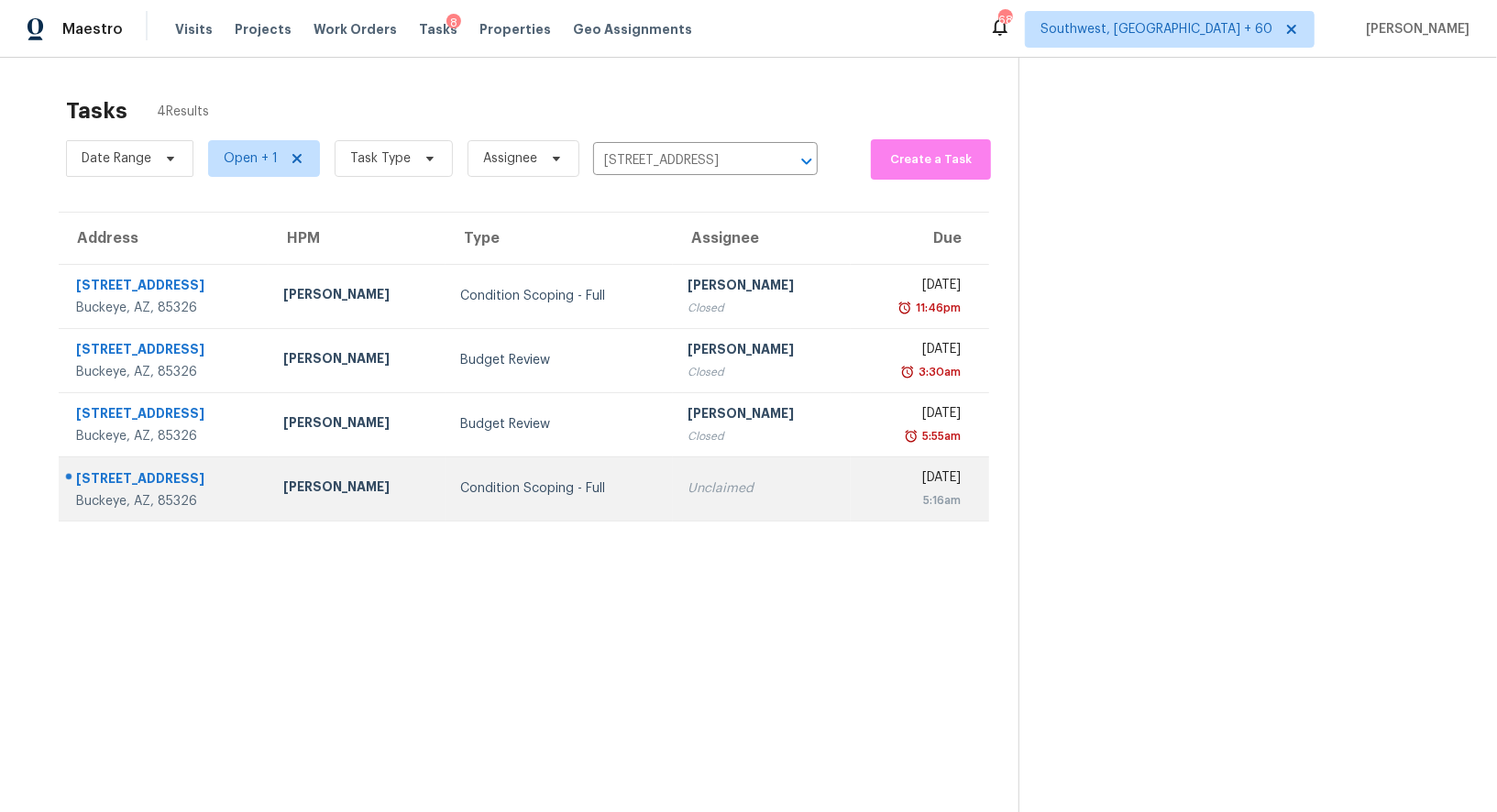
click at [687, 493] on div "Unclaimed" at bounding box center [761, 487] width 148 height 18
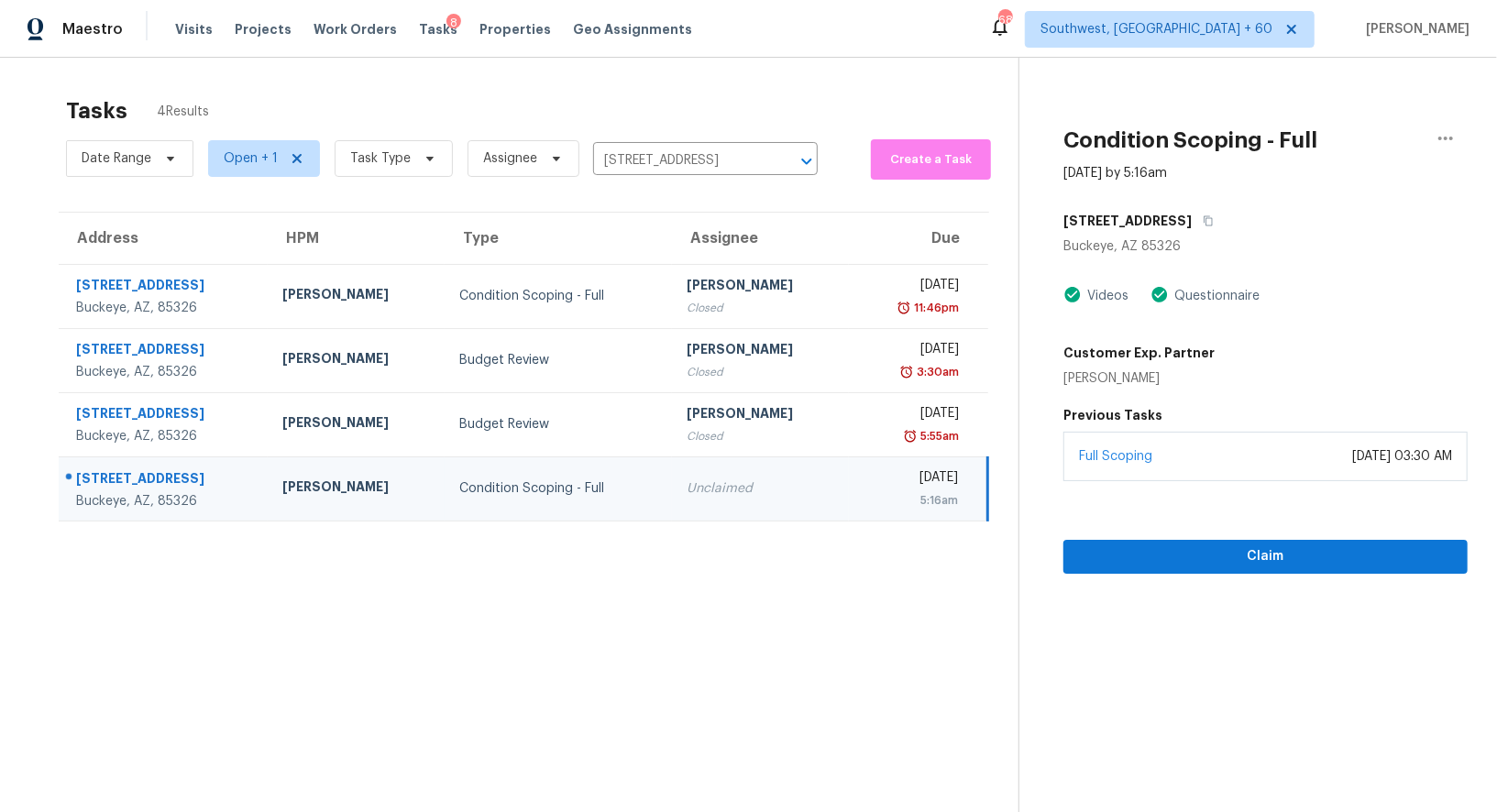
click at [1227, 476] on div "Full Scoping [DATE] 03:30 AM" at bounding box center [1265, 456] width 404 height 49
click at [1229, 550] on span "Claim" at bounding box center [1266, 556] width 375 height 23
click at [736, 166] on input "[STREET_ADDRESS]" at bounding box center [679, 161] width 173 height 28
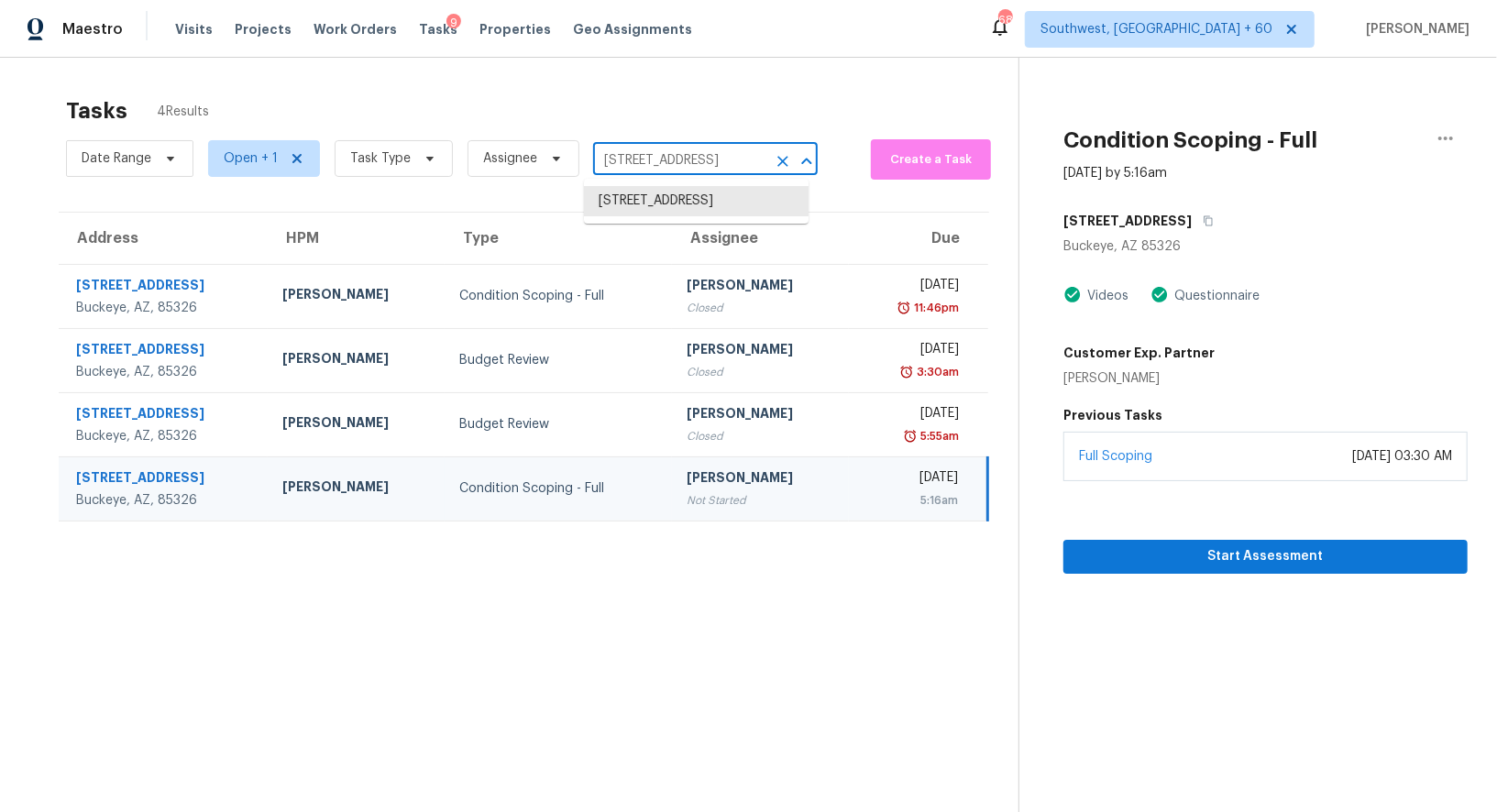
paste input "[STREET_ADDRESS]"
type input "[STREET_ADDRESS]"
click at [681, 211] on li "[STREET_ADDRESS]" at bounding box center [696, 202] width 224 height 30
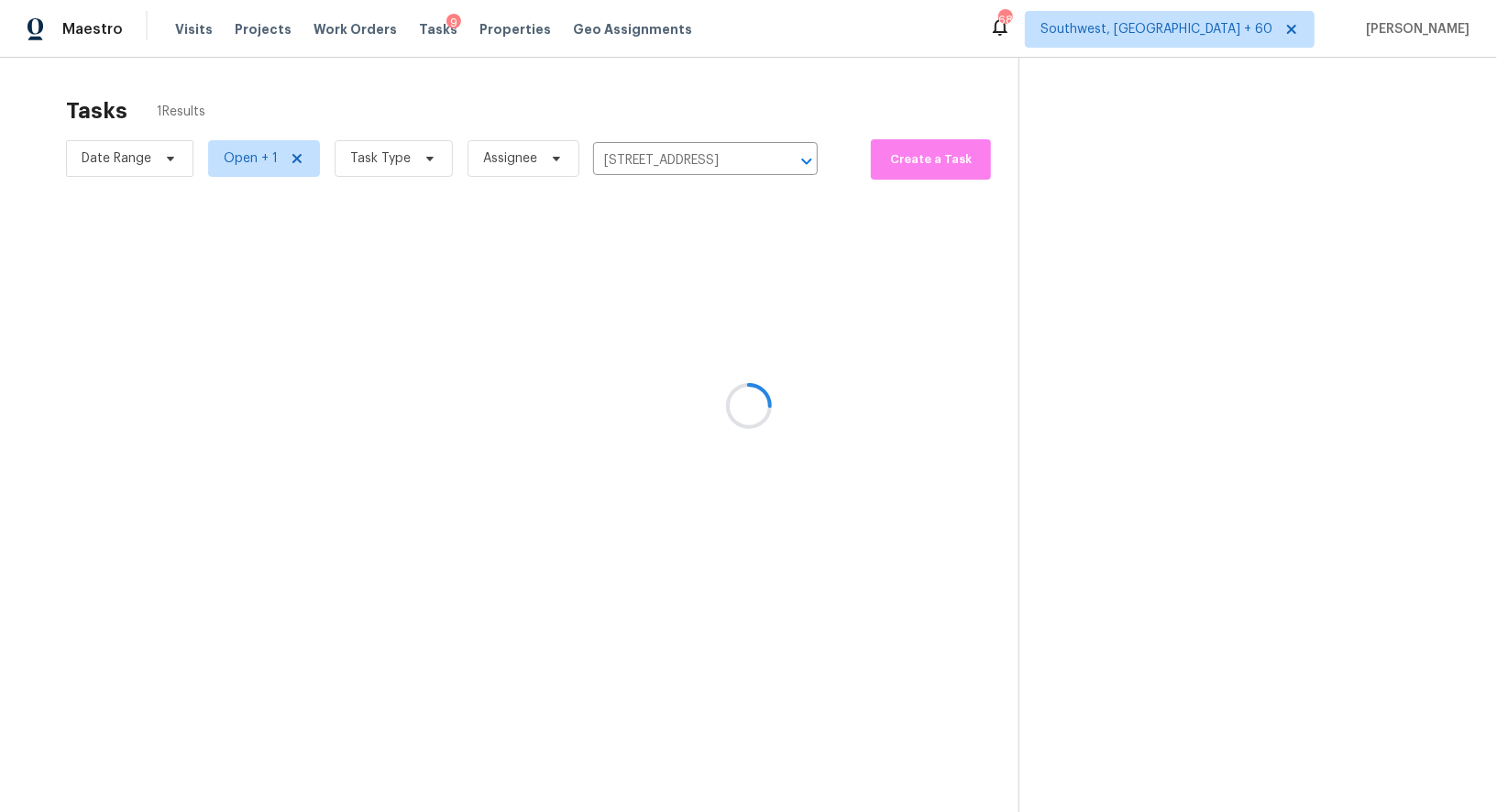
click at [640, 329] on section "Tasks 1 Results Date Range Open + 1 Task Type Assignee [STREET_ADDRESS] ​ Creat…" at bounding box center [524, 478] width 989 height 783
